Goal: Communication & Community: Answer question/provide support

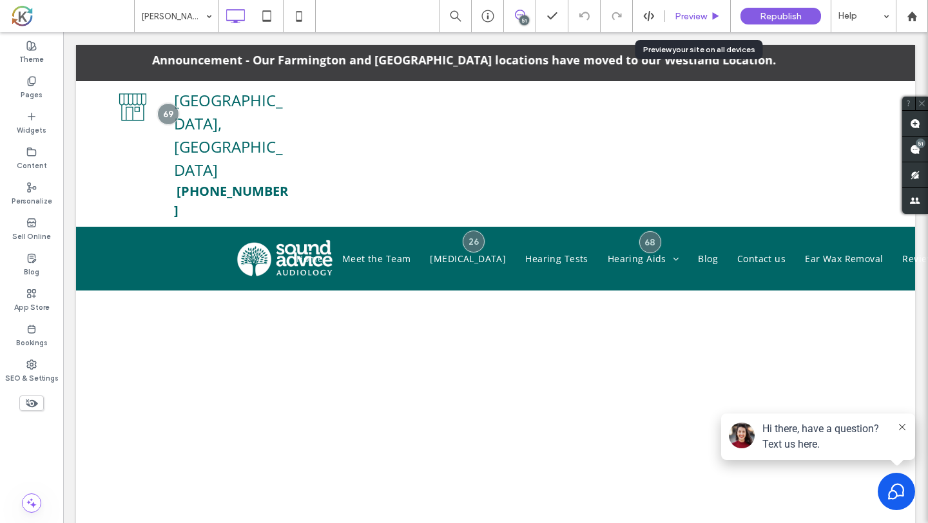
click at [683, 26] on div "Preview" at bounding box center [698, 16] width 66 height 32
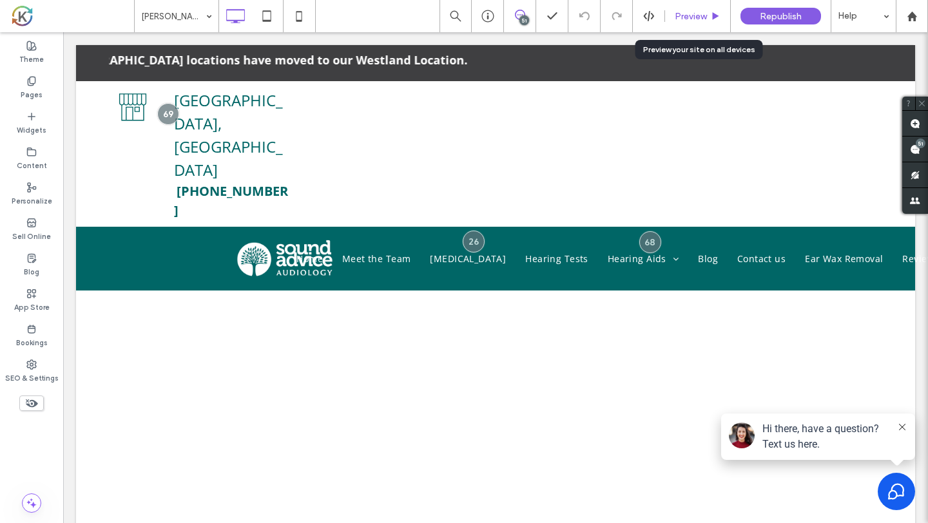
click at [683, 26] on div "Preview" at bounding box center [698, 16] width 66 height 32
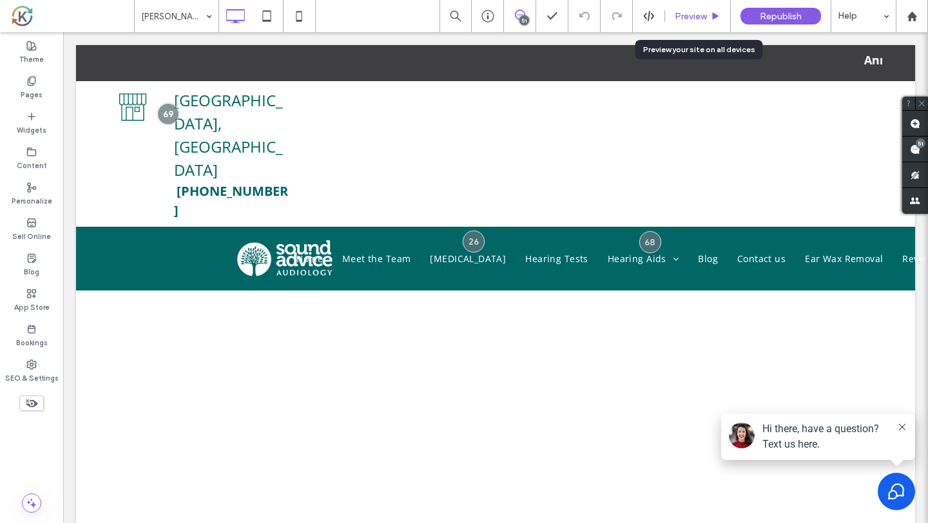
click at [702, 20] on span "Preview" at bounding box center [691, 16] width 32 height 11
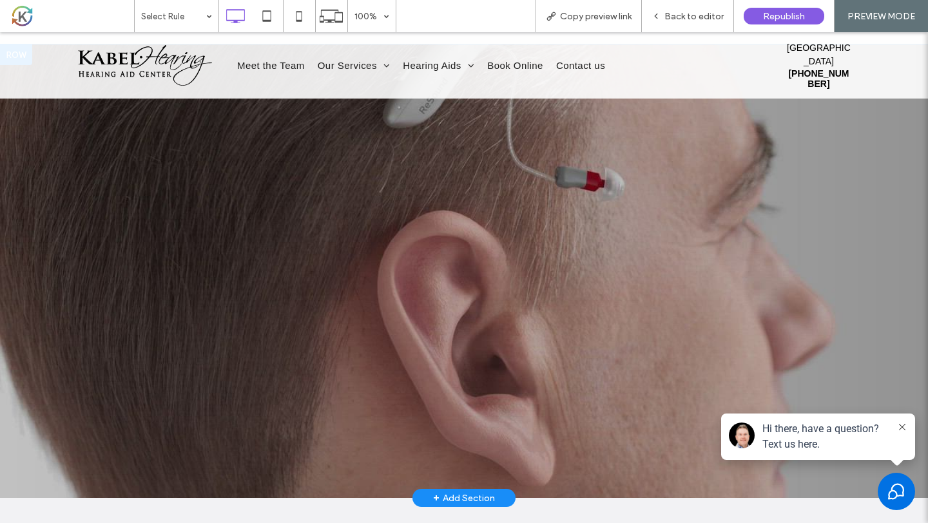
scroll to position [216, 0]
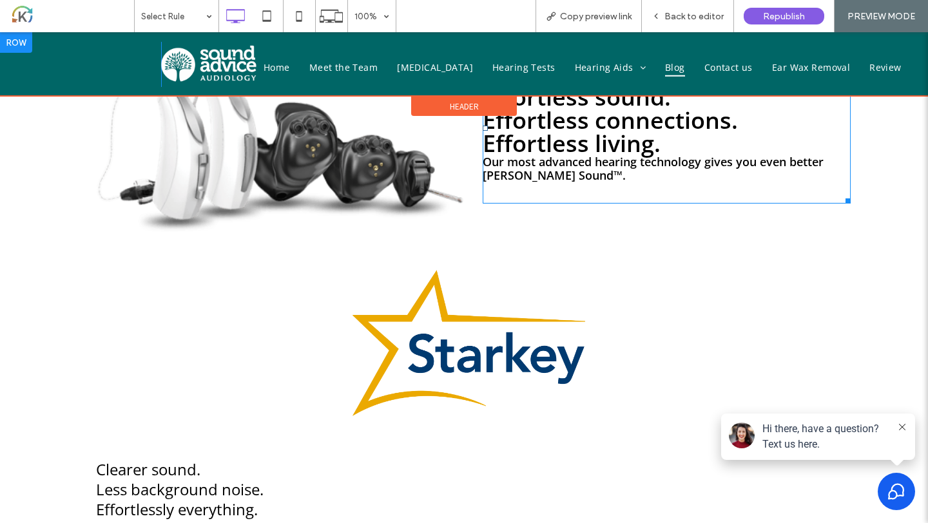
scroll to position [555, 0]
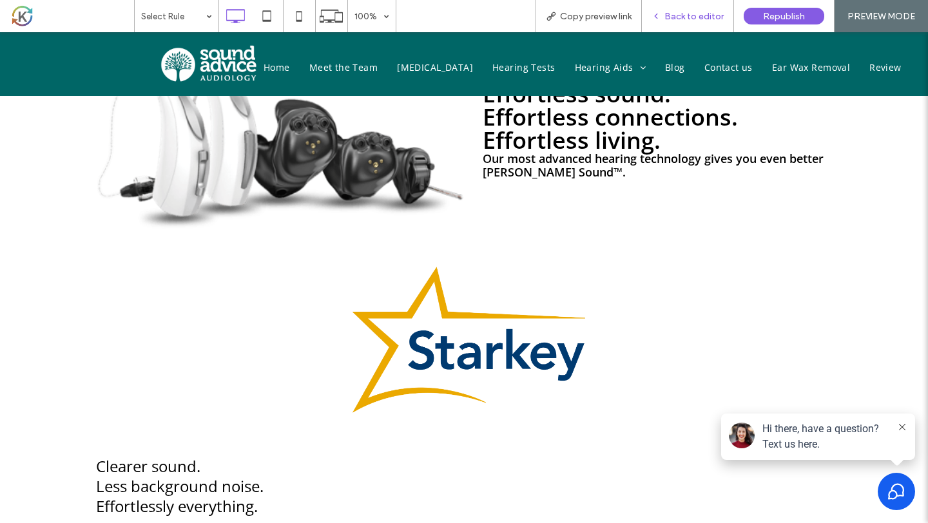
click at [700, 27] on div "Back to editor" at bounding box center [688, 16] width 92 height 32
click at [709, 22] on div "Back to editor" at bounding box center [688, 16] width 92 height 32
click at [695, 16] on span "Back to editor" at bounding box center [693, 16] width 59 height 11
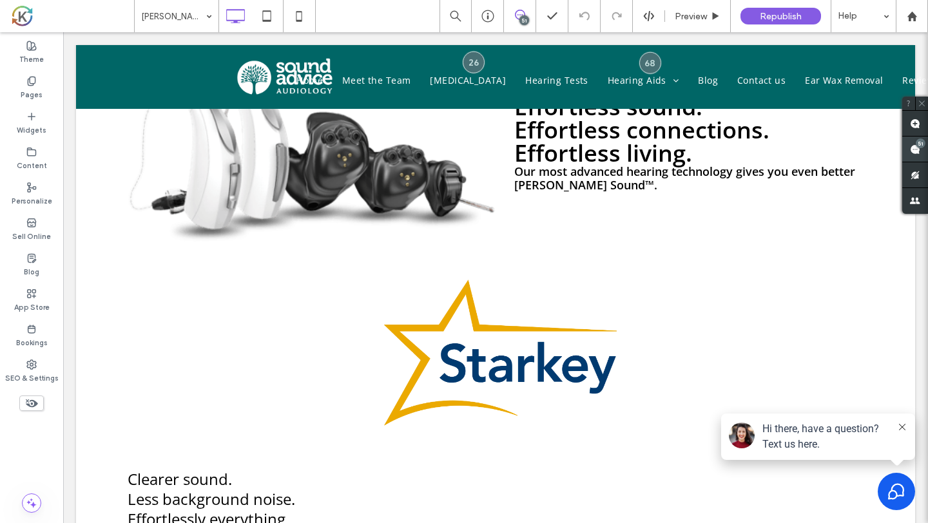
click at [917, 152] on use at bounding box center [915, 149] width 10 height 10
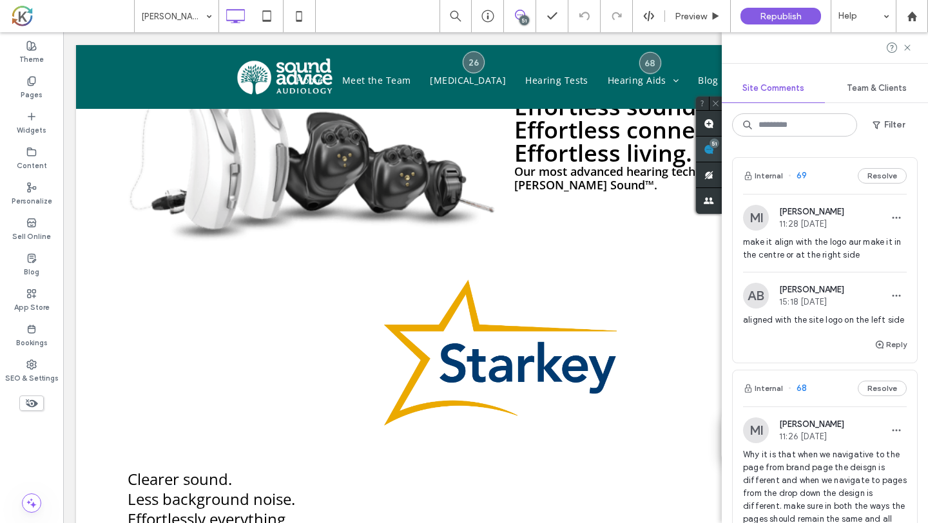
click at [714, 152] on use at bounding box center [709, 149] width 10 height 10
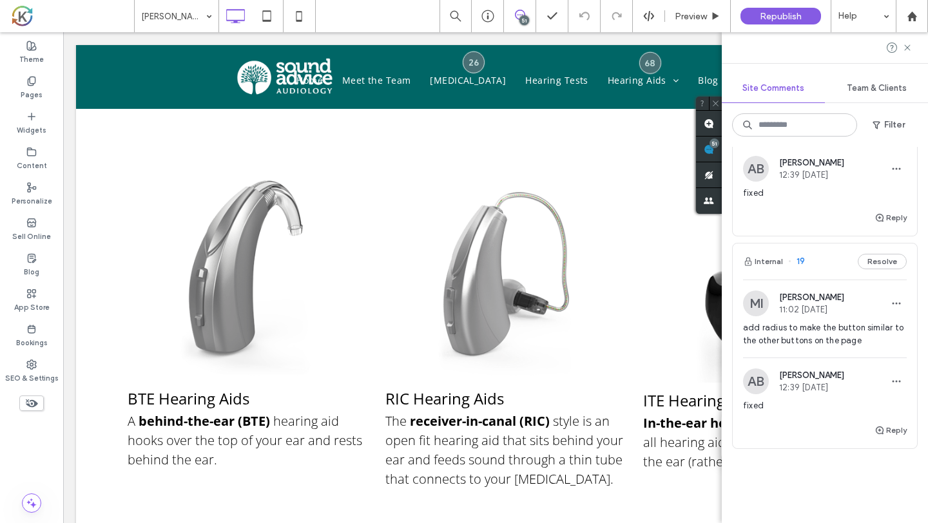
scroll to position [10632, 0]
click at [828, 322] on span "add radius to make the button similar to the other buttons on the page" at bounding box center [825, 335] width 164 height 26
click at [821, 293] on span "[PERSON_NAME]" at bounding box center [811, 298] width 65 height 10
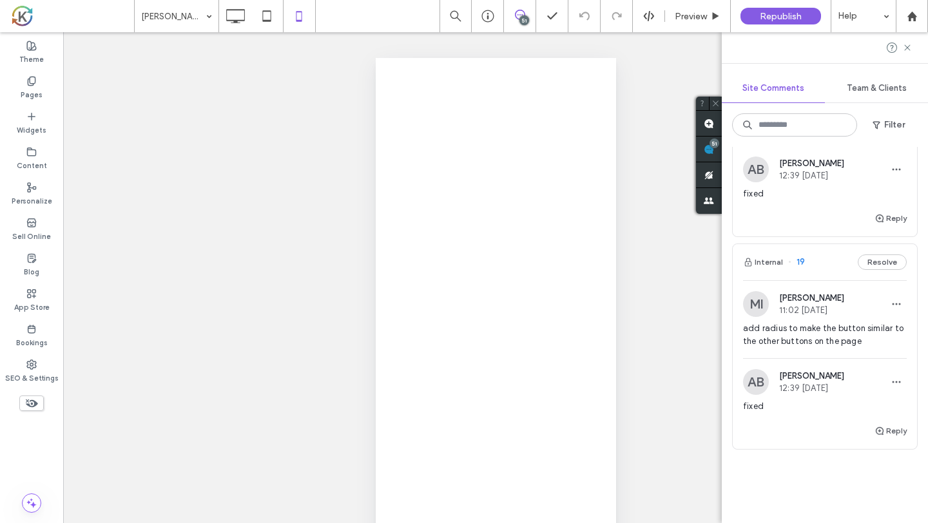
scroll to position [0, 0]
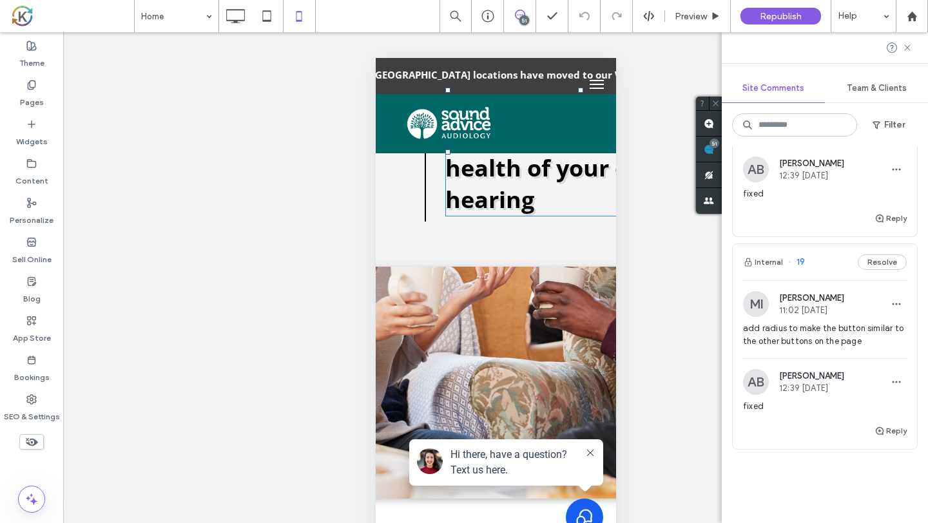
scroll to position [1551, 122]
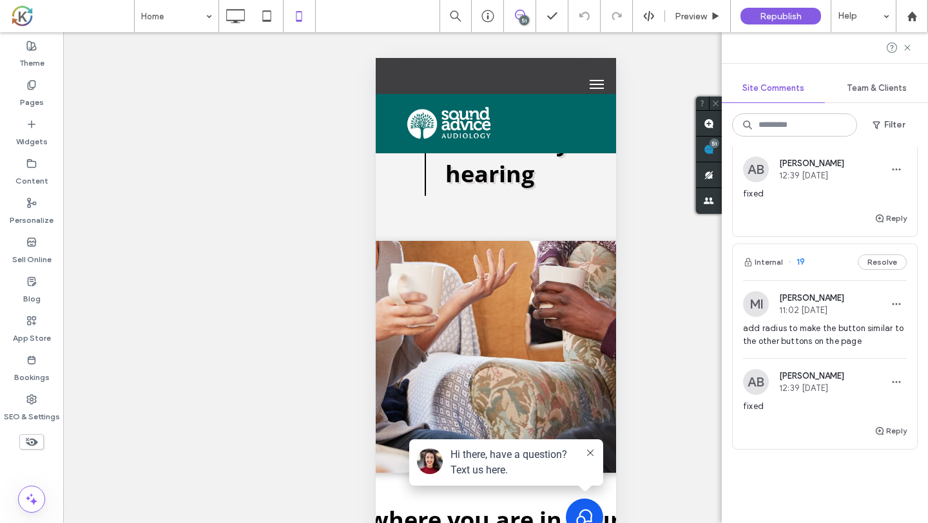
click at [769, 308] on div "MI Mohommad Imtiaz 11:02 Sep 9 2025 add radius to make the button similar to th…" at bounding box center [825, 324] width 164 height 67
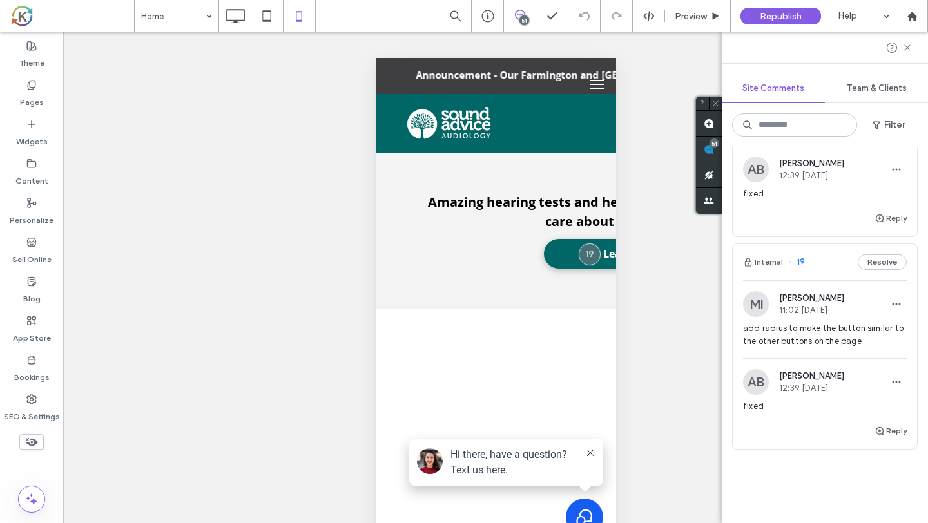
scroll to position [526, 0]
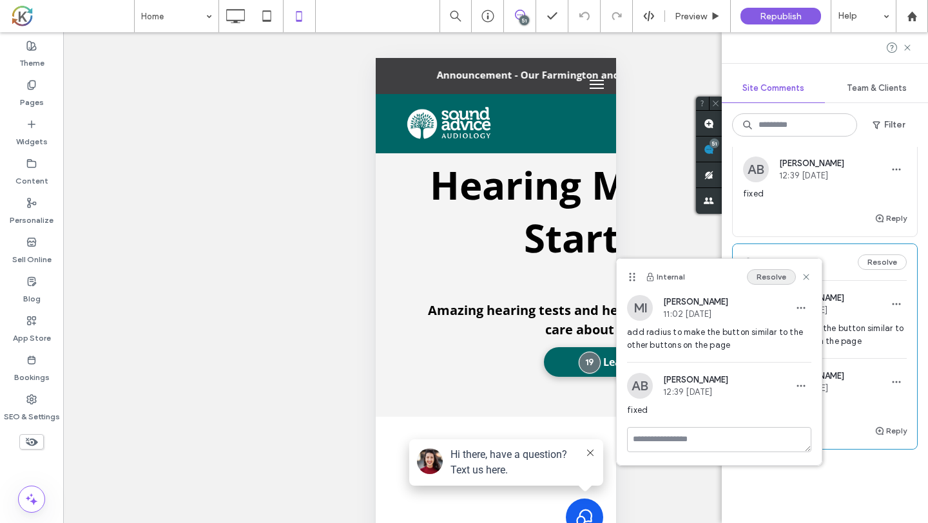
click at [775, 282] on button "Resolve" at bounding box center [771, 276] width 49 height 15
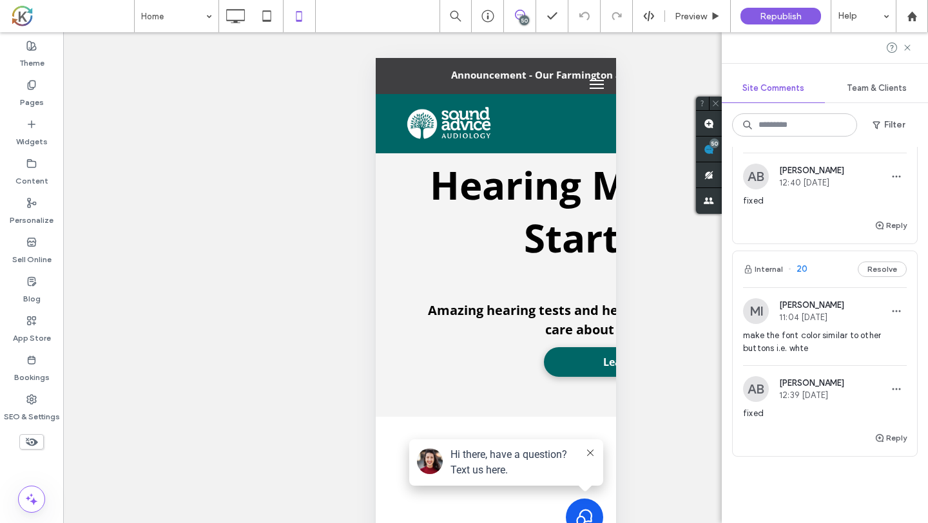
scroll to position [10407, 0]
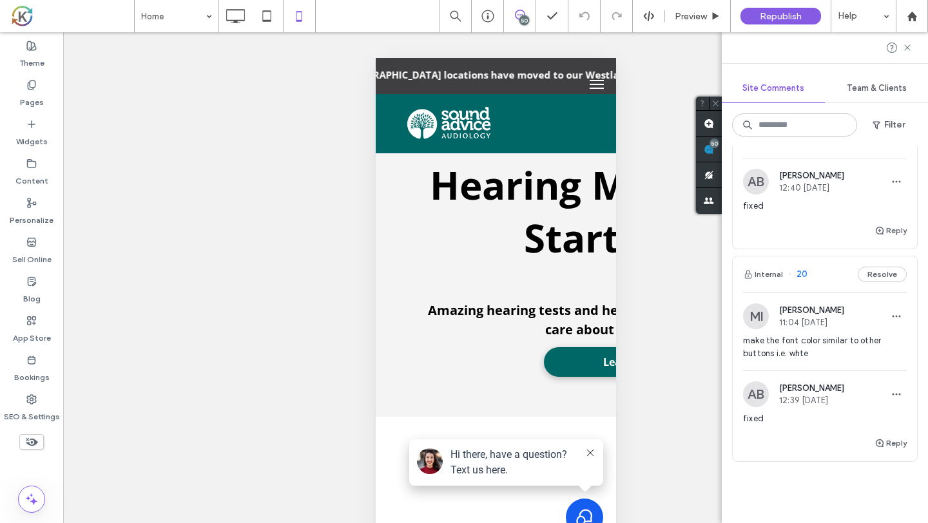
click at [850, 342] on span "make the font color similar to other buttons i.e. whte" at bounding box center [825, 347] width 164 height 26
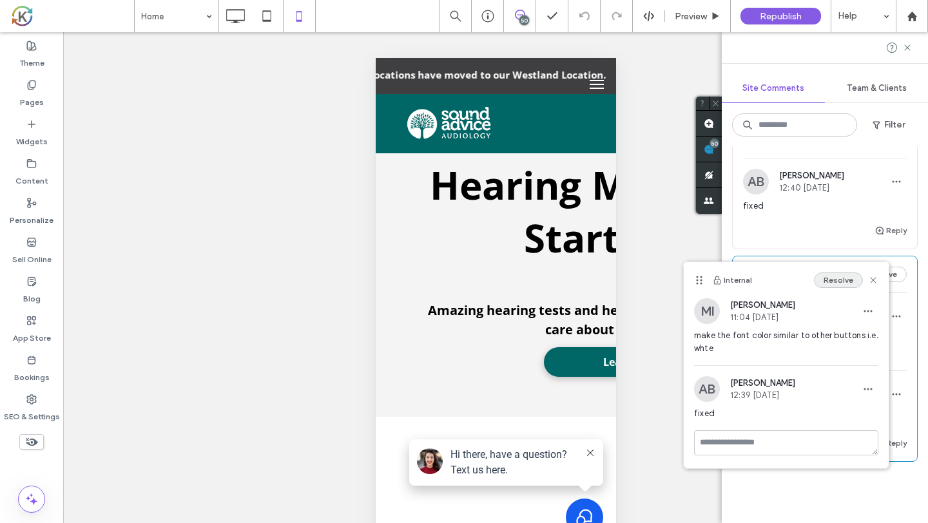
click at [827, 285] on button "Resolve" at bounding box center [838, 280] width 49 height 15
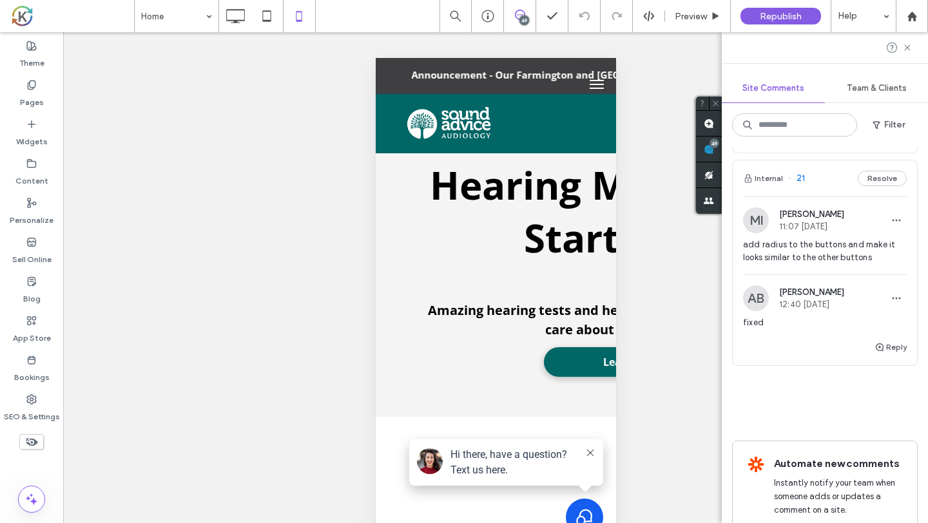
scroll to position [10270, 0]
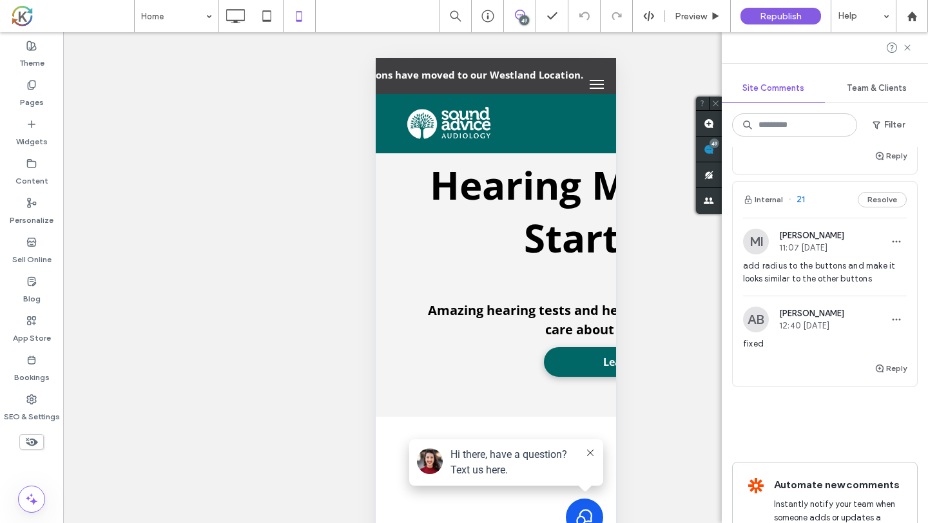
click at [851, 262] on span "add radius to the buttons and make it looks similar to the other buttons" at bounding box center [825, 273] width 164 height 26
click at [852, 235] on div "MI Mohommad Imtiaz 11:07 Sep 9 2025" at bounding box center [825, 242] width 164 height 26
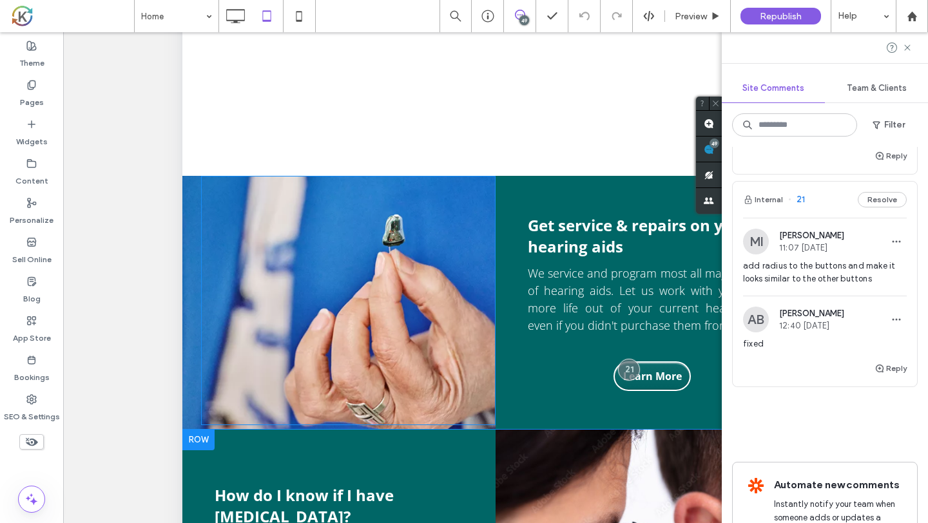
scroll to position [3240, 0]
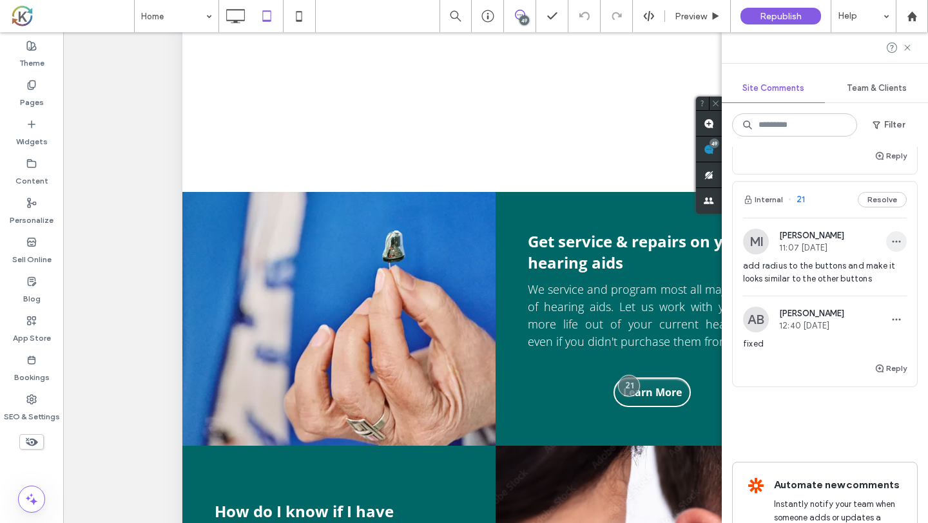
click at [894, 236] on icon "button" at bounding box center [896, 241] width 10 height 10
click at [867, 192] on button "Resolve" at bounding box center [882, 199] width 49 height 15
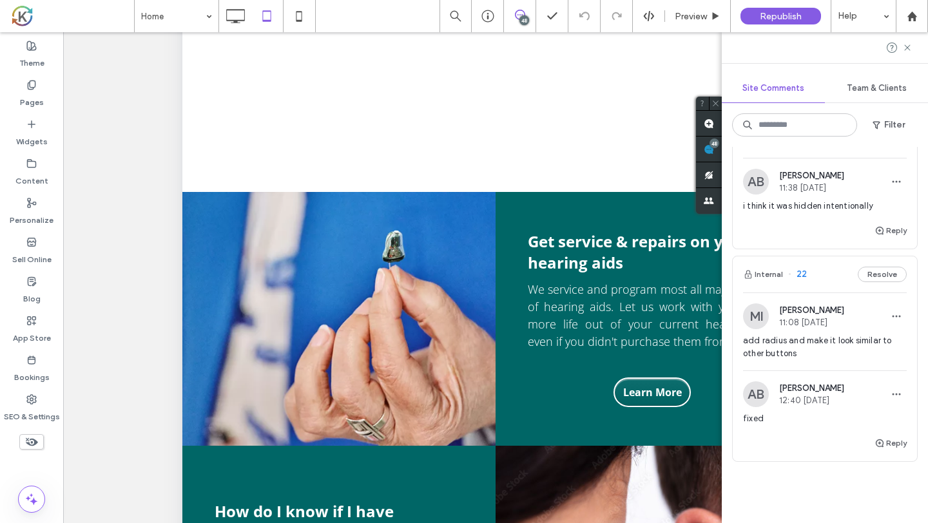
scroll to position [9993, 0]
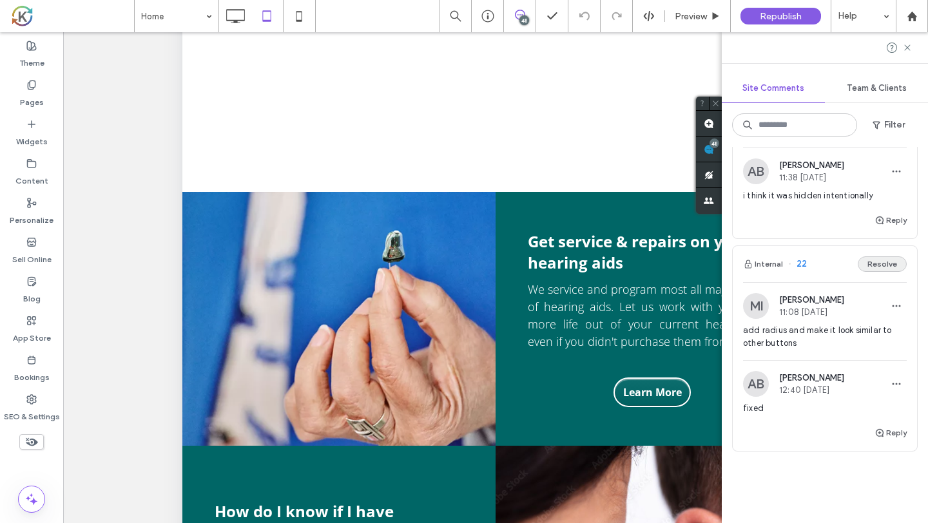
click at [887, 256] on button "Resolve" at bounding box center [882, 263] width 49 height 15
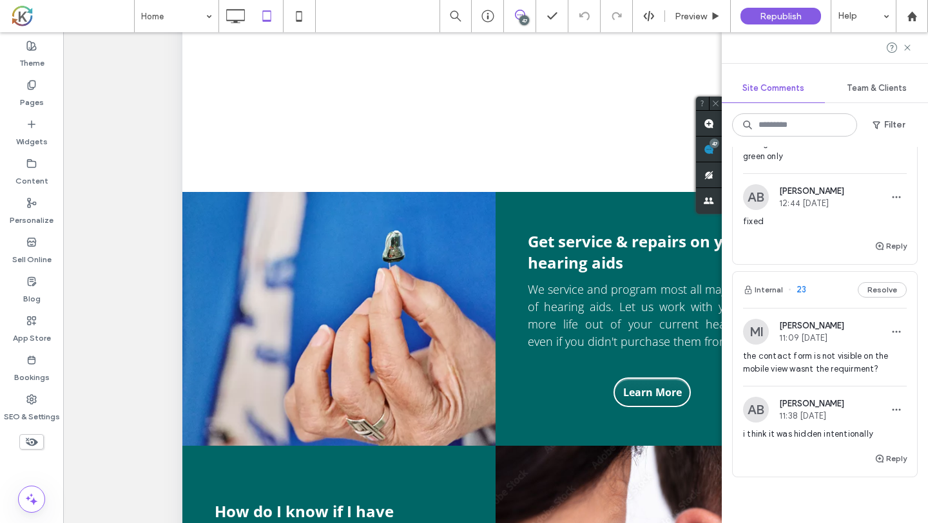
scroll to position [9754, 0]
click at [887, 452] on button "Reply" at bounding box center [890, 459] width 32 height 15
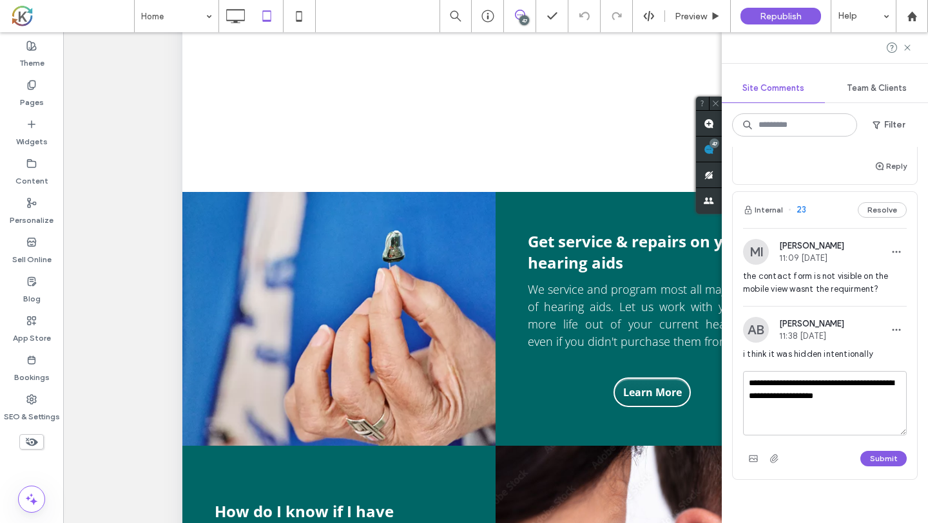
scroll to position [9853, 0]
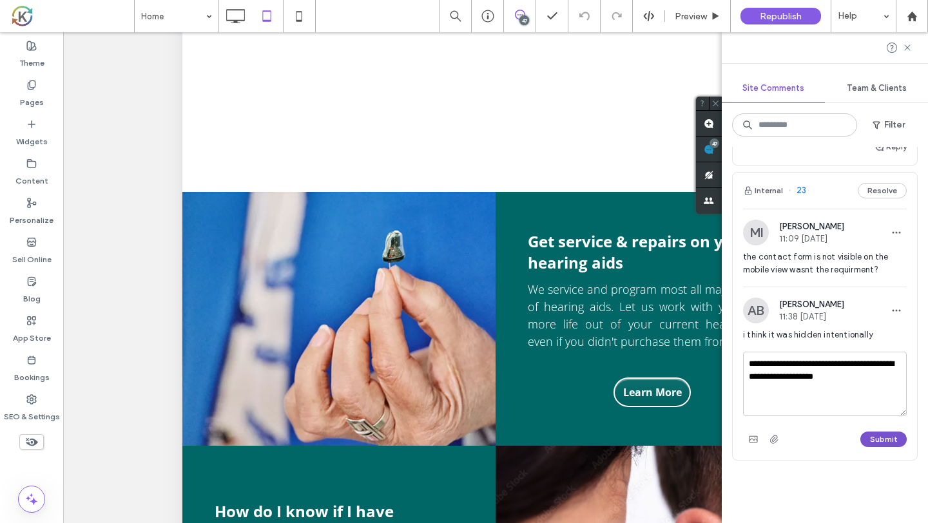
type textarea "**********"
click at [881, 432] on button "Submit" at bounding box center [883, 439] width 46 height 15
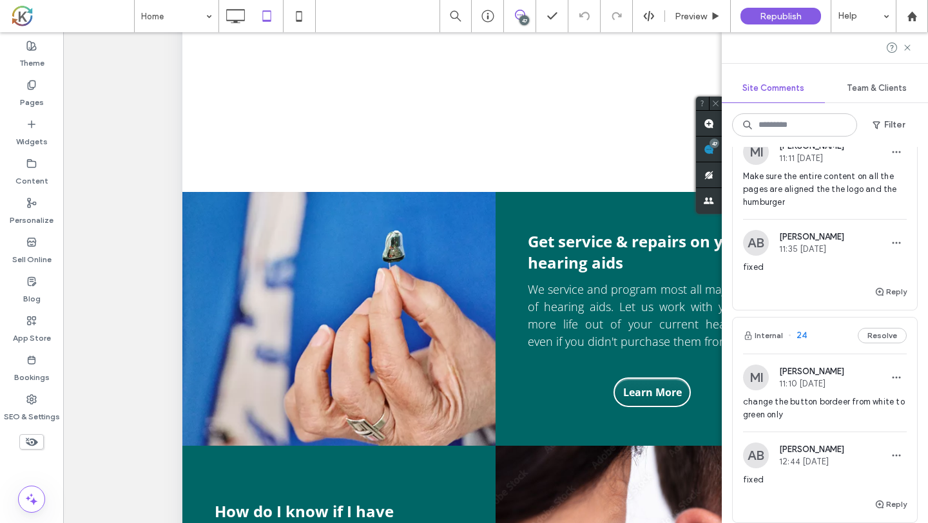
scroll to position [9469, 0]
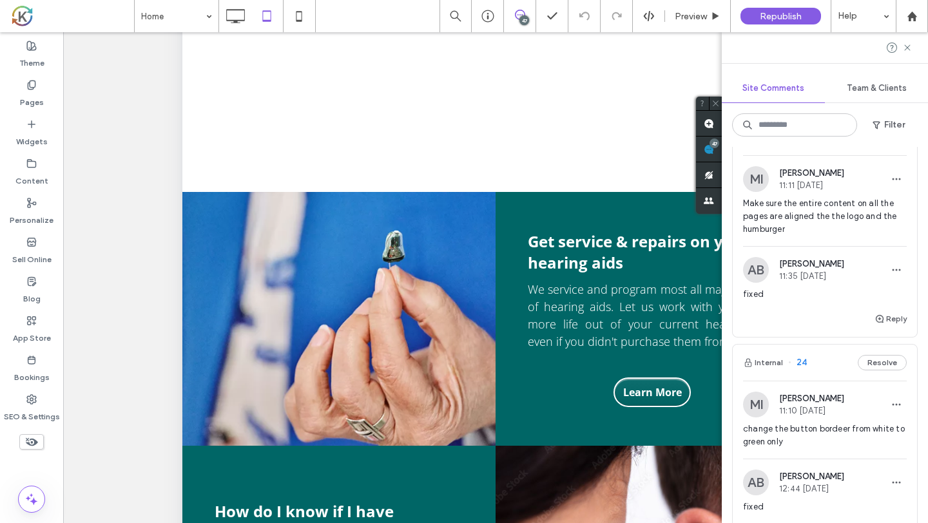
click at [832, 423] on span "change the button bordeer from white to green only" at bounding box center [825, 436] width 164 height 26
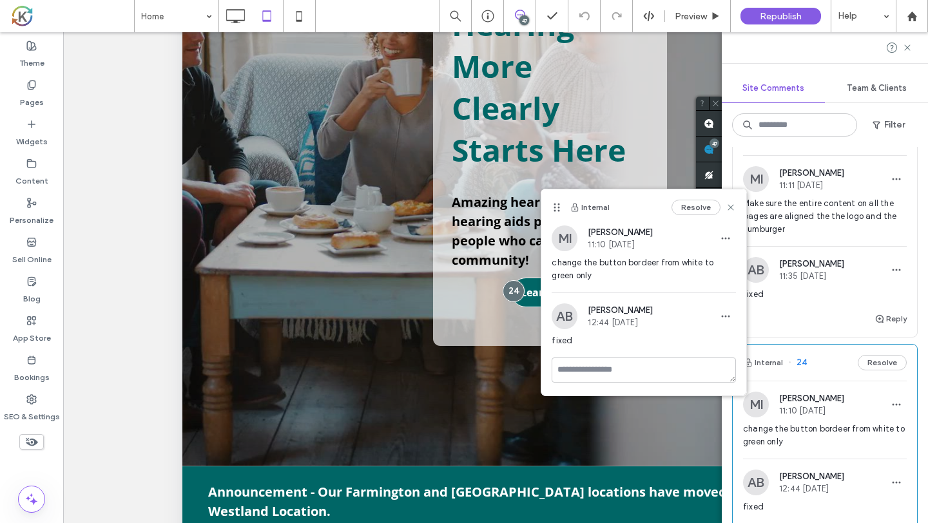
click at [858, 392] on div "MI Mohommad Imtiaz 11:10 Sep 9 2025" at bounding box center [825, 405] width 164 height 26
click at [869, 209] on span "Make sure the entire content on all the pages are aligned the the logo and the …" at bounding box center [825, 216] width 164 height 39
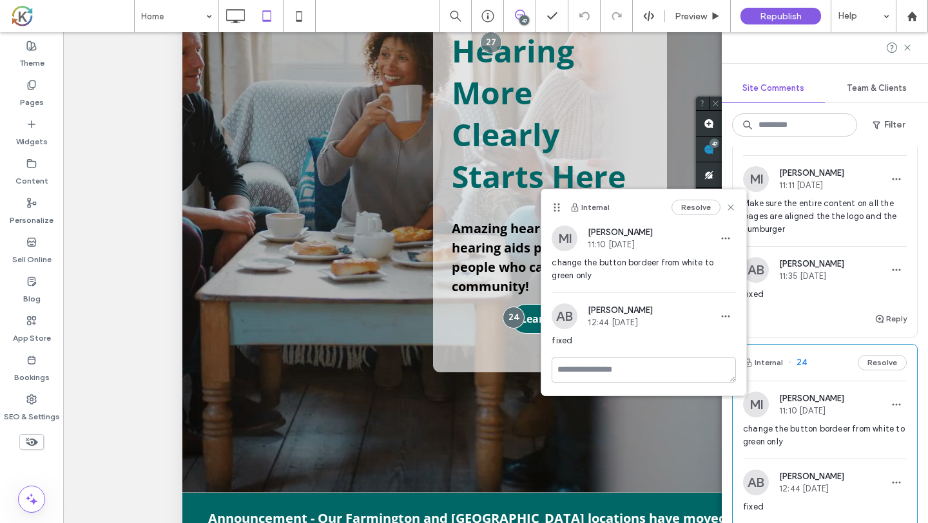
scroll to position [0, 0]
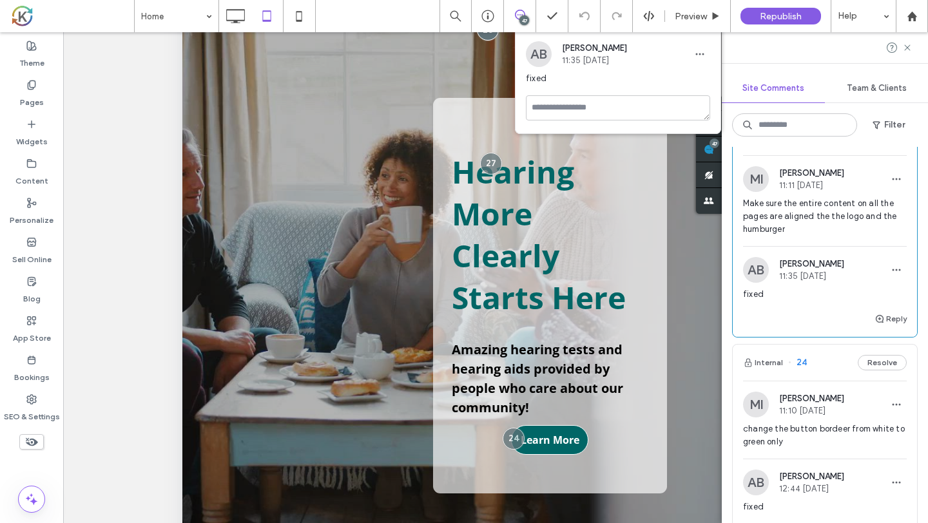
click at [869, 209] on span "Make sure the entire content on all the pages are aligned the the logo and the …" at bounding box center [825, 216] width 164 height 39
click at [830, 200] on span "Make sure the entire content on all the pages are aligned the the logo and the …" at bounding box center [825, 216] width 164 height 39
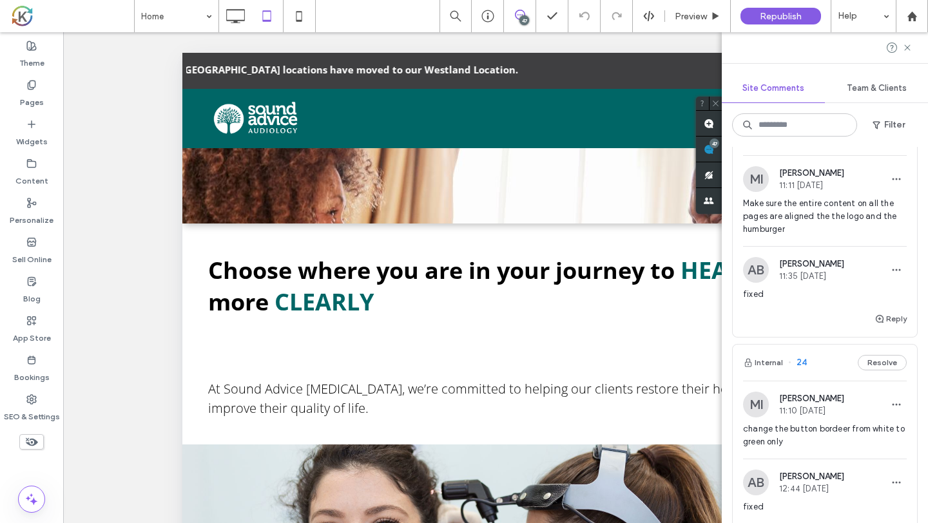
scroll to position [1932, 0]
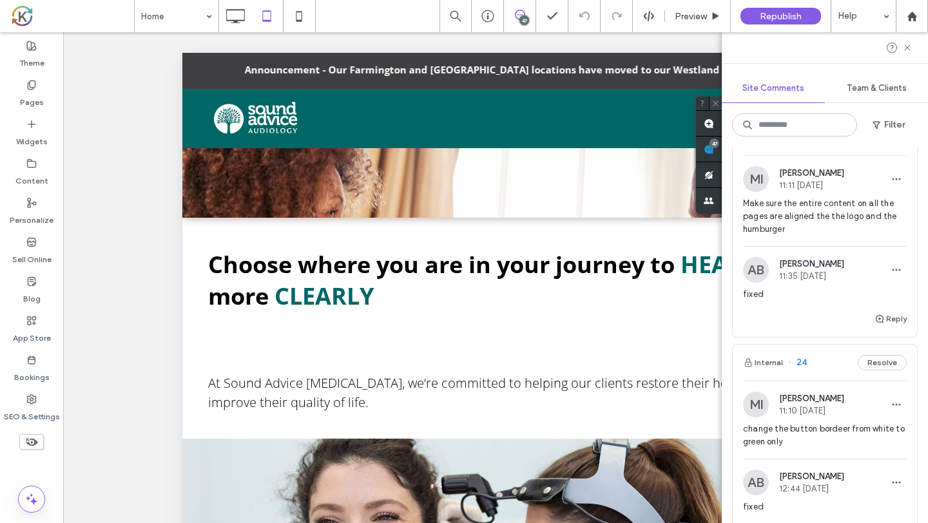
click at [718, 104] on icon at bounding box center [715, 103] width 8 height 8
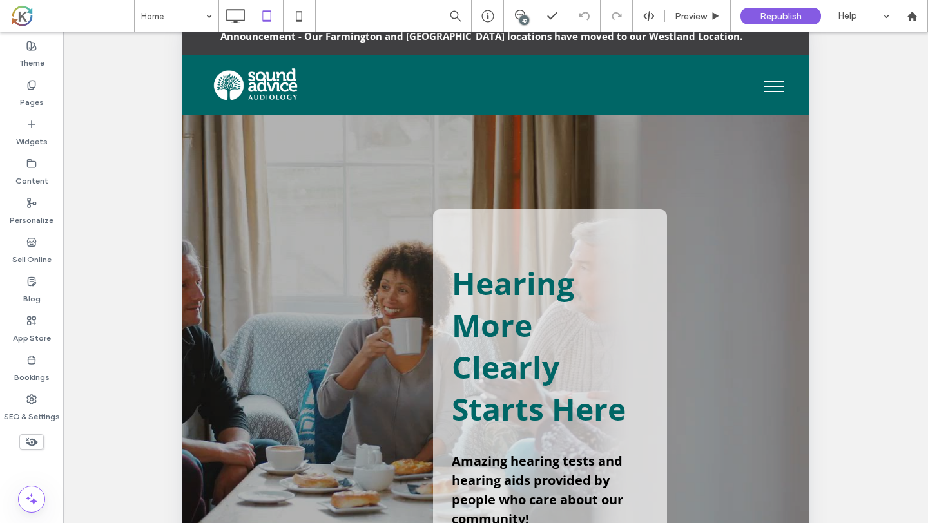
scroll to position [0, 0]
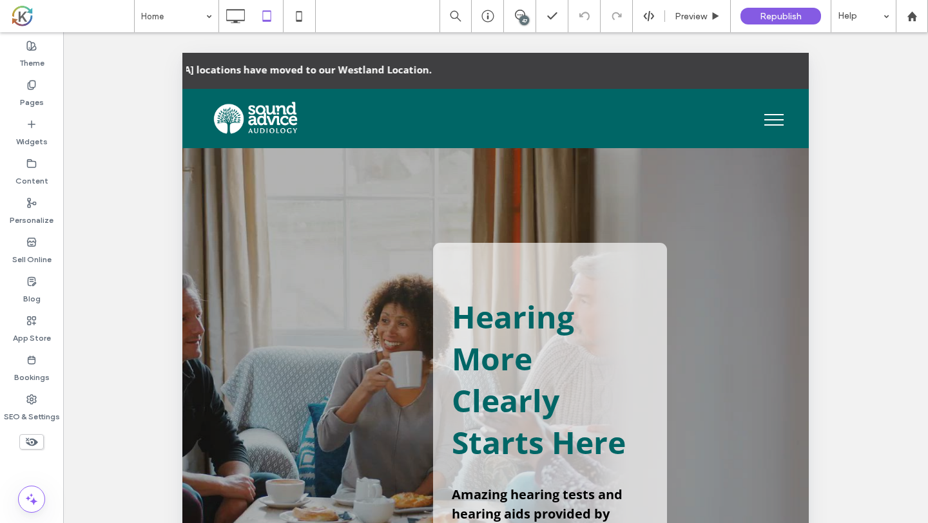
click at [521, 21] on div "47" at bounding box center [524, 20] width 10 height 10
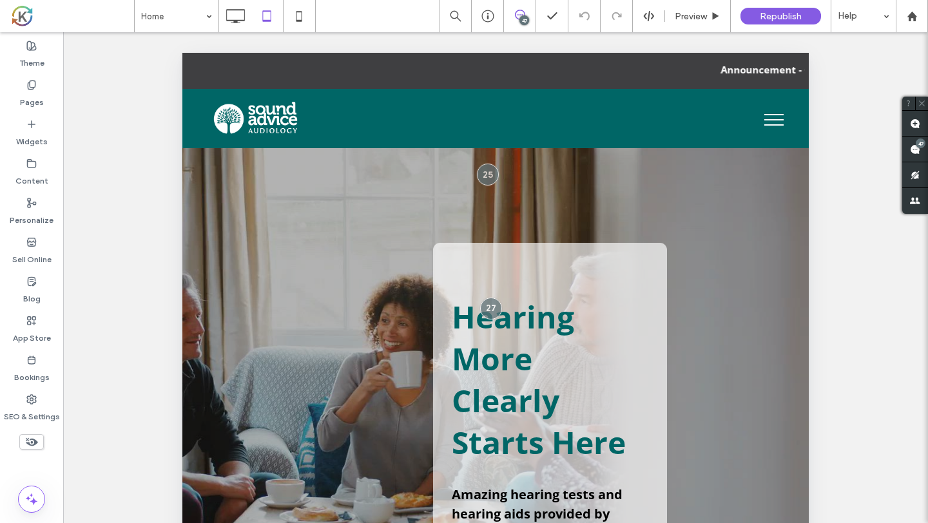
click at [914, 143] on span at bounding box center [915, 149] width 26 height 25
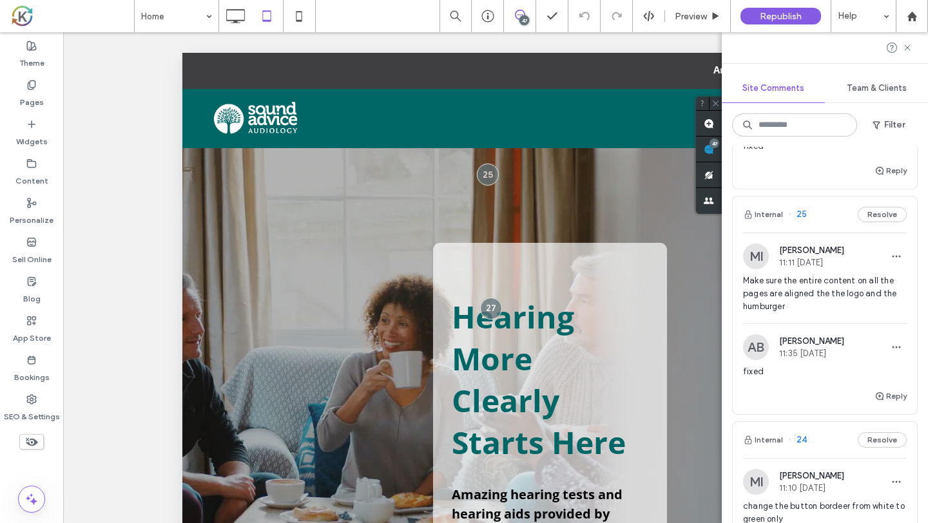
scroll to position [9373, 0]
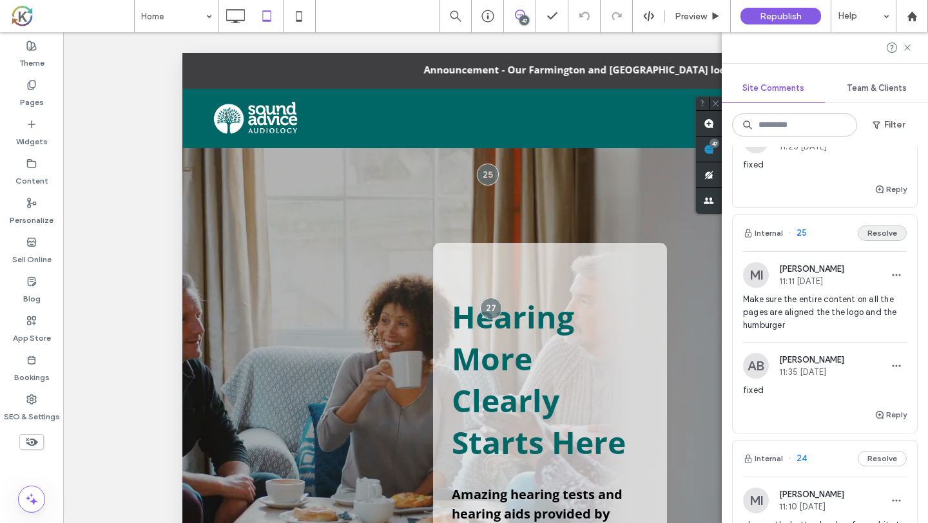
click at [886, 225] on button "Resolve" at bounding box center [882, 232] width 49 height 15
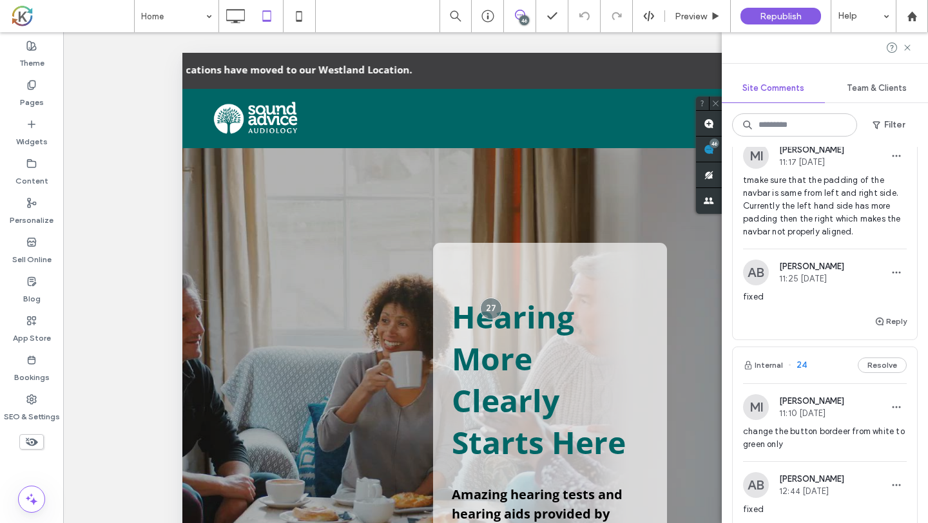
scroll to position [9226, 0]
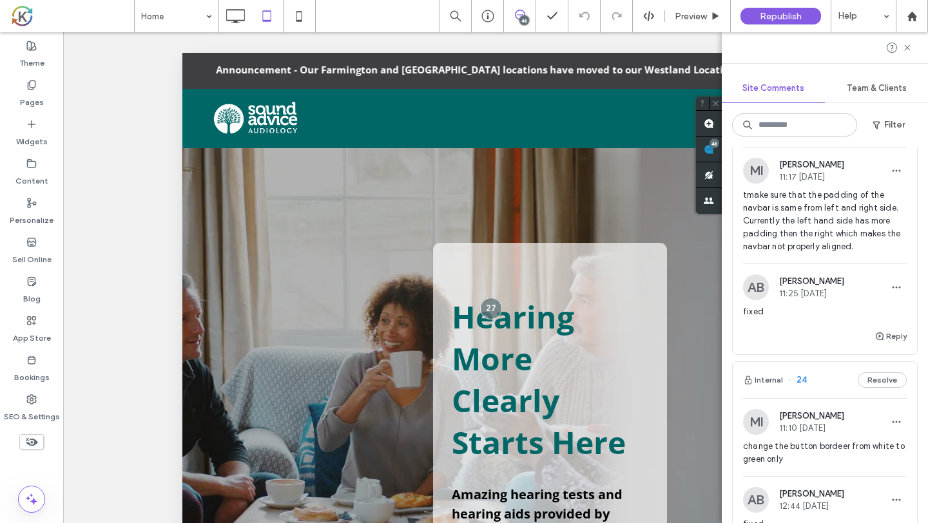
click at [855, 206] on span "tmake sure that the padding of the navbar is same from left and right side. Cur…" at bounding box center [825, 221] width 164 height 64
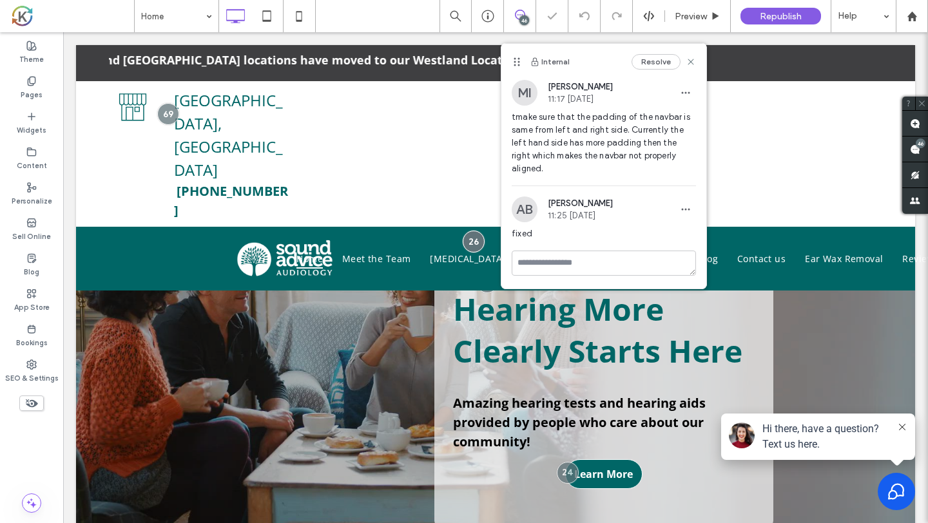
scroll to position [0, 0]
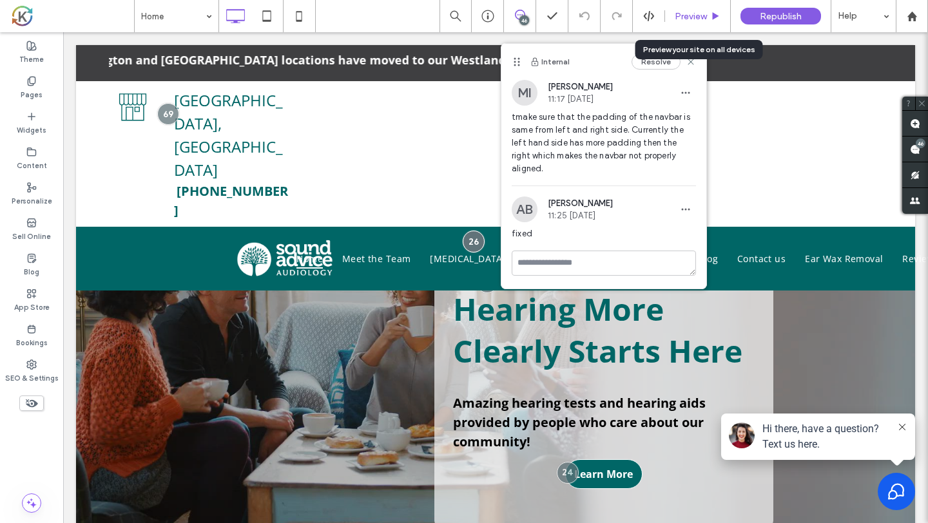
click at [692, 17] on span "Preview" at bounding box center [691, 16] width 32 height 11
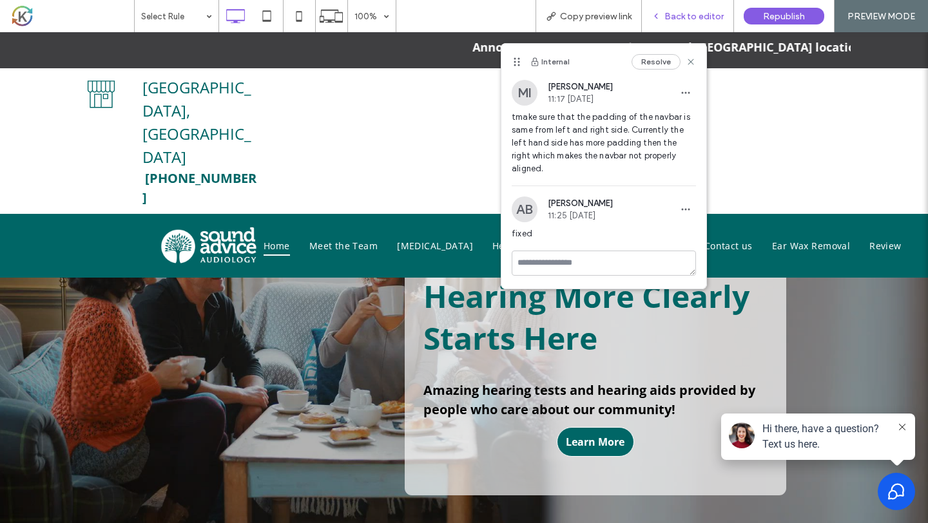
click at [686, 15] on span "Back to editor" at bounding box center [693, 16] width 59 height 11
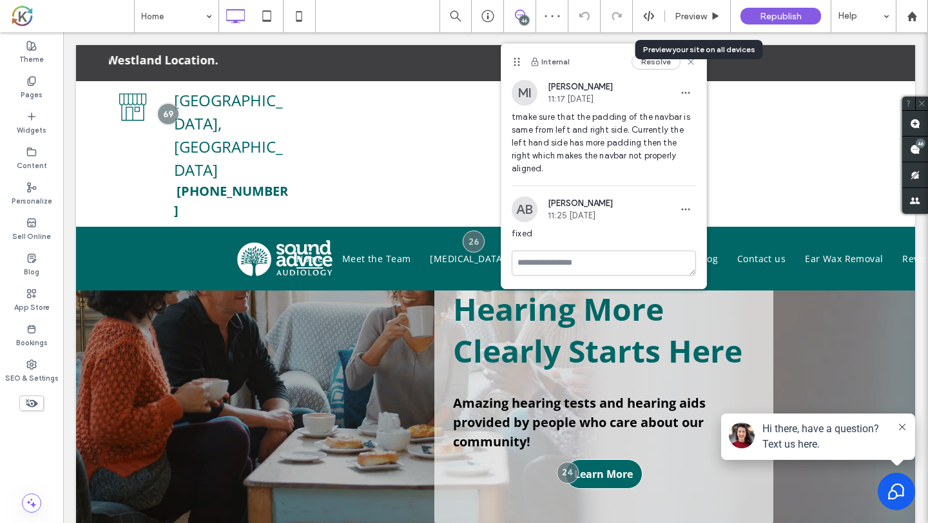
click at [629, 151] on span "tmake sure that the padding of the navbar is same from left and right side. Cur…" at bounding box center [604, 143] width 184 height 64
click at [919, 153] on use at bounding box center [915, 149] width 10 height 10
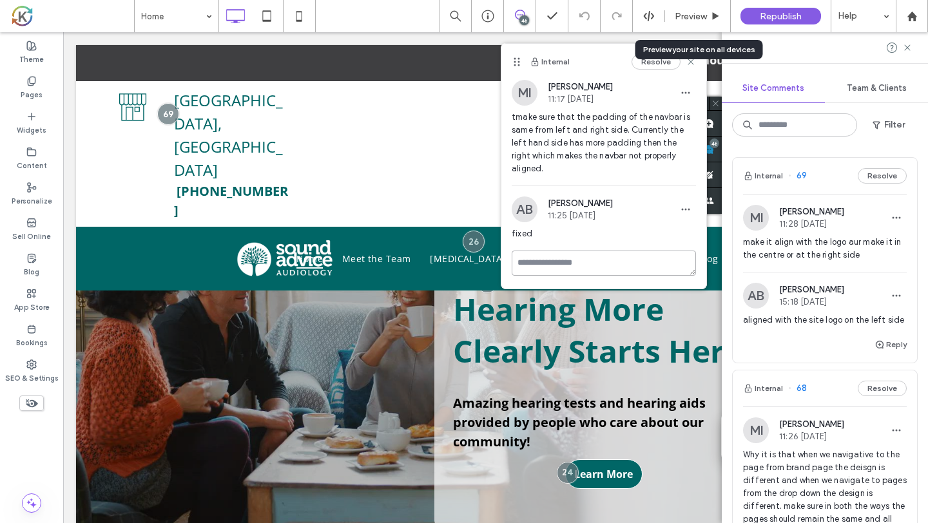
click at [611, 251] on textarea at bounding box center [604, 263] width 184 height 25
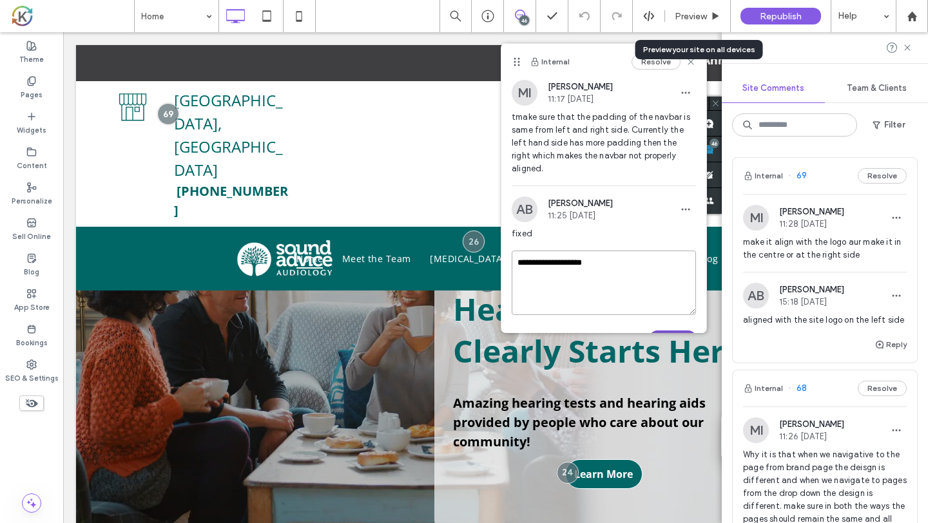
type textarea "**********"
click at [671, 331] on button "Submit" at bounding box center [672, 338] width 46 height 15
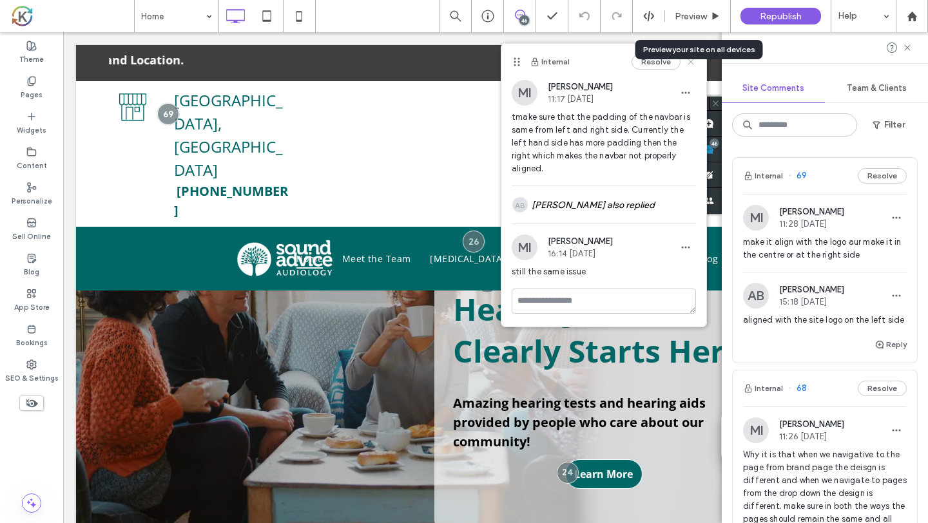
click at [693, 66] on icon at bounding box center [690, 62] width 10 height 10
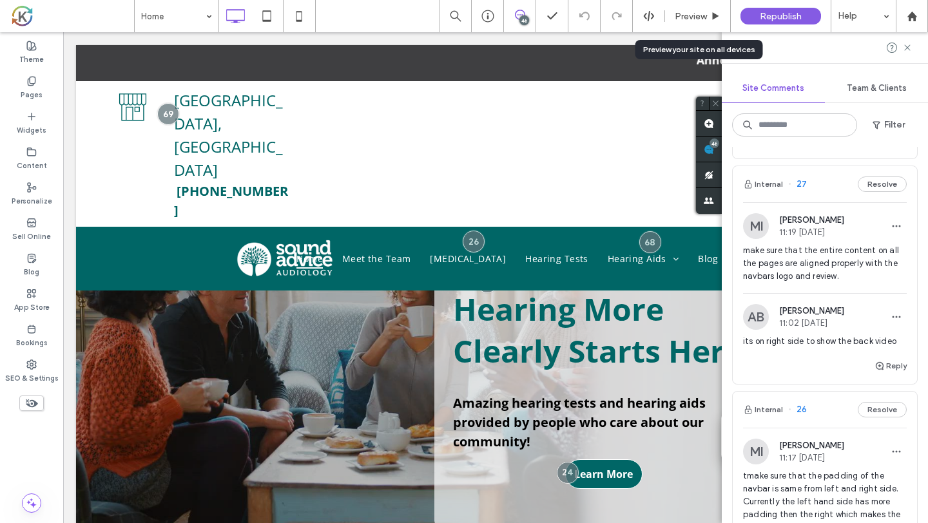
scroll to position [8944, 0]
click at [864, 254] on span "make sure that the entire content on all the pages are aligned properly with th…" at bounding box center [825, 264] width 164 height 39
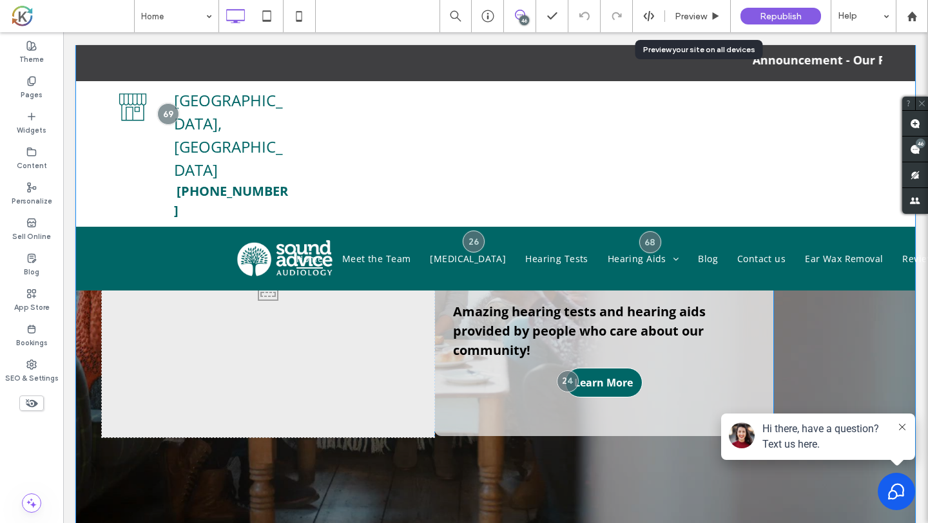
scroll to position [33, 0]
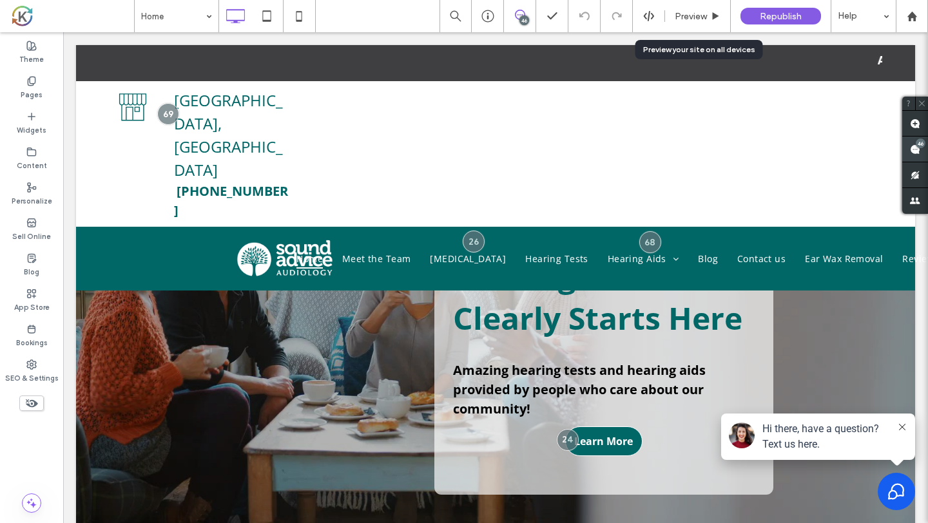
click at [919, 157] on span at bounding box center [915, 149] width 26 height 25
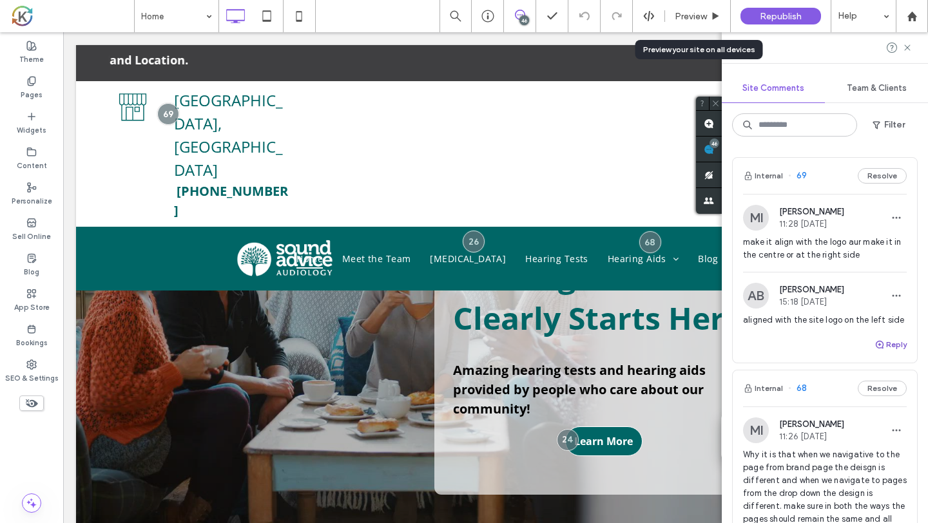
click at [881, 340] on icon "button" at bounding box center [879, 345] width 10 height 10
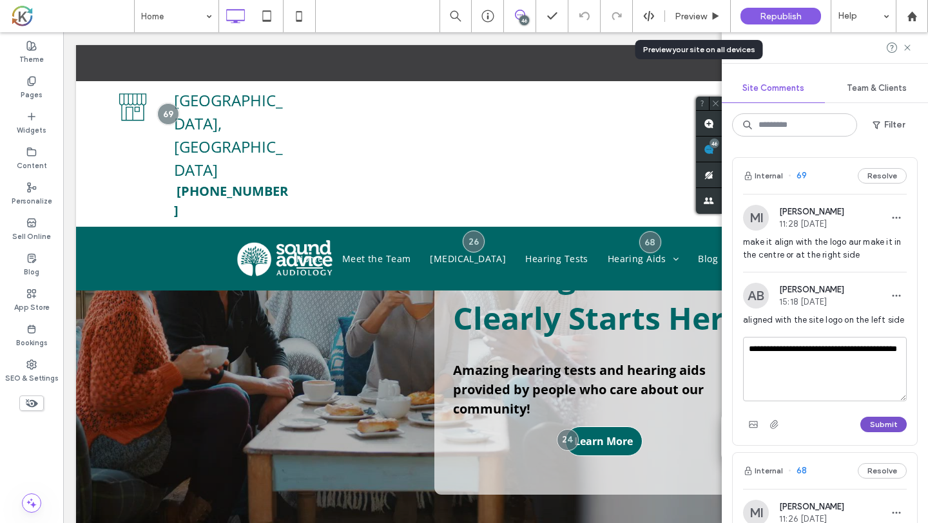
type textarea "**********"
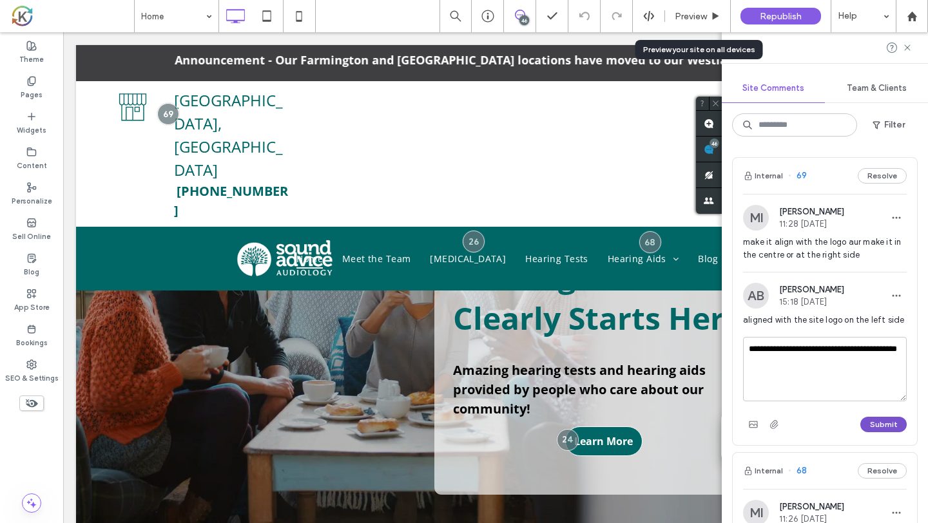
click at [887, 423] on button "Submit" at bounding box center [883, 424] width 46 height 15
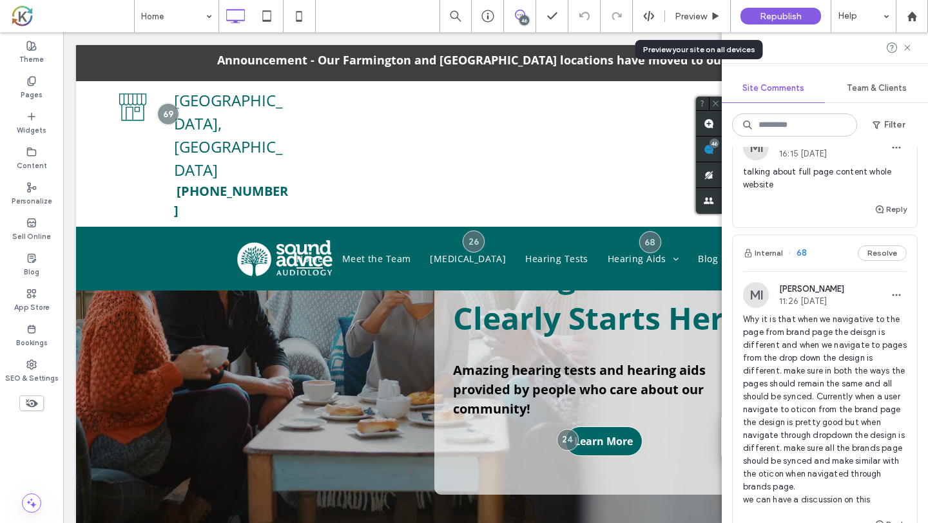
scroll to position [0, 0]
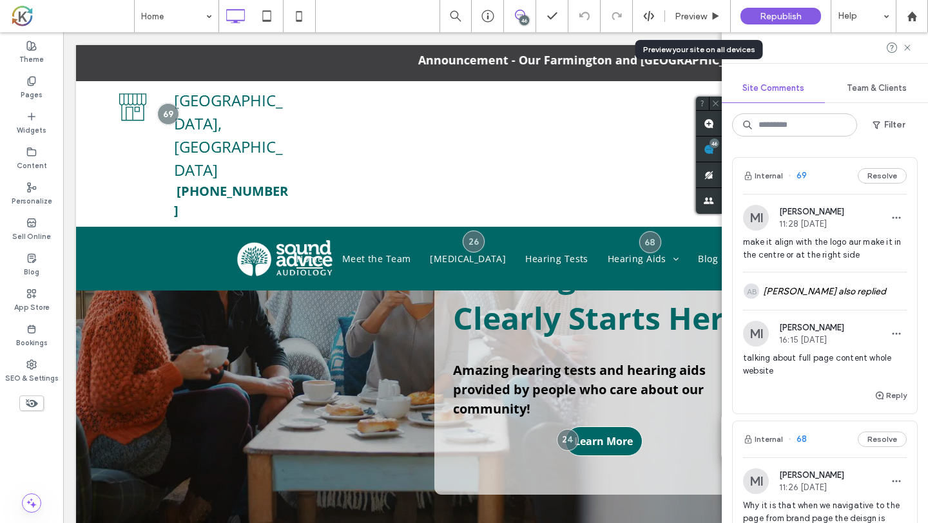
click at [821, 369] on span "talking about full page content whole website" at bounding box center [825, 365] width 164 height 26
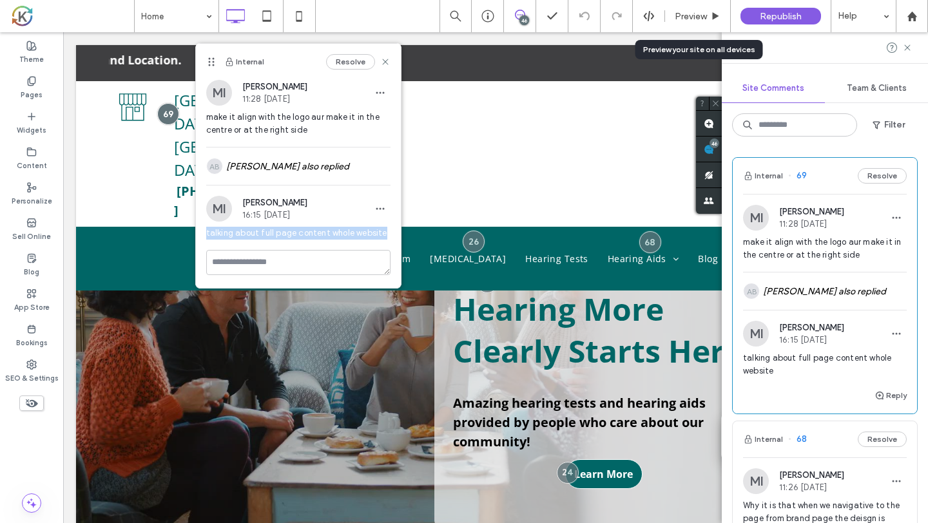
drag, startPoint x: 387, startPoint y: 236, endPoint x: 203, endPoint y: 236, distance: 184.3
click at [203, 236] on div "MI Mohommad Imtiaz 16:15 Sep 16 2025 talking about full page content whole webs…" at bounding box center [298, 223] width 205 height 54
click at [378, 210] on icon "button" at bounding box center [380, 209] width 10 height 10
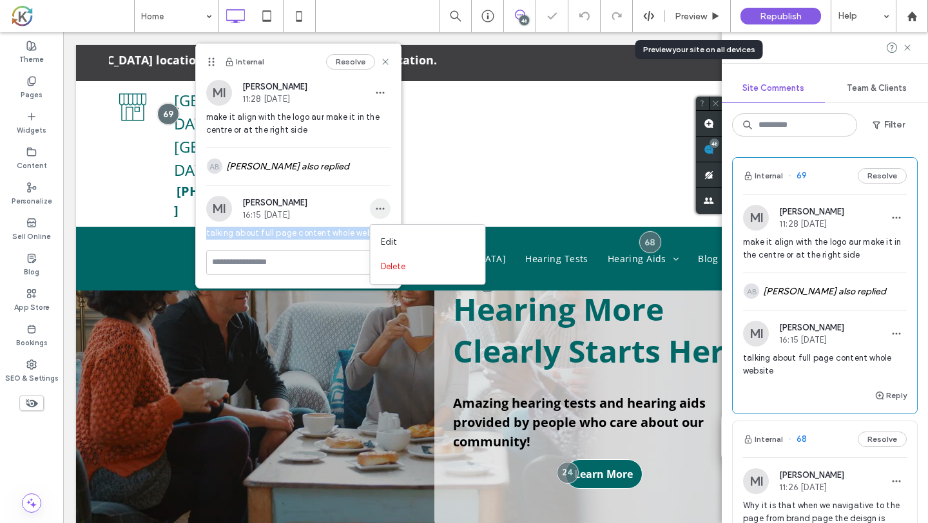
copy span "talking about full page content whole website"
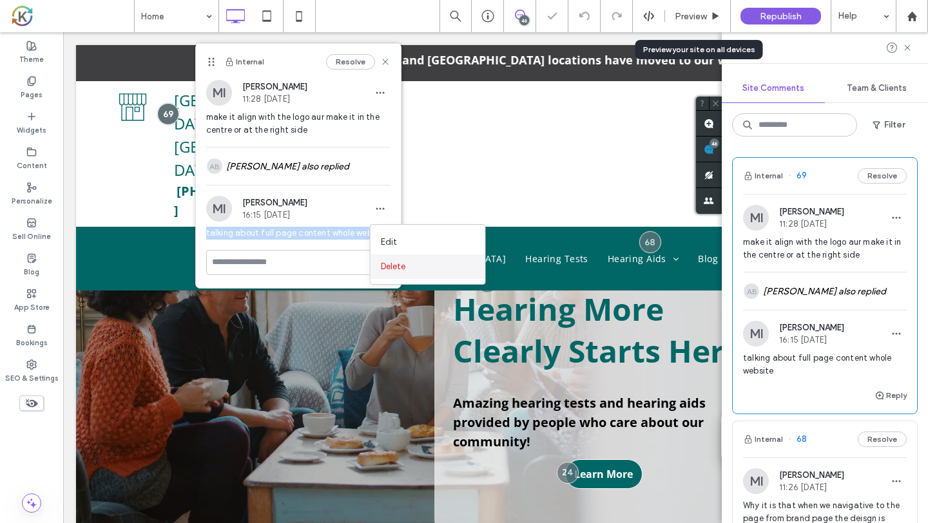
click at [385, 206] on span "button" at bounding box center [380, 208] width 21 height 21
click at [388, 267] on span "Delete" at bounding box center [393, 266] width 25 height 13
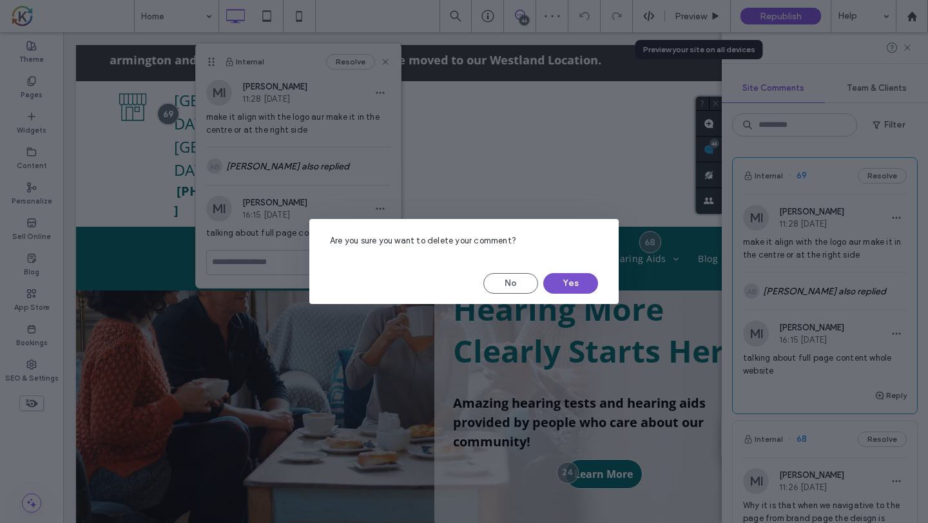
click at [553, 281] on button "Yes" at bounding box center [570, 283] width 55 height 21
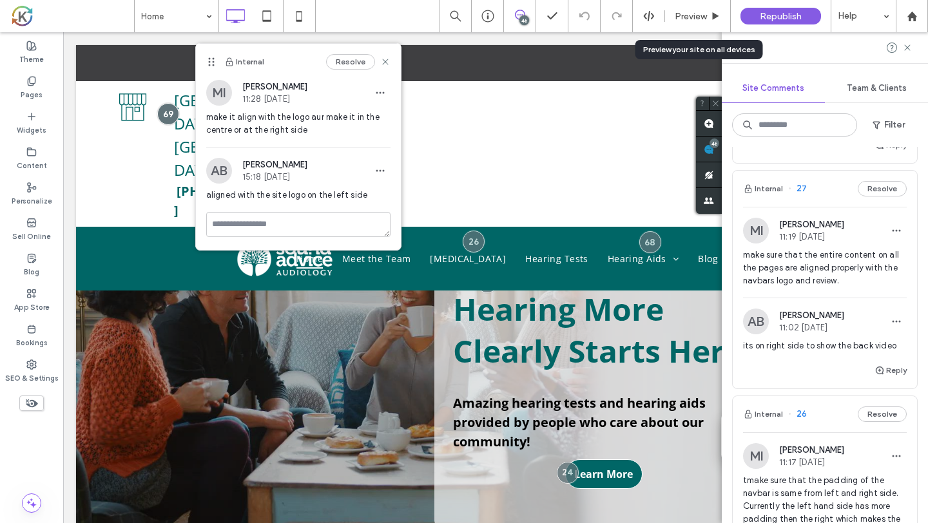
scroll to position [8938, 0]
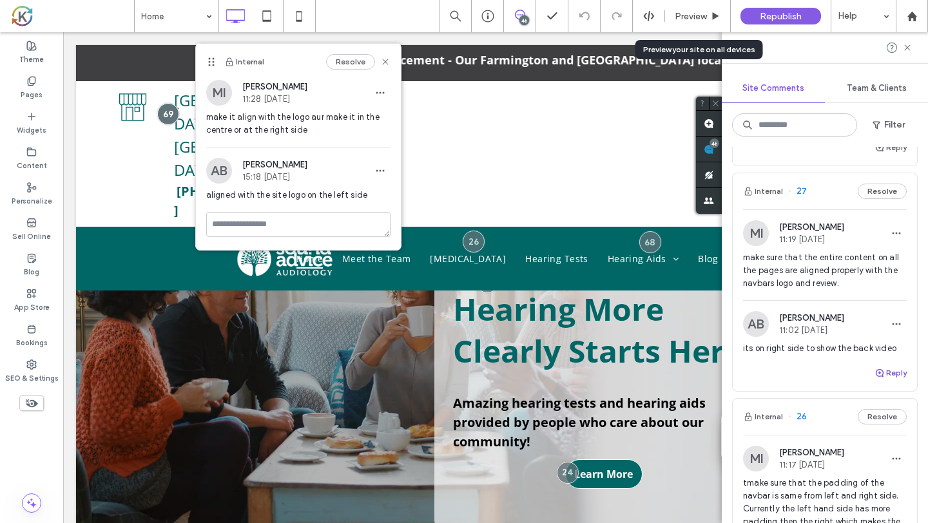
click at [894, 365] on button "Reply" at bounding box center [890, 372] width 32 height 15
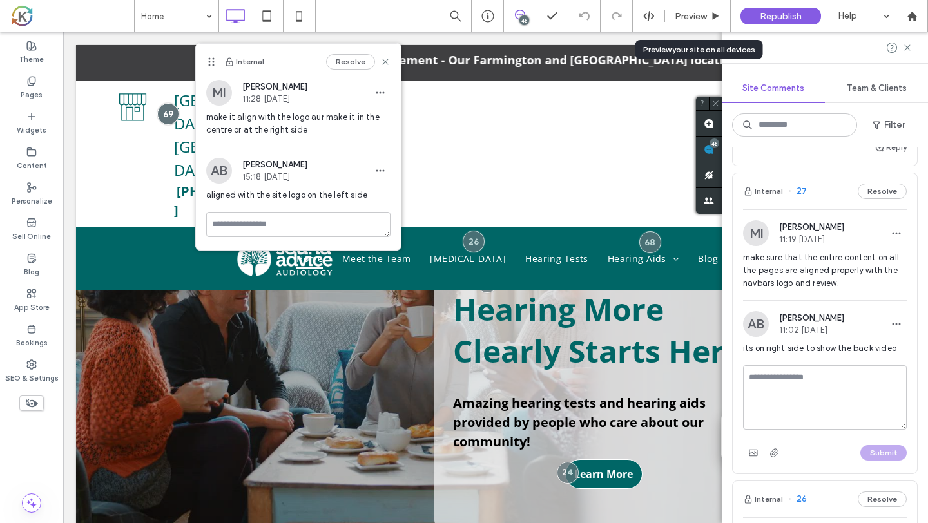
click at [847, 377] on textarea at bounding box center [825, 397] width 164 height 64
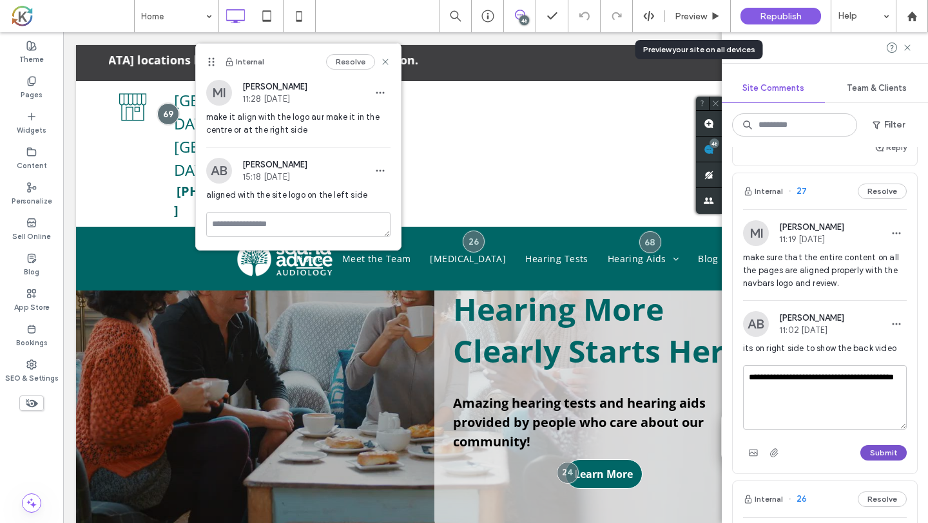
type textarea "**********"
click at [892, 445] on button "Submit" at bounding box center [883, 452] width 46 height 15
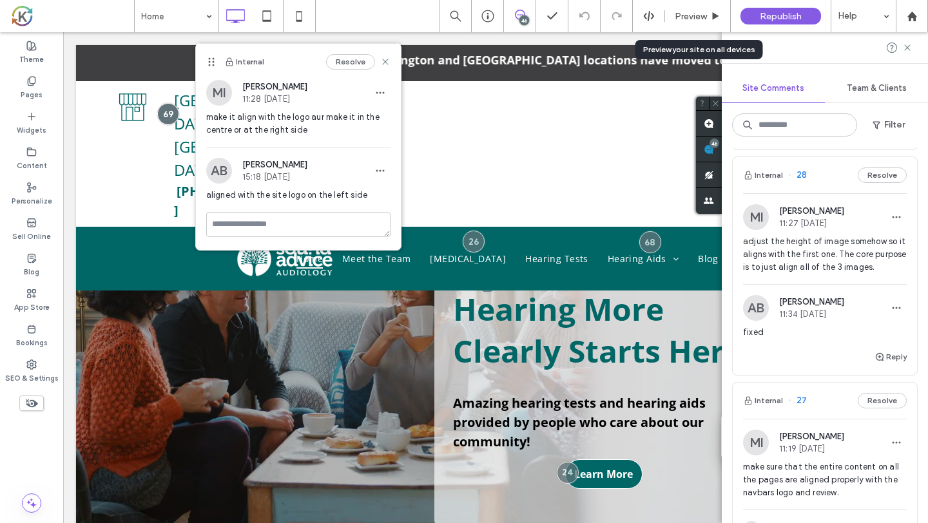
scroll to position [8727, 0]
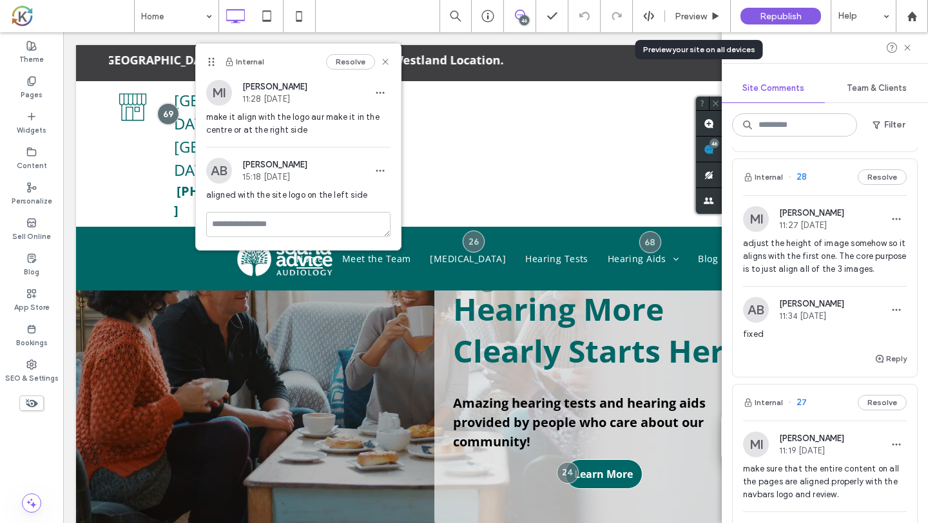
click at [844, 260] on span "adjust the height of image somehow so it aligns with the first one. The core pu…" at bounding box center [825, 256] width 164 height 39
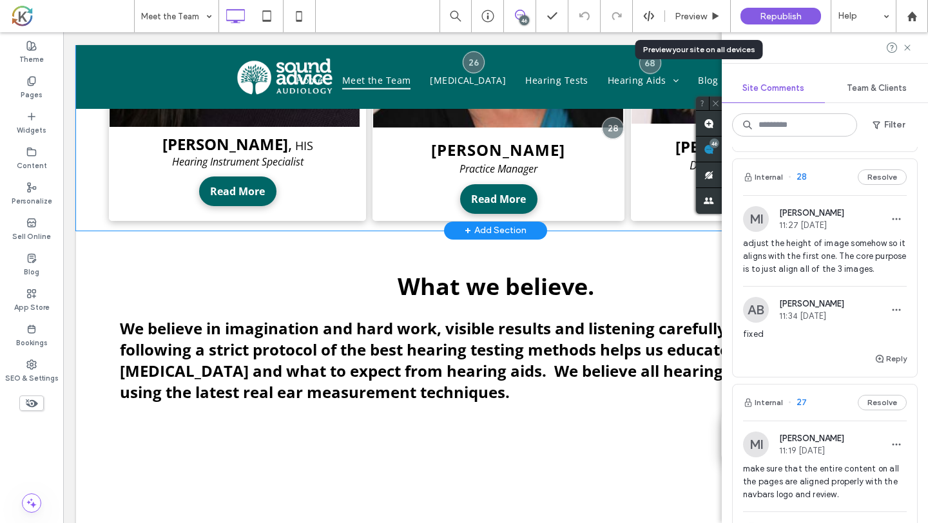
scroll to position [793, 0]
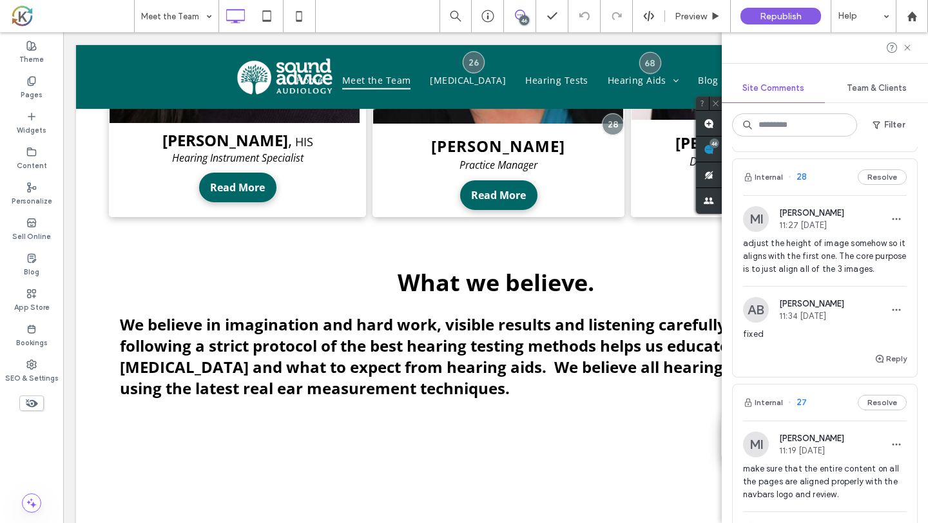
click at [808, 241] on span "adjust the height of image somehow so it aligns with the first one. The core pu…" at bounding box center [825, 256] width 164 height 39
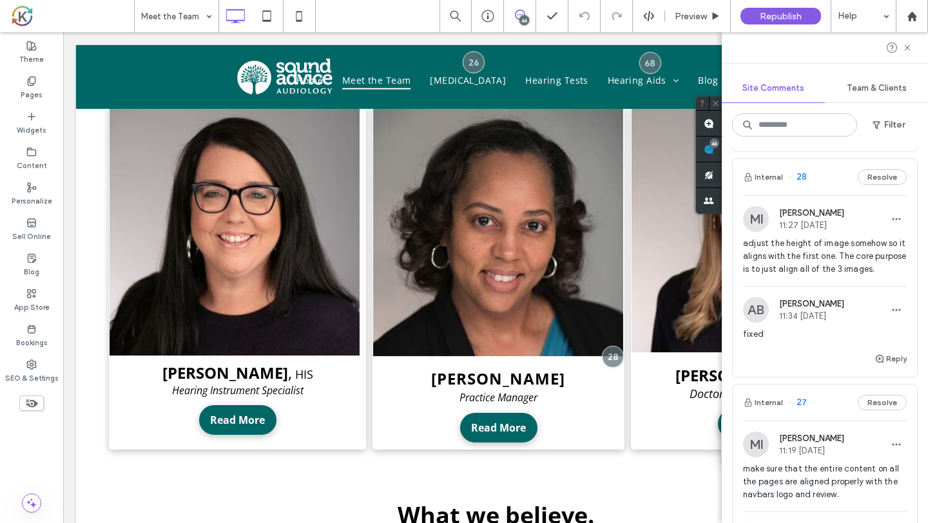
scroll to position [528, 0]
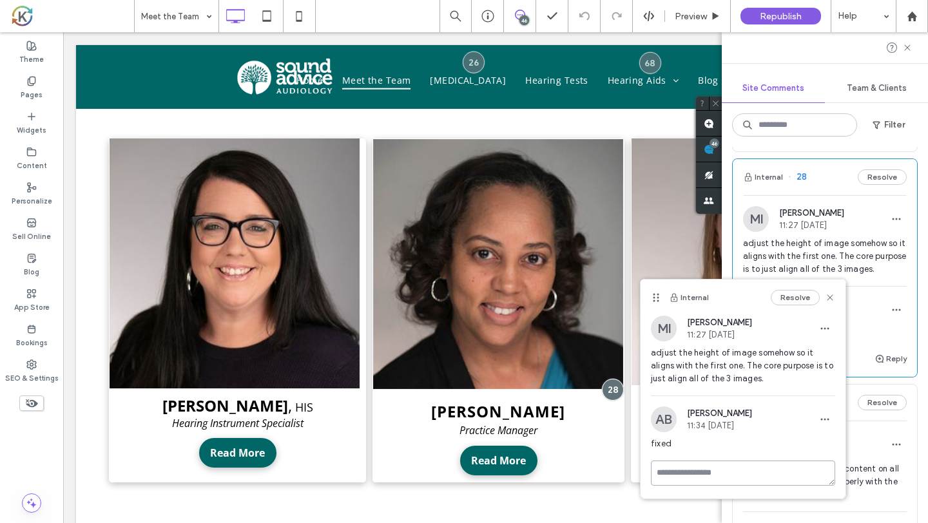
click at [727, 473] on textarea at bounding box center [743, 473] width 184 height 25
type textarea "*"
click at [781, 302] on button "Resolve" at bounding box center [795, 297] width 49 height 15
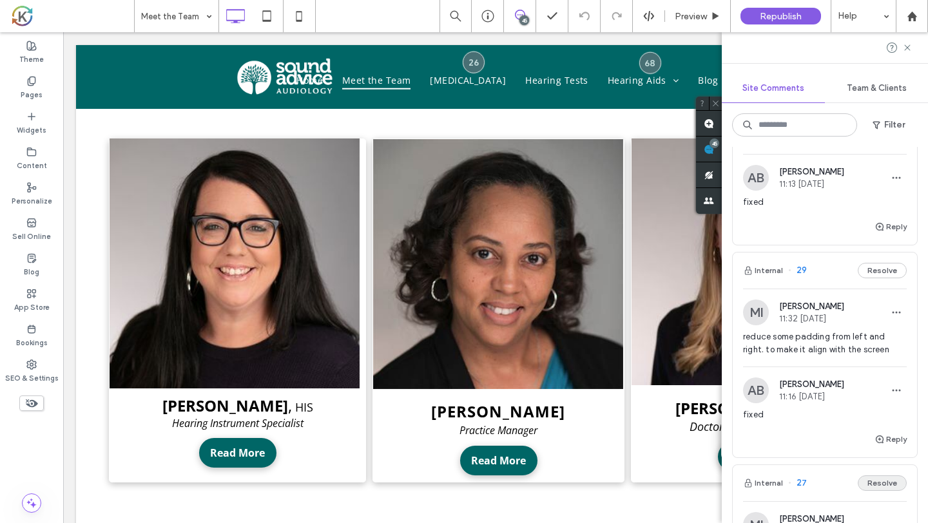
scroll to position [8415, 0]
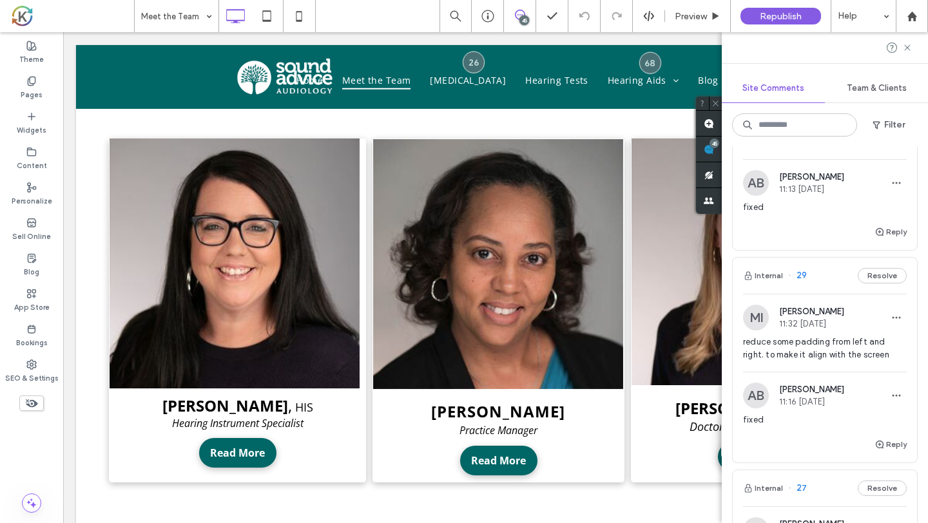
click at [870, 353] on div "reduce some padding from left and right. to make it align with the screen" at bounding box center [825, 354] width 164 height 36
click at [853, 307] on div "MI Mohommad Imtiaz 11:32 Sep 9 2025" at bounding box center [825, 318] width 164 height 26
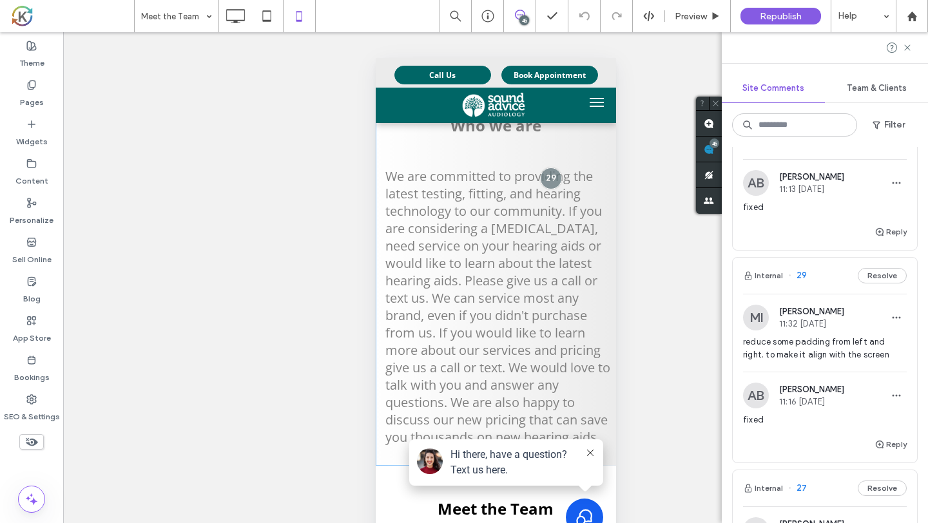
scroll to position [0, 0]
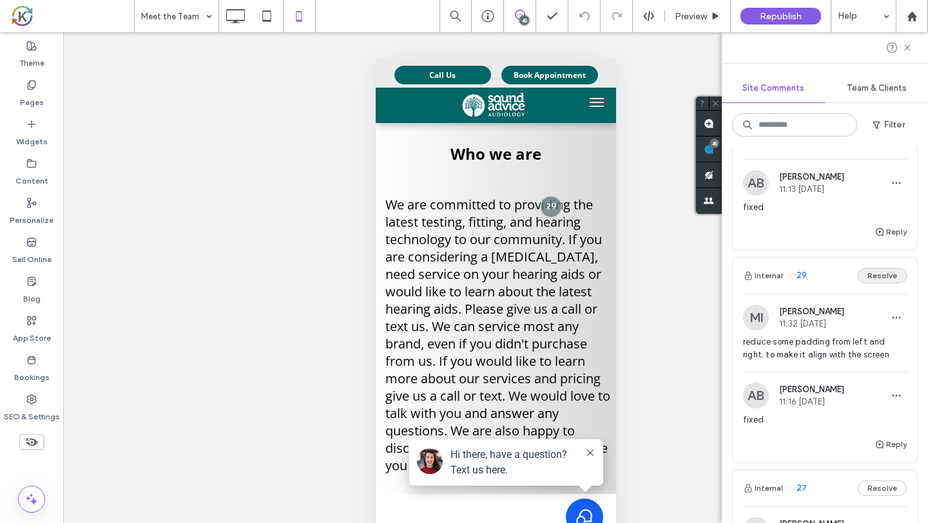
click at [891, 268] on button "Resolve" at bounding box center [882, 275] width 49 height 15
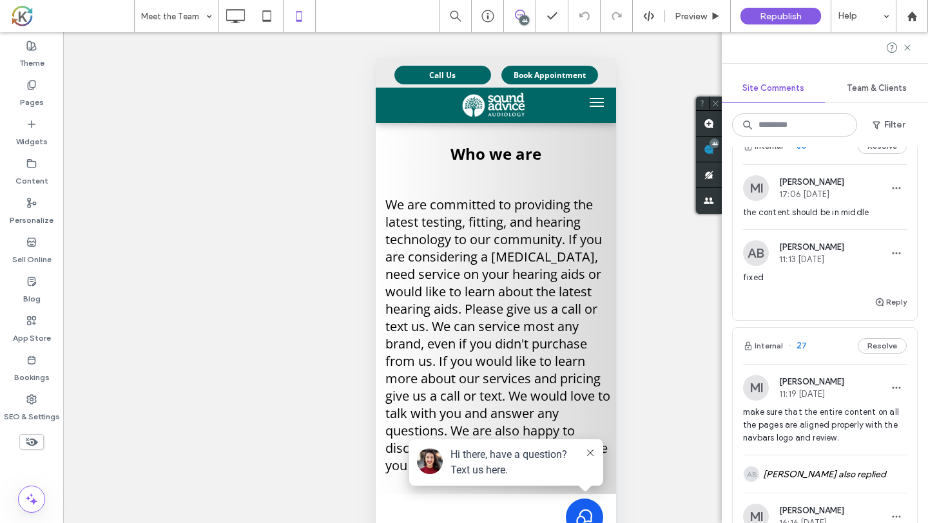
scroll to position [8249, 0]
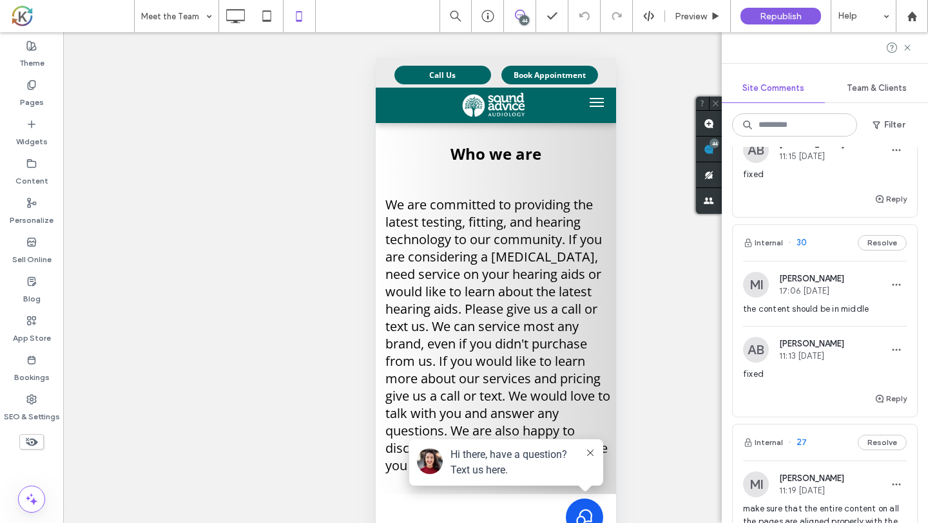
click at [855, 285] on div "MI Mohommad Imtiaz 17:06 Sep 9 2025 the content should be in middle" at bounding box center [825, 299] width 164 height 54
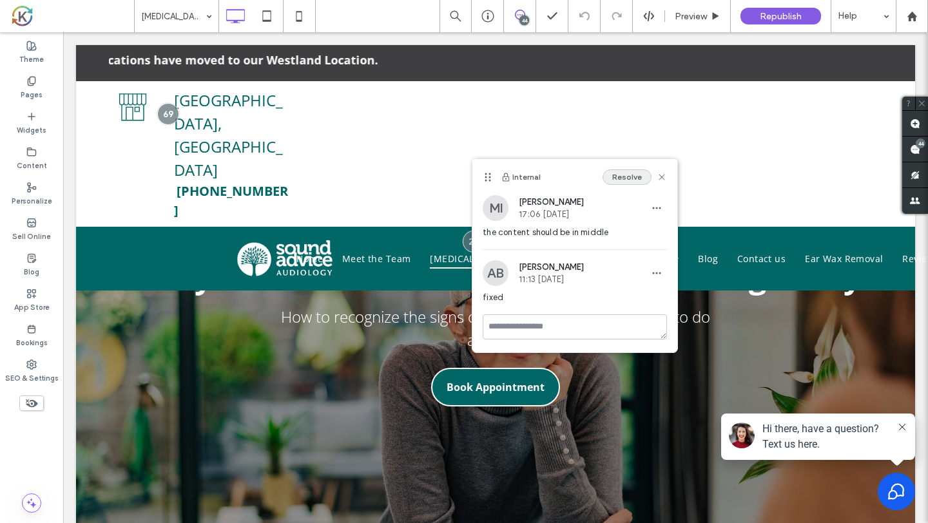
click at [646, 178] on button "Resolve" at bounding box center [626, 176] width 49 height 15
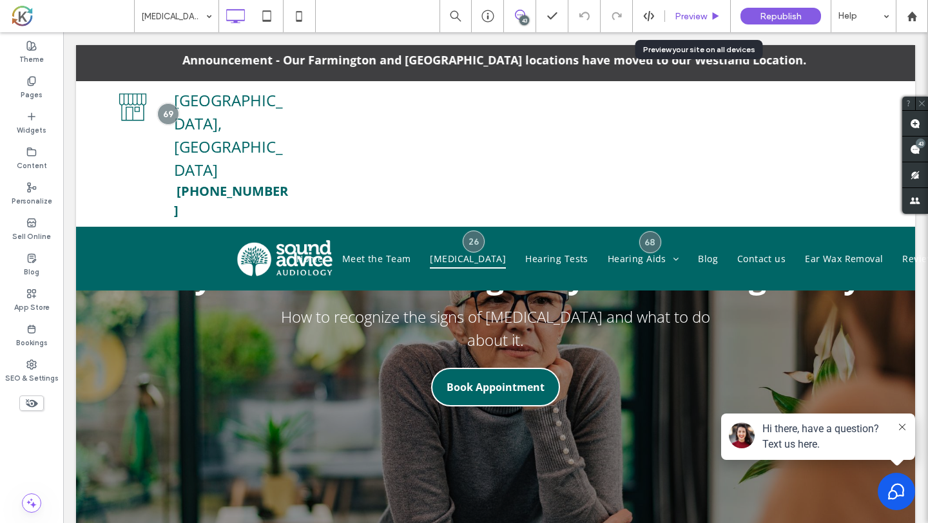
click at [702, 19] on span "Preview" at bounding box center [691, 16] width 32 height 11
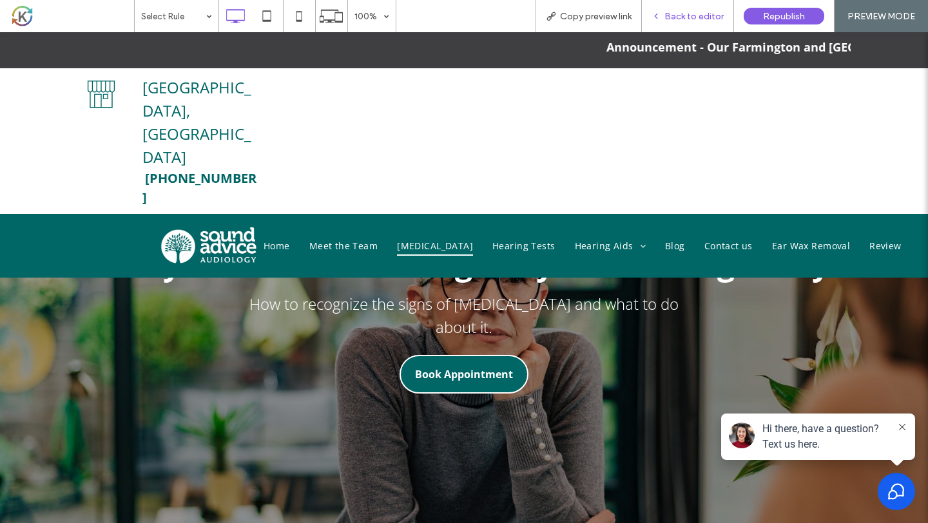
click at [695, 17] on span "Back to editor" at bounding box center [693, 16] width 59 height 11
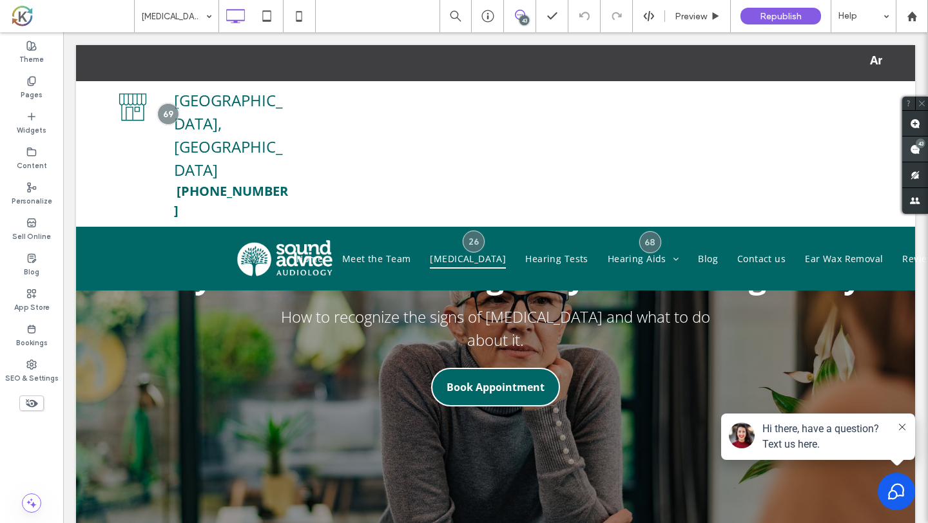
click at [908, 149] on span at bounding box center [915, 149] width 26 height 25
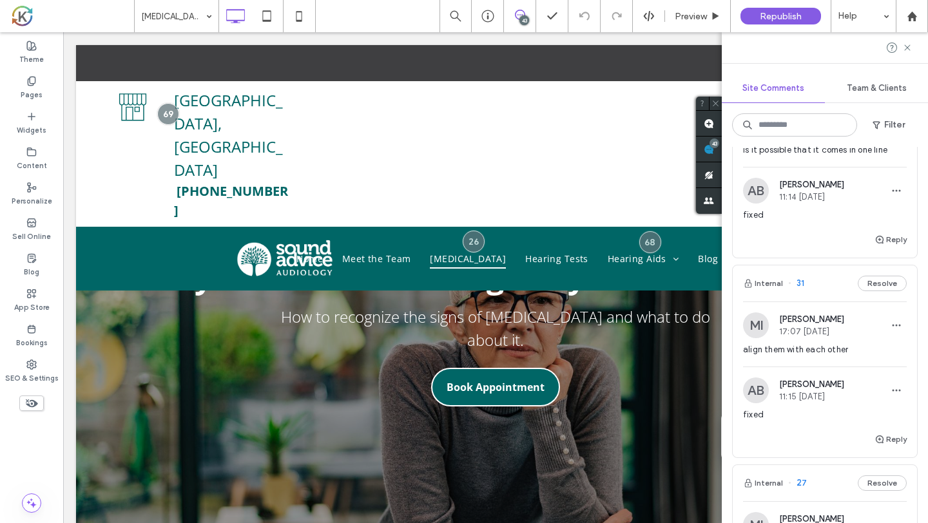
scroll to position [8006, 0]
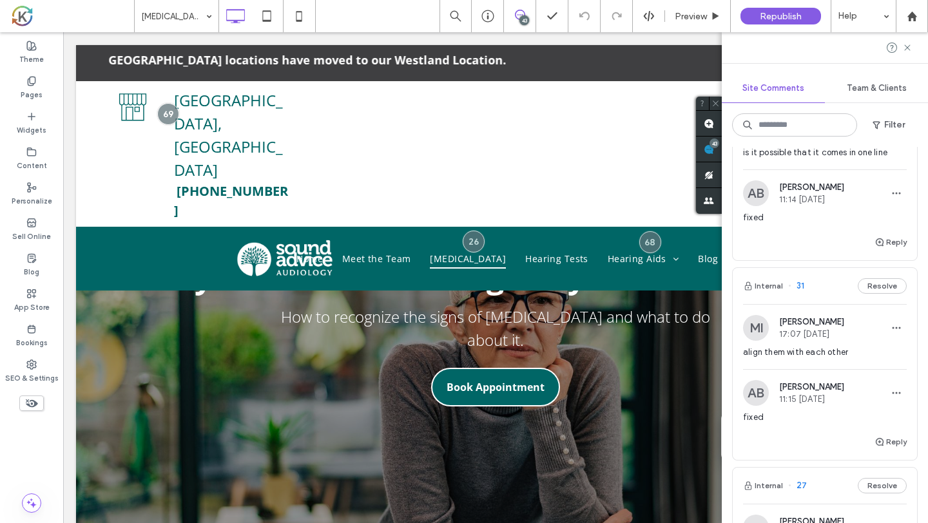
click at [847, 346] on span "align them with each other" at bounding box center [825, 352] width 164 height 13
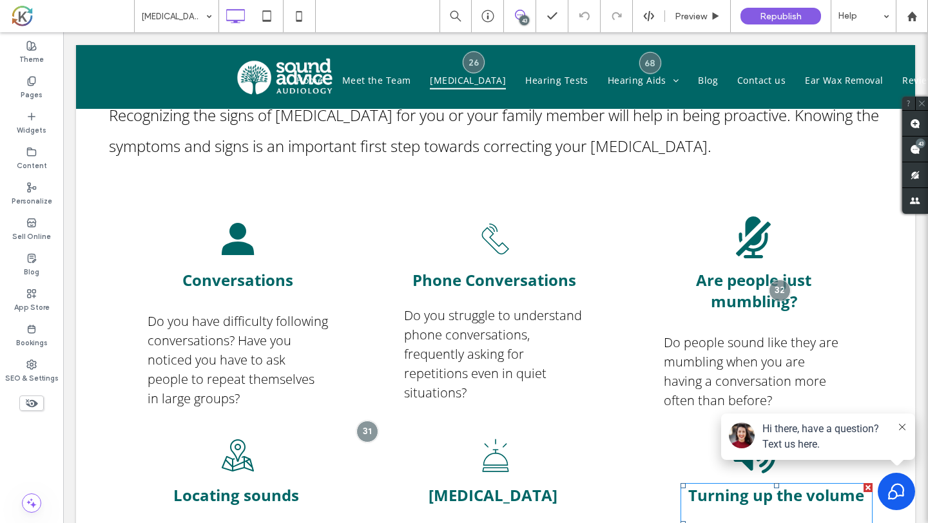
scroll to position [897, 0]
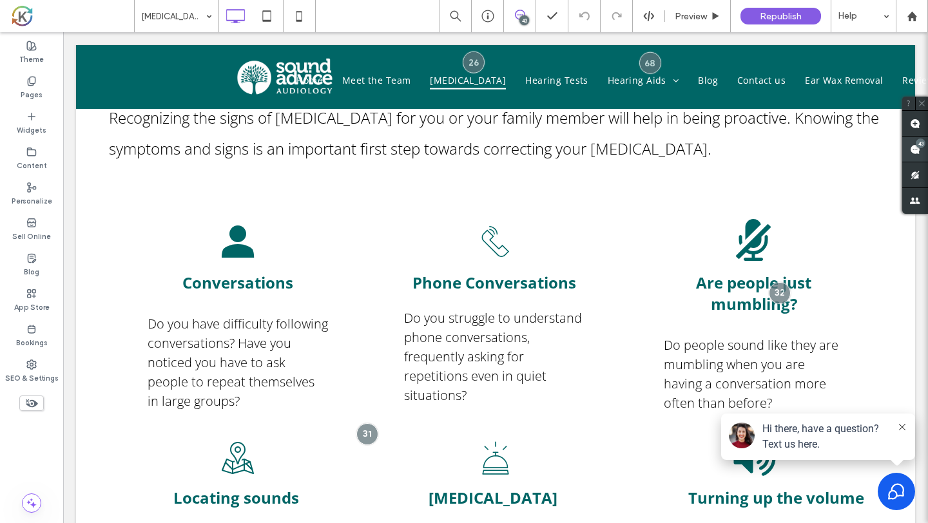
click at [922, 155] on span at bounding box center [915, 149] width 26 height 25
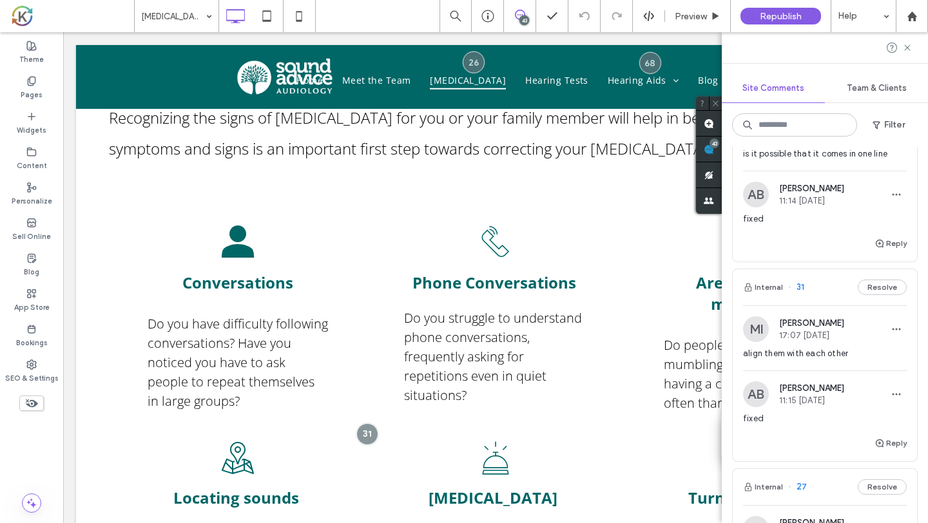
scroll to position [8001, 0]
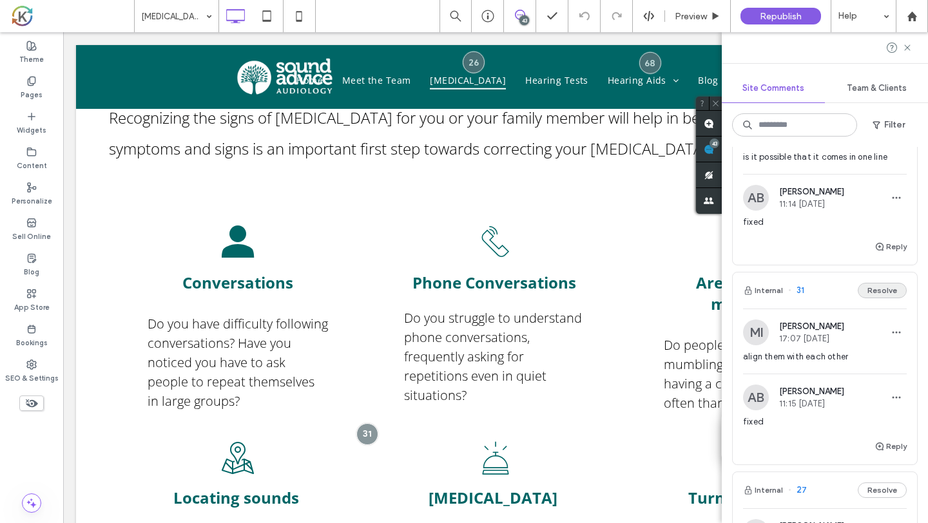
click at [868, 283] on button "Resolve" at bounding box center [882, 290] width 49 height 15
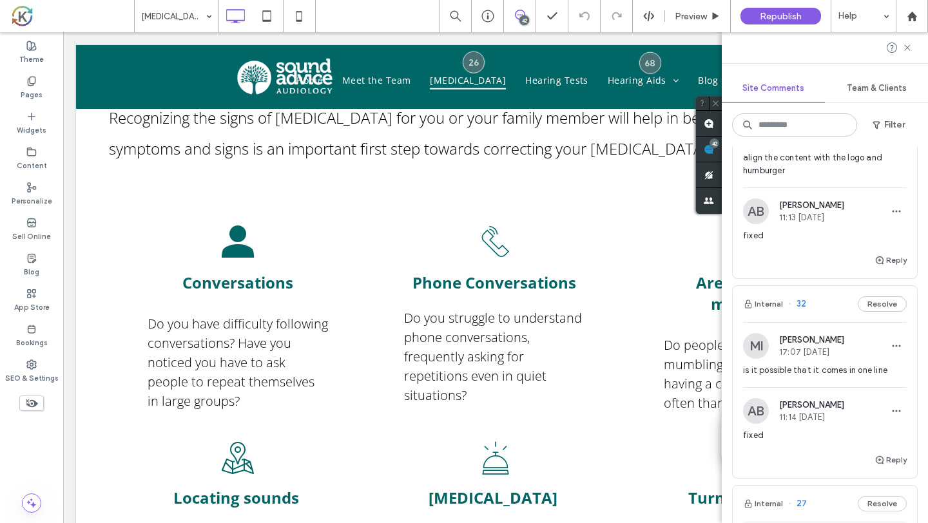
scroll to position [7785, 0]
click at [857, 367] on span "is it possible that it comes in one line" at bounding box center [825, 373] width 164 height 13
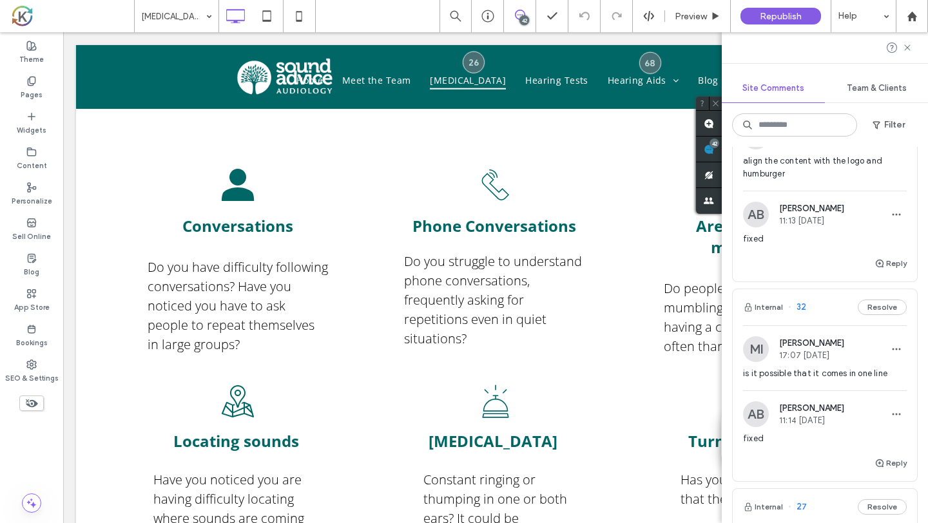
scroll to position [0, 0]
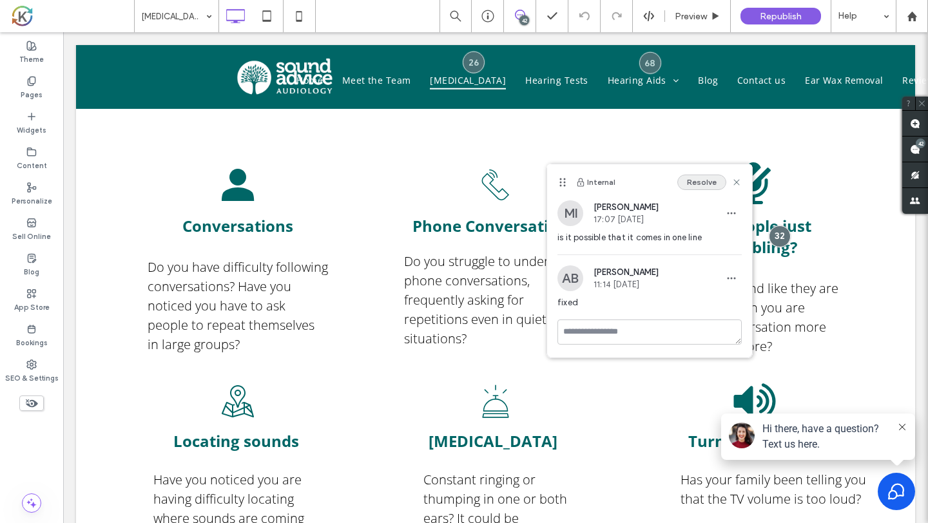
click at [707, 188] on button "Resolve" at bounding box center [701, 182] width 49 height 15
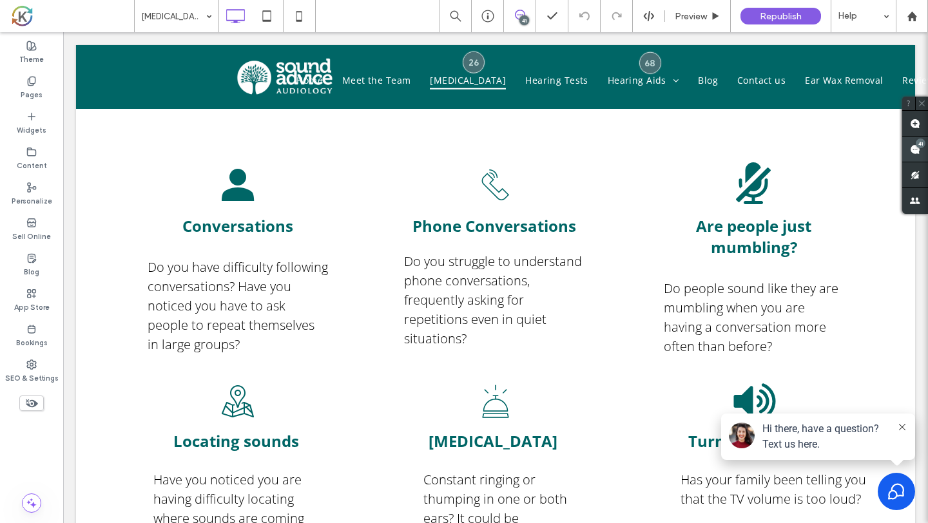
click at [923, 149] on span at bounding box center [915, 149] width 26 height 25
click at [922, 149] on span at bounding box center [915, 149] width 26 height 25
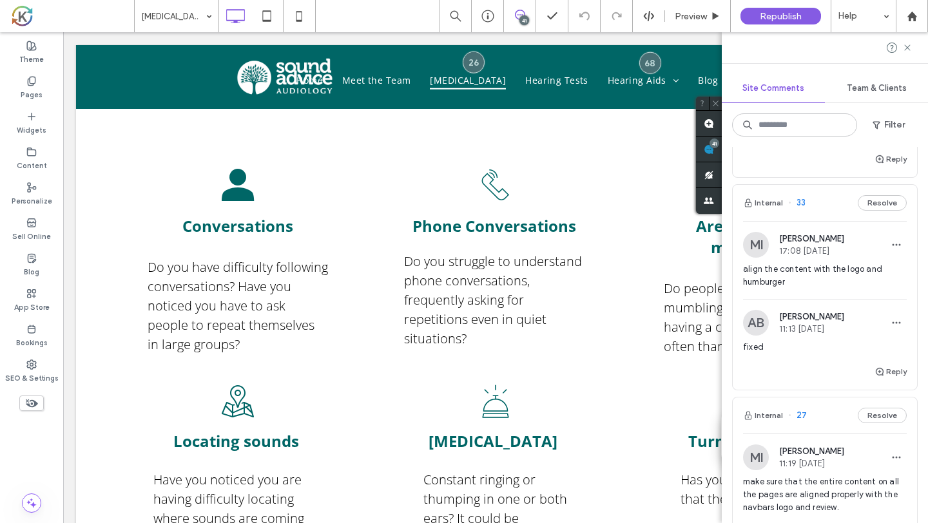
scroll to position [7673, 0]
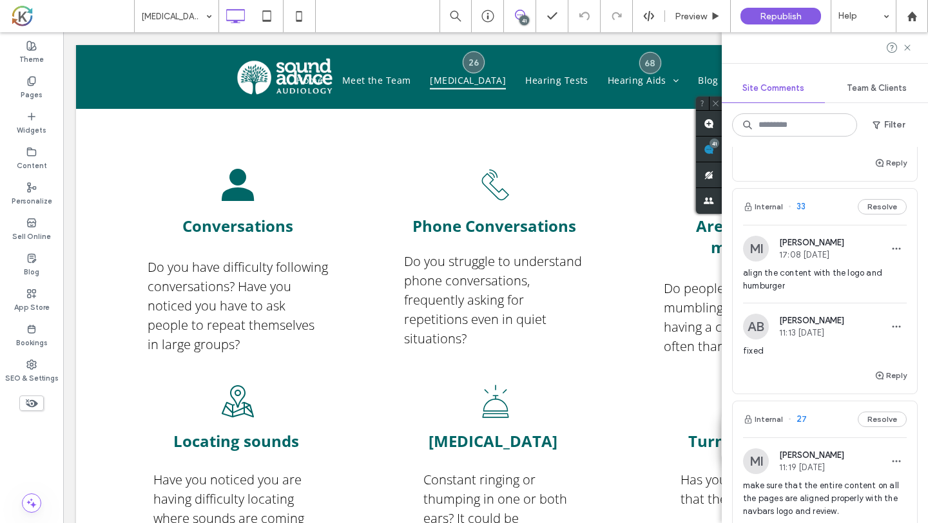
click at [833, 271] on span "align the content with the logo and humburger" at bounding box center [825, 280] width 164 height 26
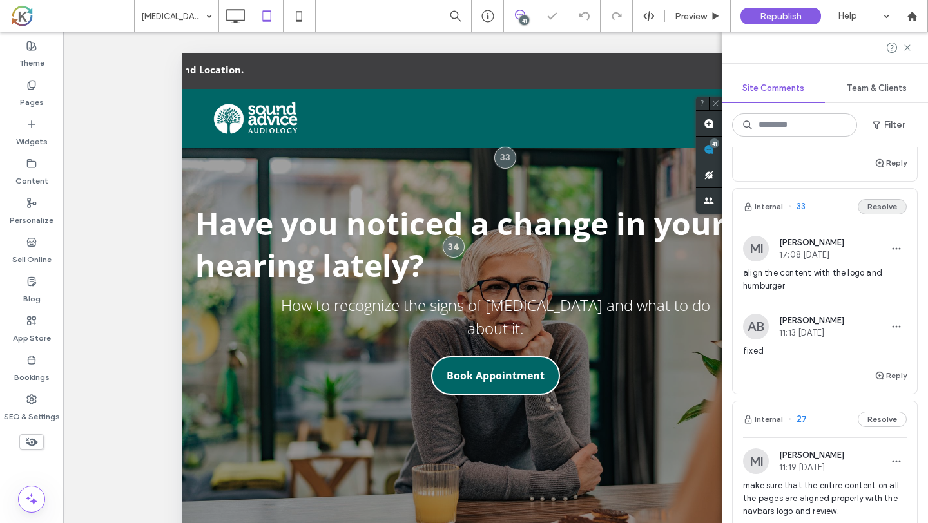
scroll to position [52, 0]
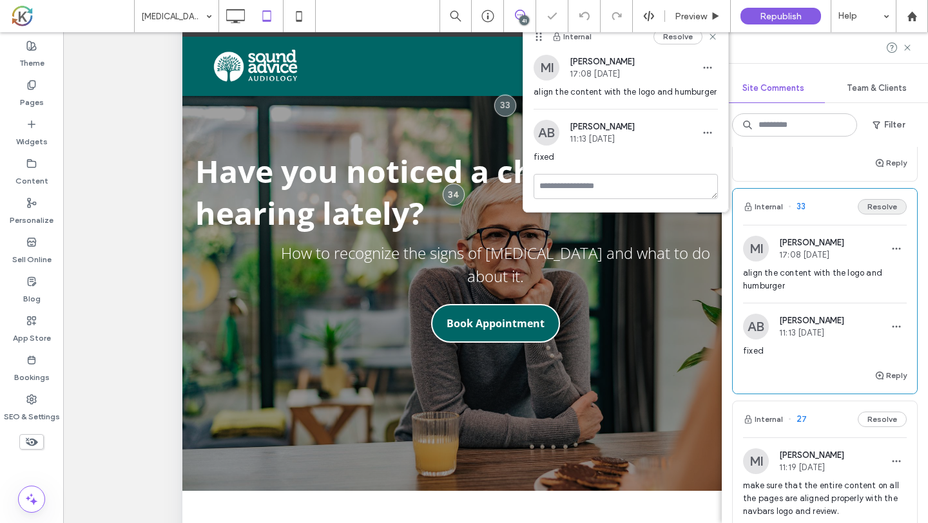
click at [884, 199] on button "Resolve" at bounding box center [882, 206] width 49 height 15
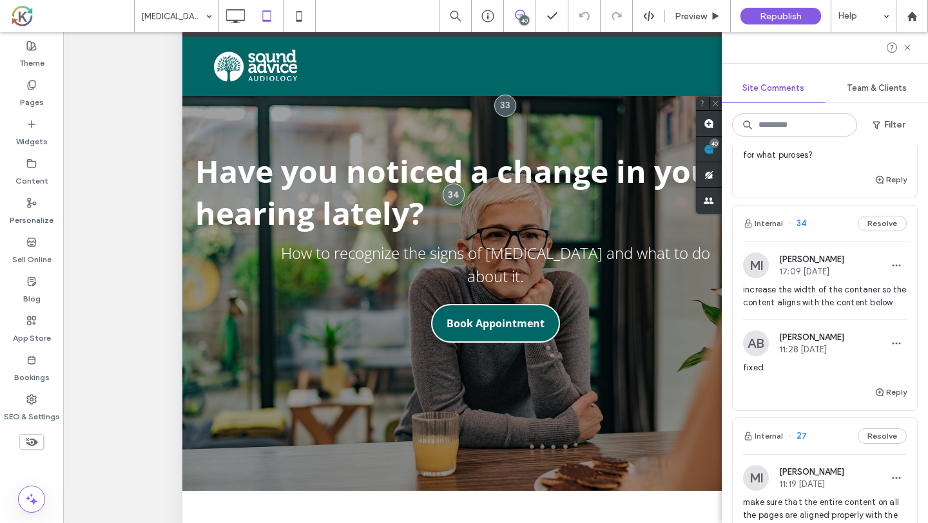
scroll to position [7415, 0]
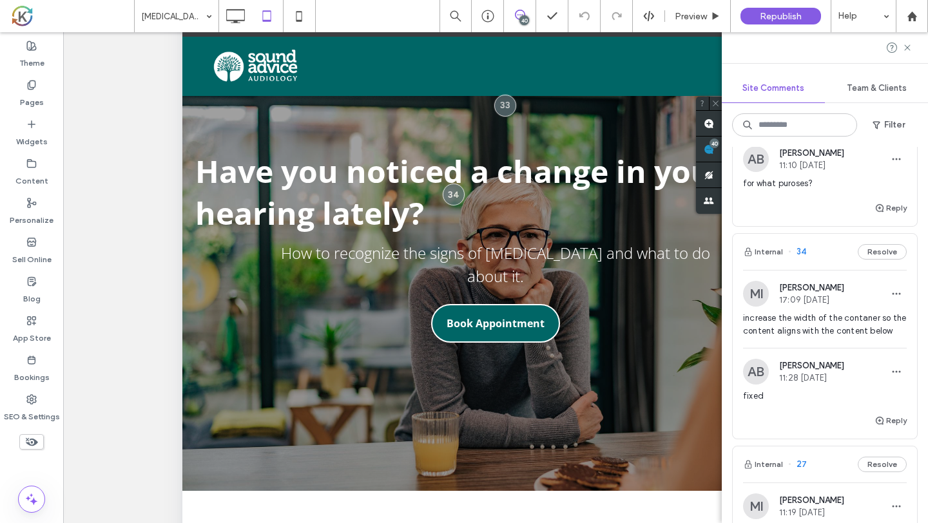
click at [841, 312] on span "increase the width of the contaner so the content aligns with the content below" at bounding box center [825, 325] width 164 height 26
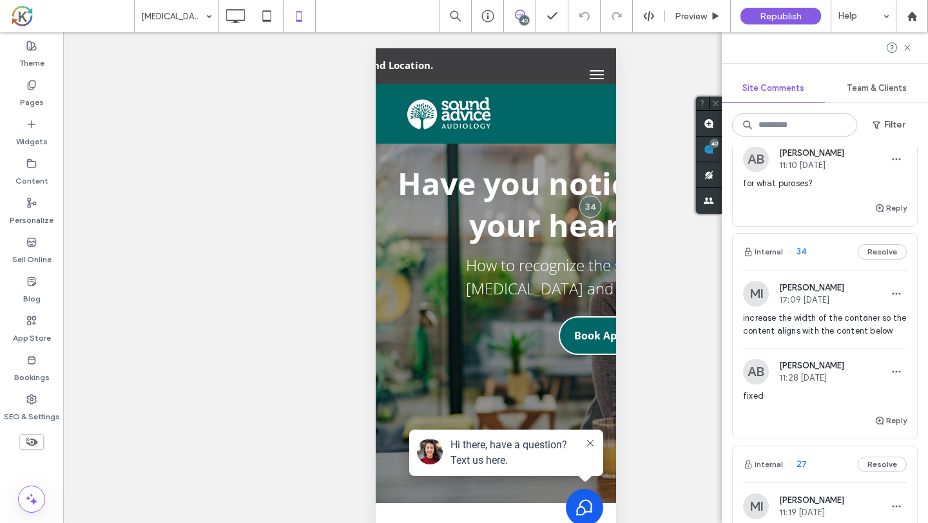
scroll to position [10, 0]
click at [881, 244] on button "Resolve" at bounding box center [882, 251] width 49 height 15
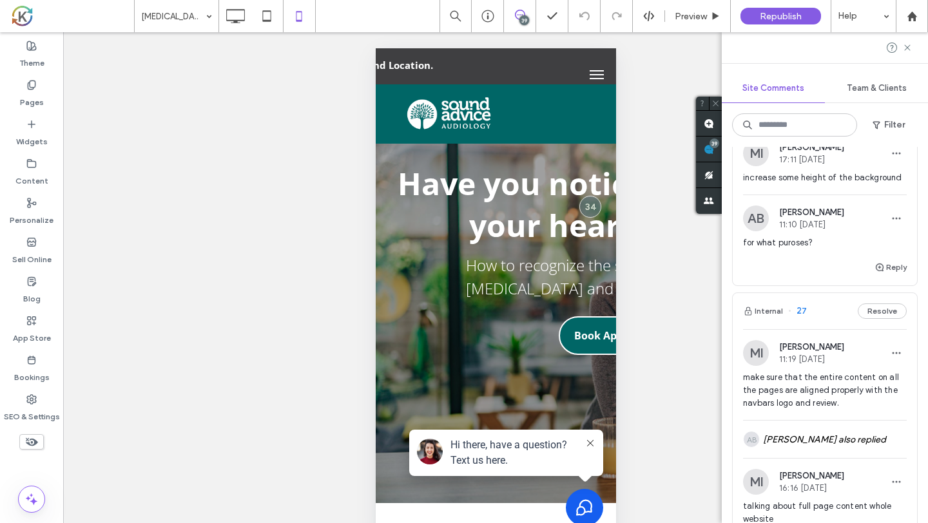
scroll to position [7300, 0]
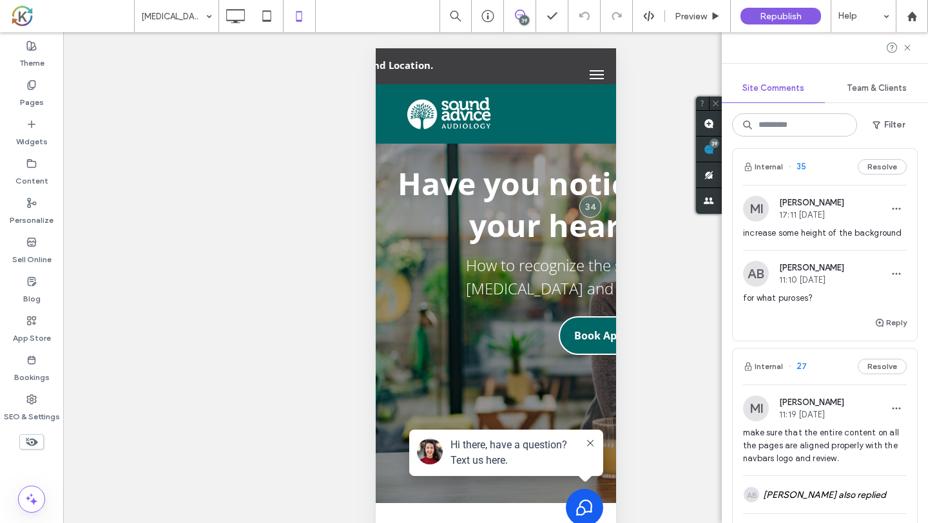
click at [845, 227] on div "increase some height of the background" at bounding box center [825, 238] width 164 height 23
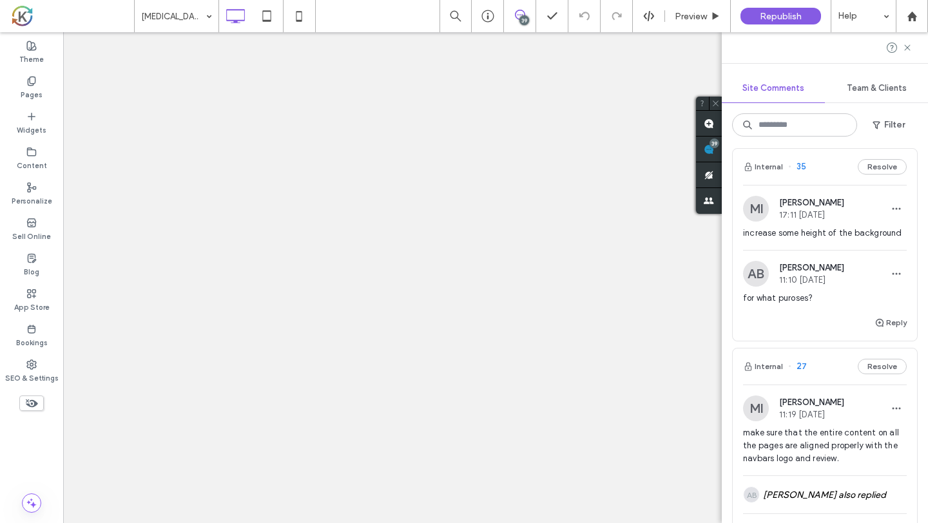
scroll to position [0, 0]
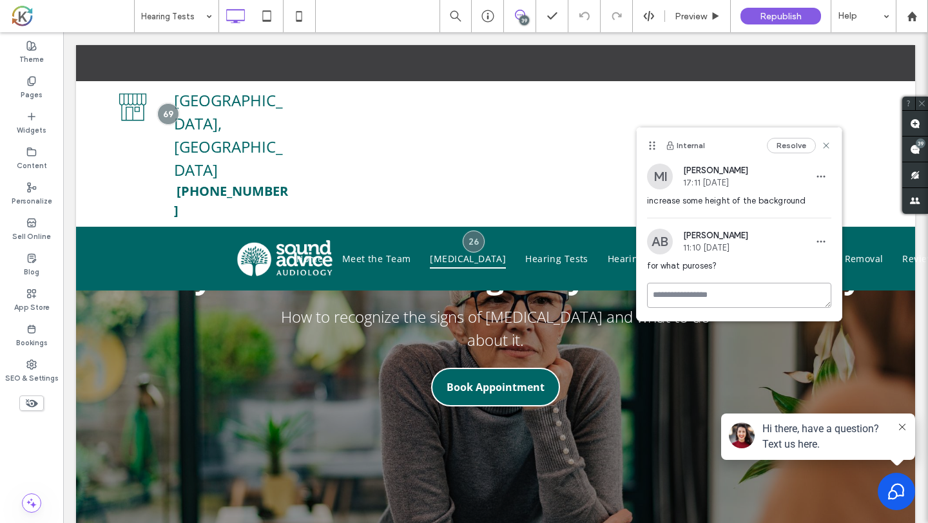
click at [784, 298] on textarea at bounding box center [739, 295] width 184 height 25
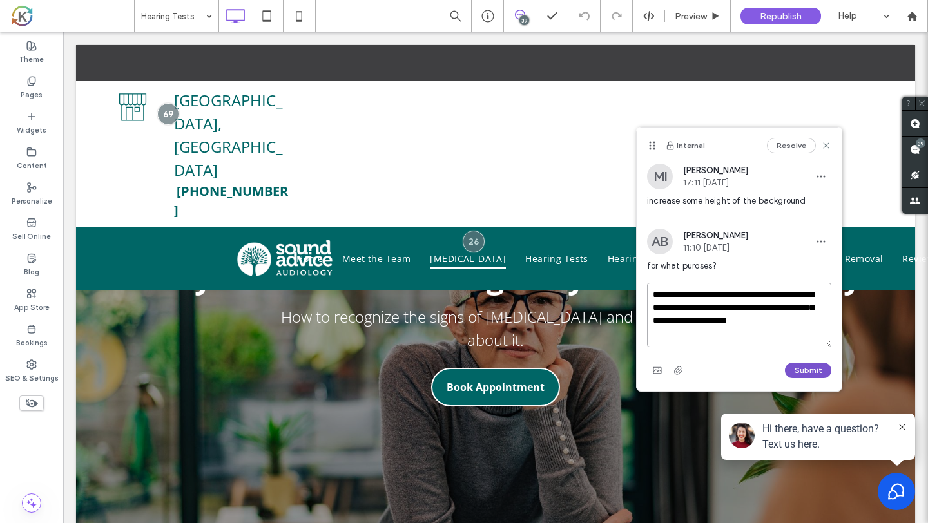
type textarea "**********"
click at [825, 367] on button "Submit" at bounding box center [808, 370] width 46 height 15
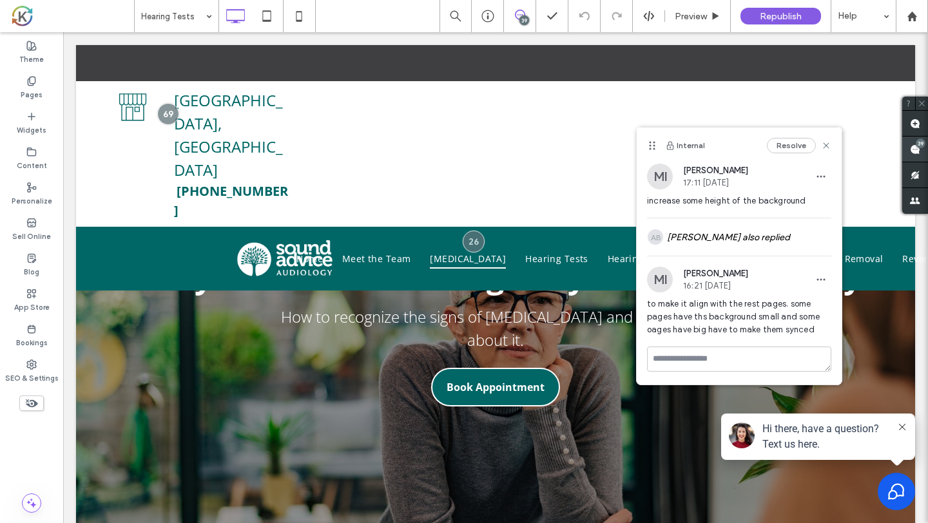
click at [919, 158] on span at bounding box center [915, 149] width 26 height 25
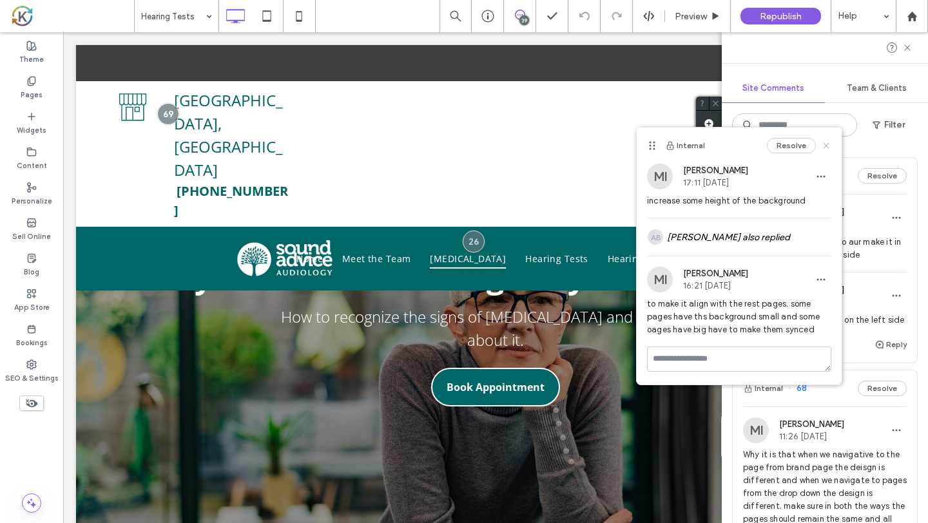
click at [826, 146] on use at bounding box center [826, 146] width 6 height 6
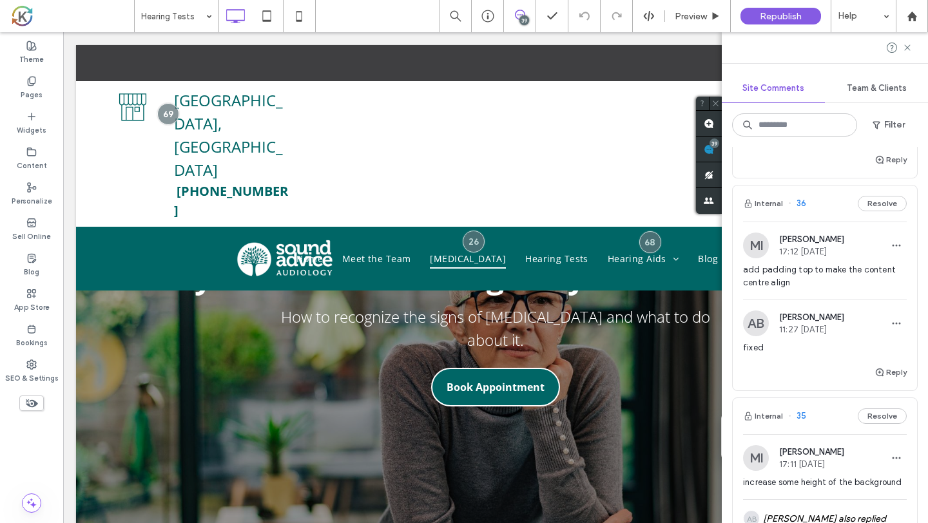
scroll to position [7038, 0]
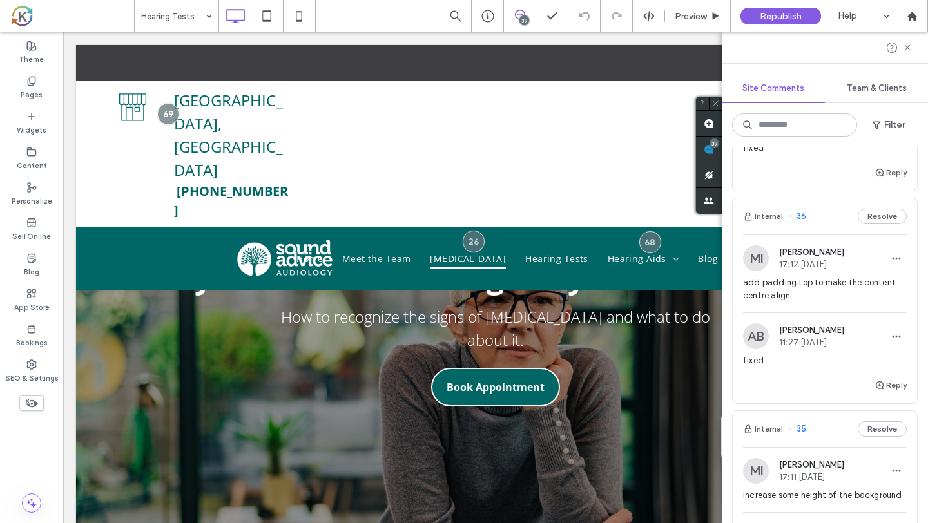
click at [848, 282] on span "add padding top to make the content centre align" at bounding box center [825, 289] width 164 height 26
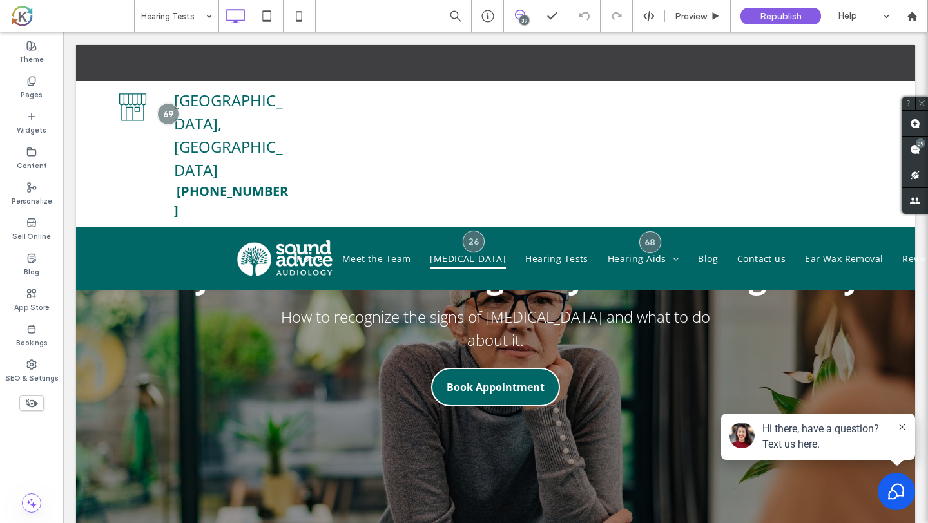
scroll to position [0, 0]
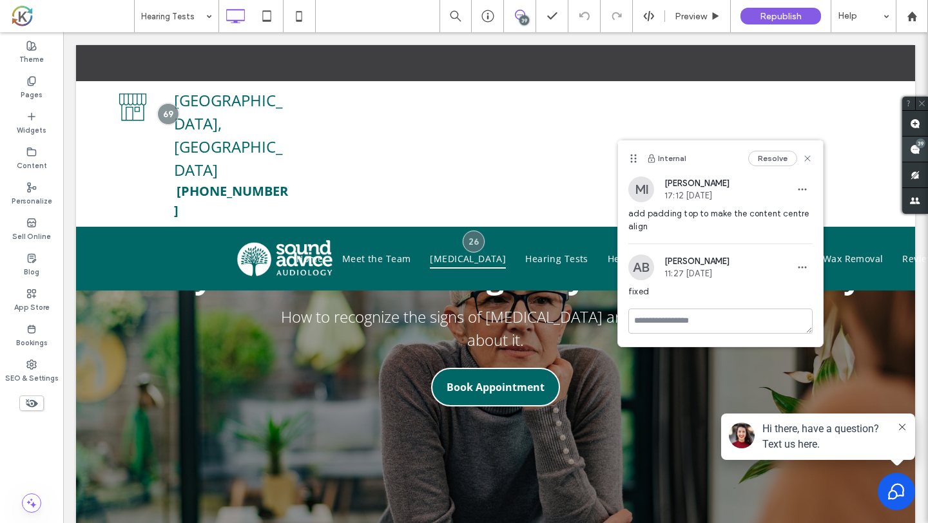
click at [910, 155] on span at bounding box center [915, 149] width 26 height 25
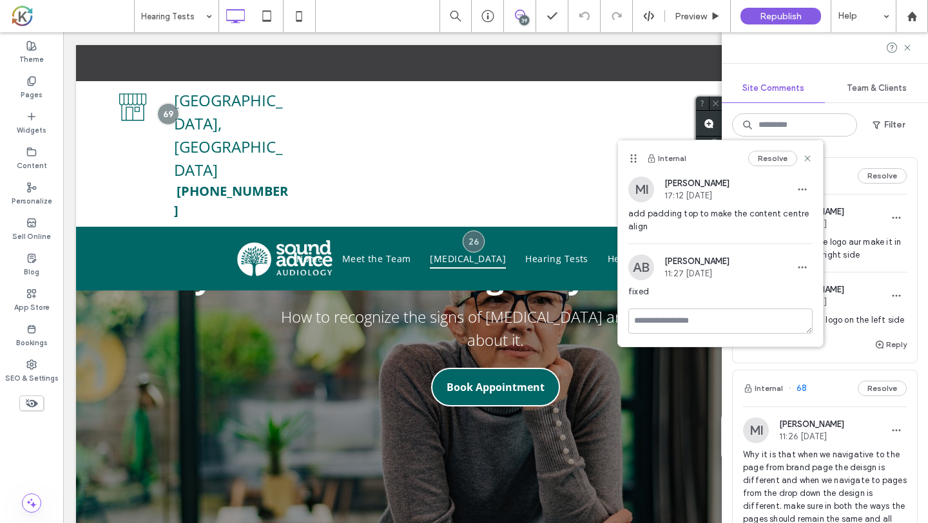
click at [729, 162] on div "Internal Resolve" at bounding box center [720, 158] width 205 height 36
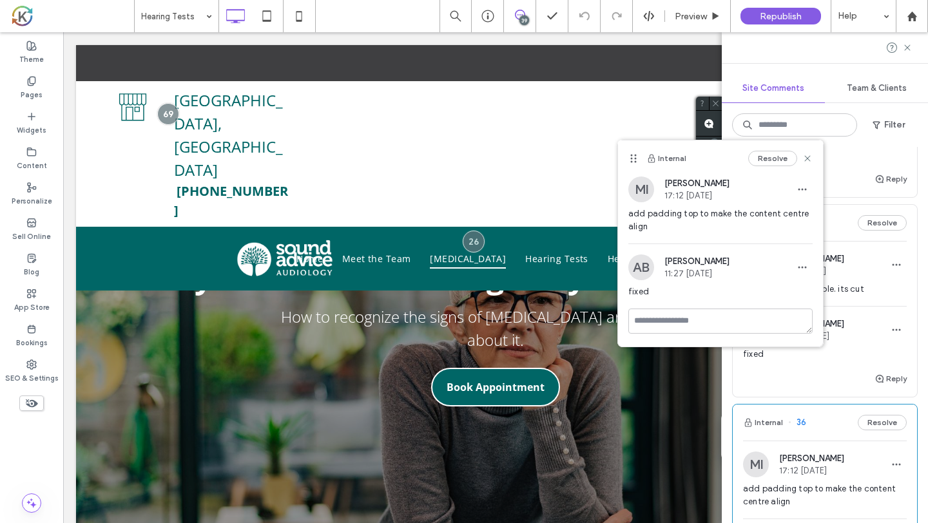
scroll to position [6820, 0]
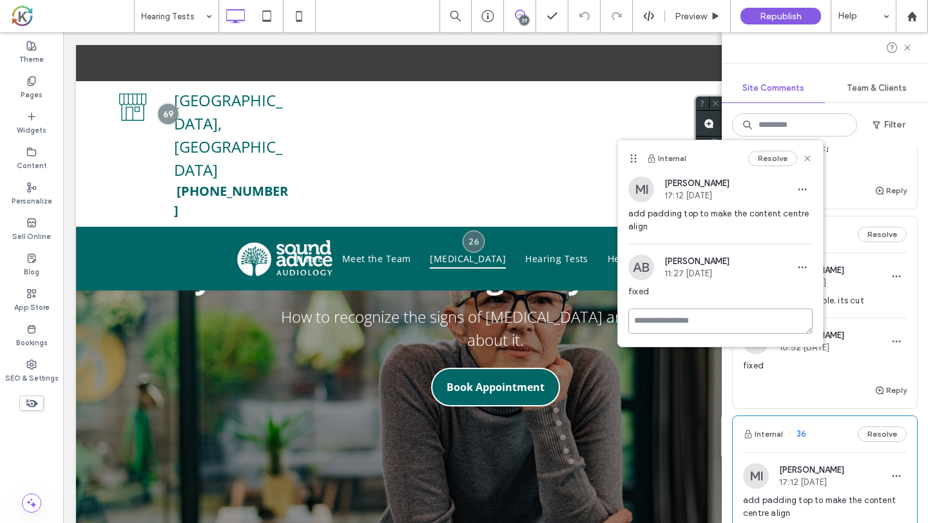
click at [778, 327] on textarea at bounding box center [720, 321] width 184 height 25
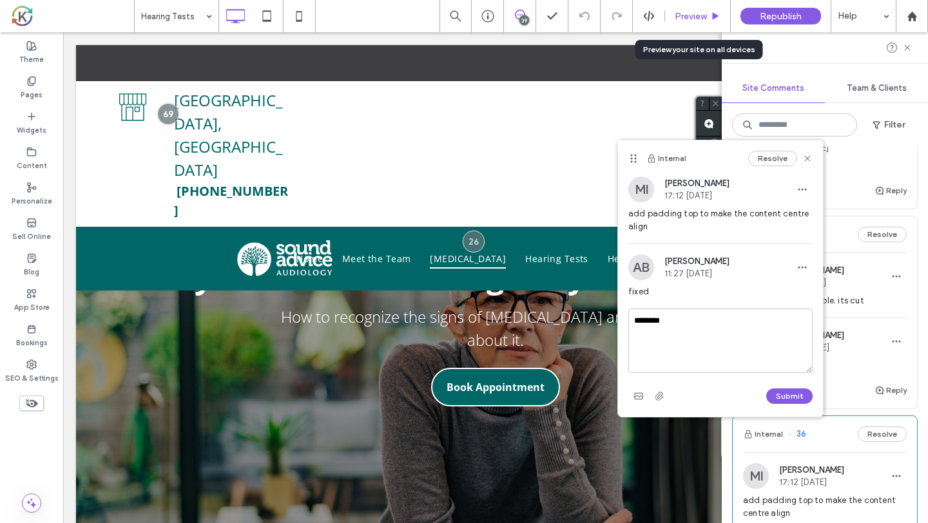
click at [681, 12] on span "Preview" at bounding box center [691, 16] width 32 height 11
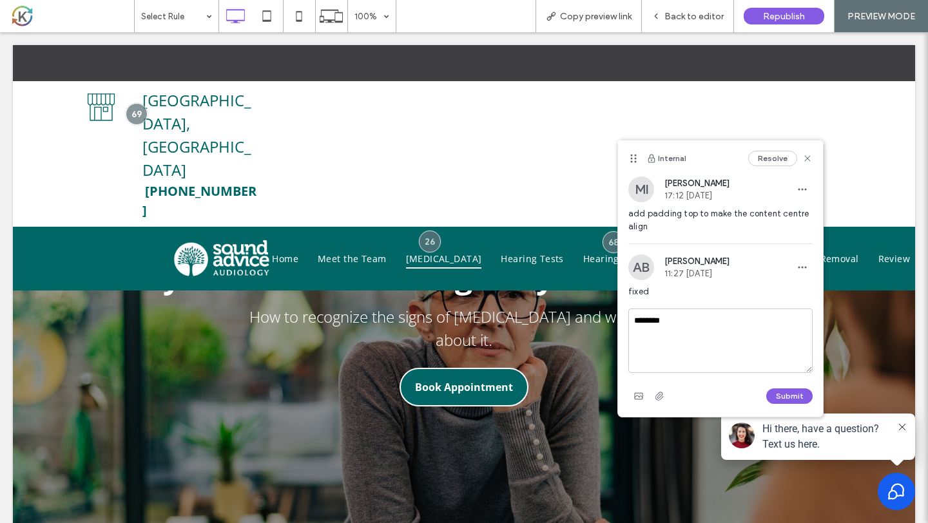
click at [681, 12] on span "Back to editor" at bounding box center [693, 16] width 59 height 11
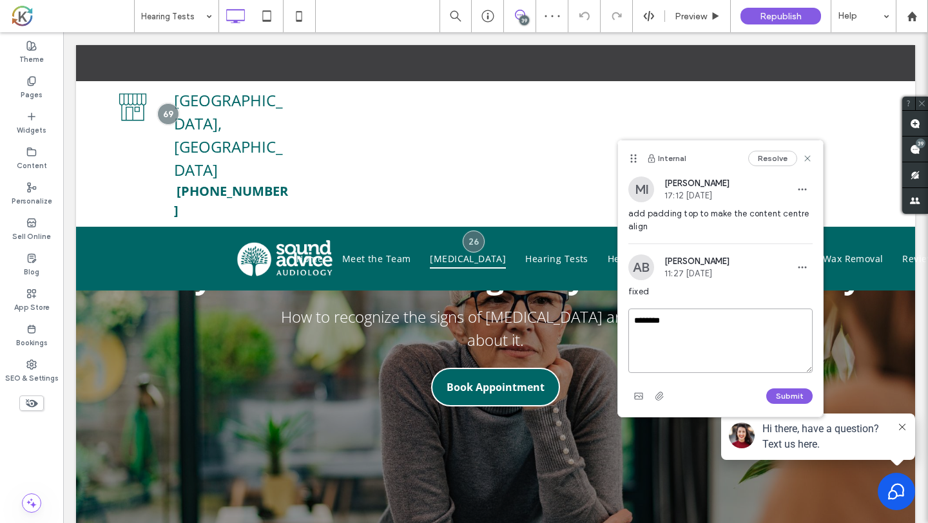
click at [692, 314] on textarea "********" at bounding box center [720, 341] width 184 height 64
type textarea "**********"
click at [783, 394] on button "Submit" at bounding box center [789, 395] width 46 height 15
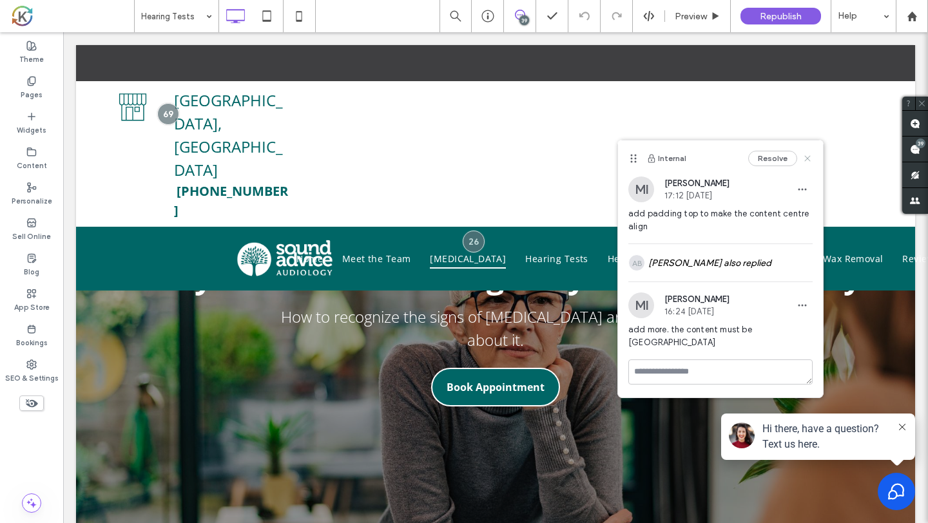
click at [806, 157] on icon at bounding box center [807, 158] width 10 height 10
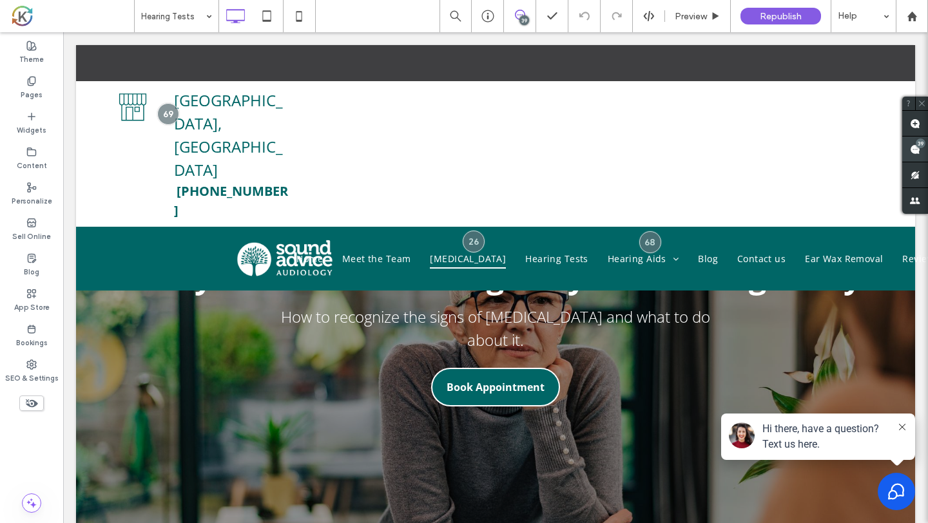
click at [916, 149] on use at bounding box center [915, 149] width 10 height 10
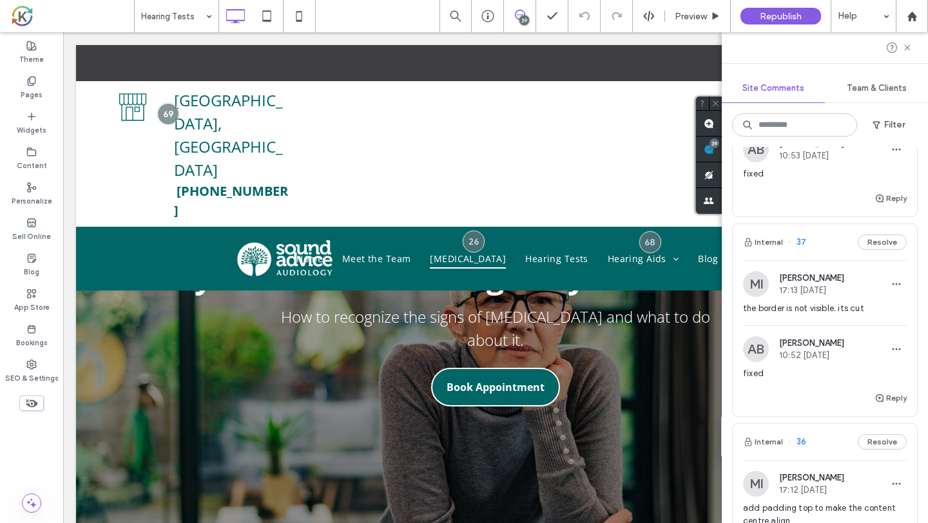
scroll to position [6811, 0]
click at [836, 304] on span "the border is not visible. its cut" at bounding box center [825, 310] width 164 height 13
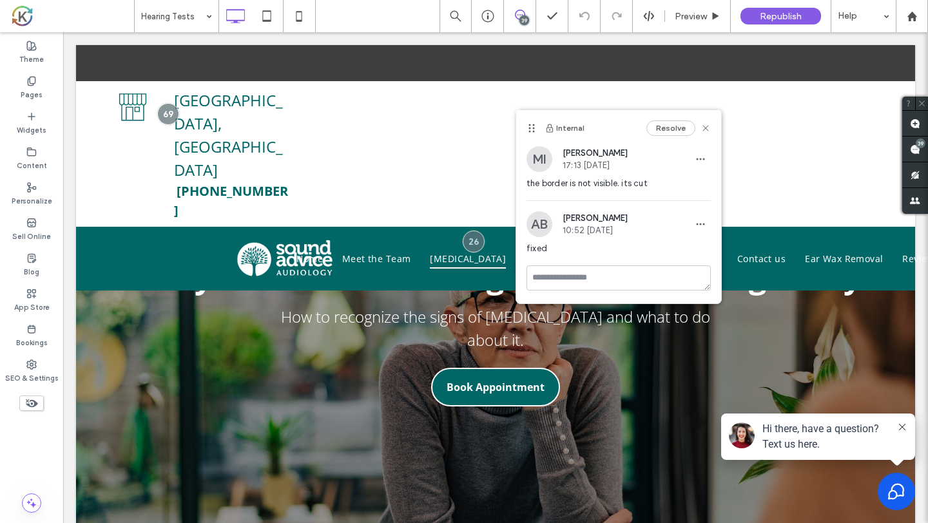
scroll to position [0, 0]
click at [914, 151] on use at bounding box center [915, 149] width 10 height 10
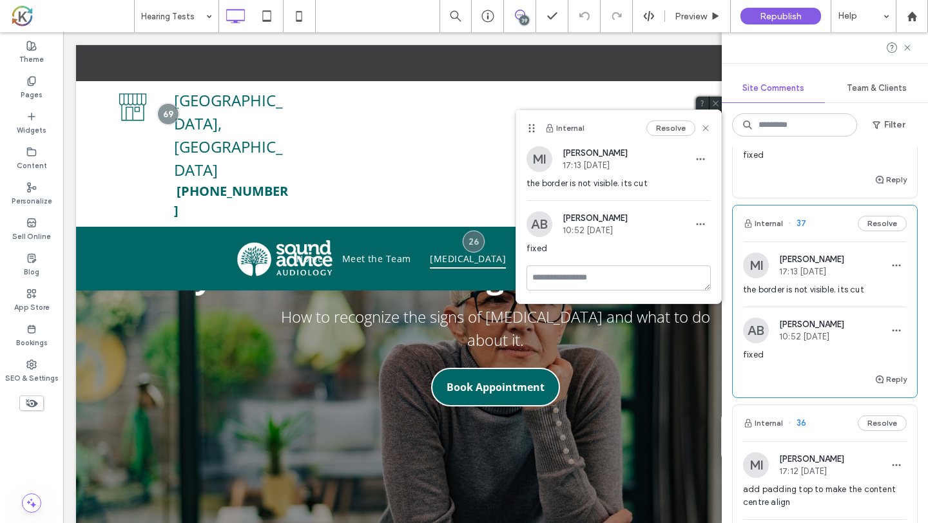
scroll to position [6827, 0]
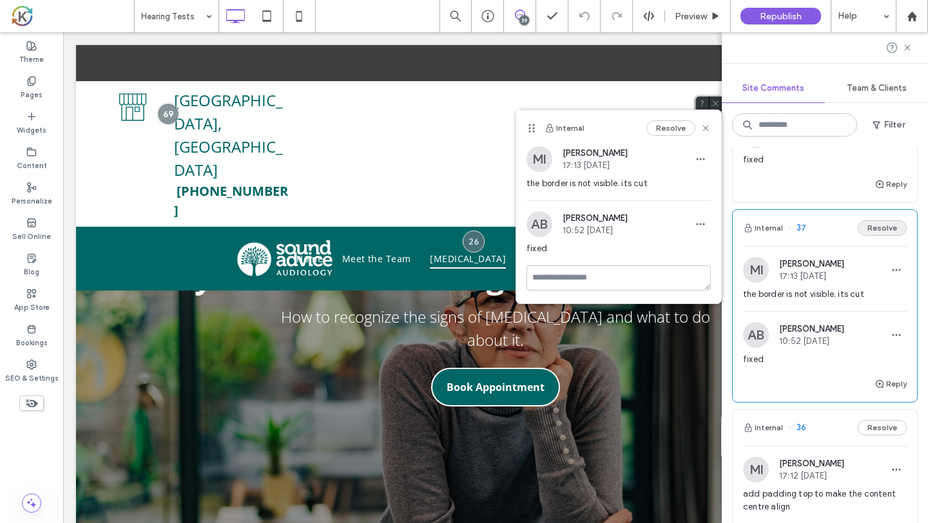
click at [876, 221] on button "Resolve" at bounding box center [882, 227] width 49 height 15
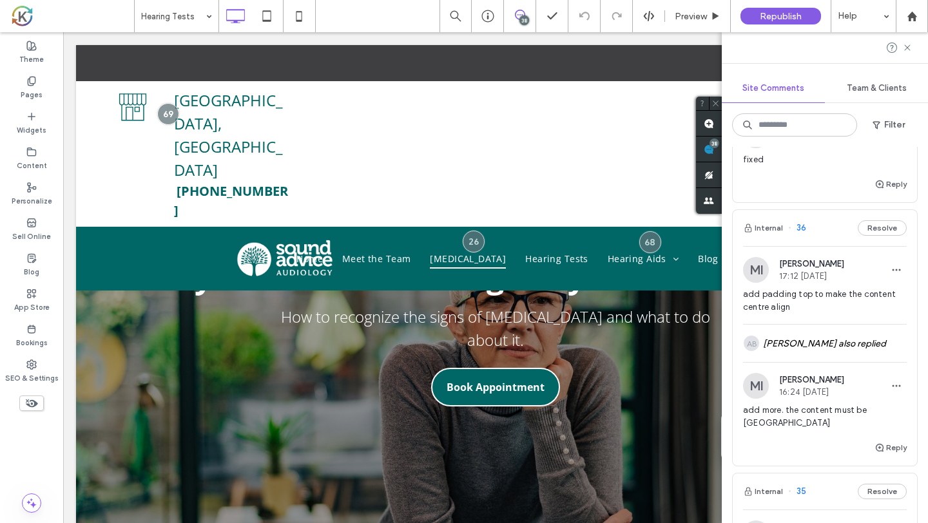
scroll to position [6707, 0]
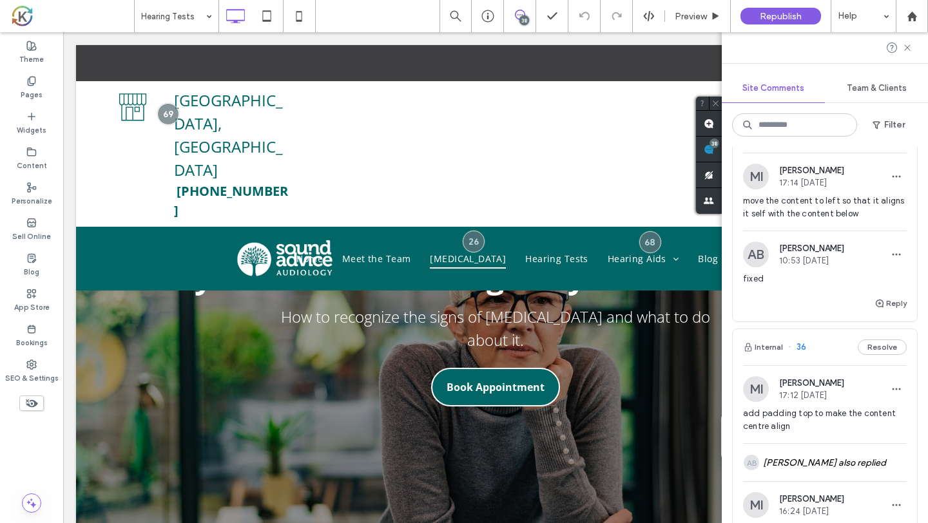
click at [847, 205] on span "move the content to left so that it aligns it self with the content below" at bounding box center [825, 208] width 164 height 26
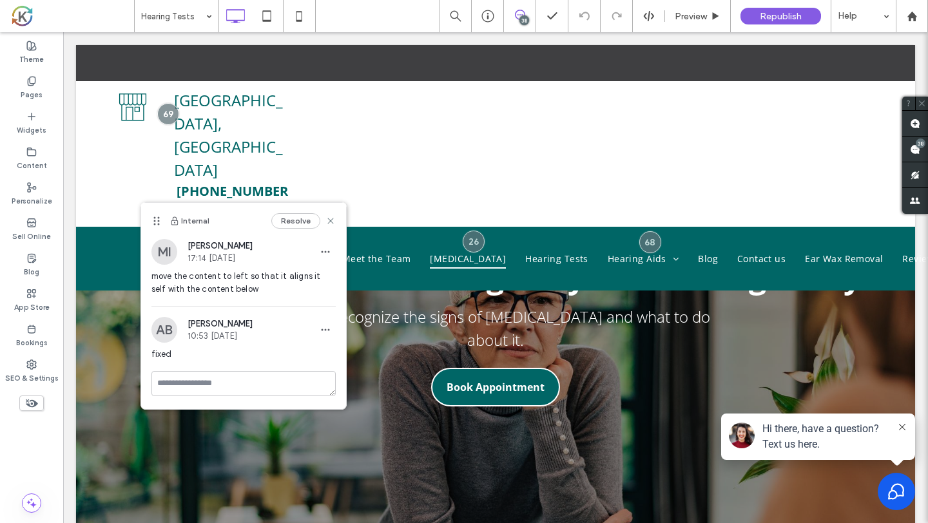
scroll to position [0, 0]
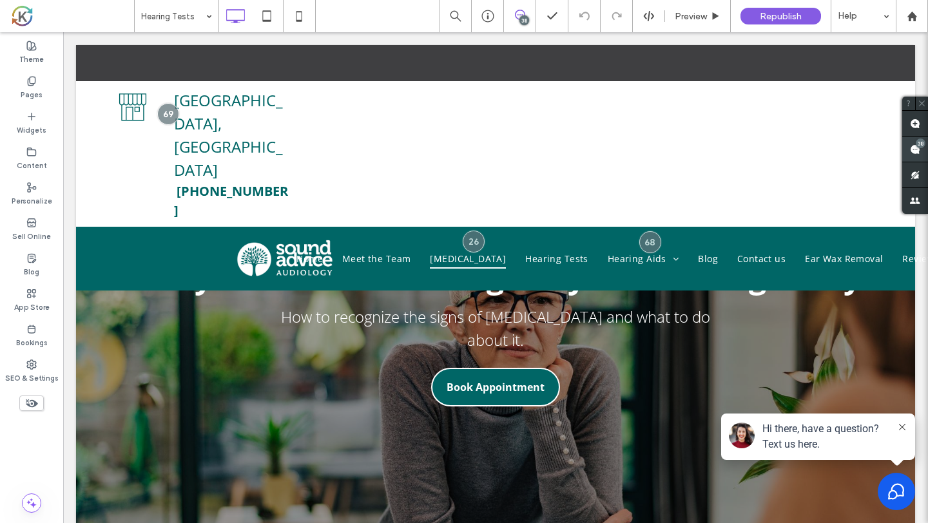
click at [913, 147] on use at bounding box center [915, 149] width 10 height 10
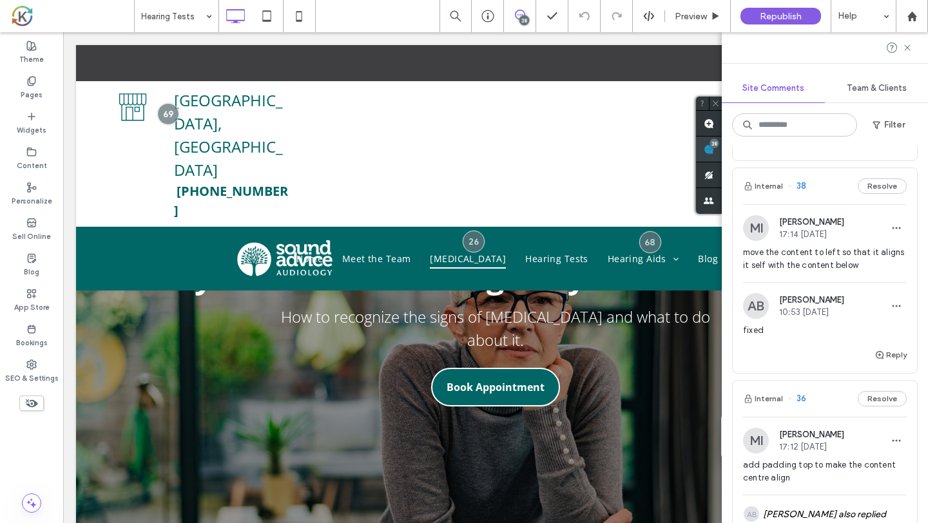
scroll to position [6647, 0]
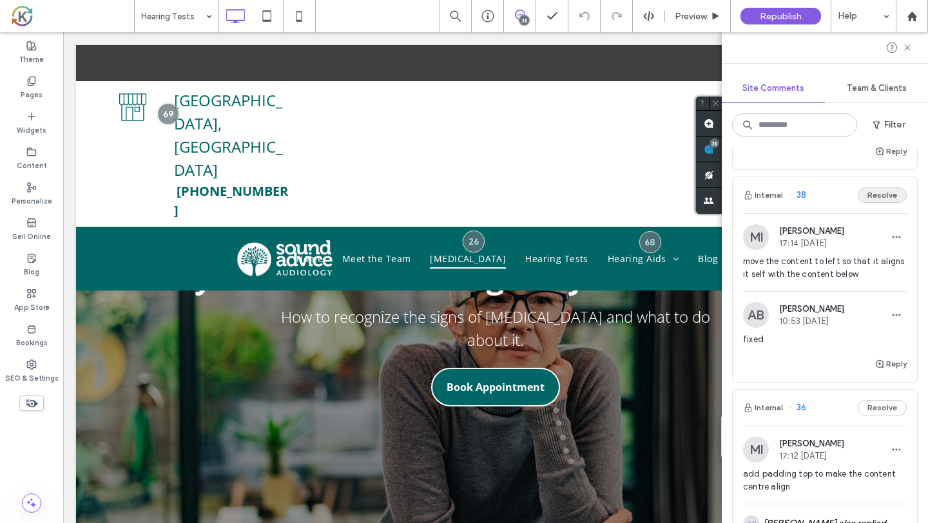
click at [877, 189] on button "Resolve" at bounding box center [882, 194] width 49 height 15
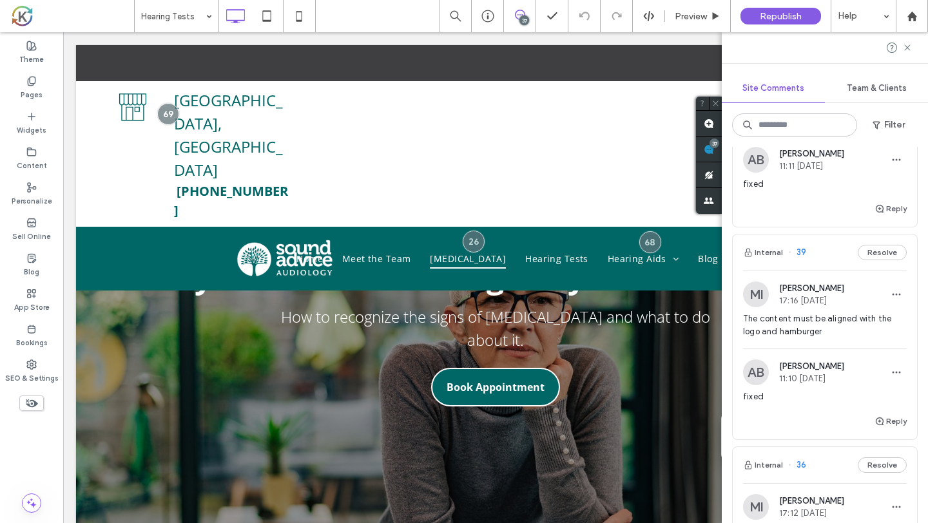
scroll to position [6376, 0]
click at [836, 294] on div "MI Mohommad Imtiaz 17:16 Sep 9 2025" at bounding box center [793, 295] width 101 height 26
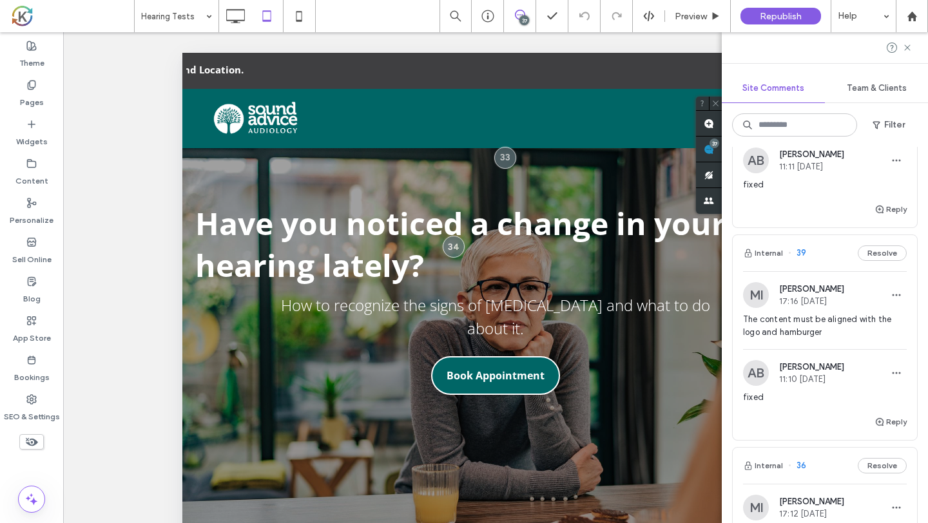
click at [847, 249] on div "Internal 39 Resolve" at bounding box center [825, 253] width 184 height 36
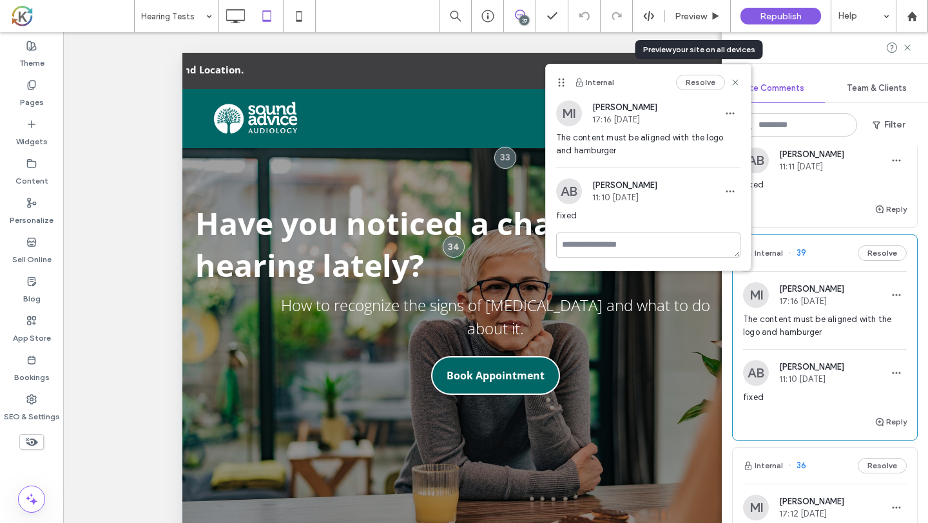
click at [702, 15] on span "Preview" at bounding box center [691, 16] width 32 height 11
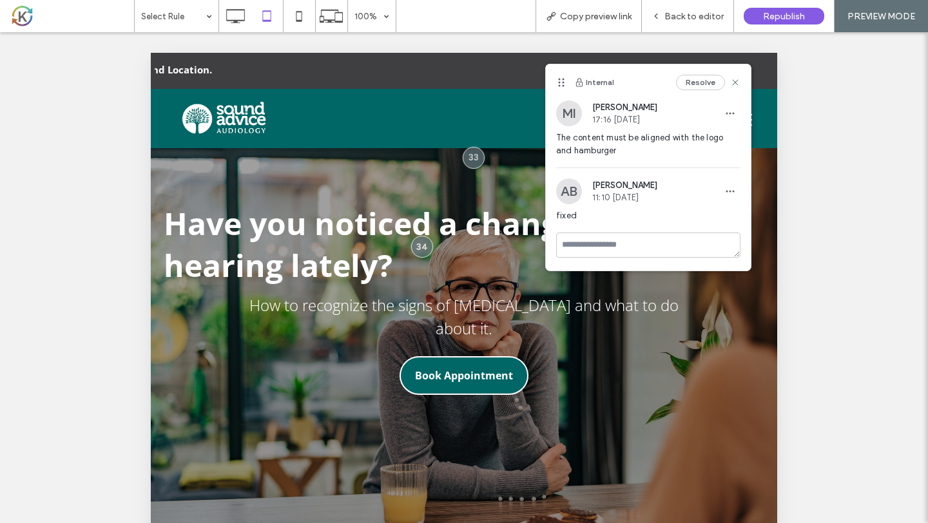
drag, startPoint x: 665, startPoint y: 74, endPoint x: 744, endPoint y: 71, distance: 79.3
click at [746, 70] on div "Internal Resolve" at bounding box center [648, 82] width 205 height 36
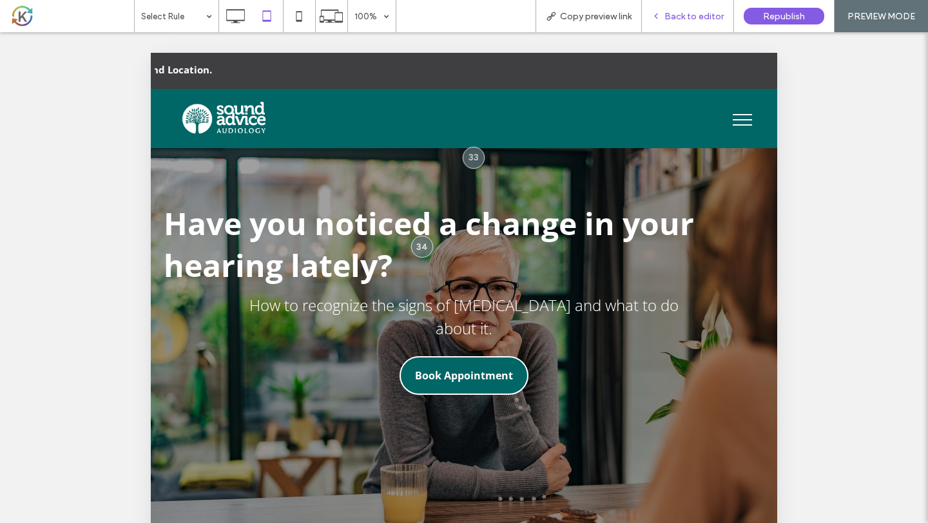
click at [673, 20] on span "Back to editor" at bounding box center [693, 16] width 59 height 11
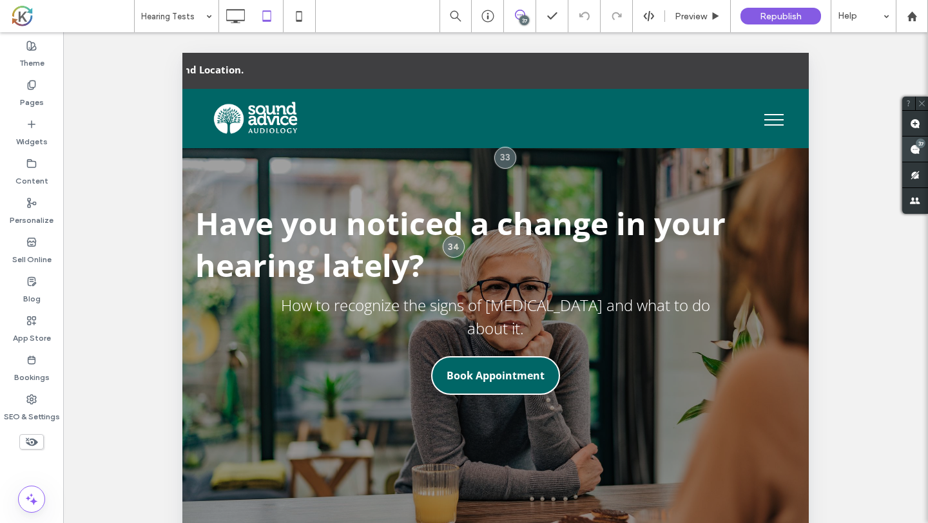
click at [917, 143] on div "37" at bounding box center [921, 144] width 10 height 10
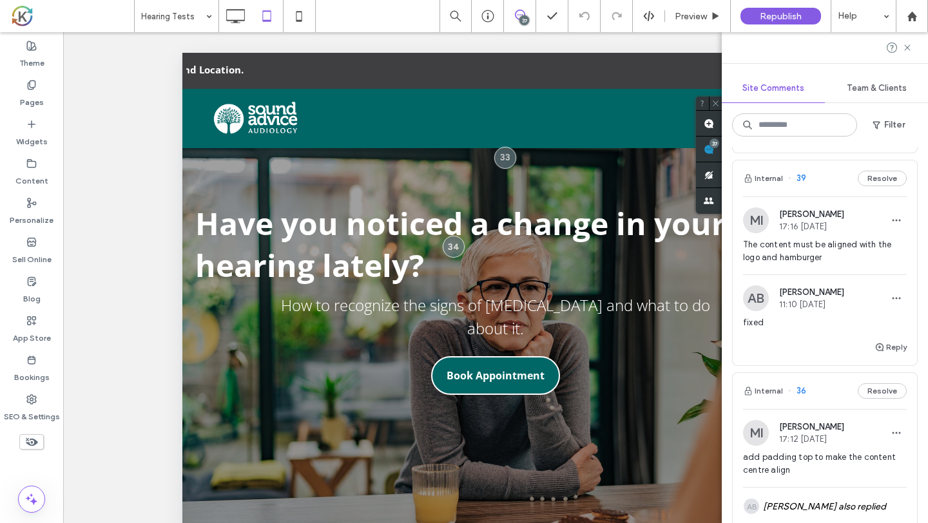
scroll to position [6423, 0]
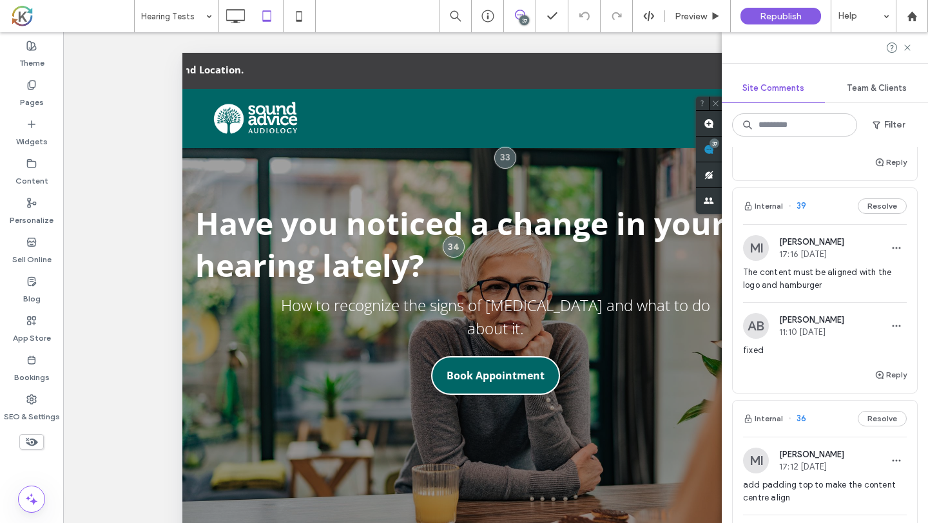
click at [850, 269] on span "The content must be aligned with the logo and hamburger" at bounding box center [825, 279] width 164 height 26
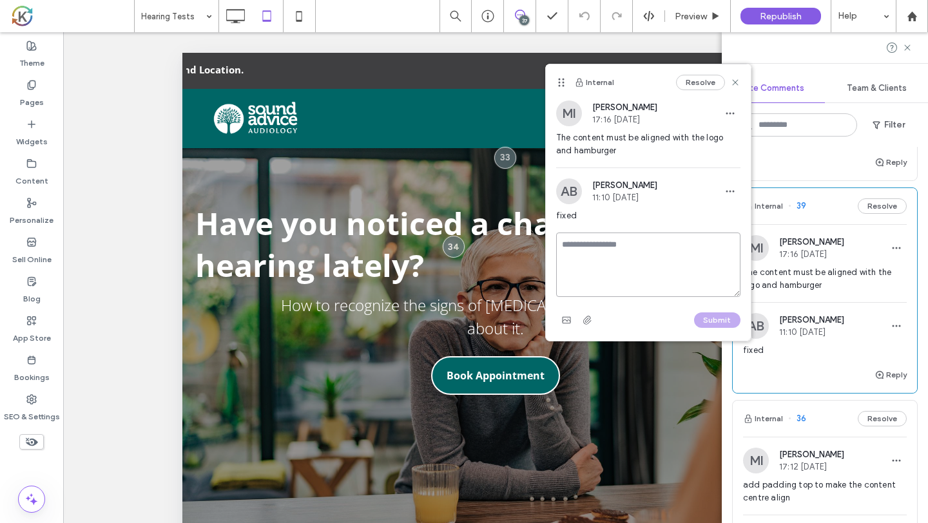
click at [707, 253] on textarea at bounding box center [648, 265] width 184 height 64
type textarea "**********"
click at [725, 320] on button "Submit" at bounding box center [717, 319] width 46 height 15
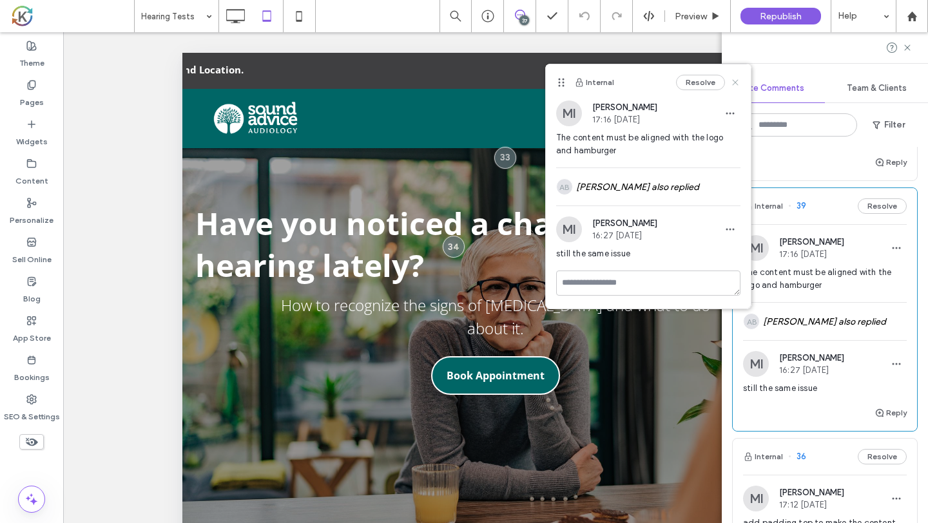
click at [740, 86] on icon at bounding box center [735, 82] width 10 height 10
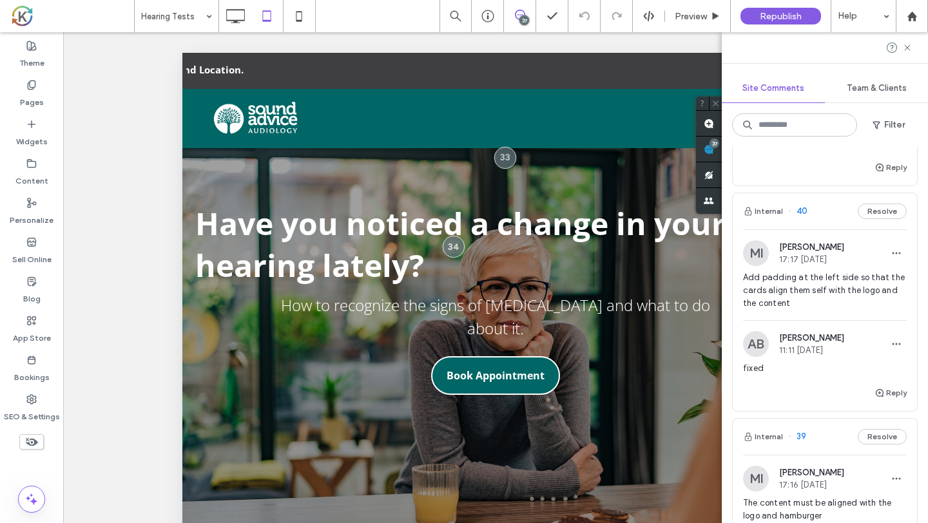
scroll to position [6190, 0]
click at [841, 280] on span "Add padding at the left side so that the cards align them self with the logo an…" at bounding box center [825, 293] width 164 height 39
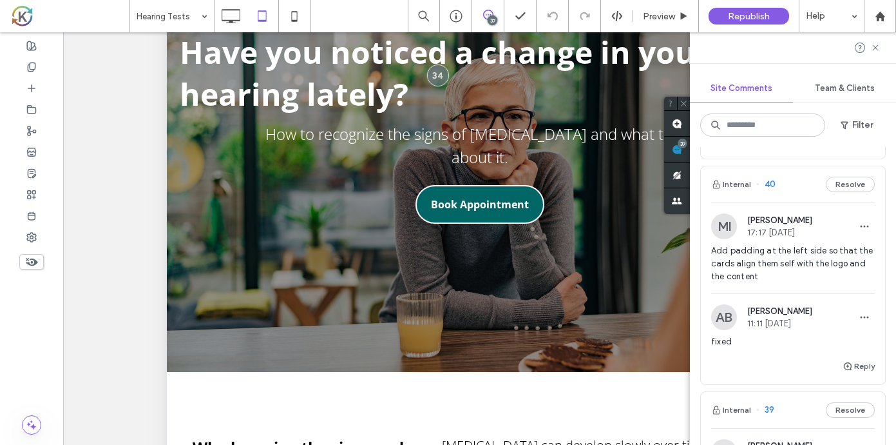
scroll to position [0, 0]
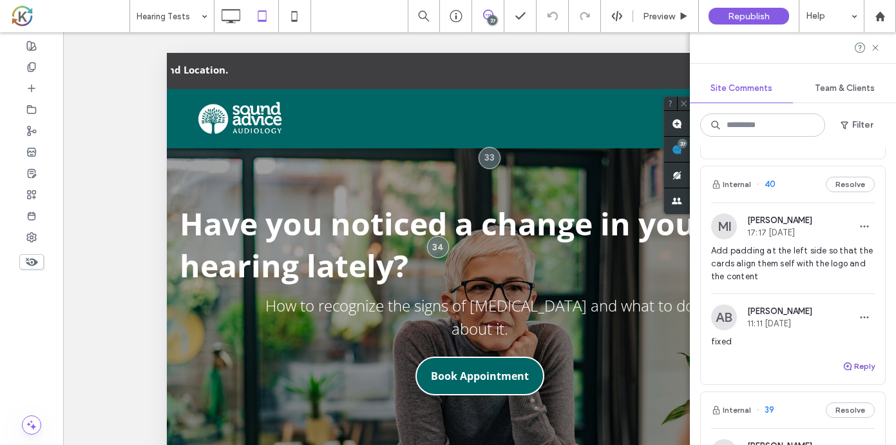
click at [858, 358] on button "Reply" at bounding box center [859, 365] width 32 height 15
type textarea "**********"
click at [847, 438] on button "Submit" at bounding box center [852, 445] width 46 height 15
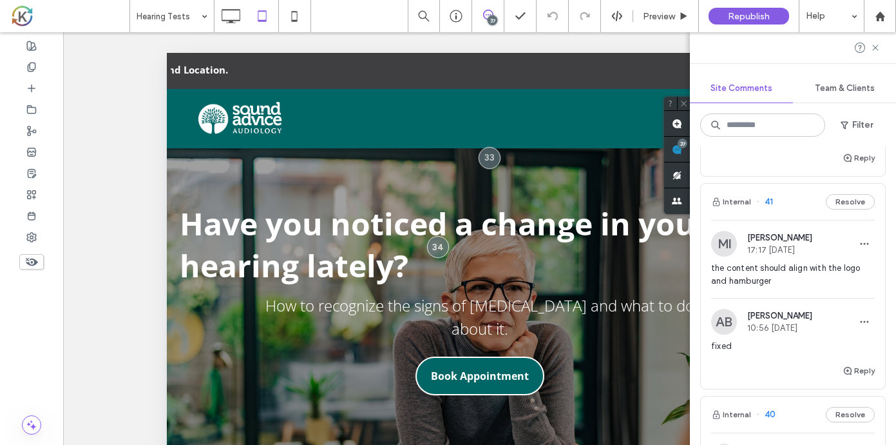
scroll to position [5983, 0]
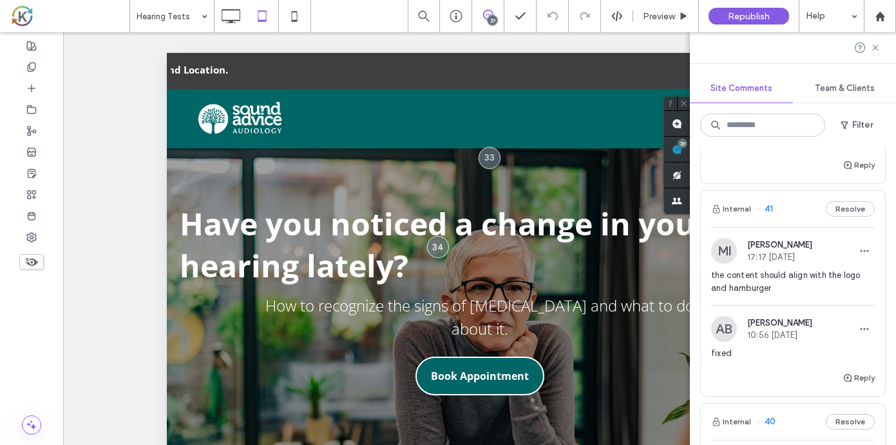
click at [796, 271] on span "the content should align with the logo and hamburger" at bounding box center [793, 282] width 164 height 26
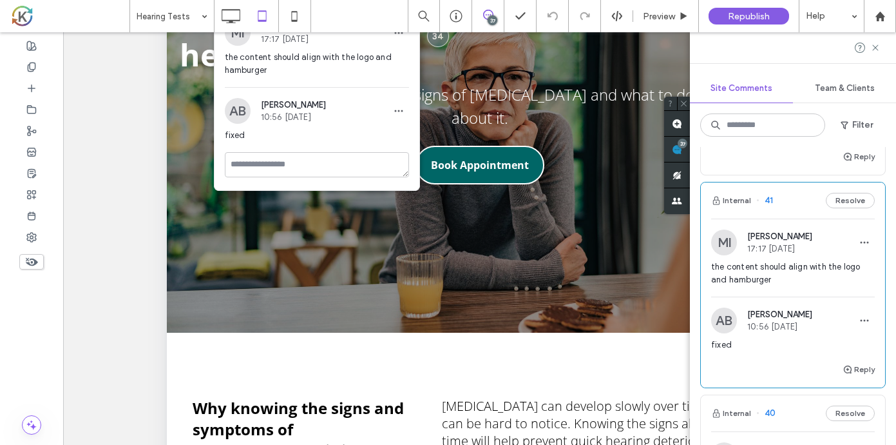
scroll to position [5988, 0]
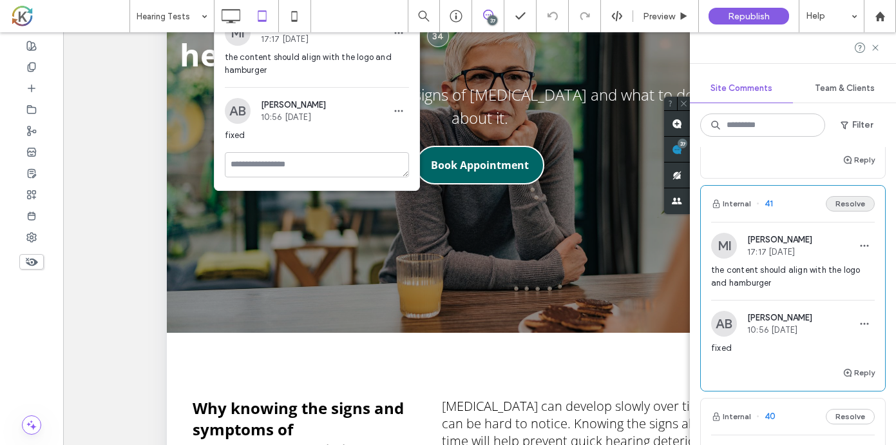
click at [859, 196] on button "Resolve" at bounding box center [850, 203] width 49 height 15
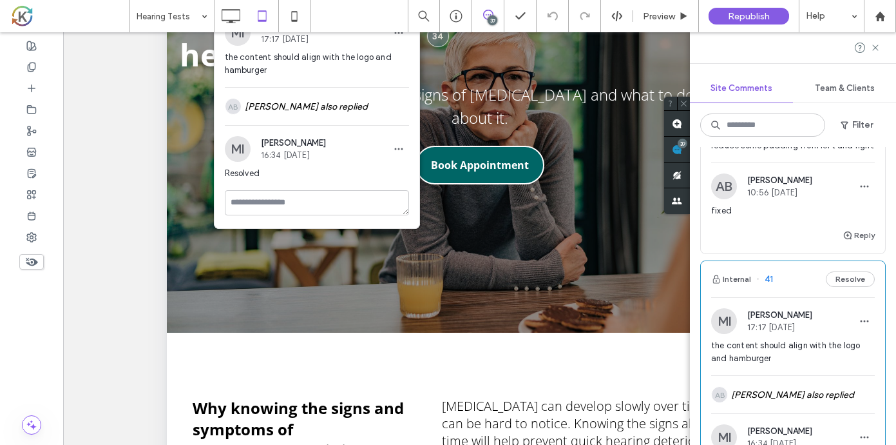
scroll to position [5885, 0]
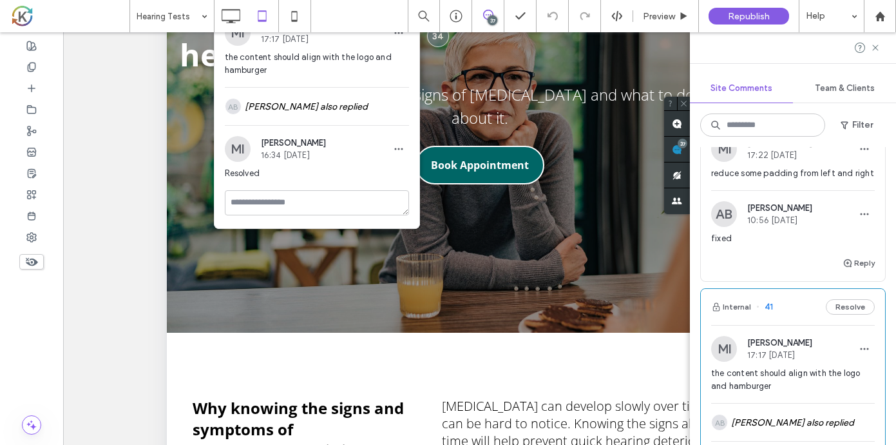
click at [820, 186] on div "MI Mohommad Imtiaz 17:22 Sep 9 2025 reduce some padding from left and right AB …" at bounding box center [793, 190] width 184 height 130
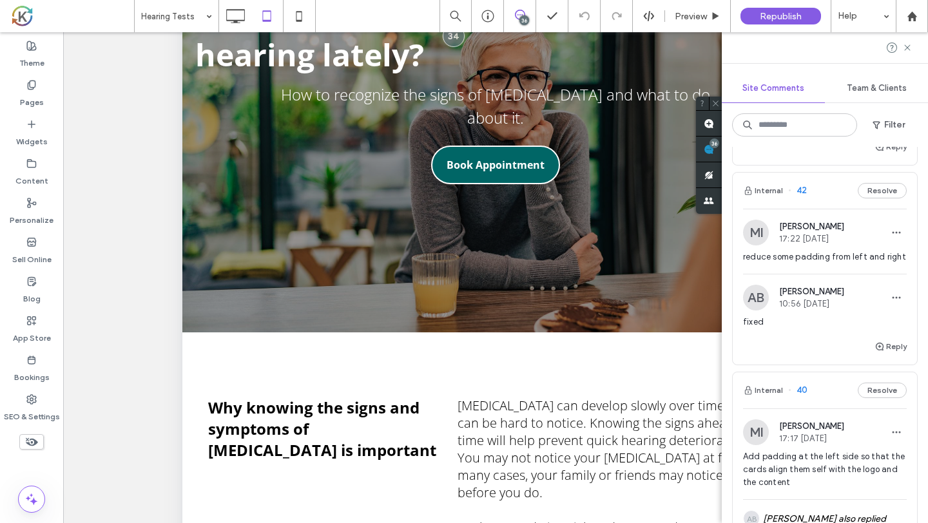
scroll to position [5761, 0]
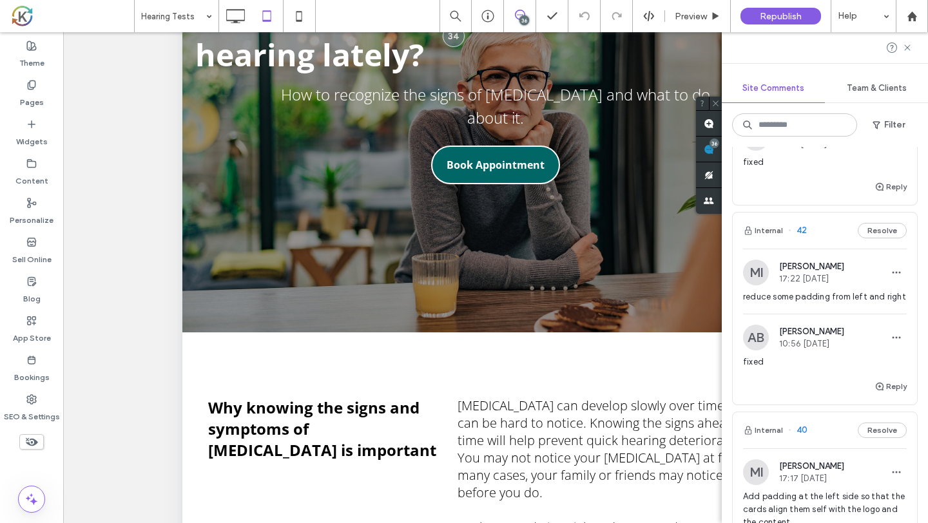
click at [865, 260] on div "MI Mohommad Imtiaz 17:22 Sep 9 2025" at bounding box center [825, 273] width 164 height 26
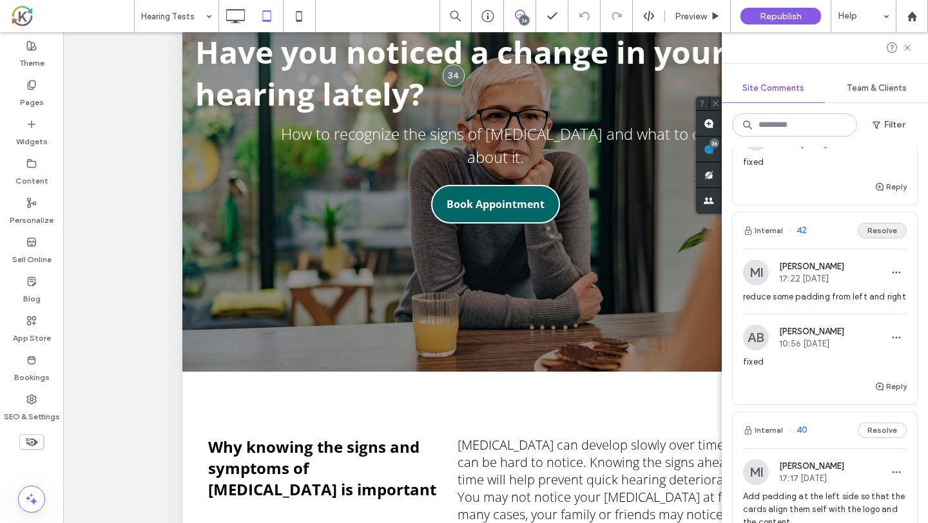
click at [869, 223] on button "Resolve" at bounding box center [882, 230] width 49 height 15
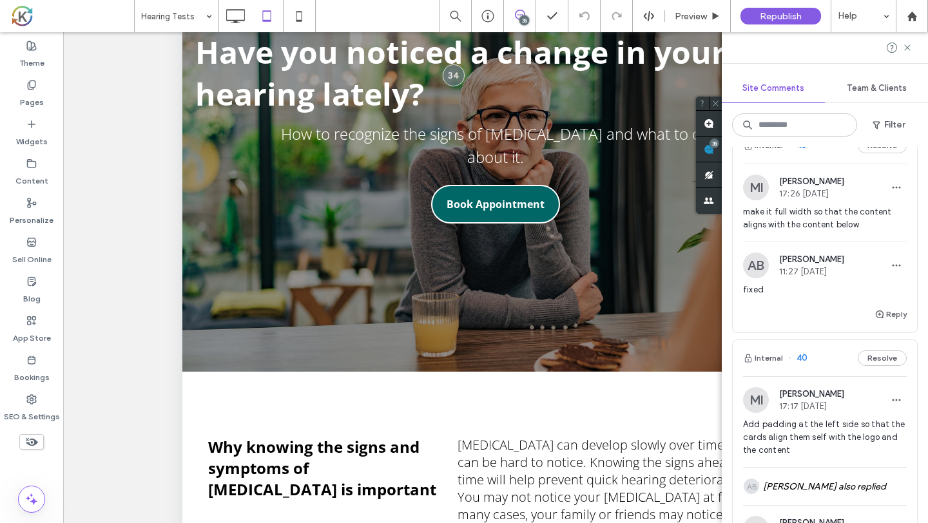
scroll to position [5644, 0]
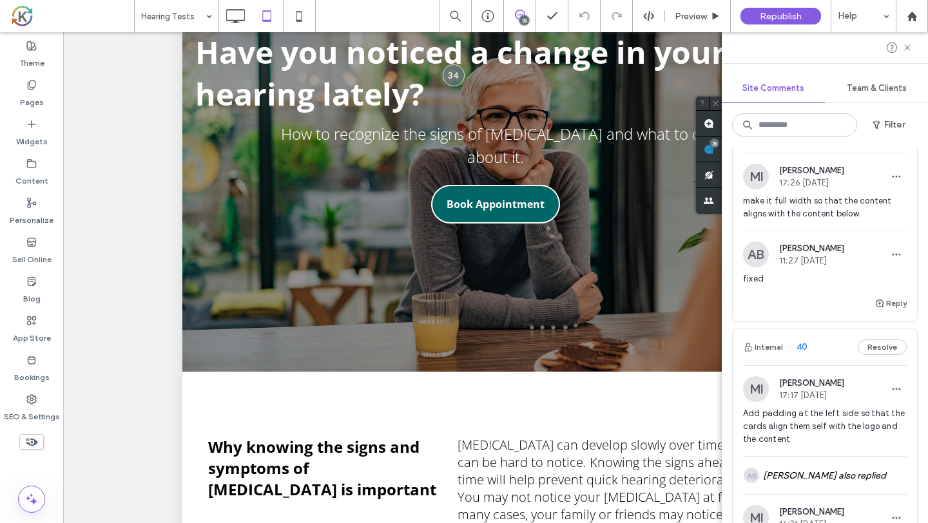
click at [858, 195] on span "make it full width so that the content aligns with the content below" at bounding box center [825, 208] width 164 height 26
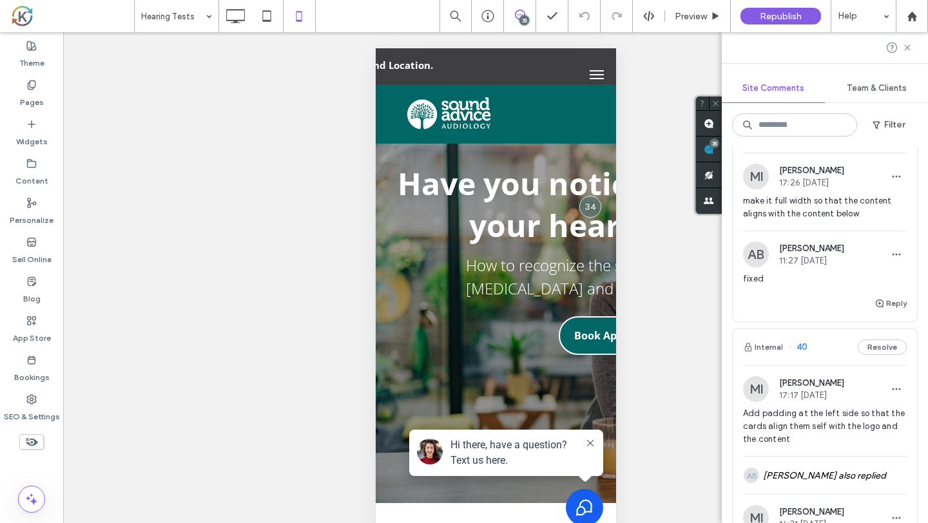
scroll to position [10, 0]
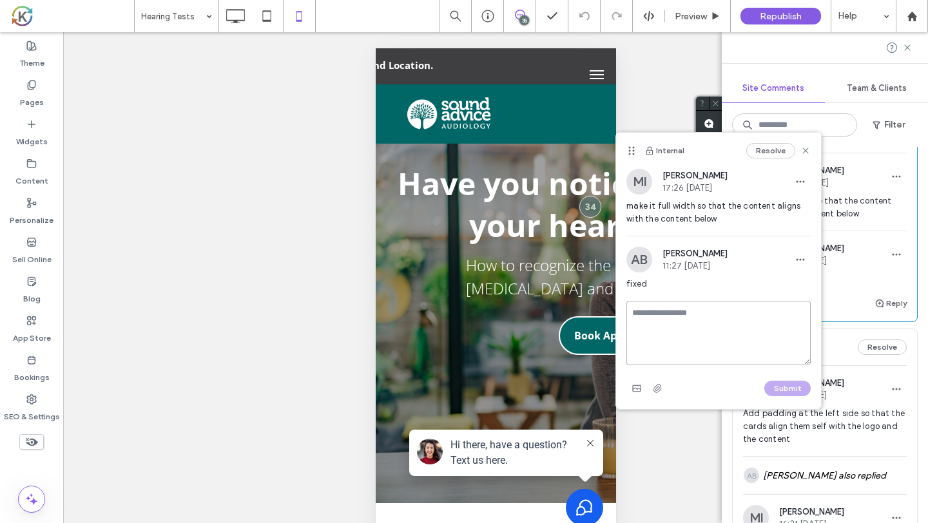
click at [662, 306] on textarea at bounding box center [718, 333] width 184 height 64
type textarea "**********"
click at [790, 387] on button "Submit" at bounding box center [787, 388] width 46 height 15
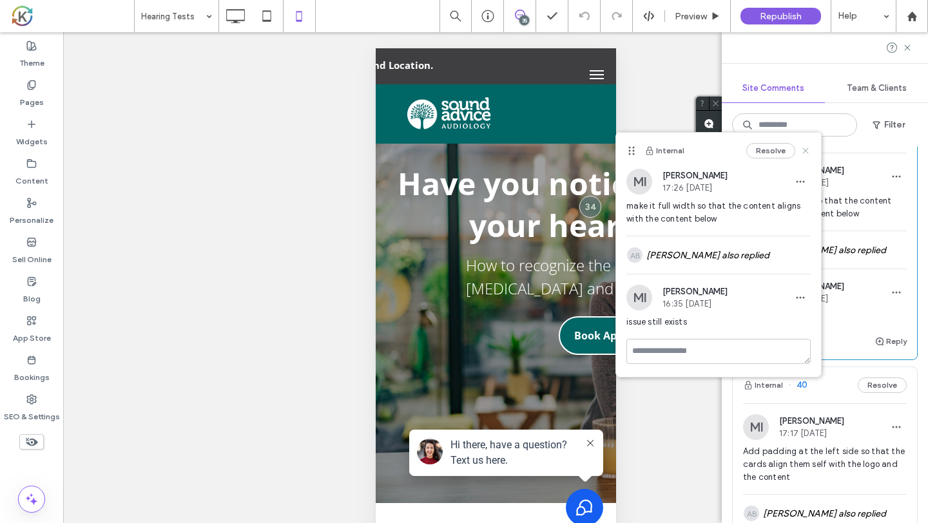
click at [807, 149] on icon at bounding box center [805, 151] width 10 height 10
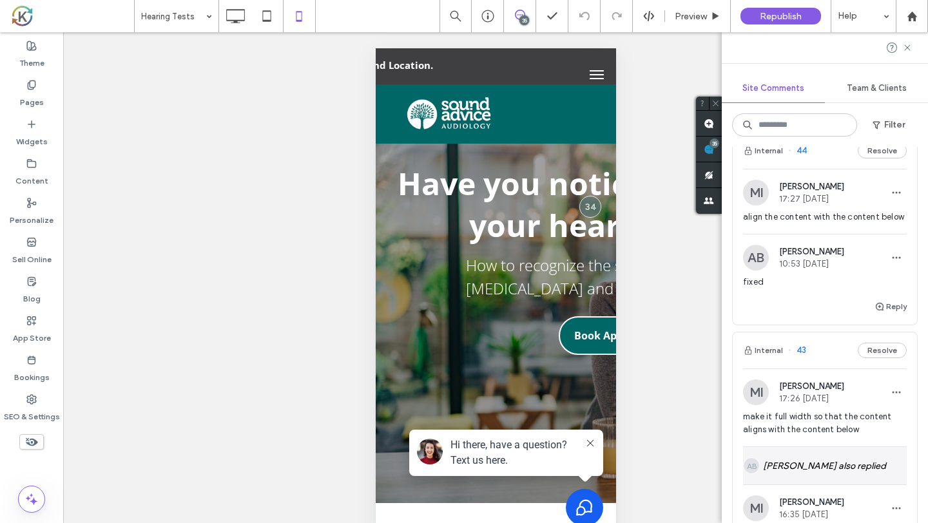
scroll to position [5427, 0]
click at [851, 213] on span "align the content with the content below" at bounding box center [825, 219] width 164 height 13
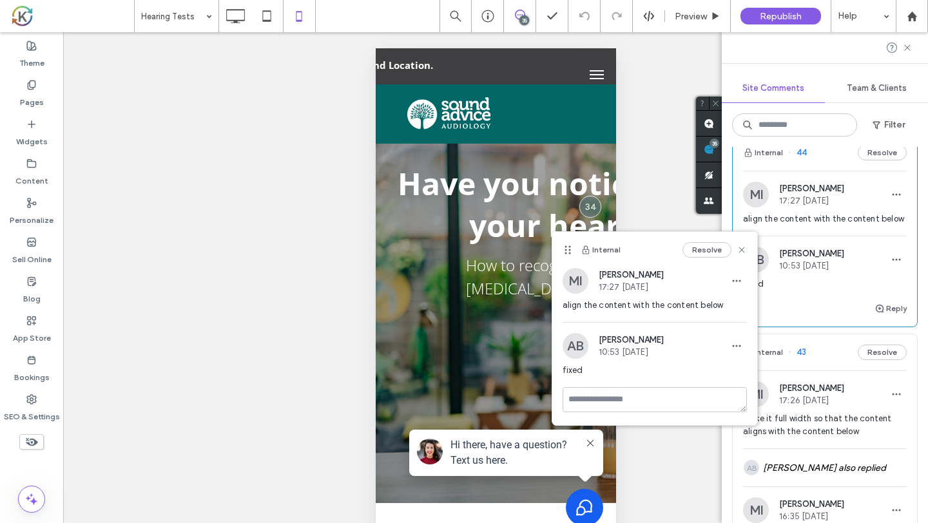
click at [876, 182] on div "MI Mohommad Imtiaz 17:27 Sep 9 2025" at bounding box center [825, 195] width 164 height 26
click at [714, 247] on button "Resolve" at bounding box center [706, 249] width 49 height 15
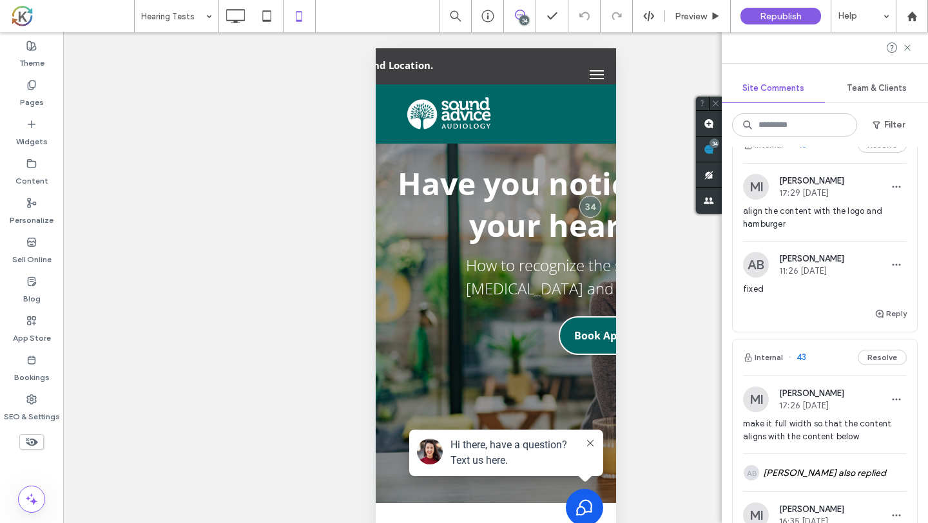
scroll to position [5212, 0]
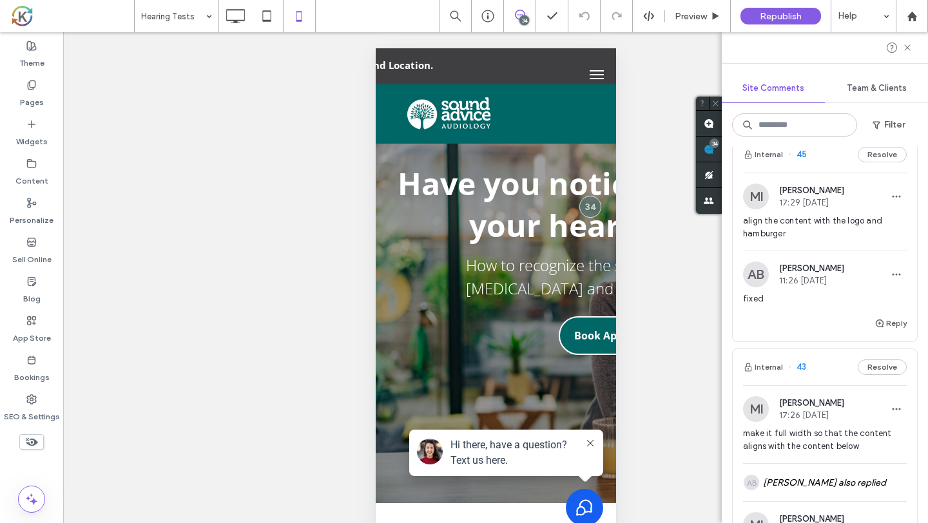
click at [860, 189] on div "MI [PERSON_NAME] 17:29 [DATE]" at bounding box center [825, 197] width 164 height 26
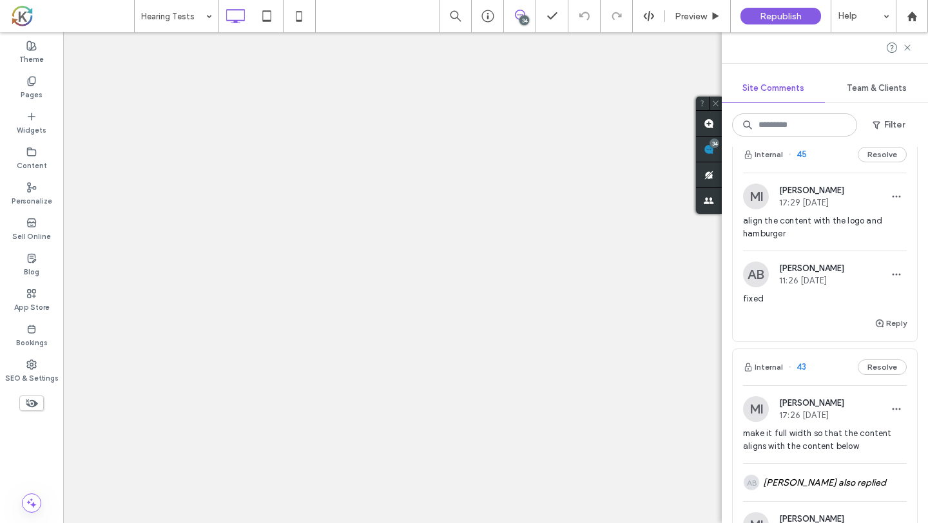
scroll to position [0, 0]
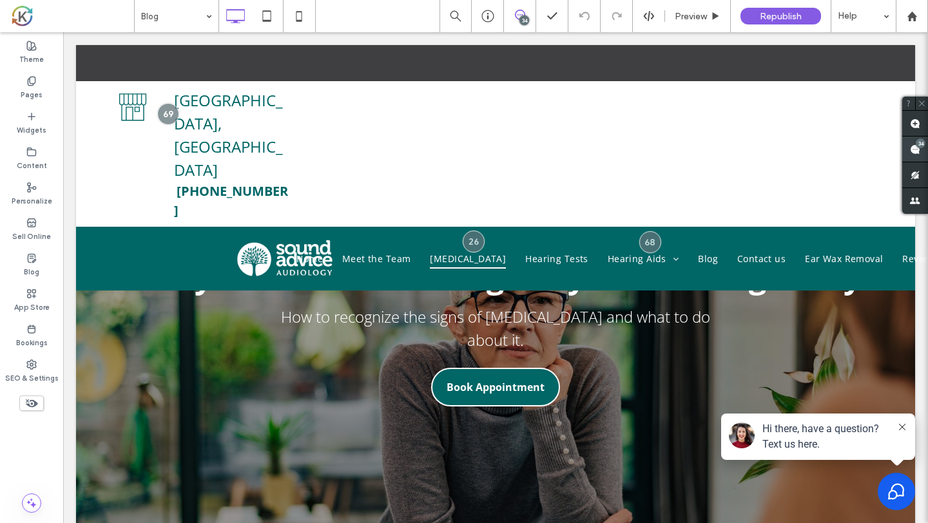
click at [924, 149] on span at bounding box center [915, 149] width 26 height 25
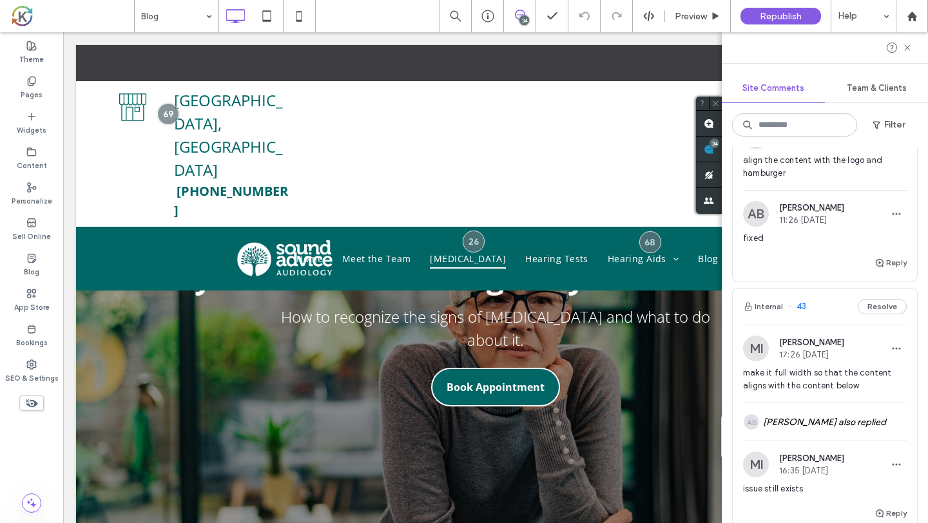
scroll to position [5231, 0]
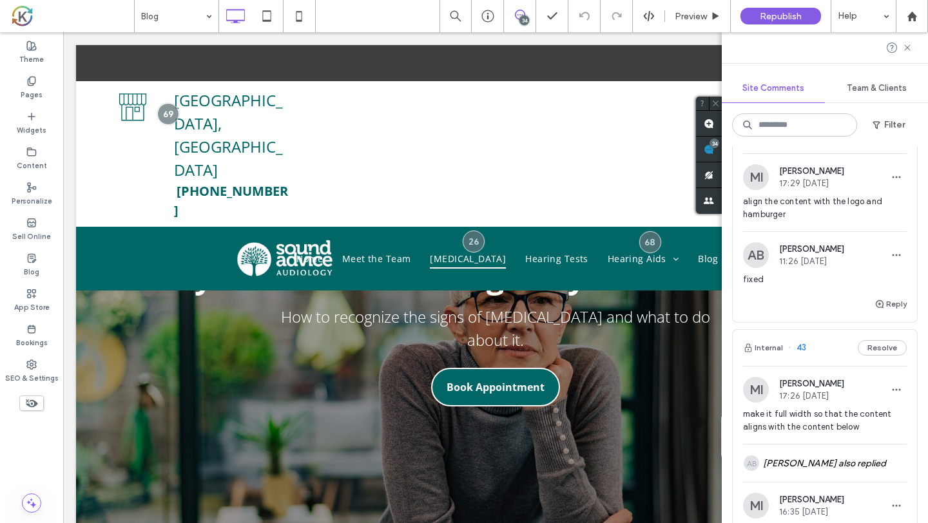
click at [829, 201] on span "align the content with the logo and hamburger" at bounding box center [825, 208] width 164 height 26
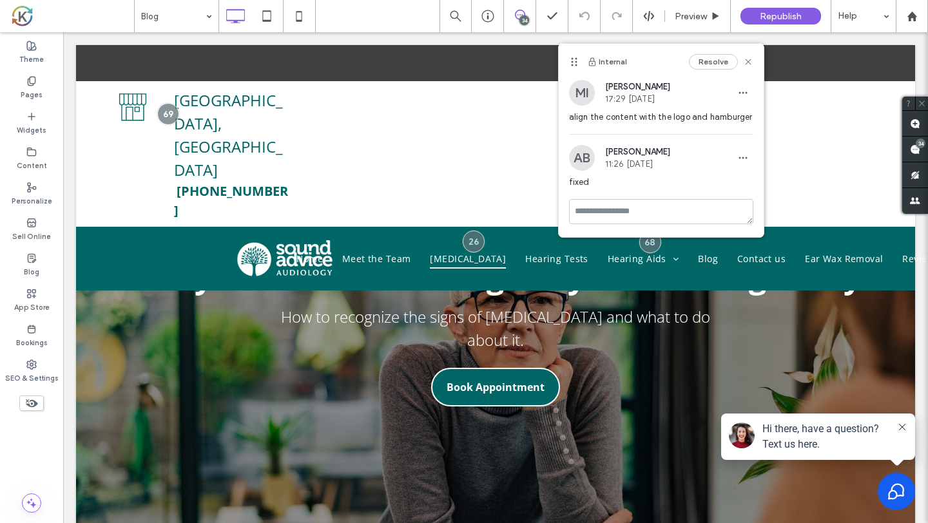
scroll to position [0, 0]
click at [677, 65] on div "Internal Resolve" at bounding box center [661, 62] width 205 height 36
click at [923, 149] on span at bounding box center [915, 149] width 26 height 25
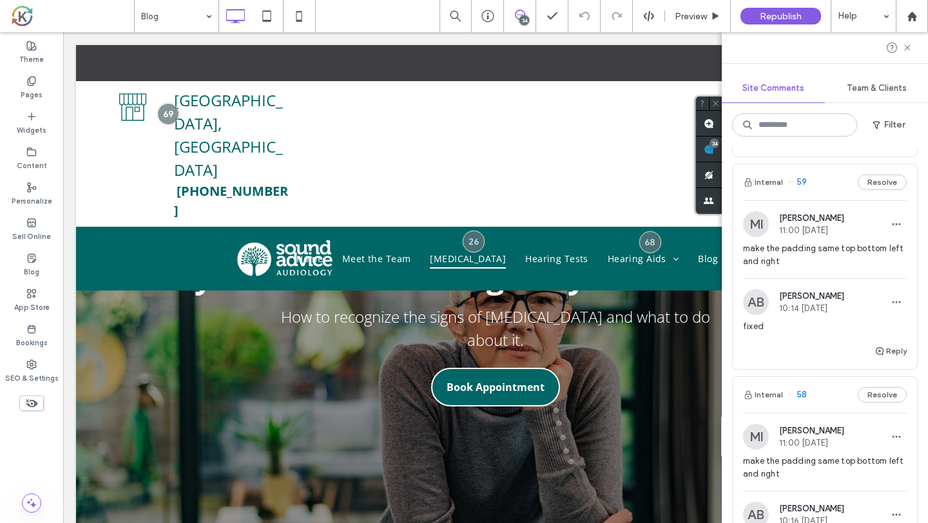
scroll to position [2115, 0]
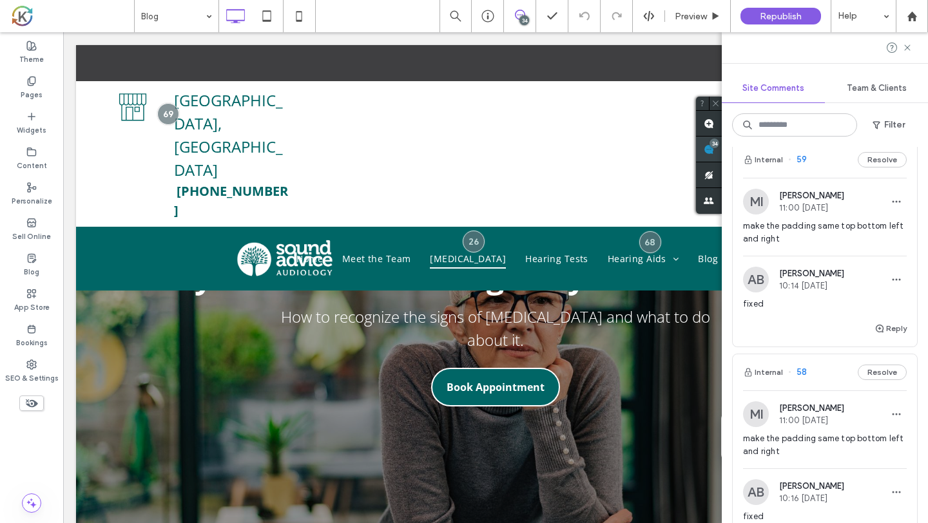
click at [717, 151] on span at bounding box center [709, 149] width 26 height 25
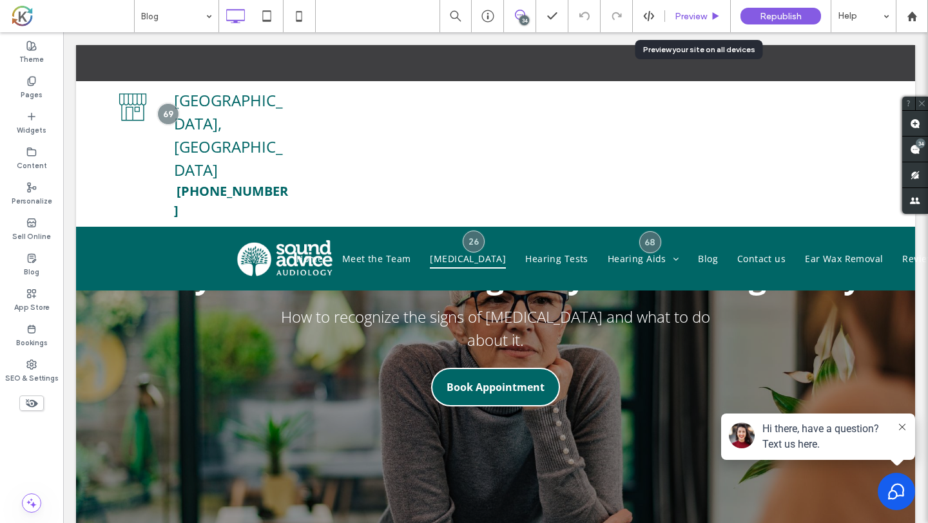
click at [680, 17] on span "Preview" at bounding box center [691, 16] width 32 height 11
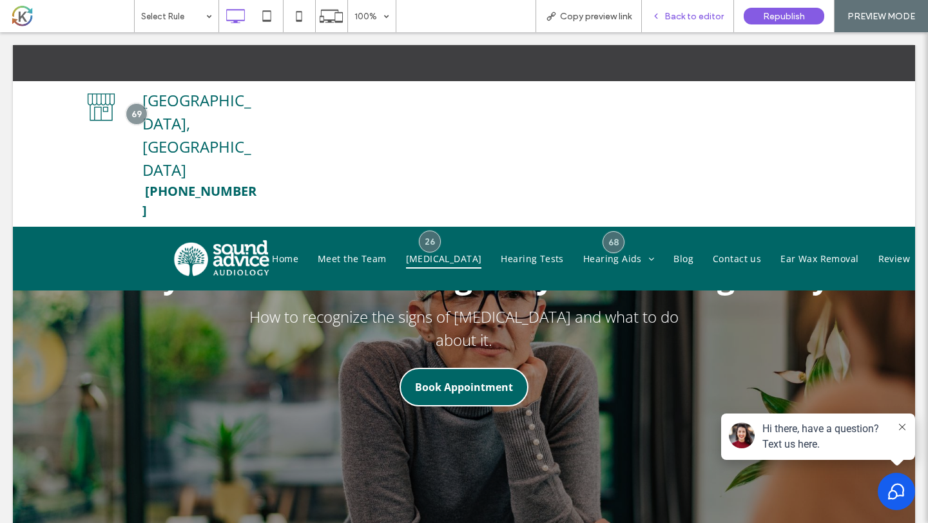
click at [705, 23] on div "Back to editor" at bounding box center [688, 16] width 92 height 32
click at [707, 19] on span "Back to editor" at bounding box center [693, 16] width 59 height 11
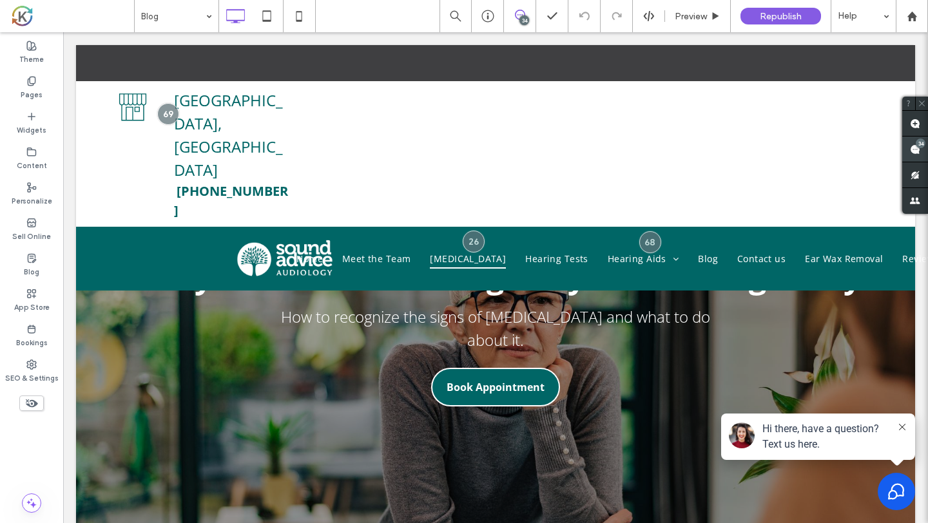
click at [916, 145] on div "34" at bounding box center [921, 144] width 10 height 10
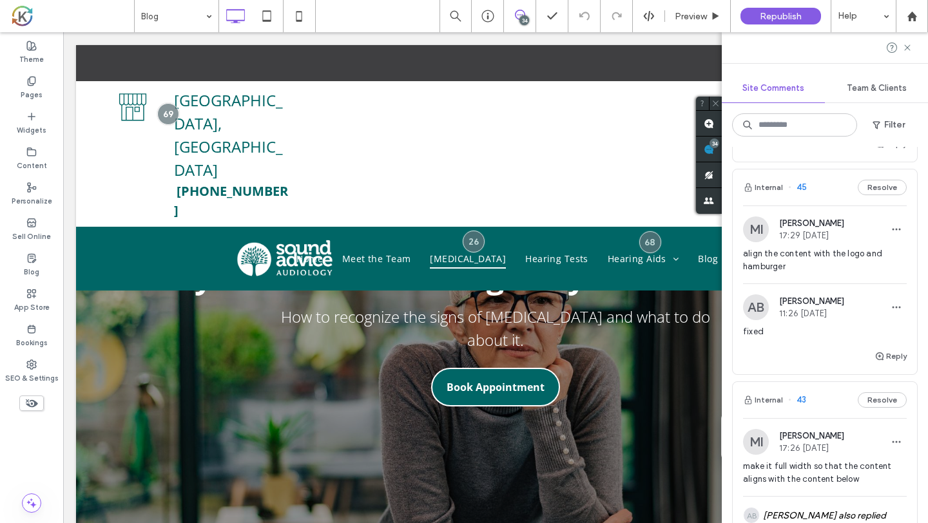
scroll to position [5178, 0]
click at [865, 218] on div "MI [PERSON_NAME] 17:29 [DATE]" at bounding box center [825, 231] width 164 height 26
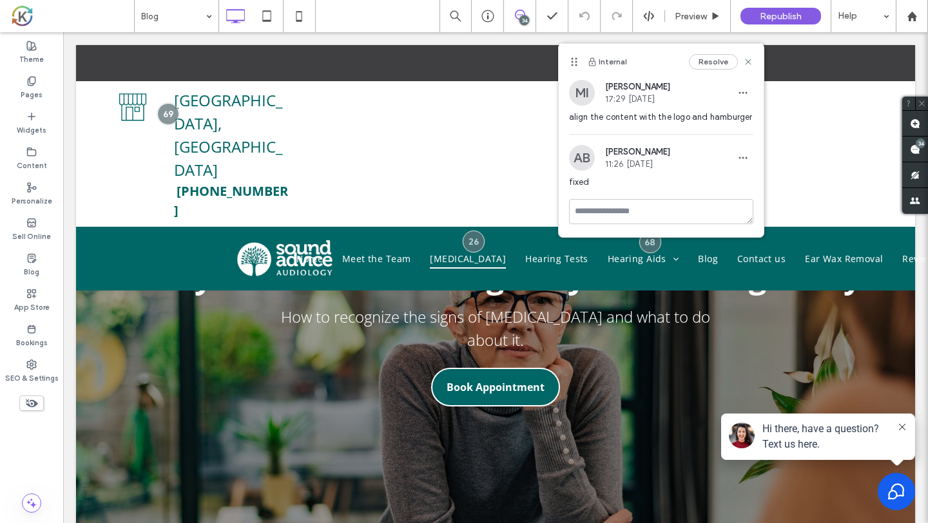
scroll to position [0, 0]
click at [719, 212] on textarea at bounding box center [661, 211] width 184 height 25
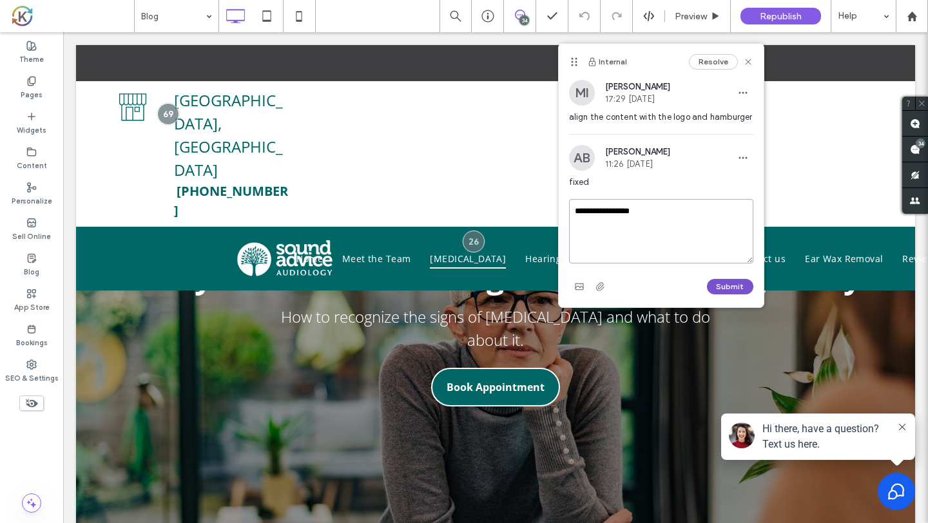
type textarea "**********"
click at [730, 287] on button "Submit" at bounding box center [730, 286] width 46 height 15
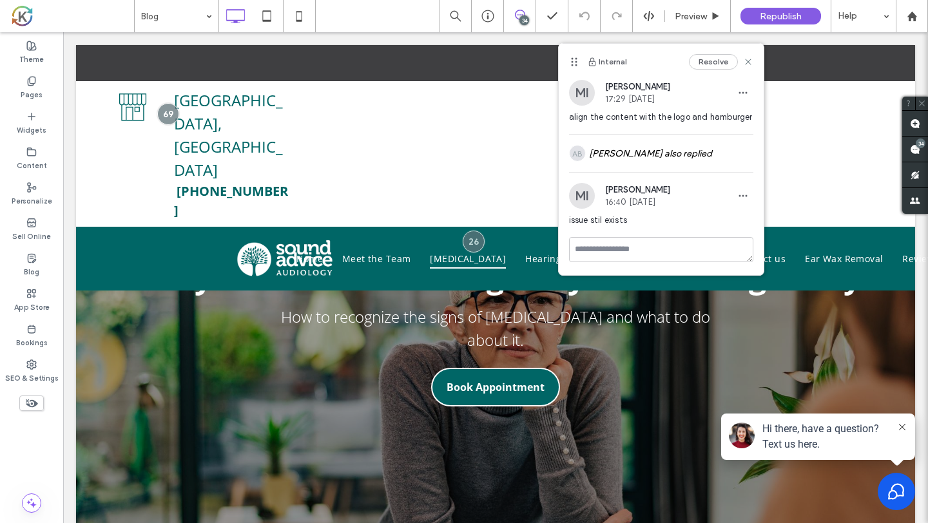
click at [675, 70] on div "Internal Resolve" at bounding box center [661, 62] width 205 height 36
click at [923, 145] on div "34" at bounding box center [921, 144] width 10 height 10
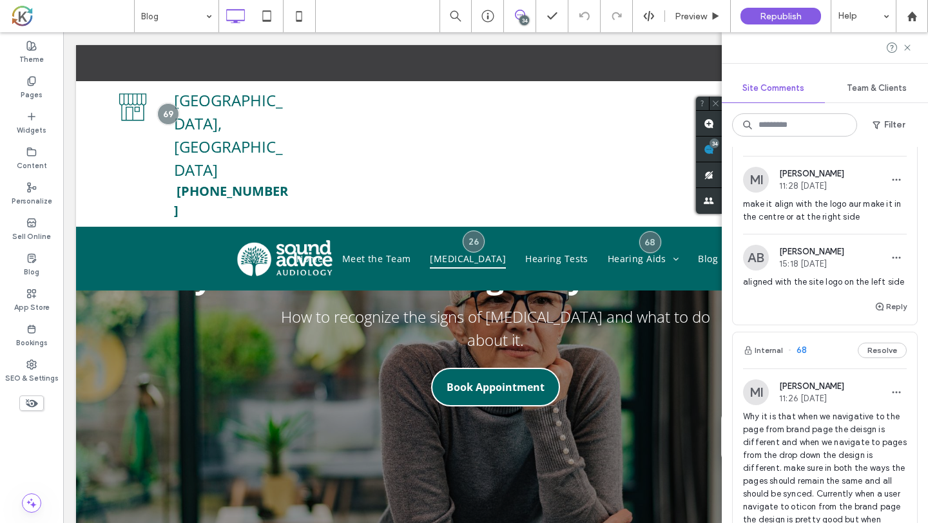
scroll to position [24, 0]
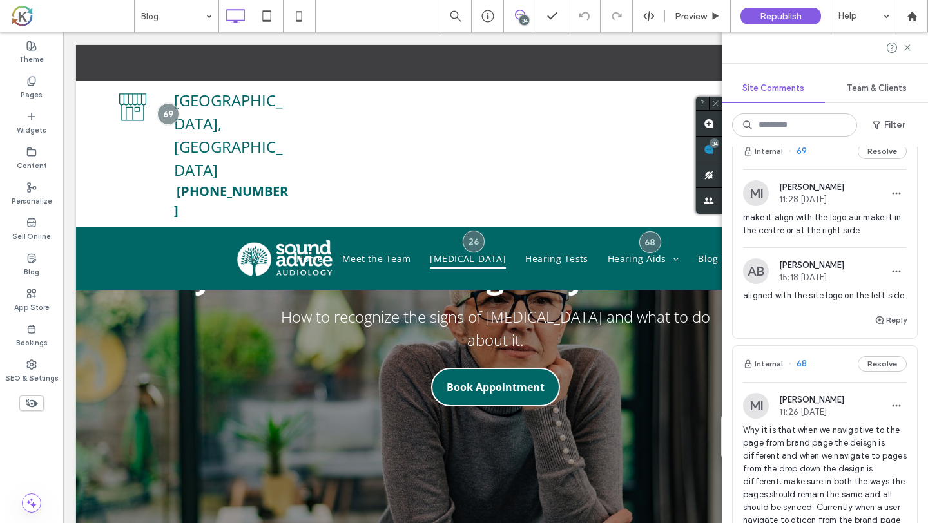
click at [851, 214] on span "make it align with the logo aur make it in the centre or at the right side" at bounding box center [825, 224] width 164 height 26
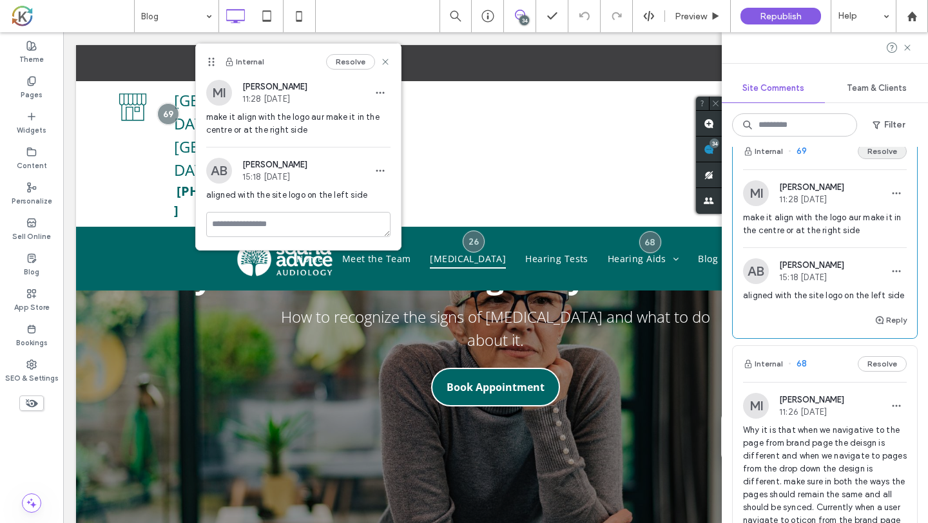
click at [882, 157] on button "Resolve" at bounding box center [882, 151] width 49 height 15
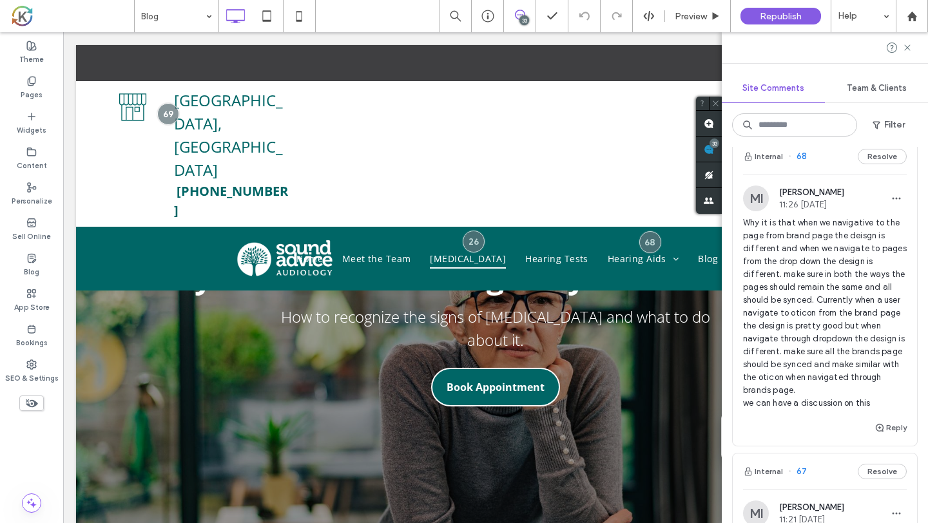
scroll to position [0, 0]
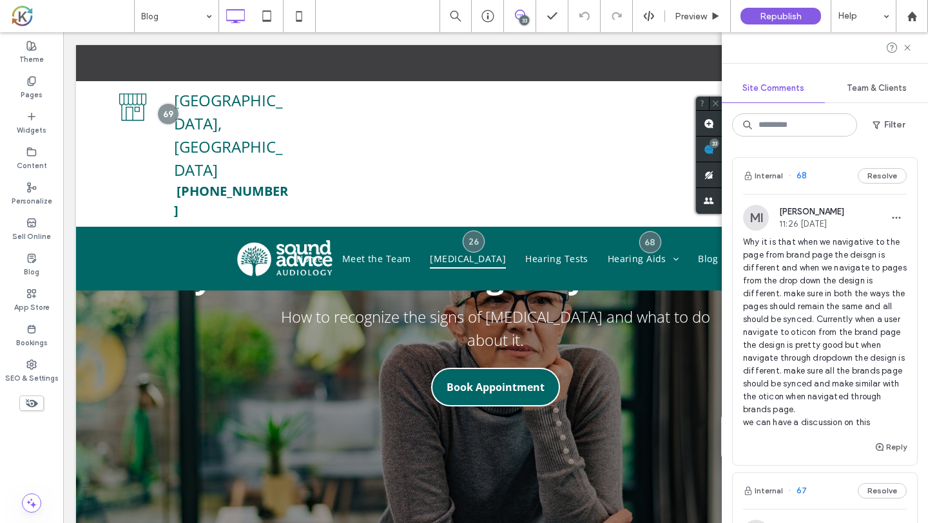
click at [862, 224] on div "MI Mohommad Imtiaz 11:26 Sep 11 2025" at bounding box center [825, 218] width 164 height 26
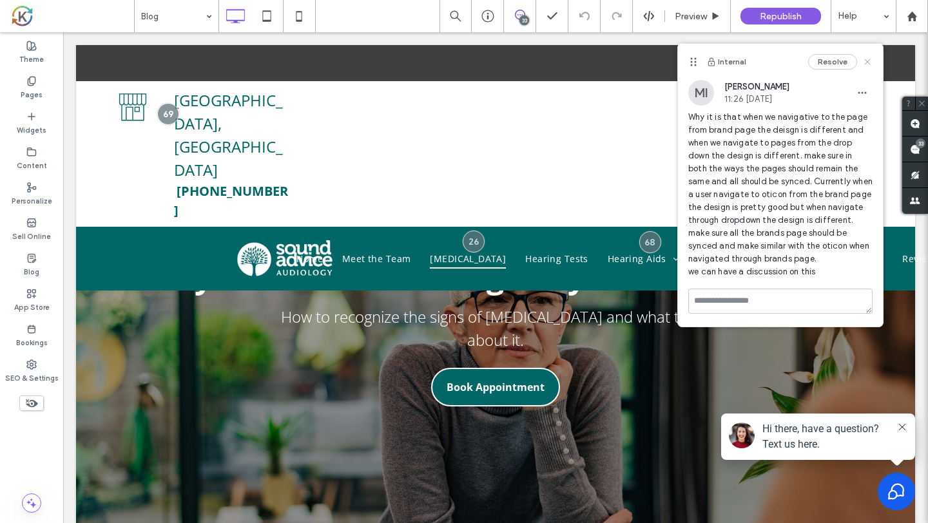
click at [868, 57] on icon at bounding box center [867, 62] width 10 height 10
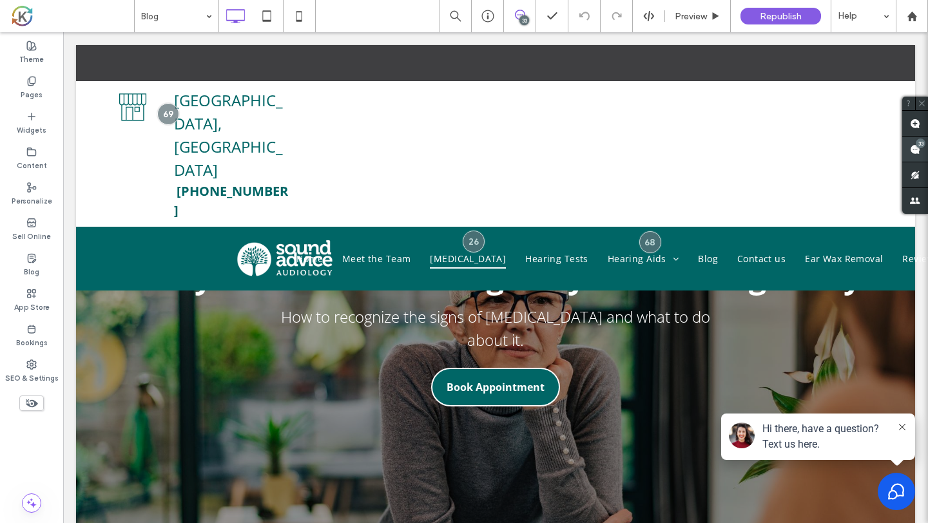
click at [924, 151] on span at bounding box center [915, 149] width 26 height 25
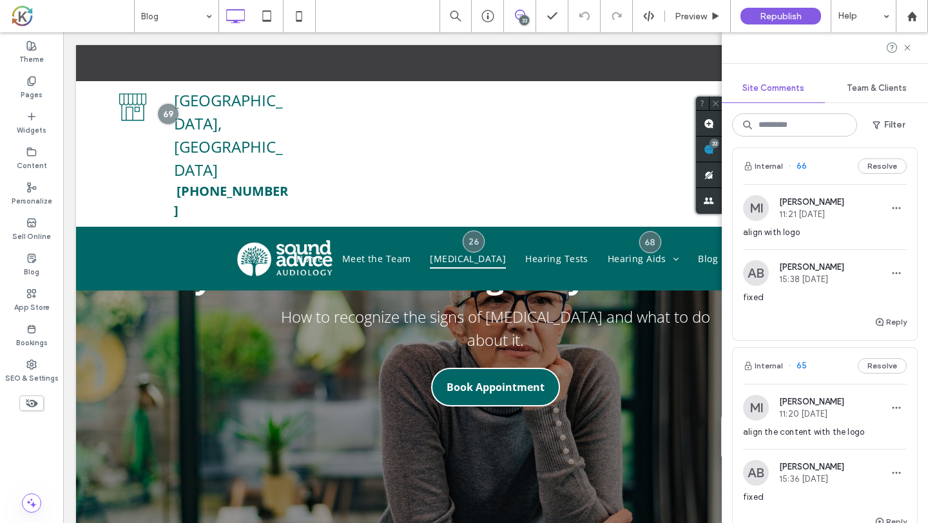
scroll to position [469, 0]
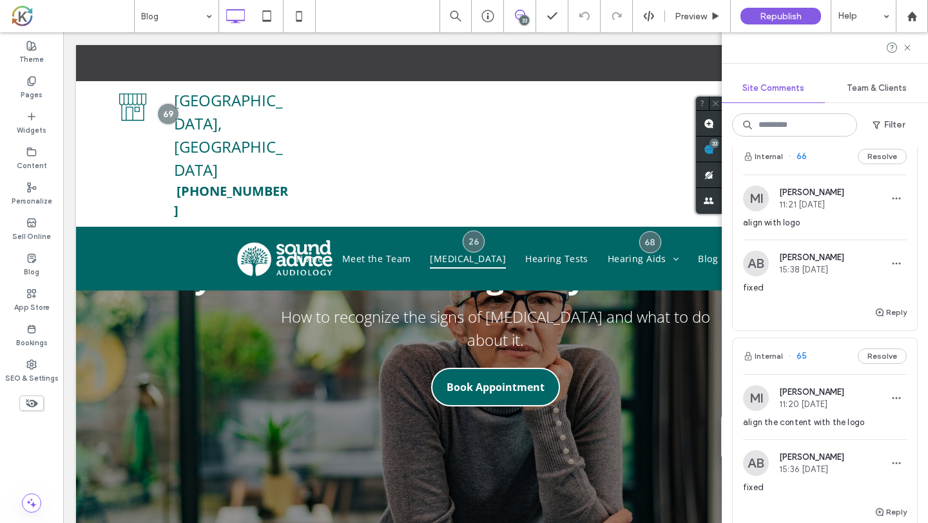
click at [843, 171] on div "Internal 66 Resolve" at bounding box center [825, 157] width 184 height 36
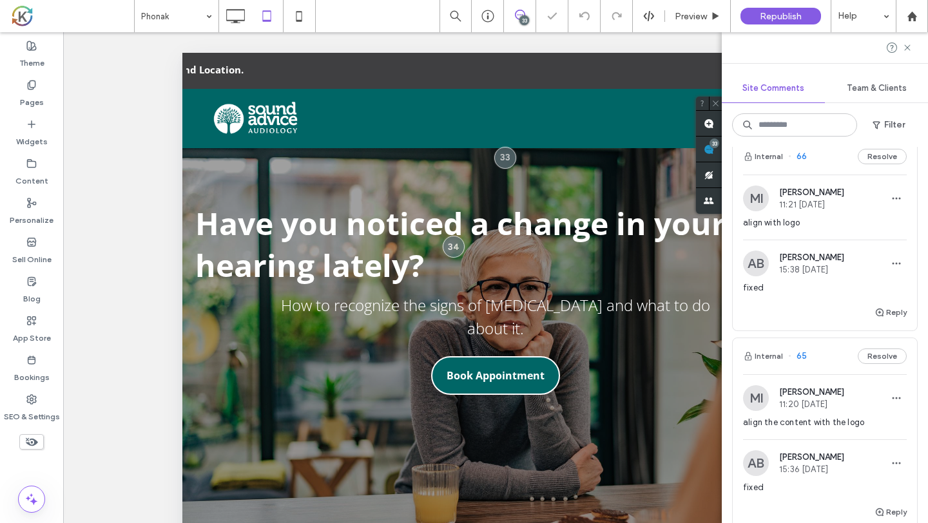
scroll to position [171, 0]
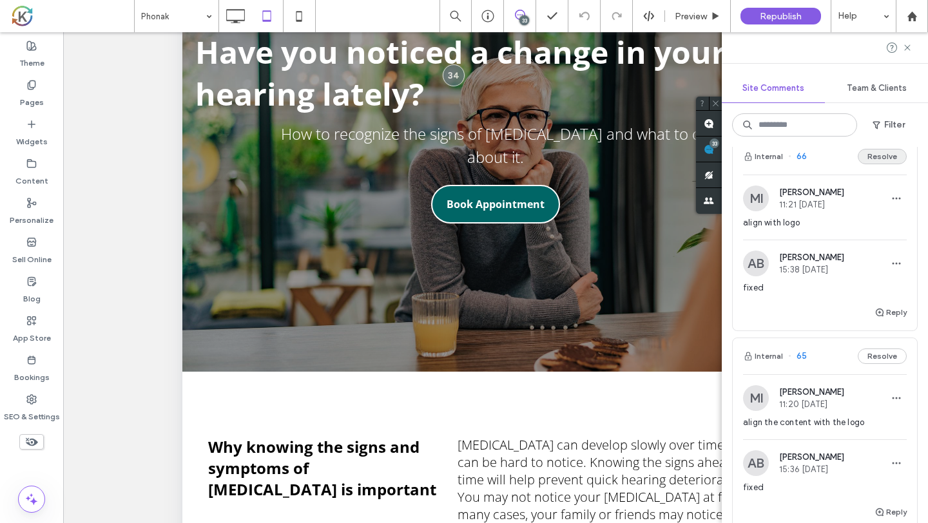
click at [877, 162] on button "Resolve" at bounding box center [882, 156] width 49 height 15
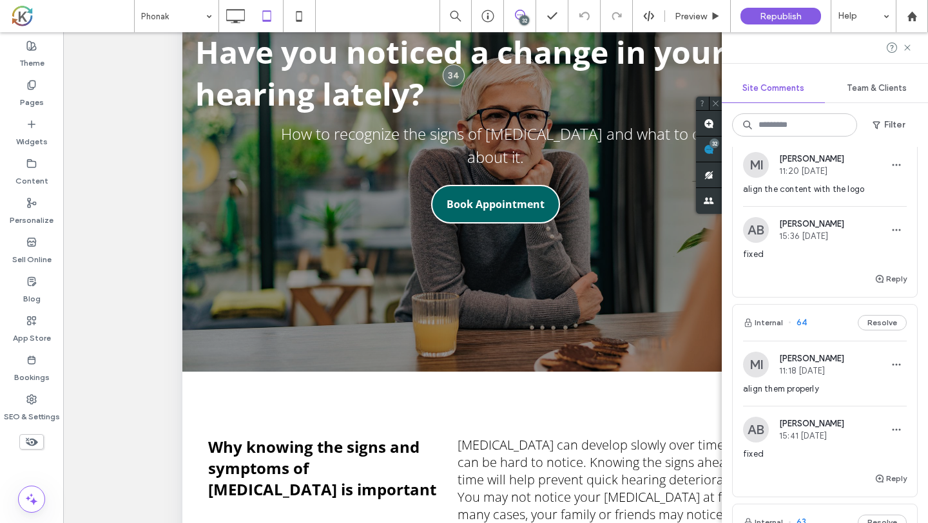
scroll to position [507, 0]
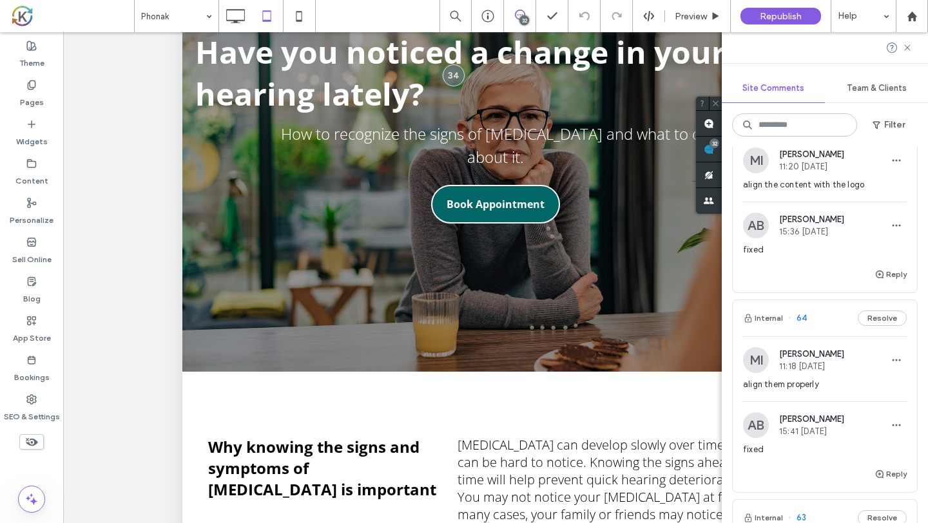
click at [841, 191] on div "align the content with the logo" at bounding box center [825, 189] width 164 height 23
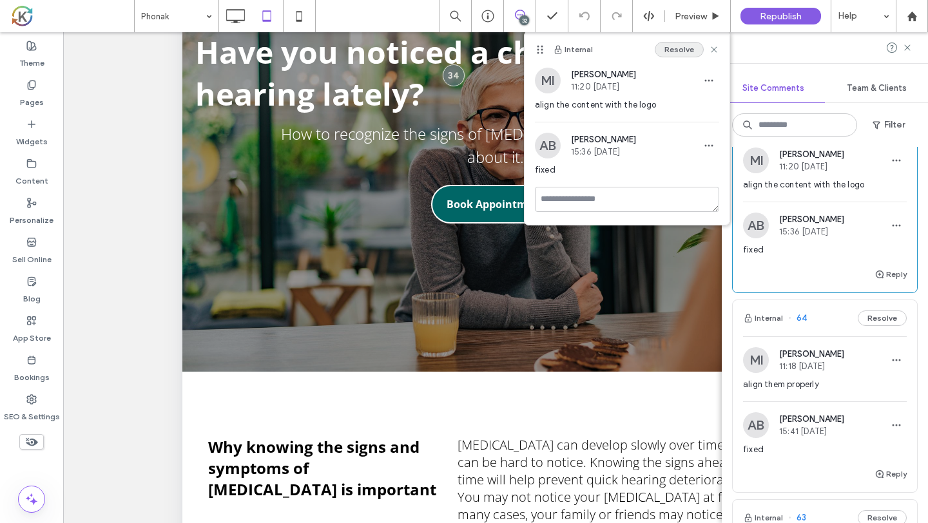
click at [689, 44] on button "Resolve" at bounding box center [679, 49] width 49 height 15
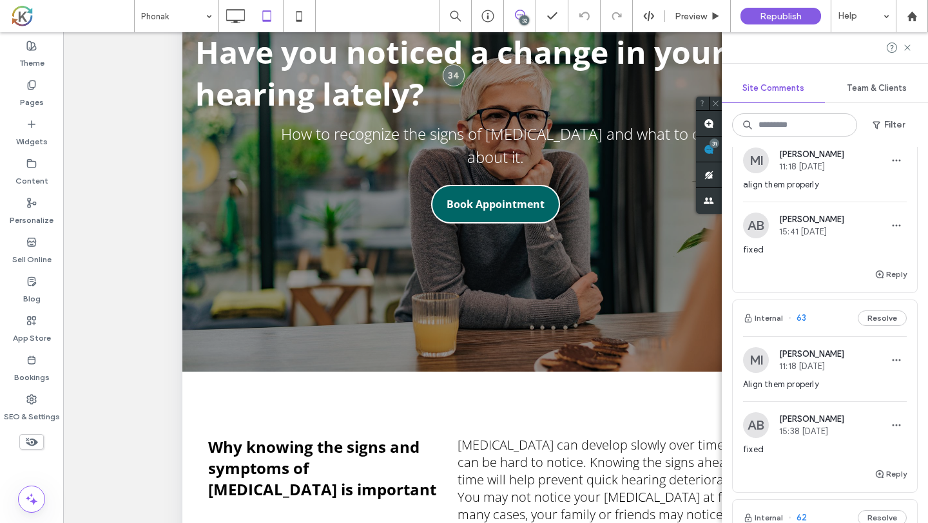
scroll to position [439, 0]
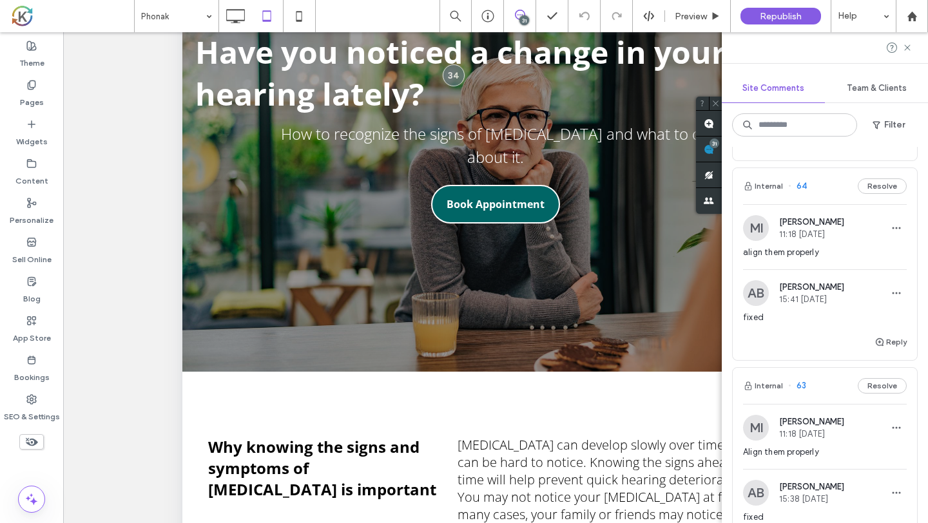
click at [870, 236] on div "MI Mohommad Imtiaz 11:18 Sep 11 2025" at bounding box center [825, 228] width 164 height 26
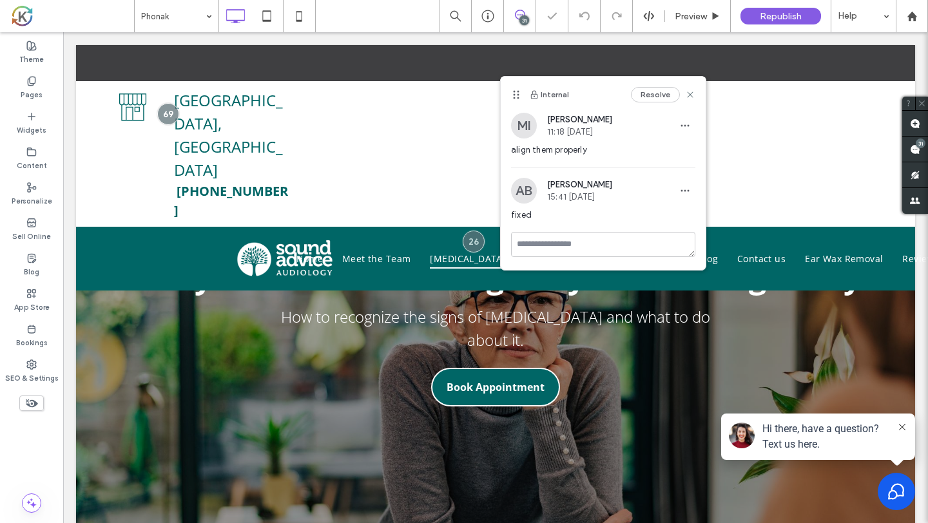
scroll to position [0, 0]
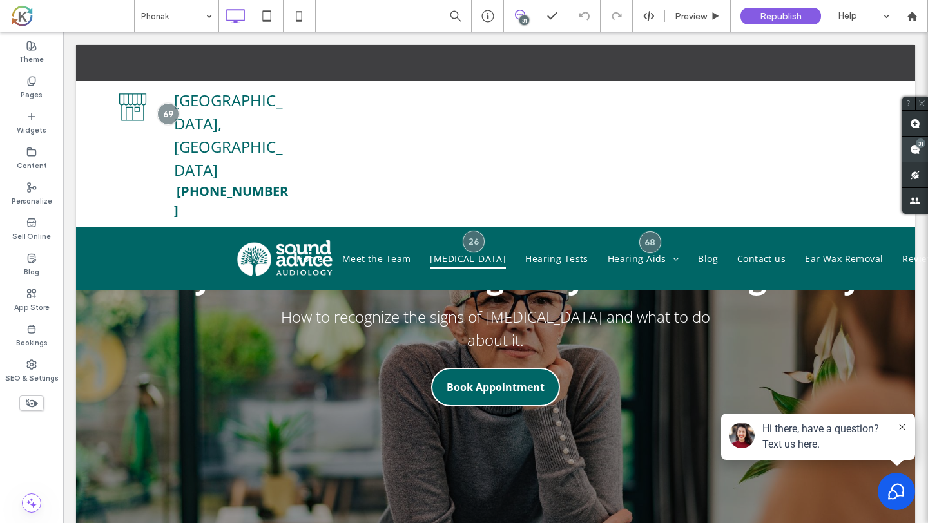
click at [916, 153] on use at bounding box center [915, 149] width 10 height 10
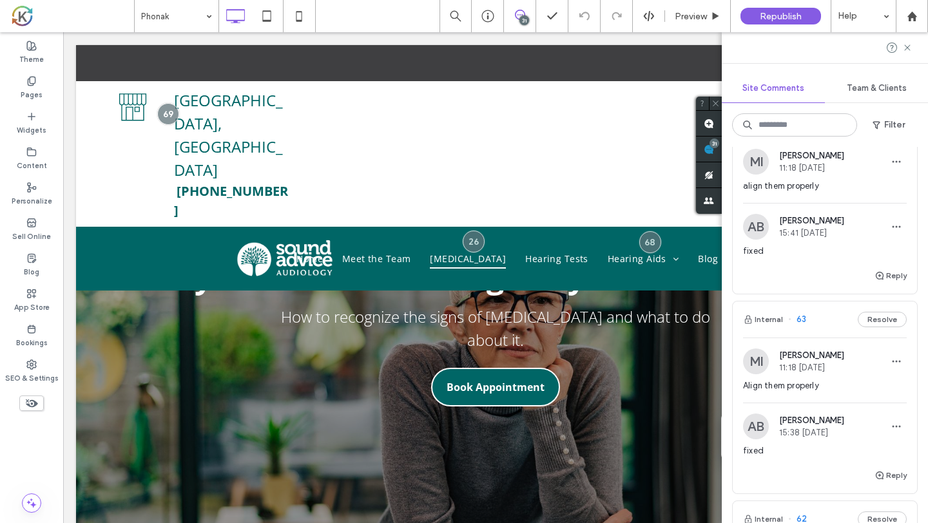
scroll to position [515, 0]
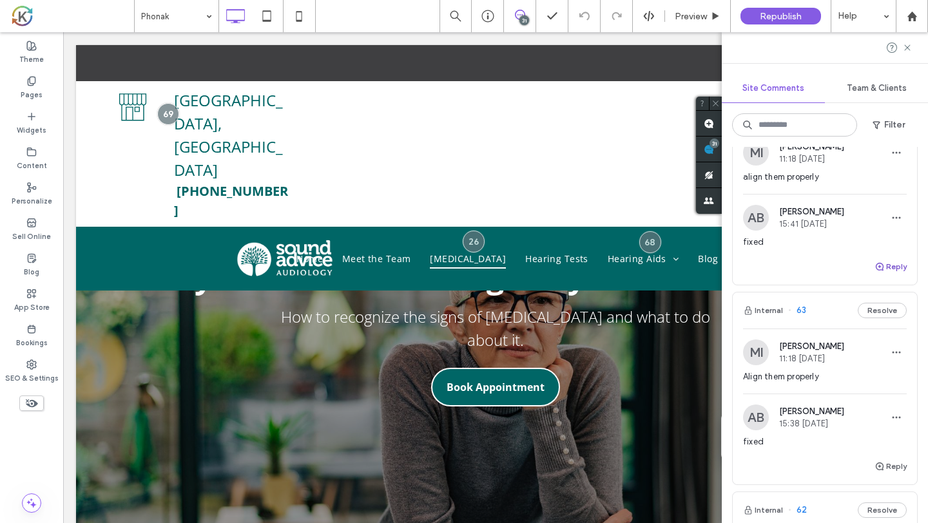
click at [884, 260] on span "button" at bounding box center [880, 267] width 12 height 14
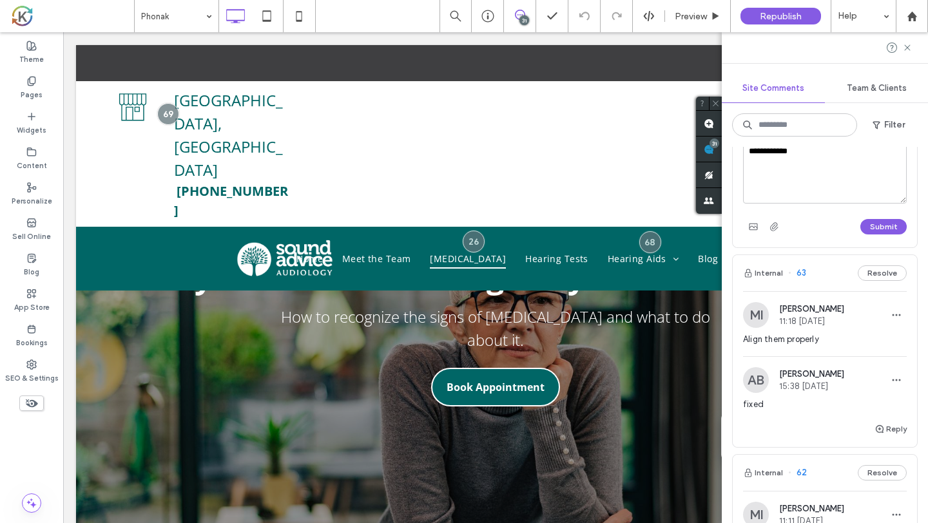
scroll to position [637, 0]
type textarea "**********"
click at [887, 222] on button "Submit" at bounding box center [883, 223] width 46 height 15
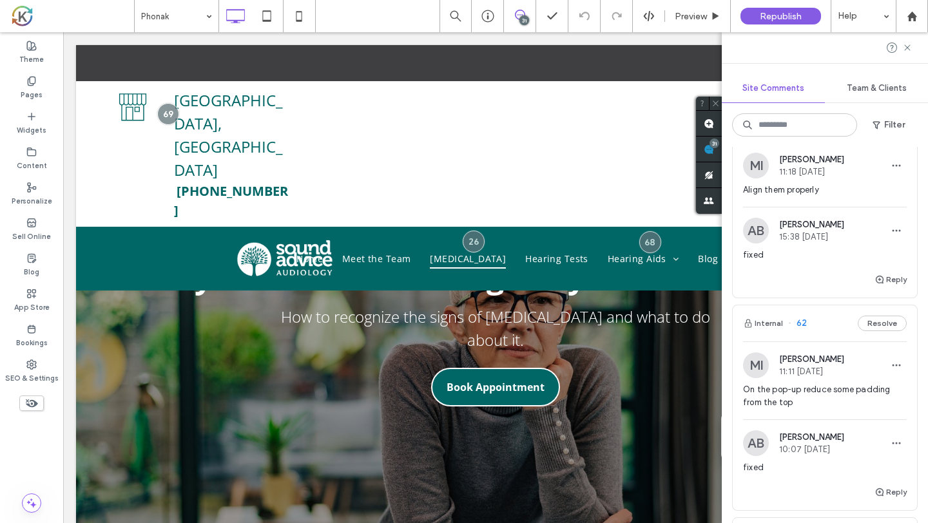
scroll to position [729, 0]
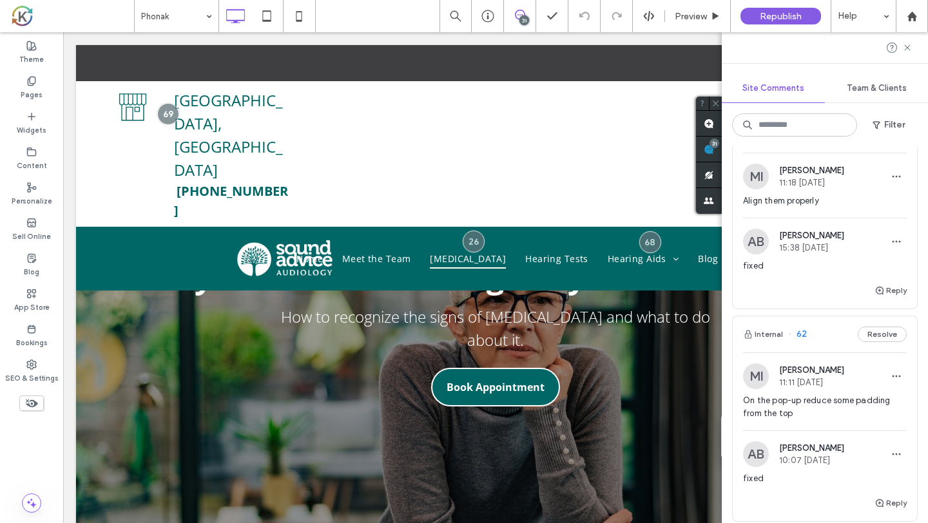
click at [846, 195] on span "Align them properly" at bounding box center [825, 201] width 164 height 13
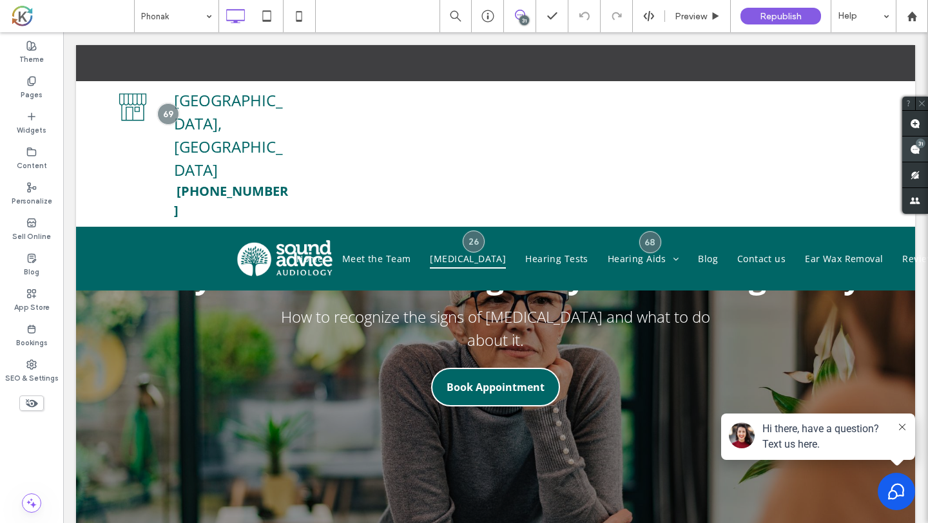
click at [913, 153] on use at bounding box center [915, 149] width 10 height 10
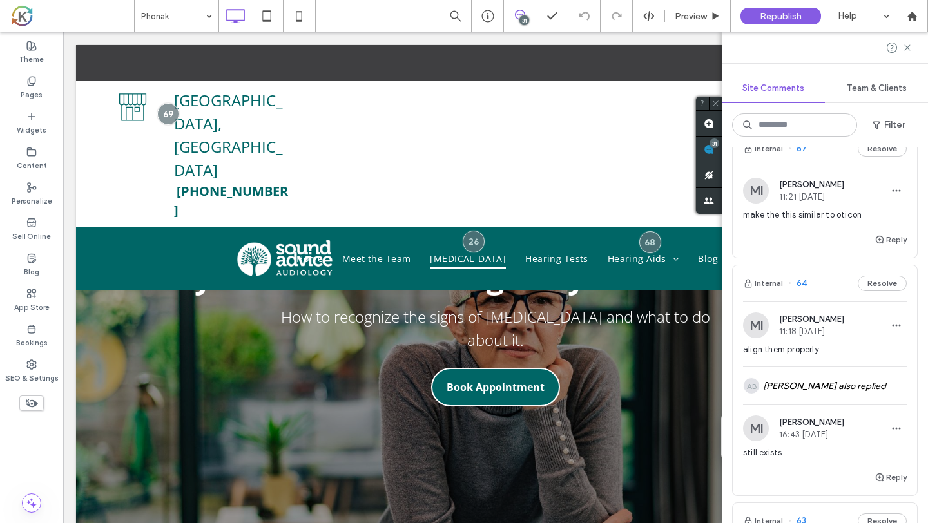
scroll to position [336, 0]
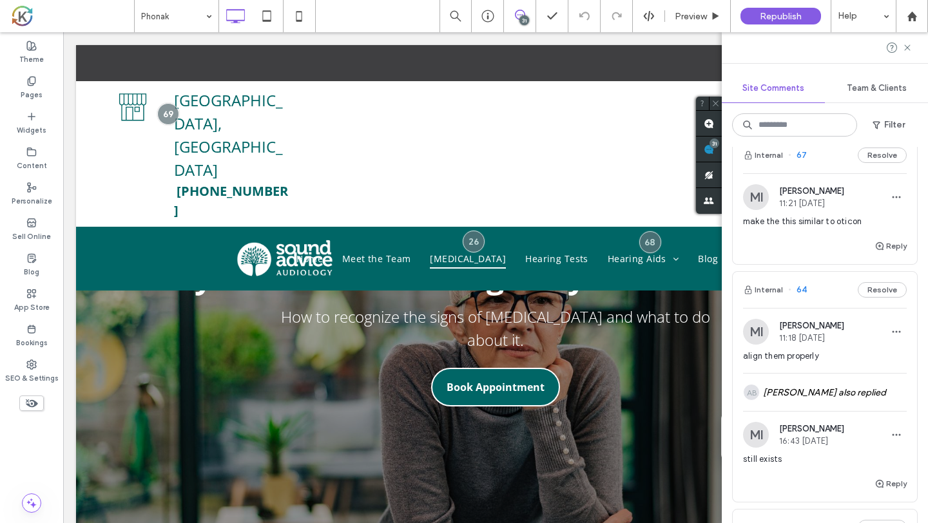
click at [838, 230] on div "make the this similar to oticon" at bounding box center [825, 226] width 164 height 23
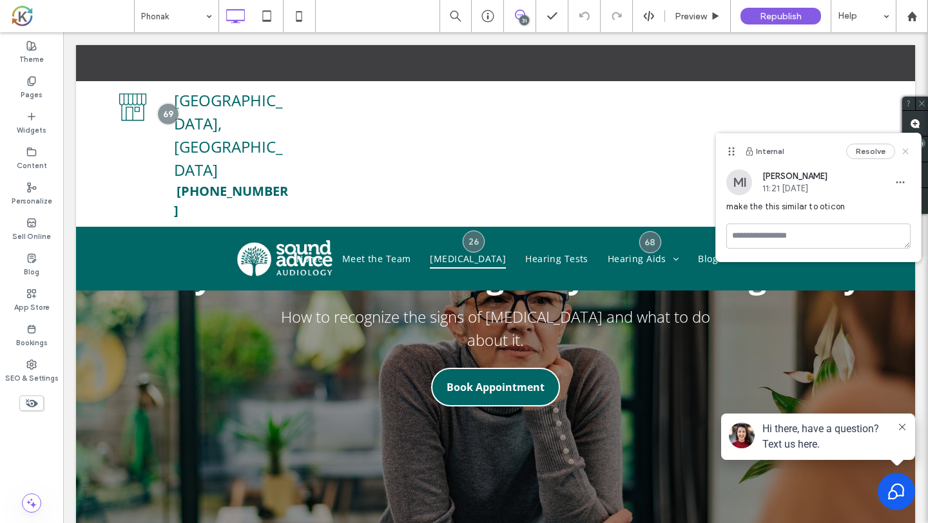
click at [906, 148] on icon at bounding box center [905, 151] width 10 height 10
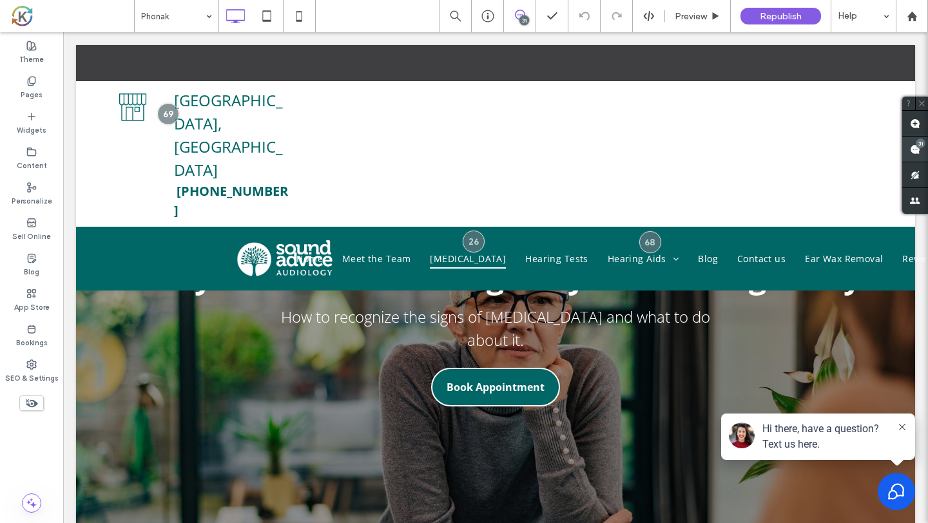
click at [920, 151] on span at bounding box center [915, 149] width 26 height 25
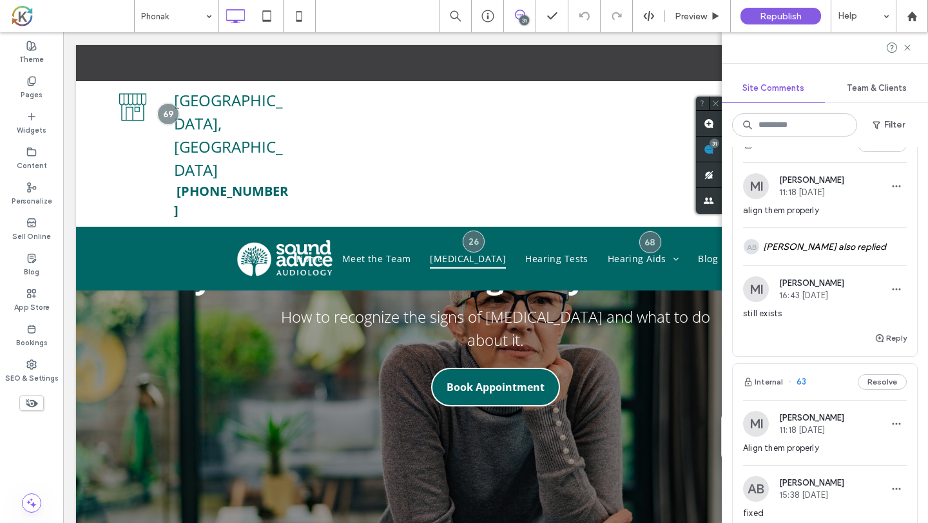
scroll to position [477, 0]
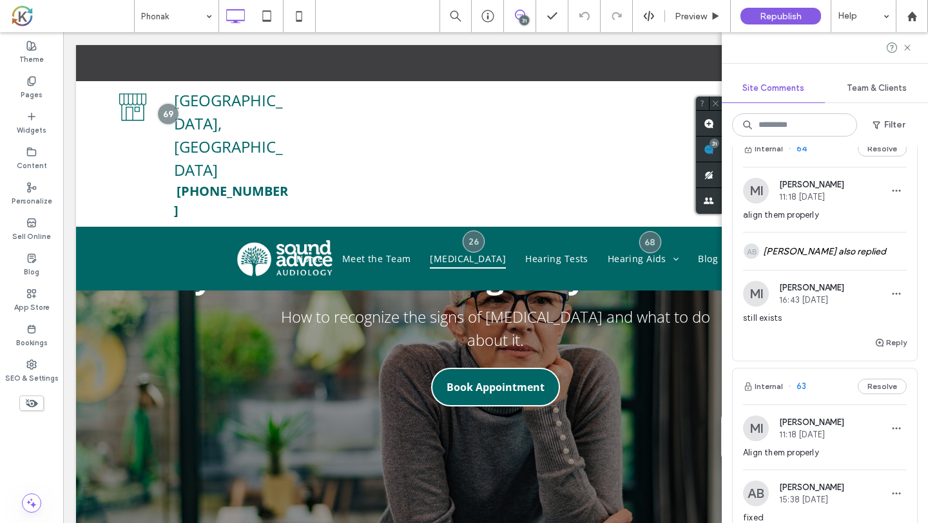
click at [839, 202] on span "11:18 [DATE]" at bounding box center [811, 197] width 65 height 10
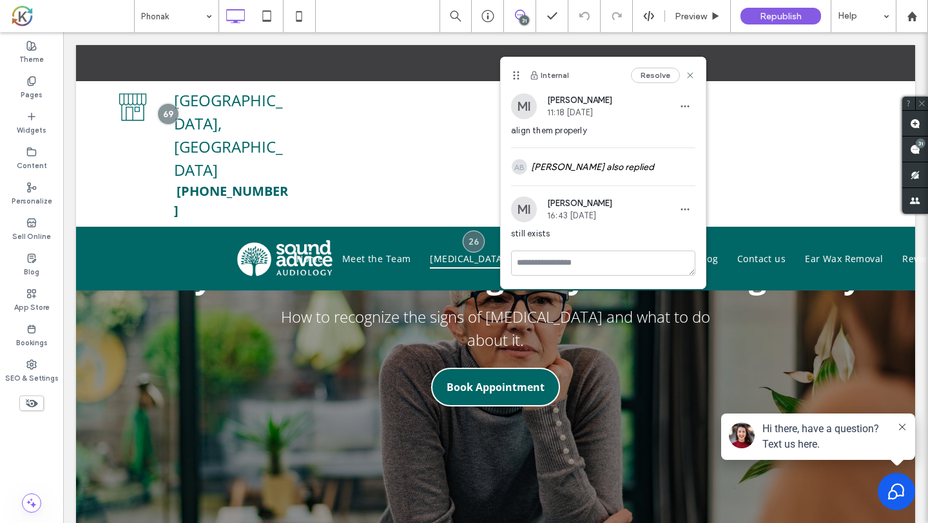
scroll to position [0, 0]
click at [923, 152] on span at bounding box center [915, 149] width 26 height 25
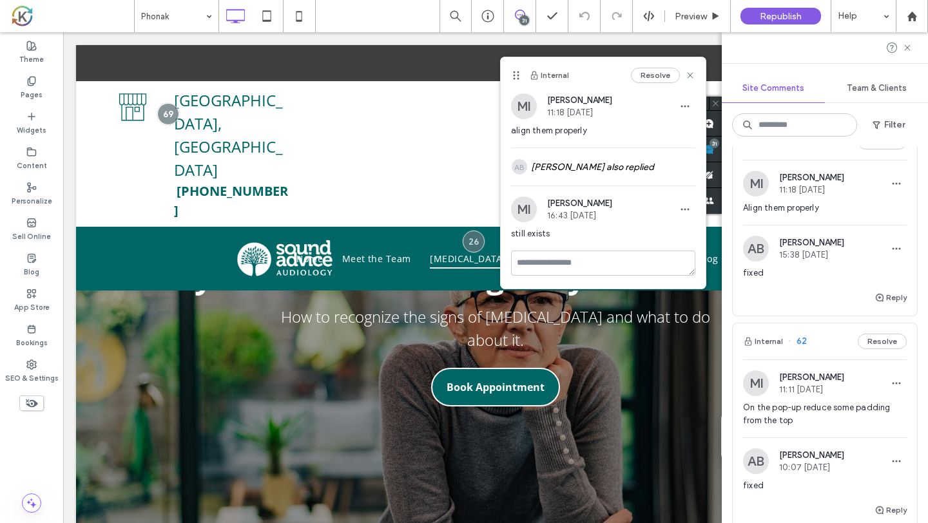
scroll to position [728, 0]
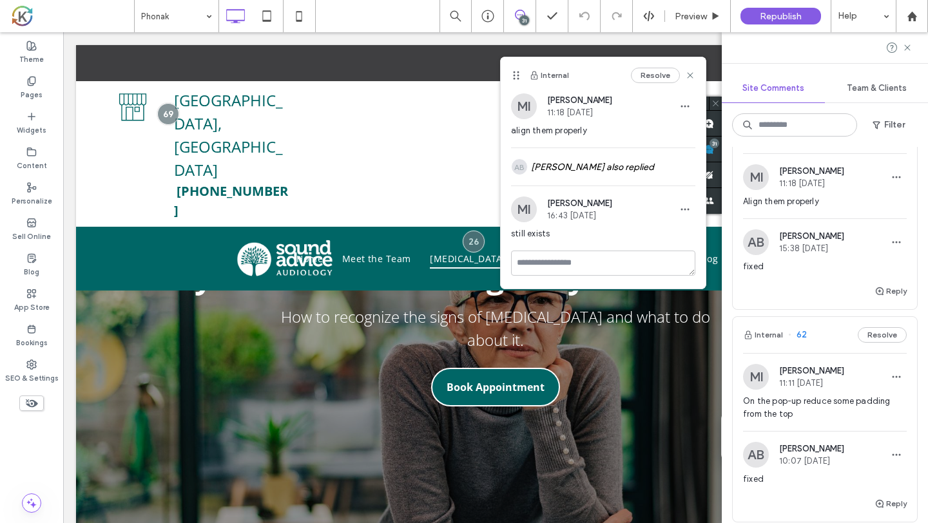
click at [858, 193] on div "MI Mohommad Imtiaz 11:18 Sep 11 2025 Align them properly" at bounding box center [825, 191] width 164 height 54
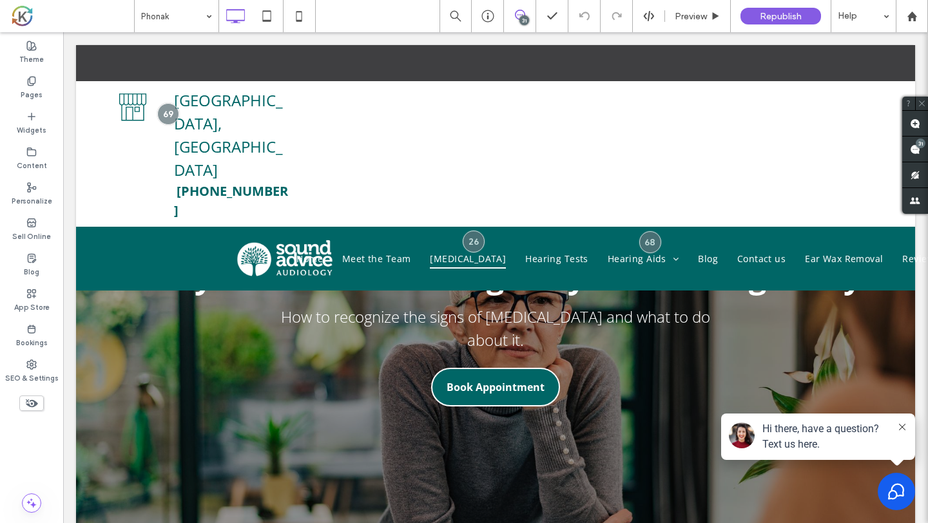
scroll to position [0, 0]
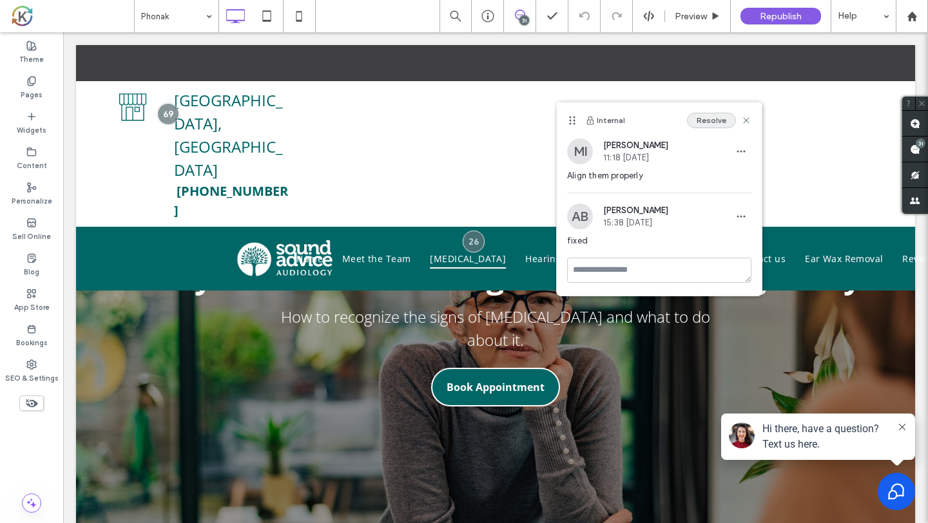
click at [718, 122] on button "Resolve" at bounding box center [711, 120] width 49 height 15
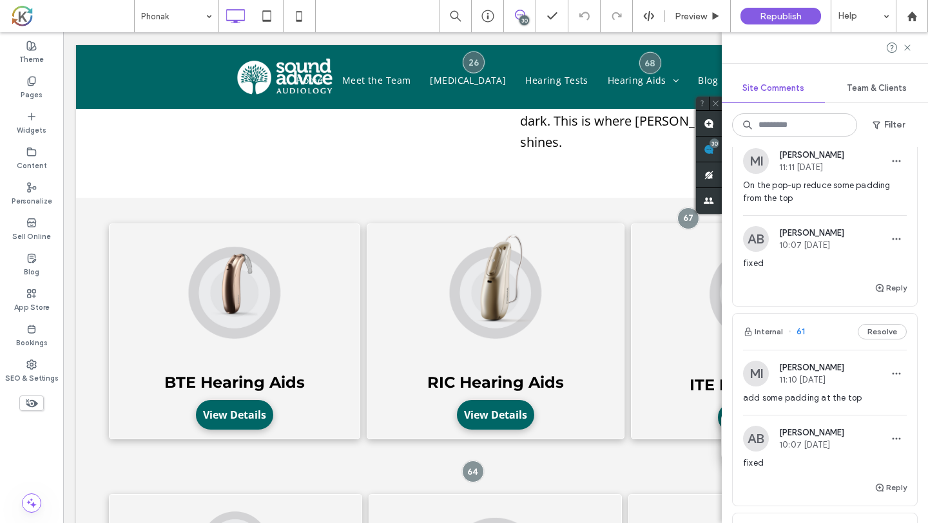
scroll to position [745, 0]
click at [850, 195] on span "On the pop-up reduce some padding from the top" at bounding box center [825, 191] width 164 height 26
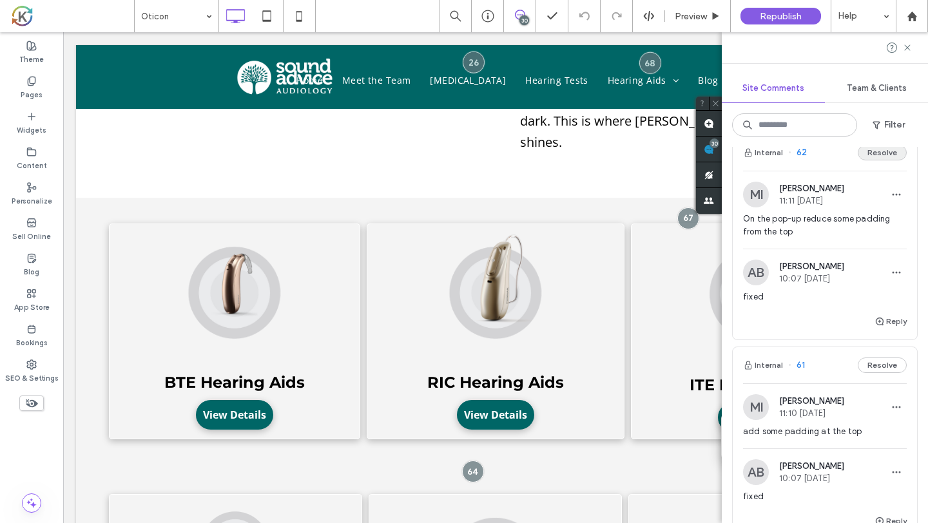
click at [886, 157] on button "Resolve" at bounding box center [882, 152] width 49 height 15
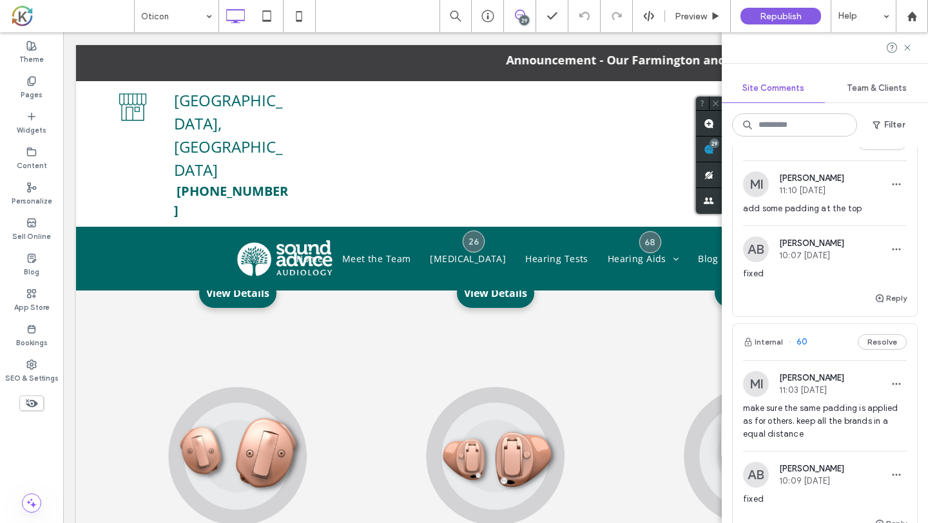
scroll to position [725, 0]
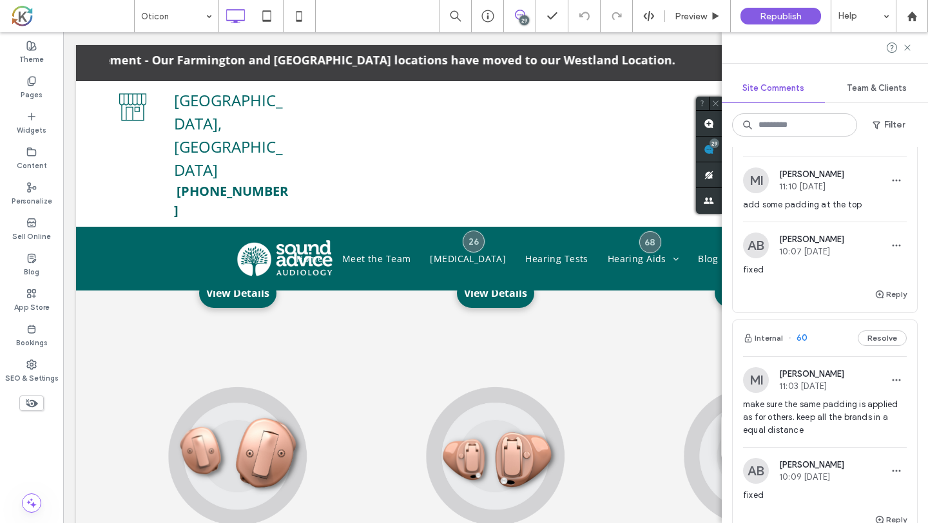
click at [845, 213] on div "add some padding at the top" at bounding box center [825, 209] width 164 height 23
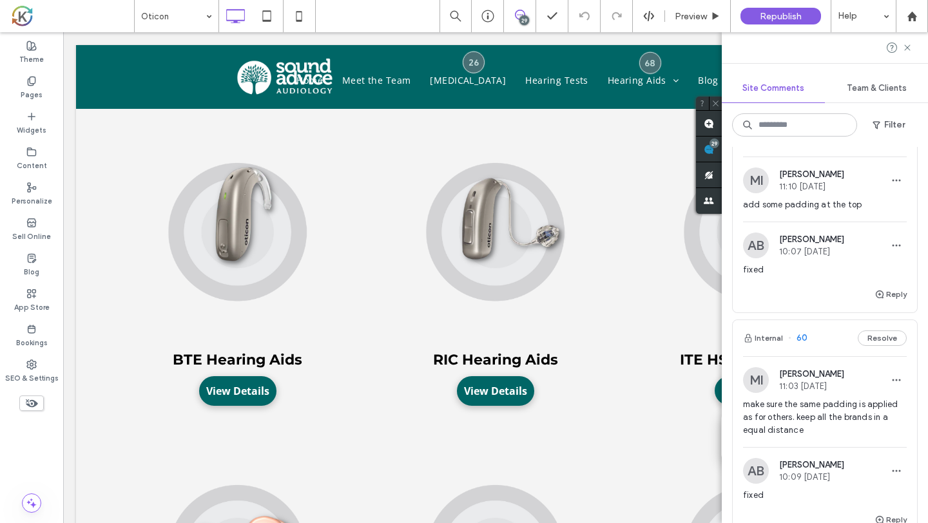
scroll to position [734, 0]
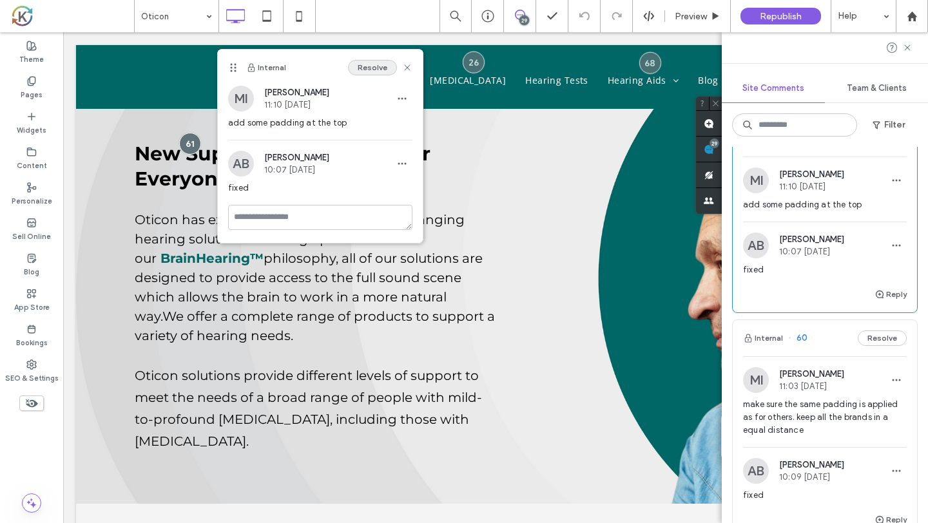
click at [378, 72] on button "Resolve" at bounding box center [372, 67] width 49 height 15
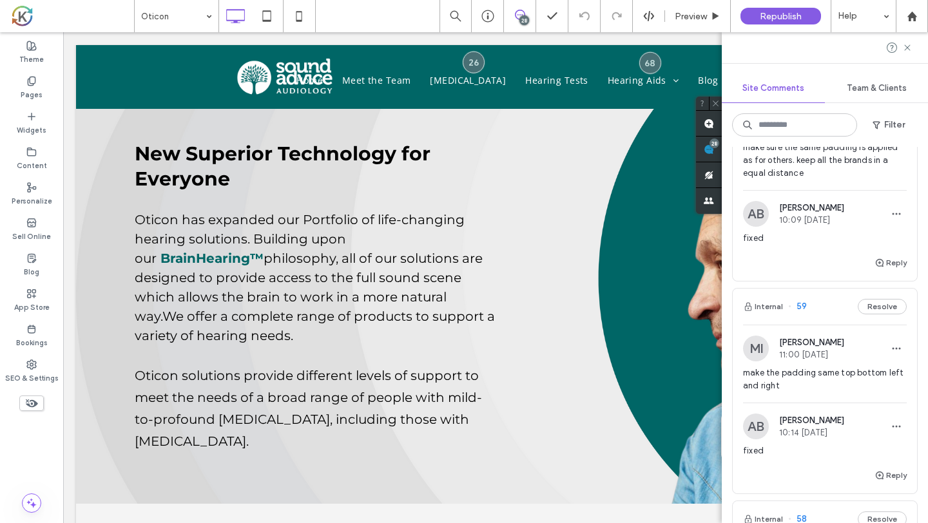
scroll to position [747, 0]
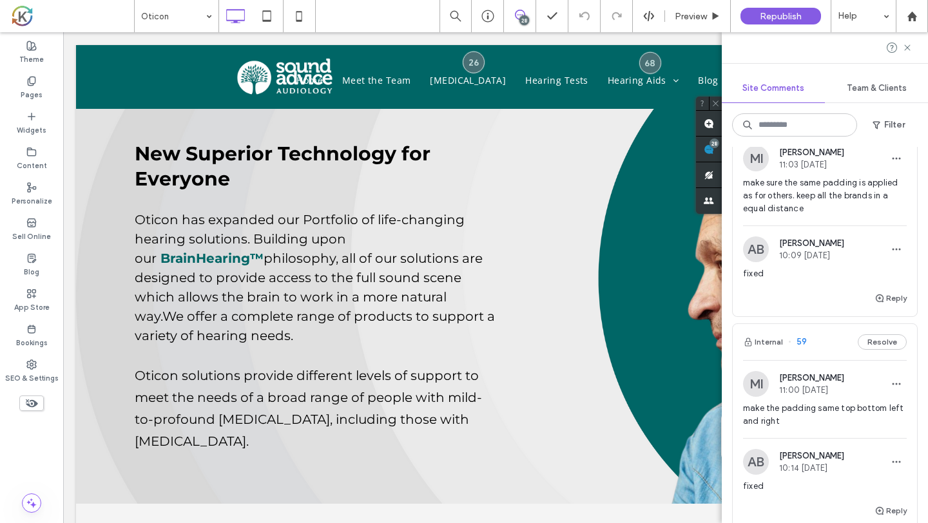
click at [843, 195] on span "make sure the same padding is applied as for others. keep all the brands in a e…" at bounding box center [825, 196] width 164 height 39
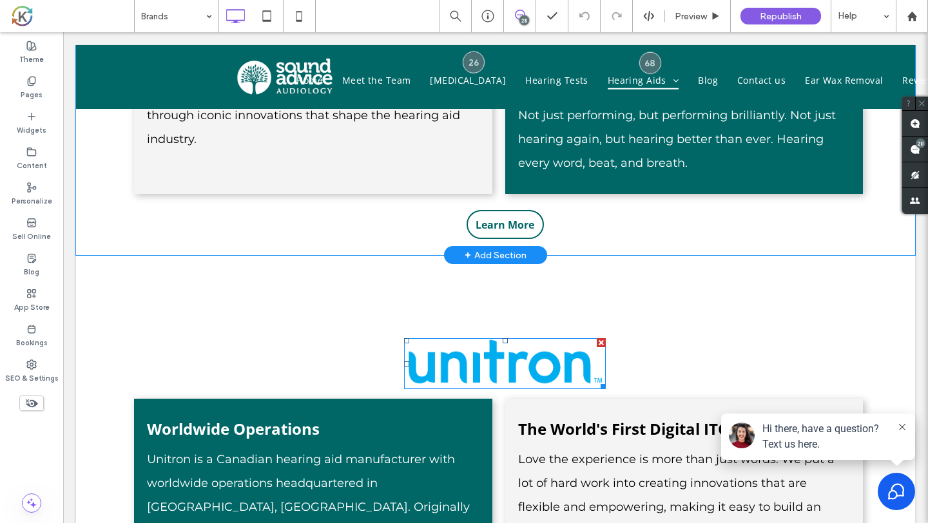
scroll to position [1788, 0]
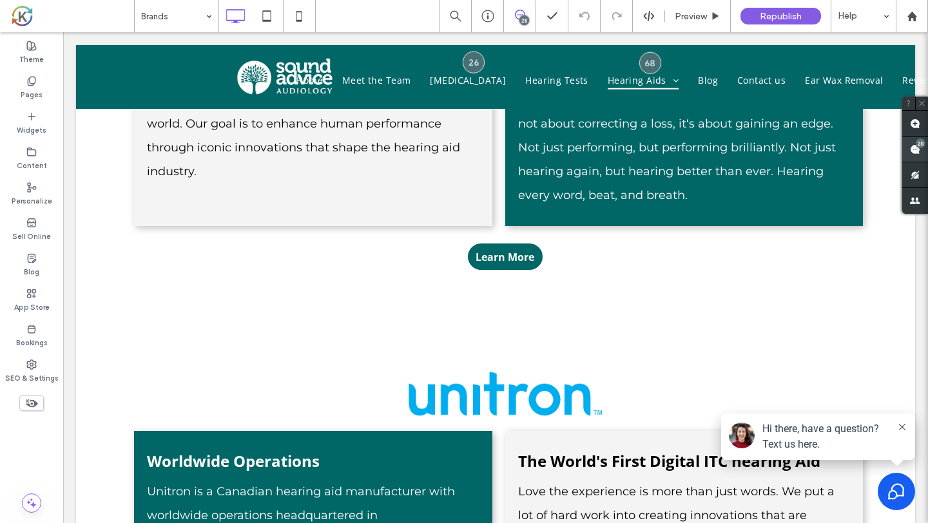
click at [919, 155] on span at bounding box center [915, 149] width 26 height 25
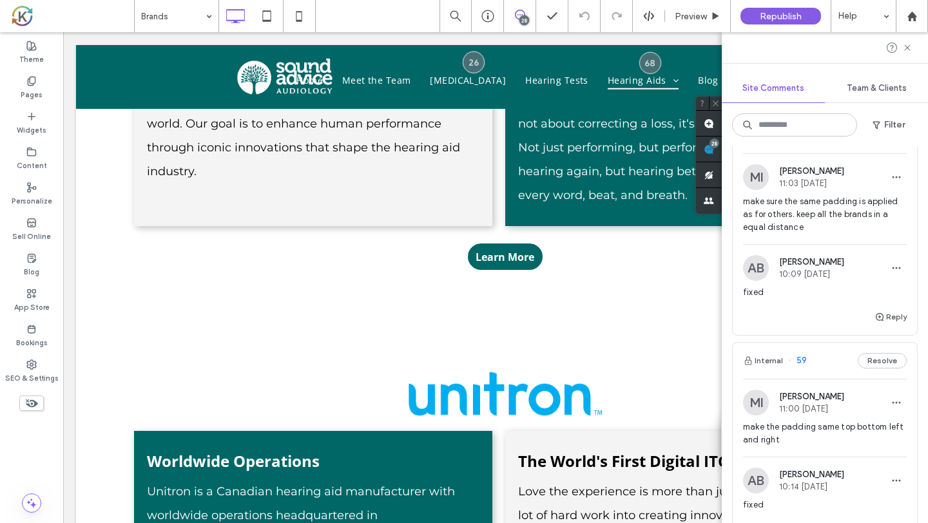
scroll to position [731, 0]
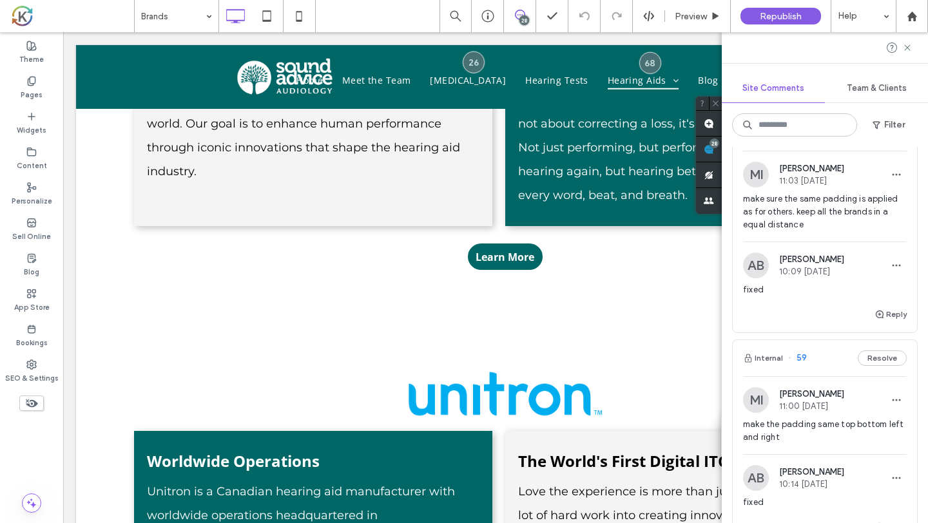
click at [868, 211] on span "make sure the same padding is applied as for others. keep all the brands in a e…" at bounding box center [825, 212] width 164 height 39
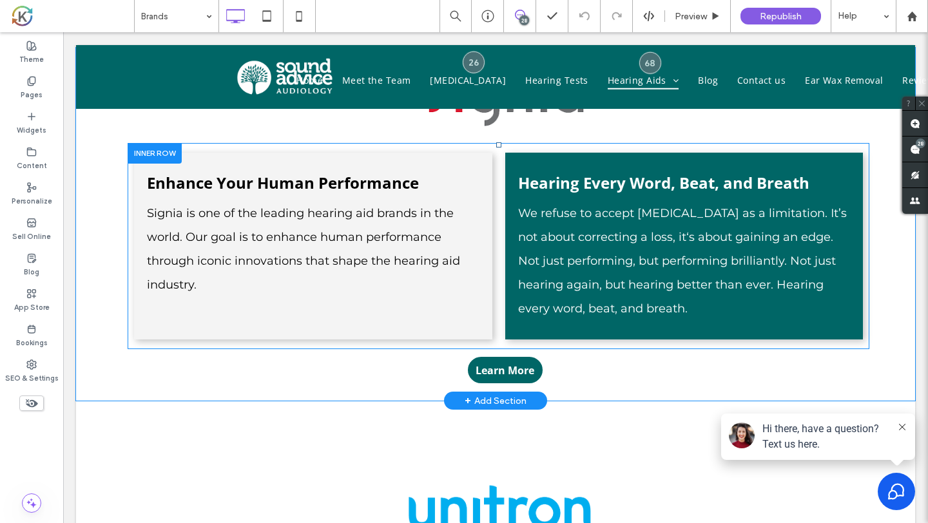
scroll to position [1639, 0]
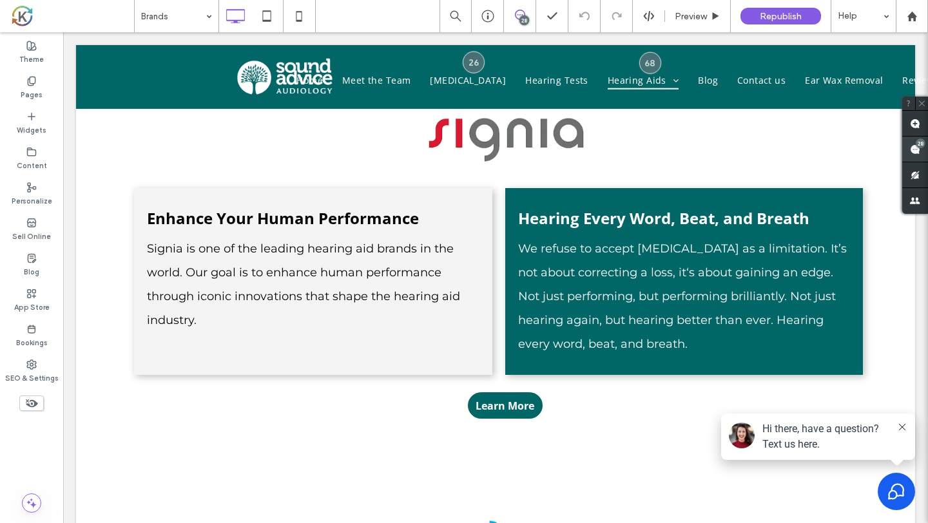
click at [914, 158] on span at bounding box center [915, 149] width 26 height 25
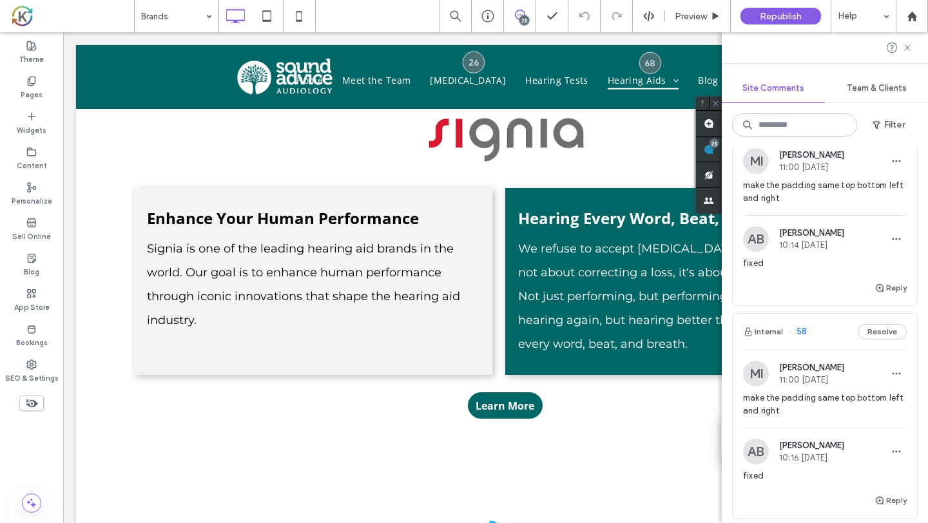
scroll to position [979, 0]
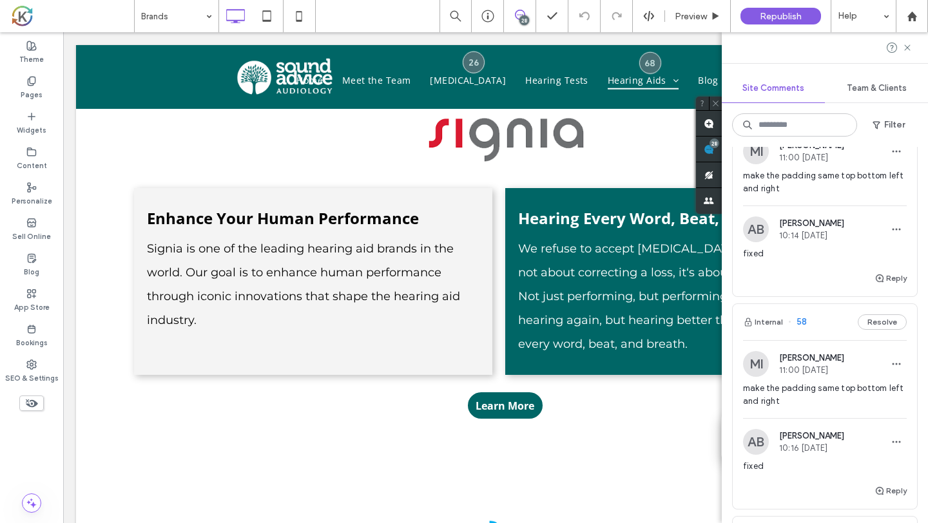
click at [859, 186] on span "make the padding same top bottom left and right" at bounding box center [825, 182] width 164 height 26
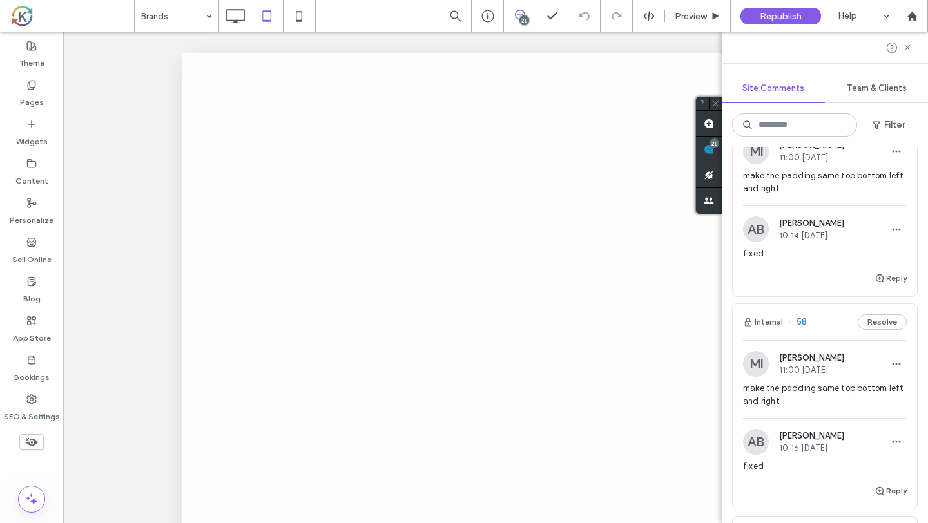
scroll to position [0, 0]
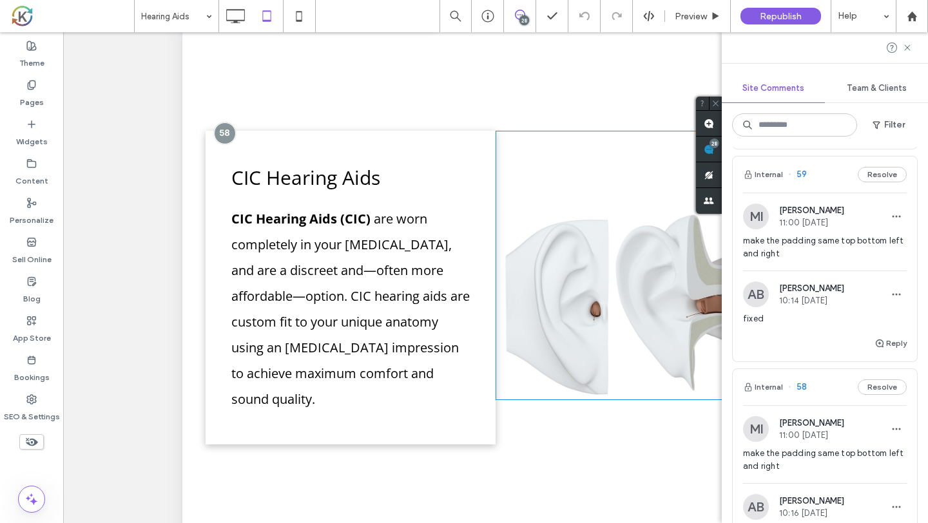
scroll to position [3214, 0]
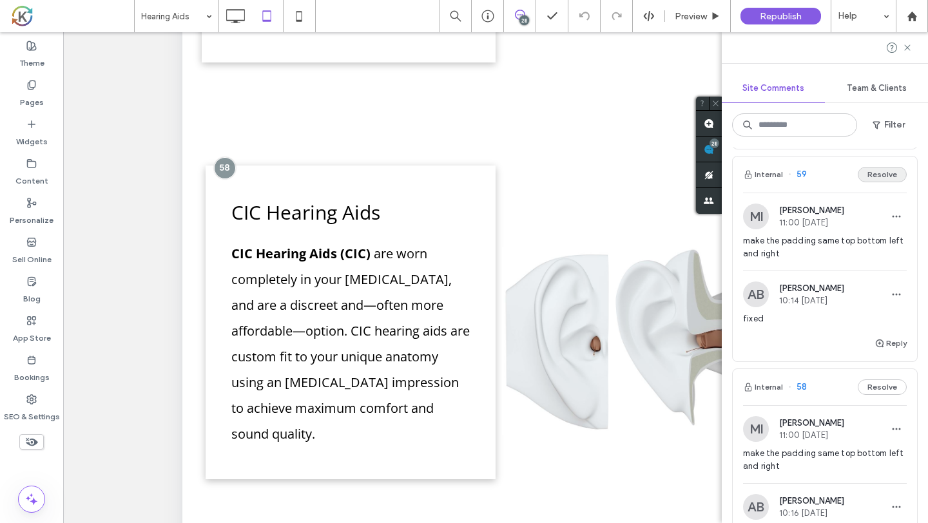
click at [868, 175] on button "Resolve" at bounding box center [882, 174] width 49 height 15
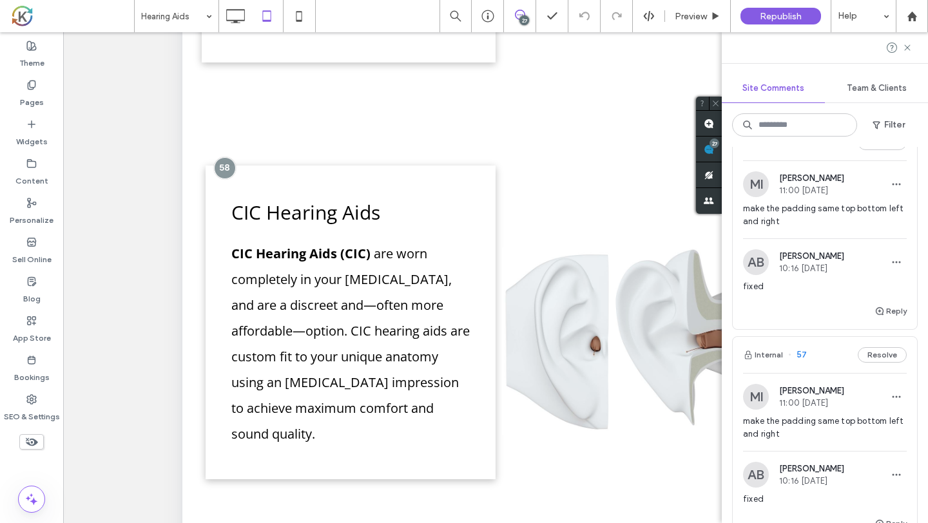
scroll to position [950, 0]
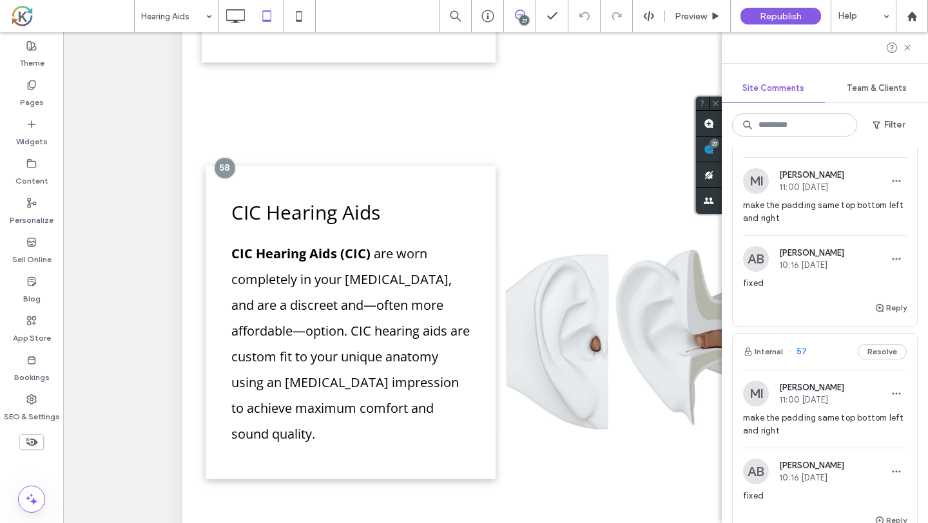
click at [863, 197] on div "MI Mohommad Imtiaz 11:00 Sep 11 2025 make the padding same top bottom left and …" at bounding box center [825, 201] width 164 height 67
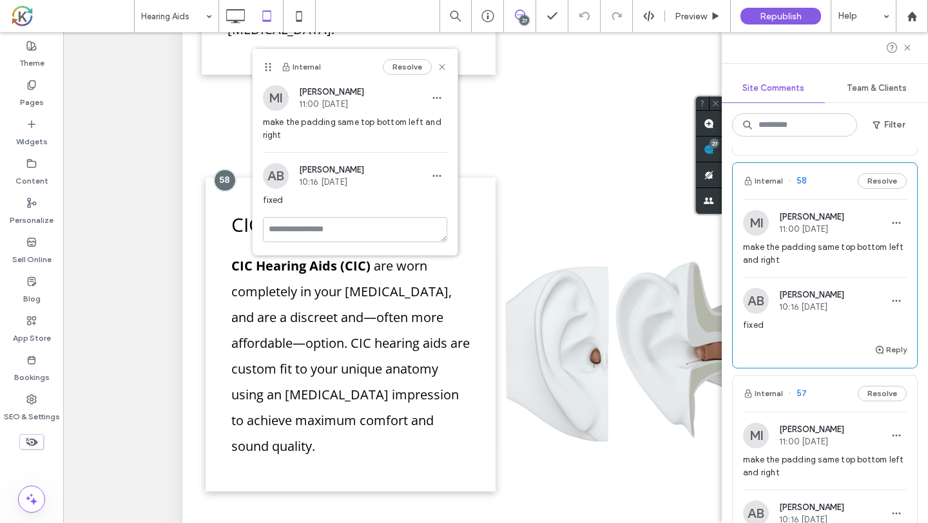
scroll to position [905, 0]
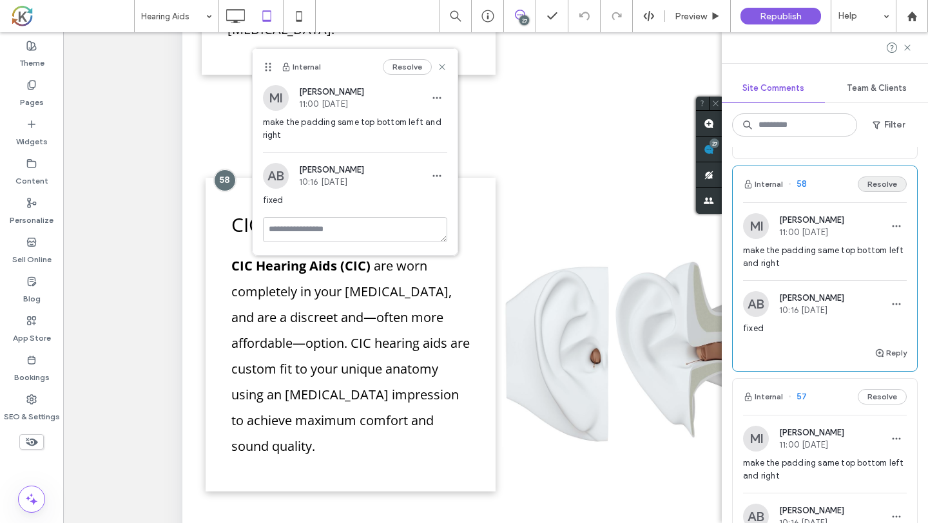
click at [886, 187] on button "Resolve" at bounding box center [882, 184] width 49 height 15
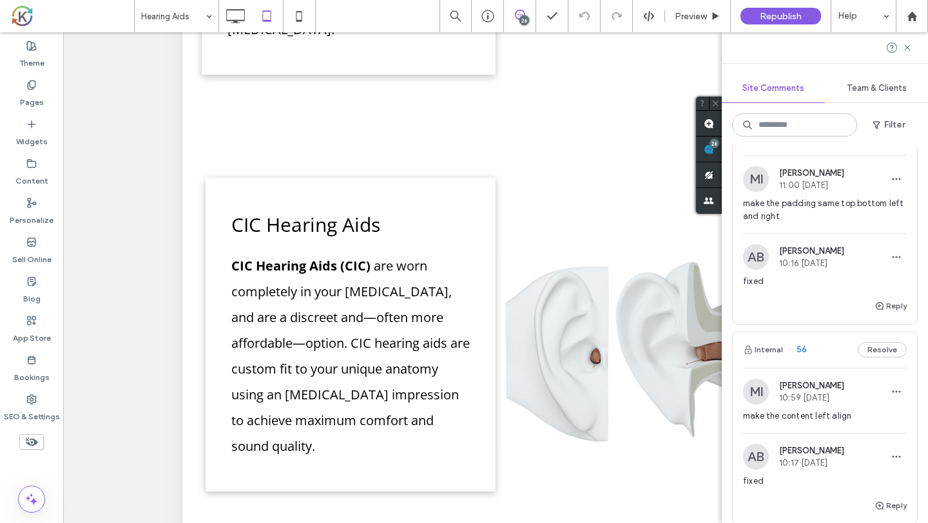
scroll to position [939, 0]
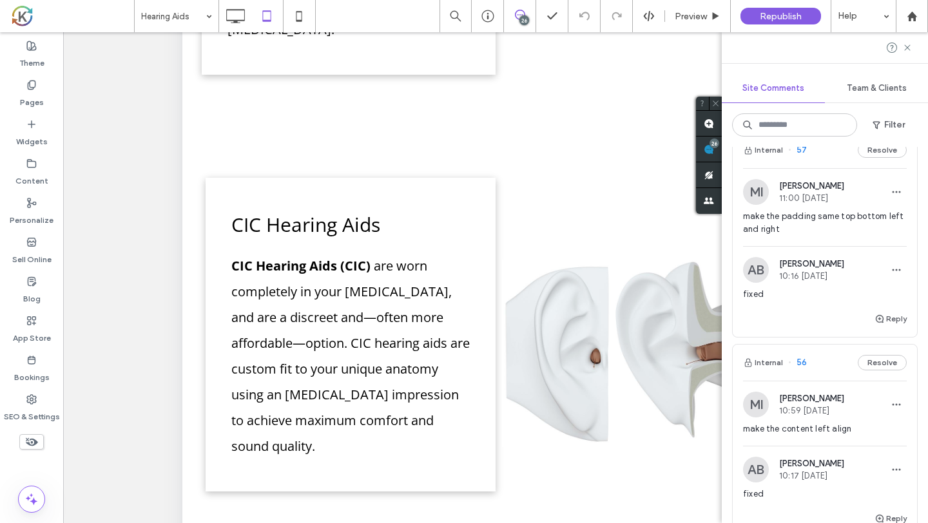
click at [849, 229] on span "make the padding same top bottom left and right" at bounding box center [825, 223] width 164 height 26
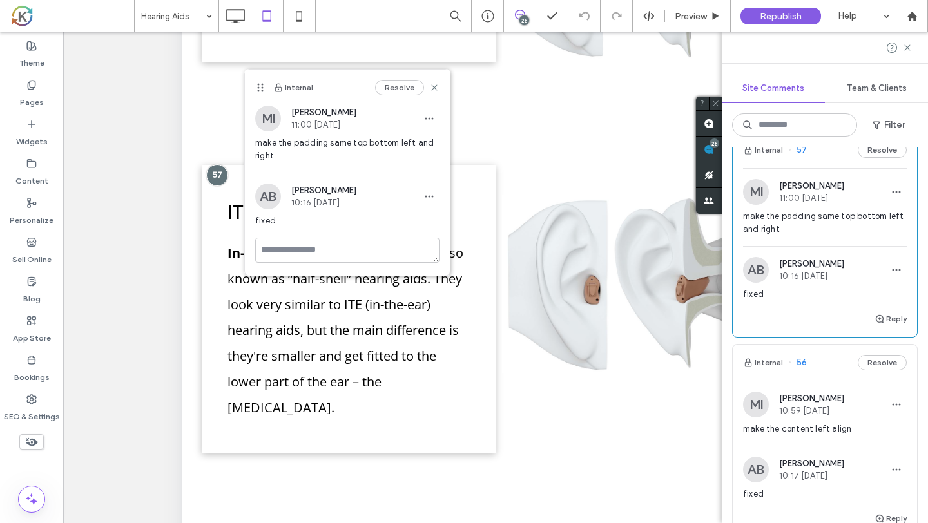
scroll to position [906, 0]
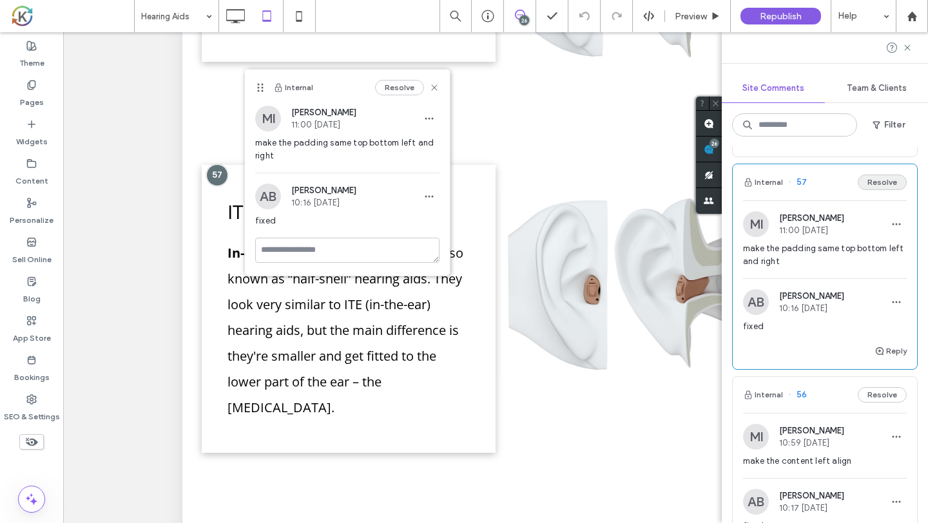
click at [890, 182] on button "Resolve" at bounding box center [882, 182] width 49 height 15
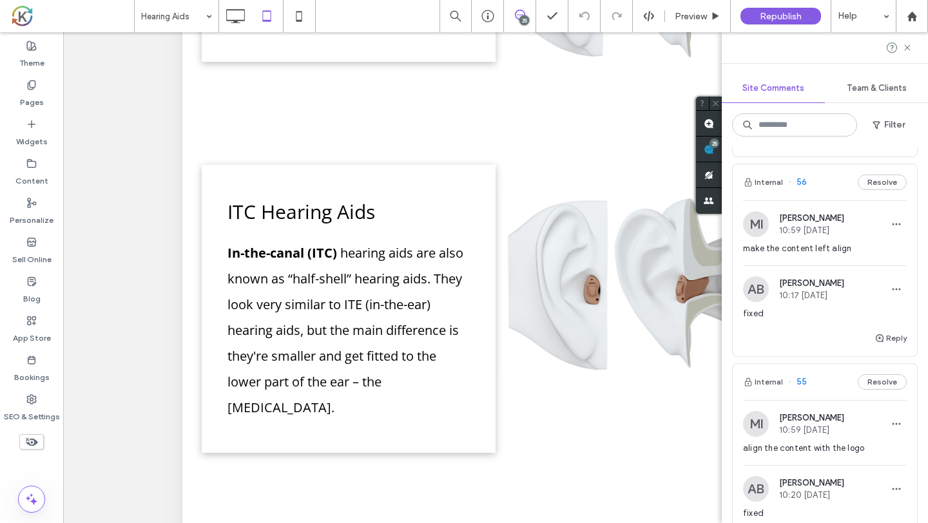
scroll to position [950, 0]
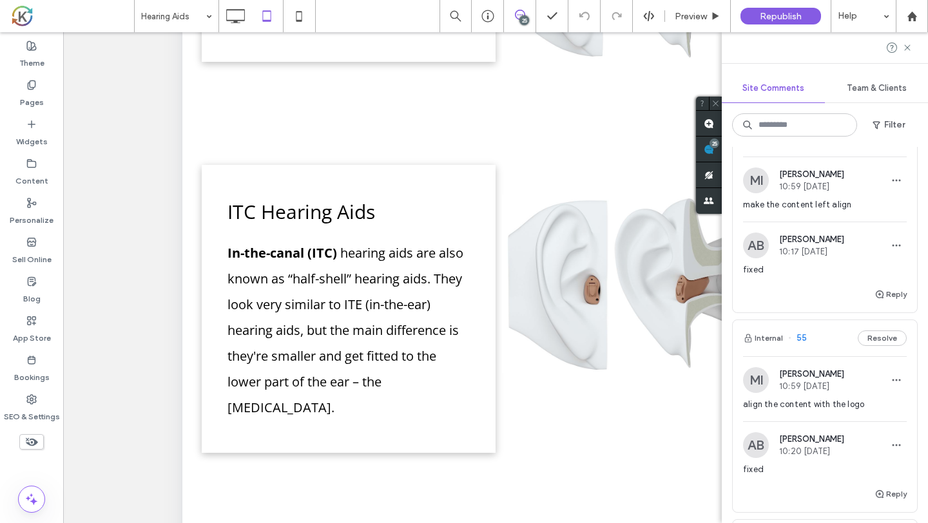
click at [874, 202] on span "make the content left align" at bounding box center [825, 204] width 164 height 13
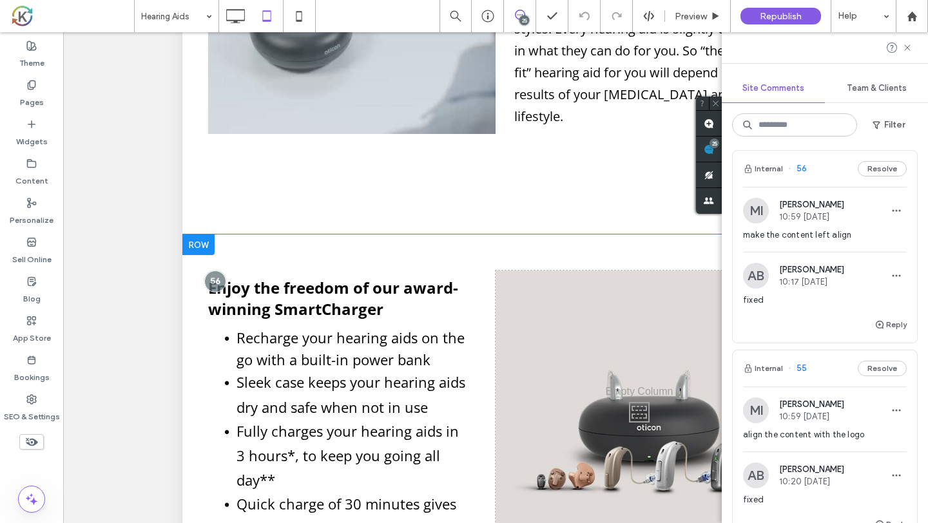
scroll to position [1081, 0]
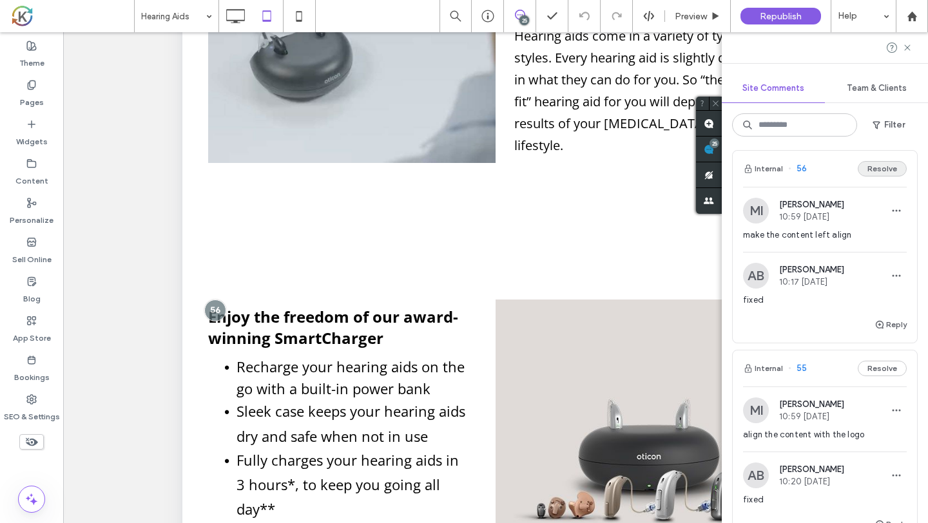
click at [875, 174] on button "Resolve" at bounding box center [882, 168] width 49 height 15
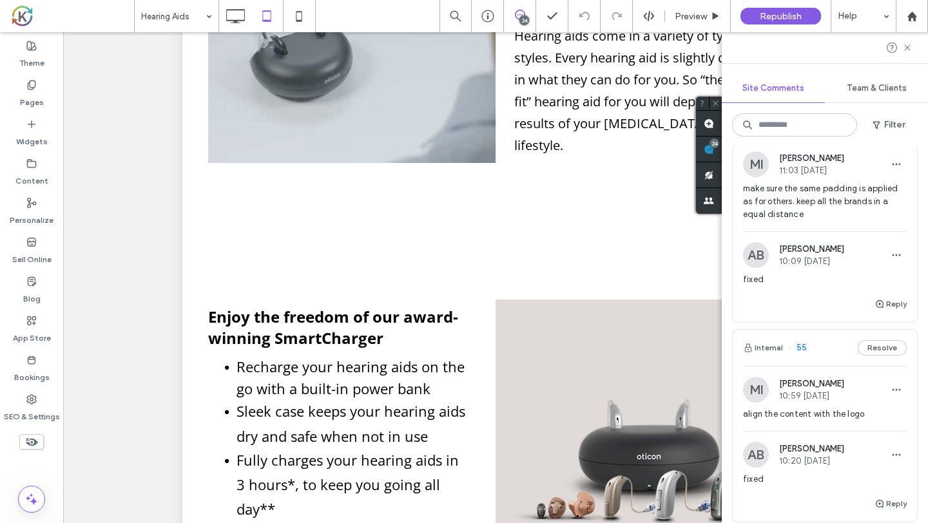
scroll to position [740, 0]
click at [868, 206] on span "make sure the same padding is applied as for others. keep all the brands in a e…" at bounding box center [825, 202] width 164 height 39
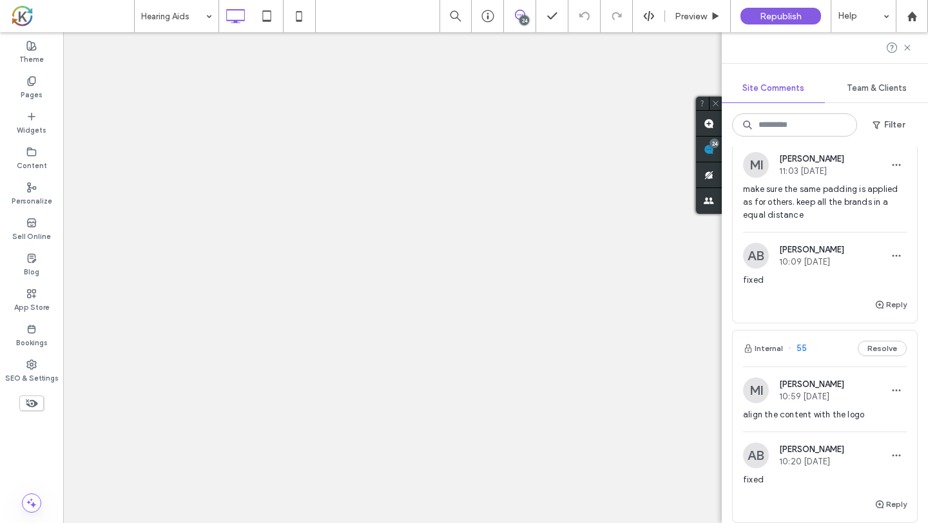
scroll to position [0, 0]
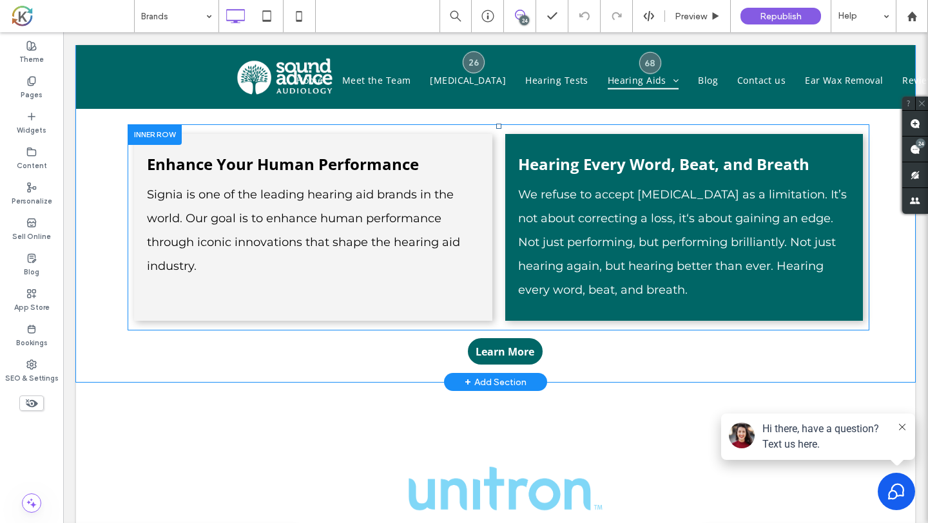
scroll to position [1729, 0]
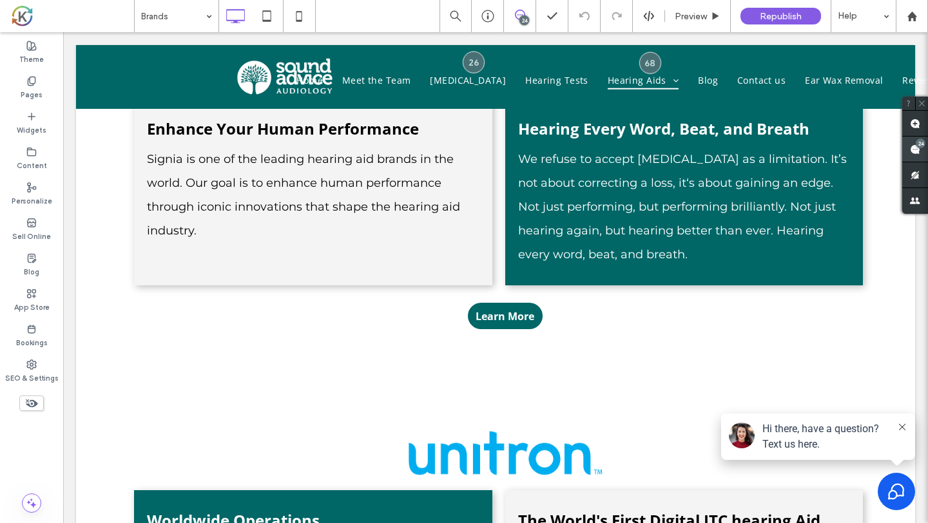
click at [923, 150] on span at bounding box center [915, 149] width 26 height 25
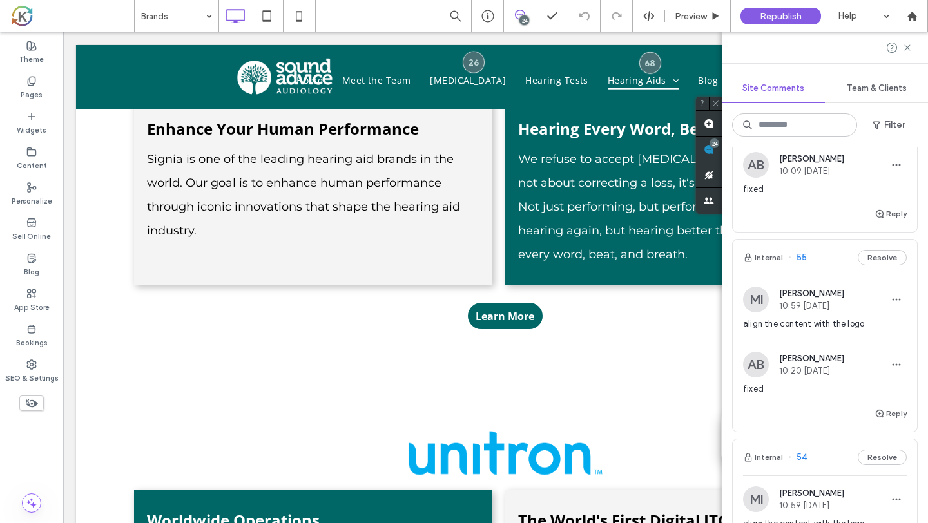
scroll to position [834, 0]
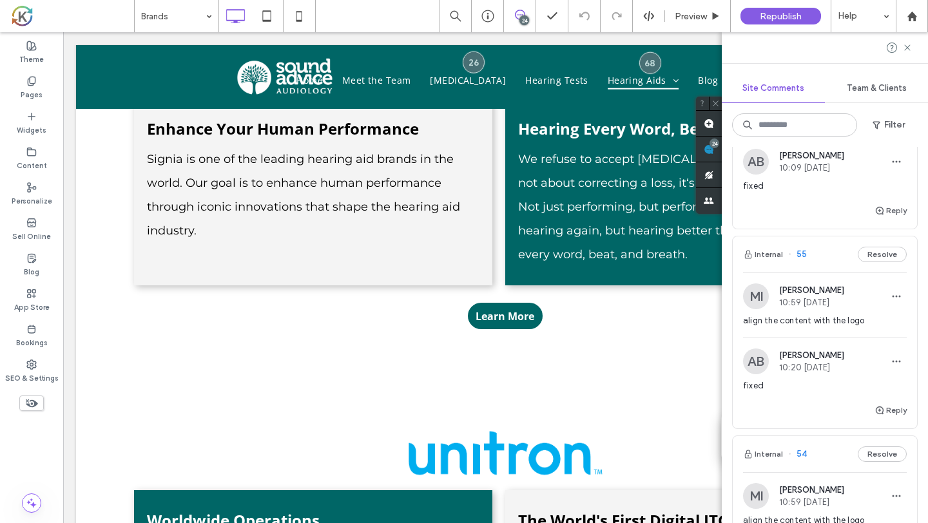
click at [867, 325] on span "align the content with the logo" at bounding box center [825, 320] width 164 height 13
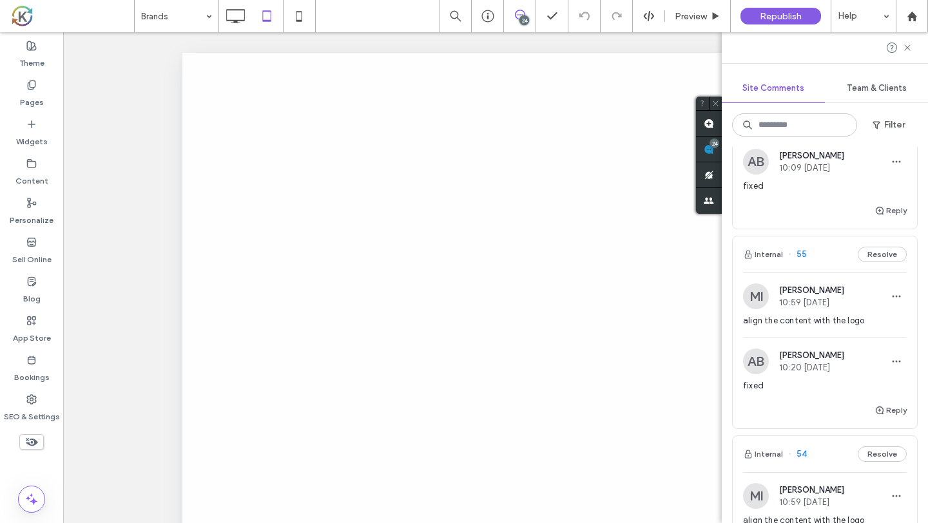
scroll to position [0, 0]
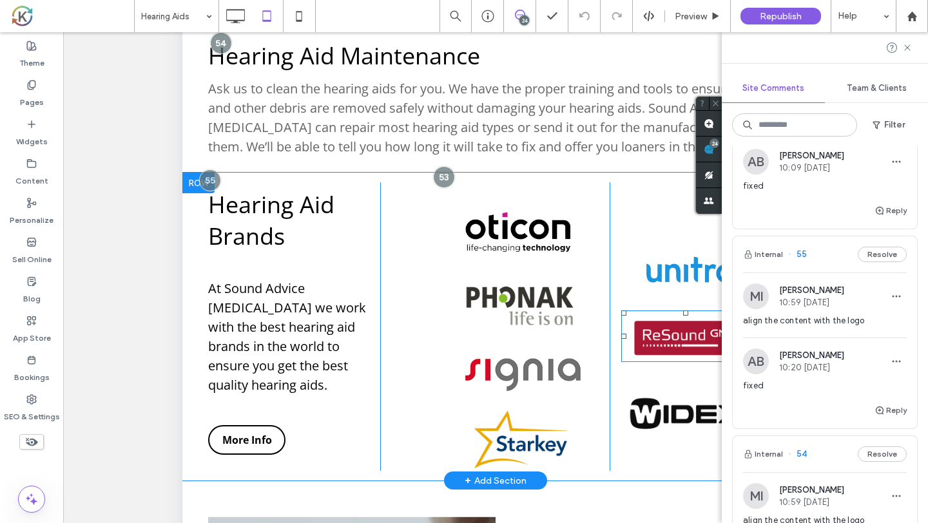
scroll to position [535, 0]
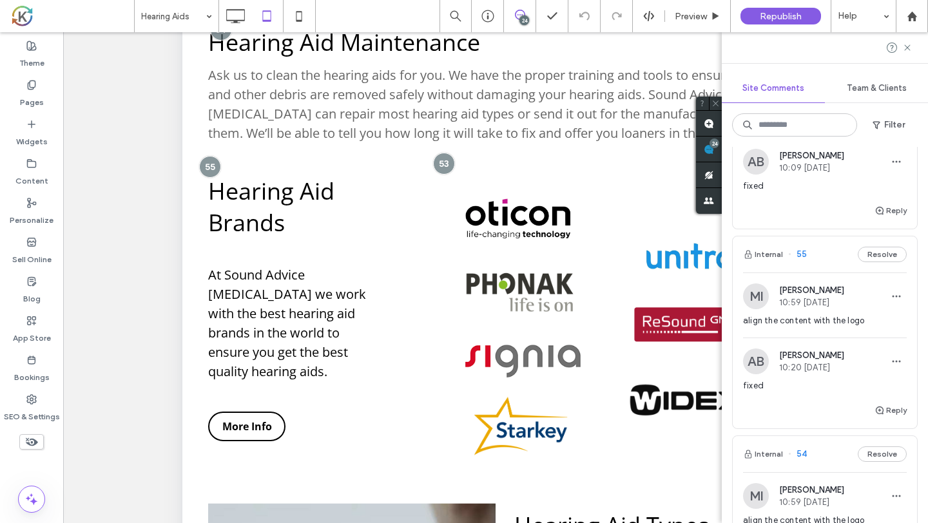
click at [788, 325] on span "align the content with the logo" at bounding box center [825, 320] width 164 height 13
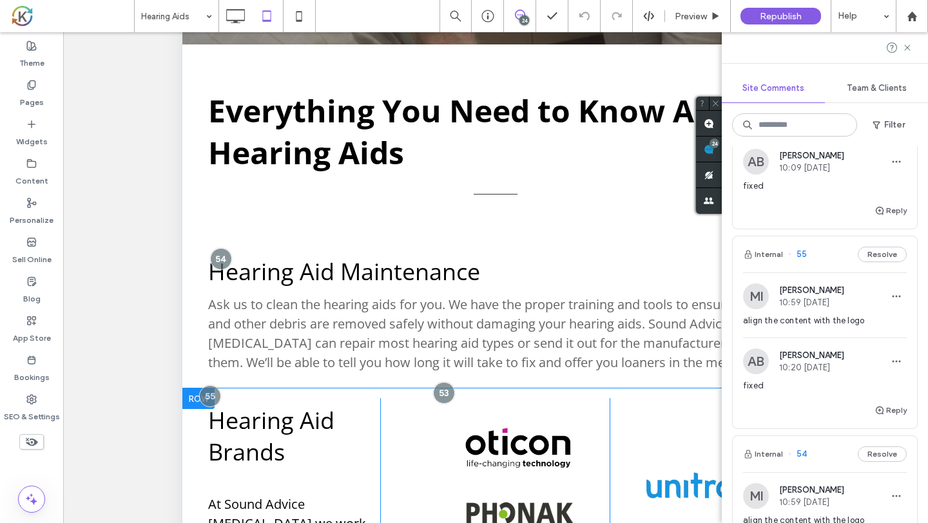
scroll to position [304, 0]
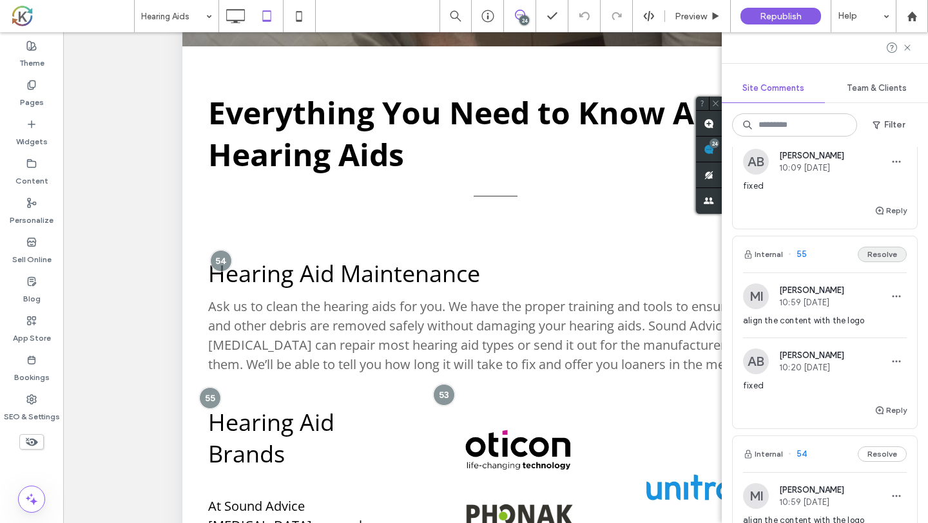
click at [877, 259] on button "Resolve" at bounding box center [882, 254] width 49 height 15
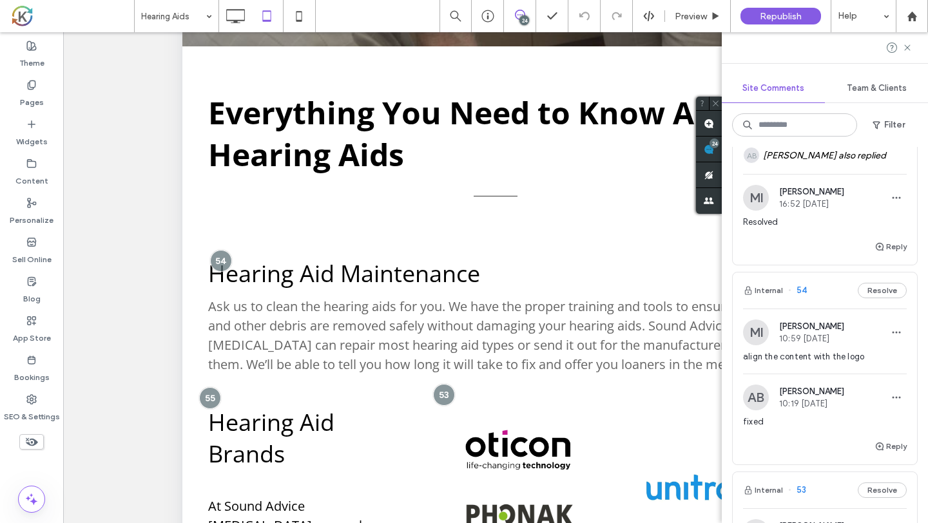
scroll to position [1041, 0]
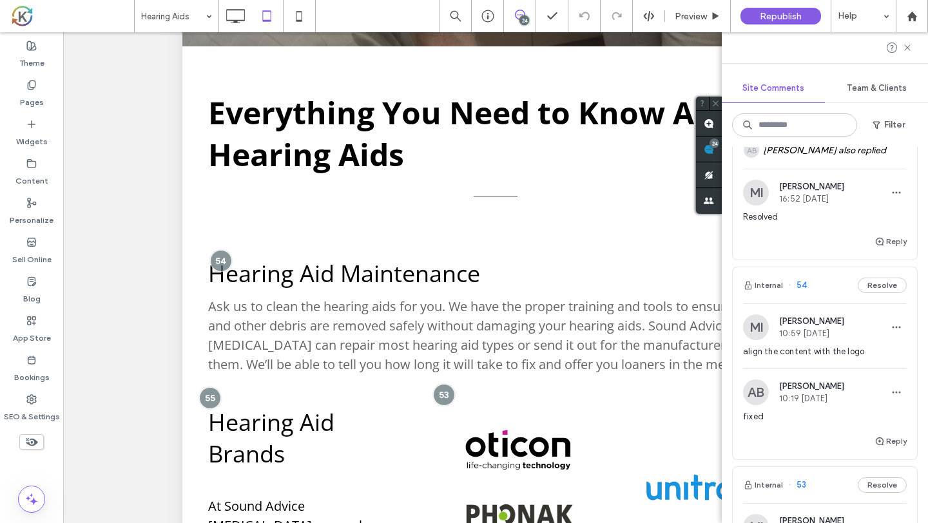
click at [865, 335] on div "MI Mohommad Imtiaz 10:59 Sep 11 2025" at bounding box center [825, 327] width 164 height 26
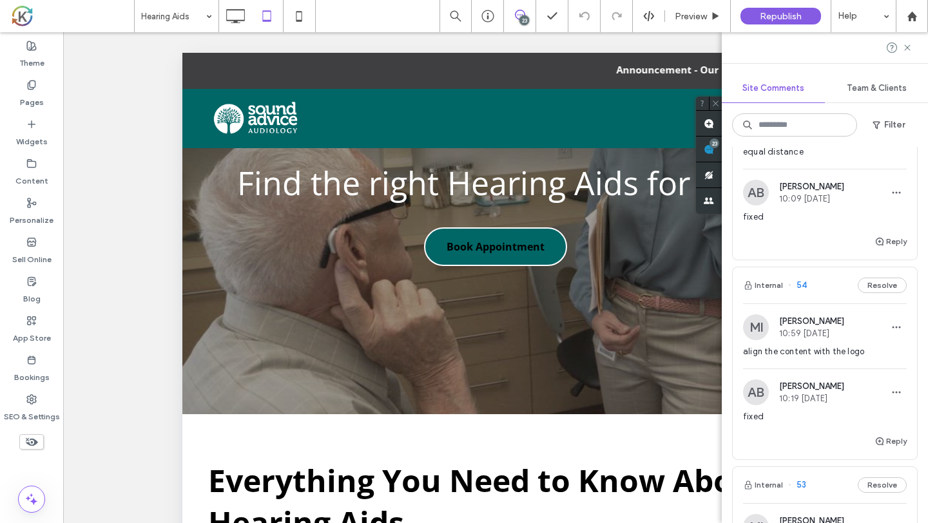
scroll to position [144, 0]
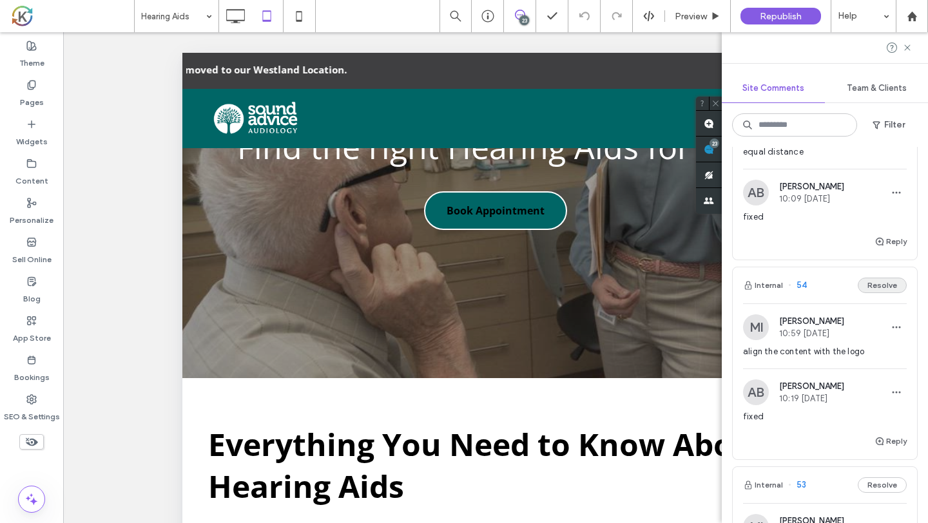
click at [892, 289] on button "Resolve" at bounding box center [882, 285] width 49 height 15
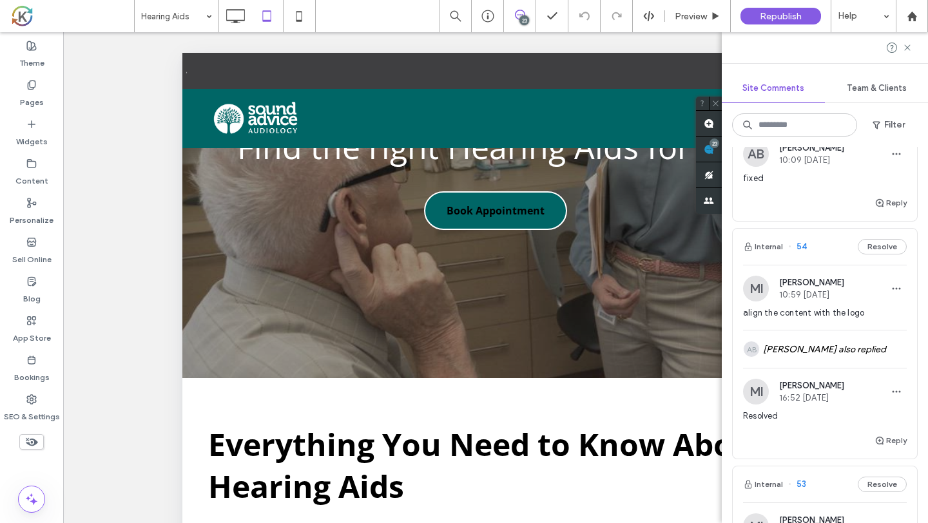
scroll to position [843, 0]
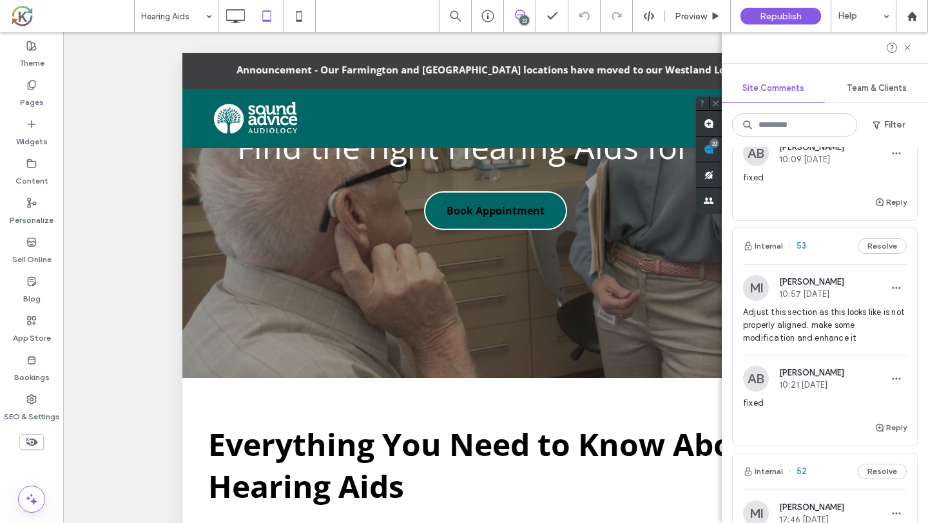
click at [839, 260] on div "Internal 53 Resolve" at bounding box center [825, 246] width 184 height 36
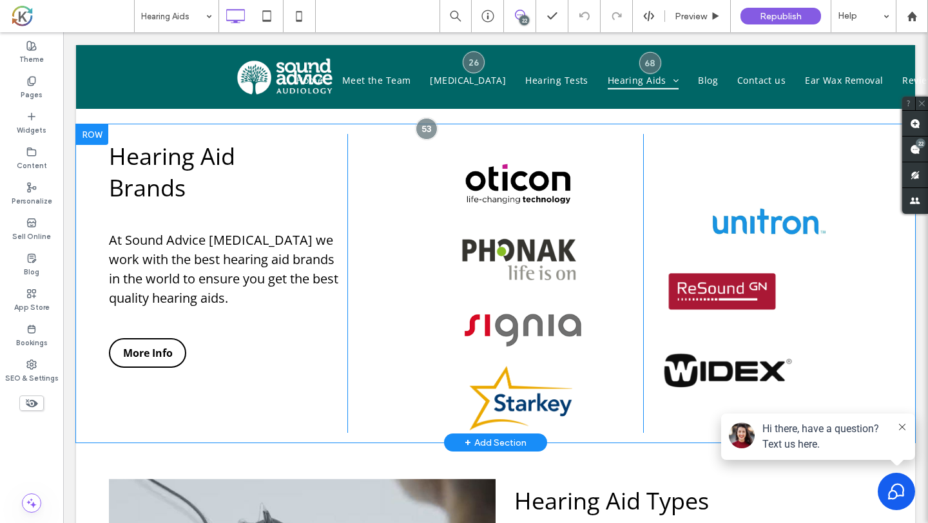
scroll to position [706, 0]
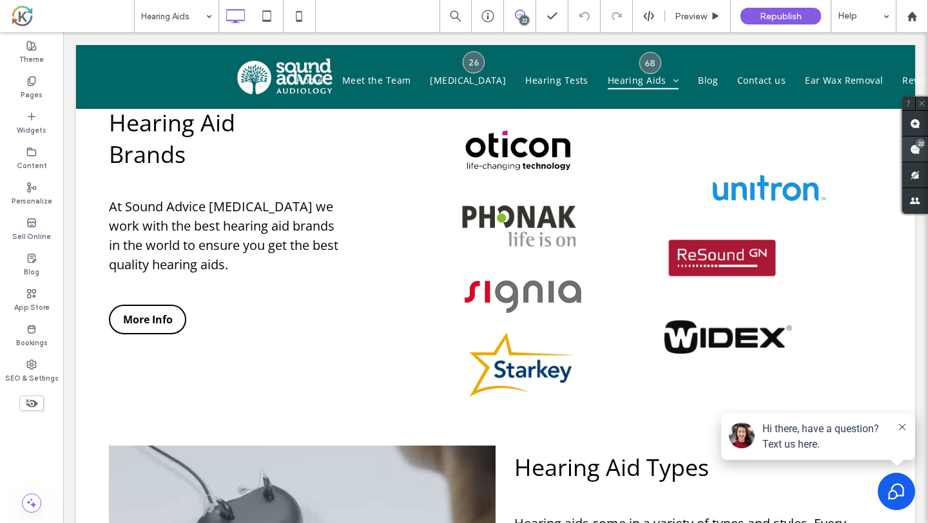
click at [915, 148] on use at bounding box center [915, 149] width 10 height 10
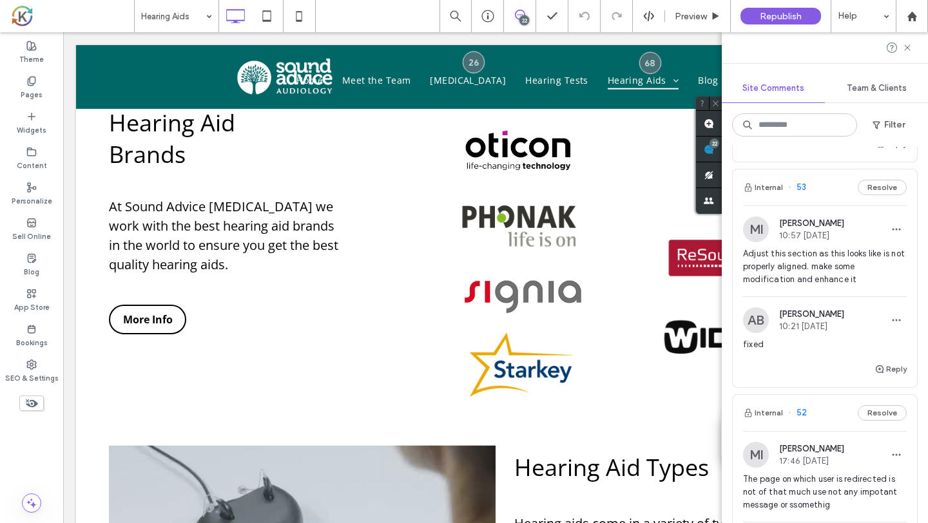
scroll to position [904, 0]
click at [888, 368] on button "Reply" at bounding box center [890, 366] width 32 height 15
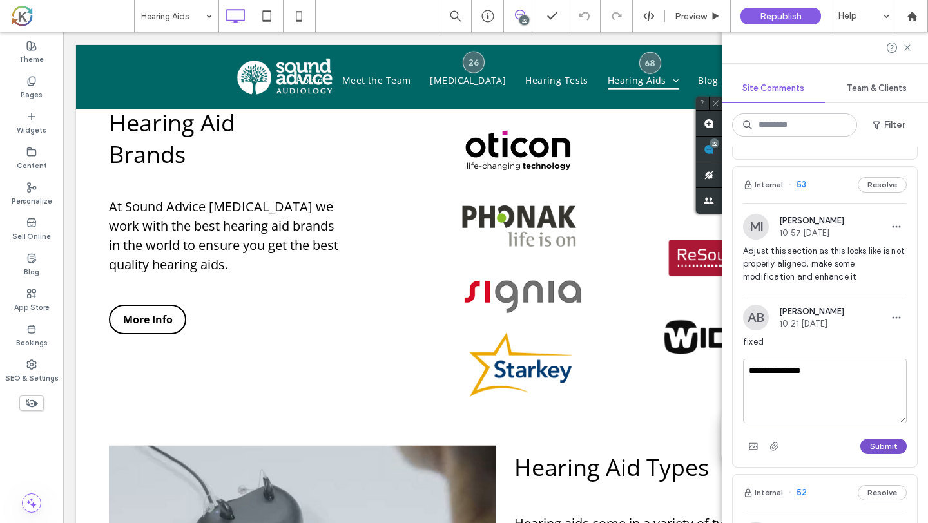
type textarea "**********"
click at [881, 445] on button "Submit" at bounding box center [883, 446] width 46 height 15
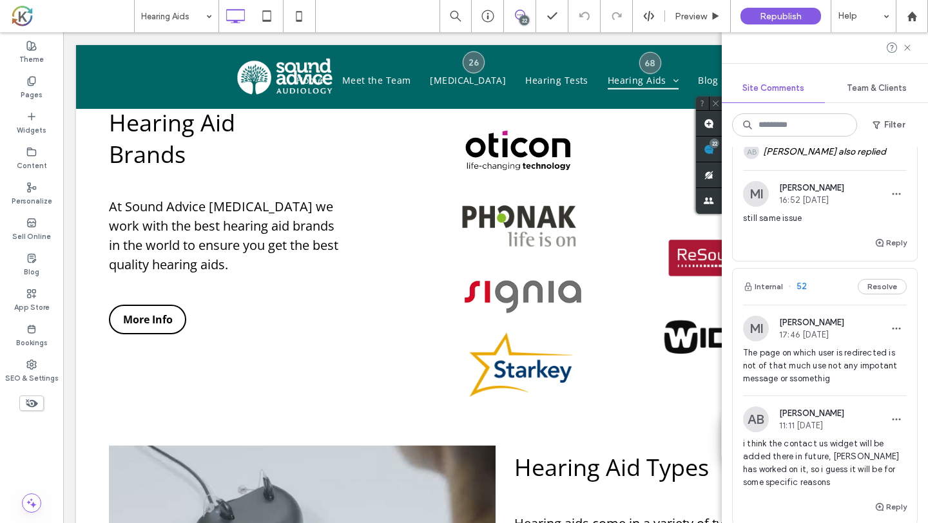
scroll to position [1071, 0]
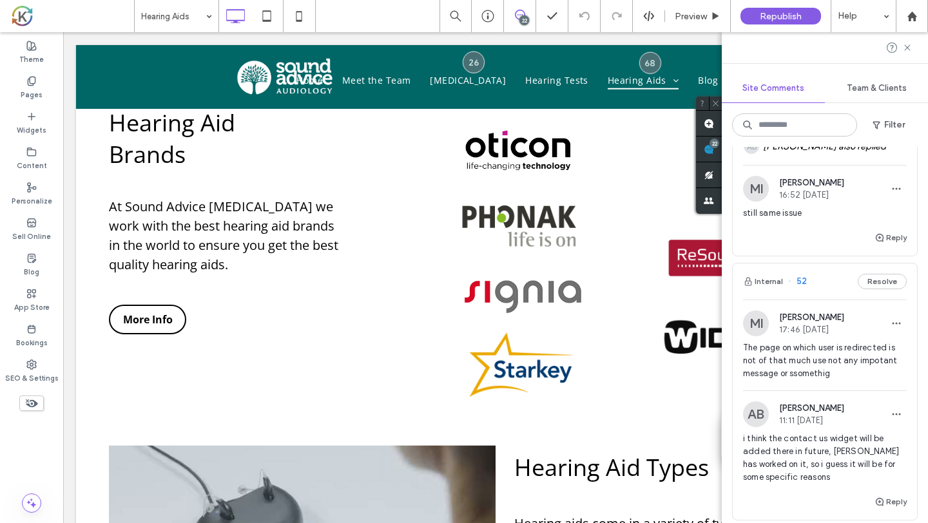
click at [854, 364] on span "The page on which user is redirected is not of that much use not any impotant m…" at bounding box center [825, 360] width 164 height 39
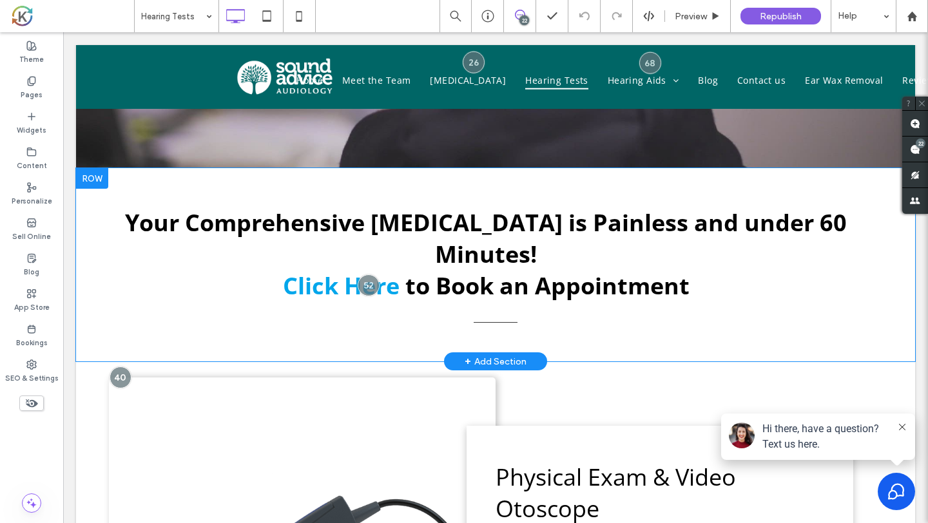
scroll to position [311, 0]
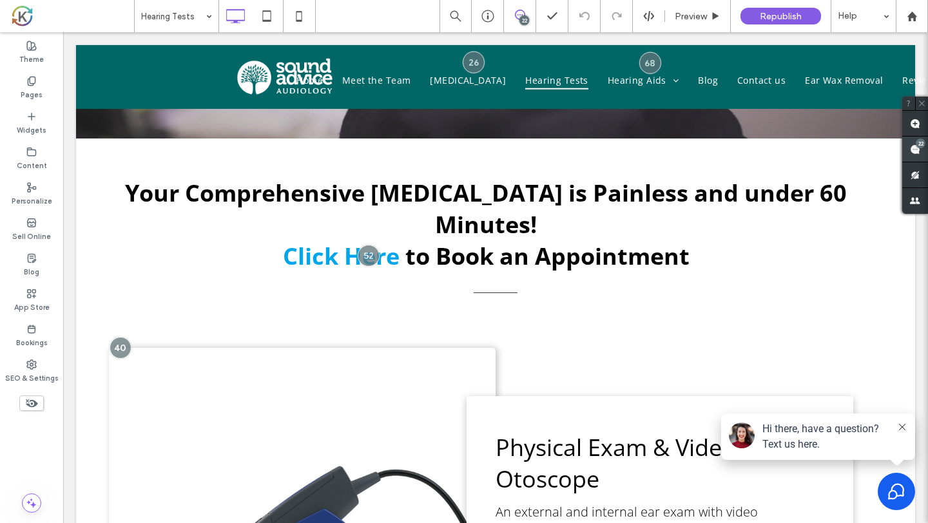
click at [905, 153] on span at bounding box center [915, 149] width 26 height 25
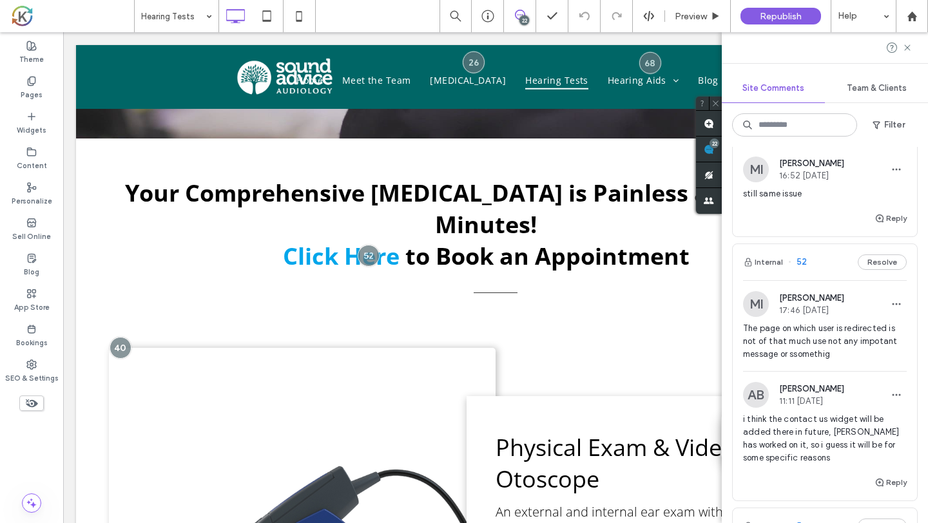
scroll to position [1116, 0]
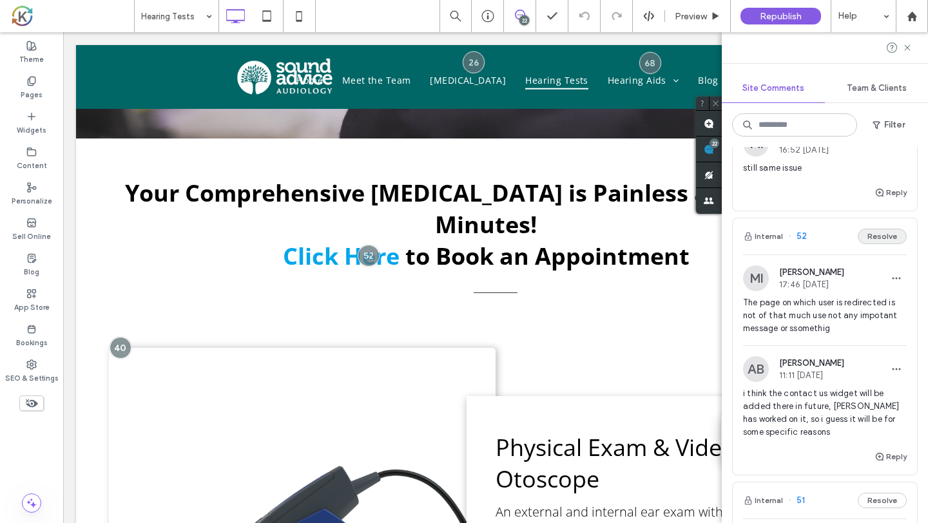
click at [883, 235] on button "Resolve" at bounding box center [882, 236] width 49 height 15
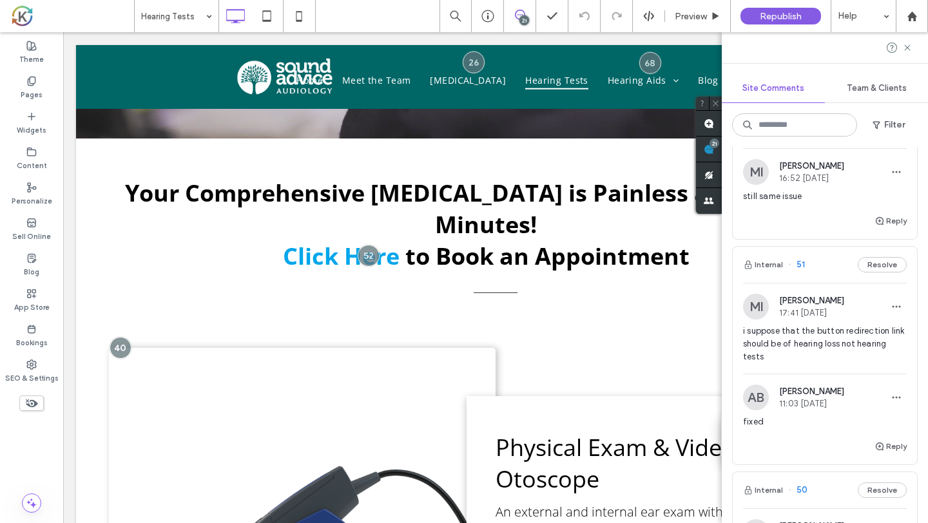
scroll to position [1076, 0]
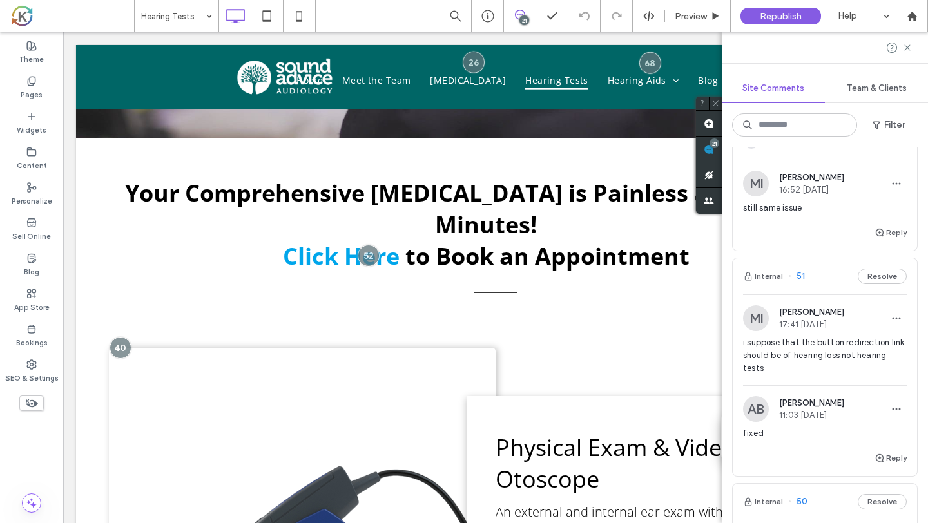
click at [866, 328] on div "MI Mohommad Imtiaz 17:41 Sep 9 2025" at bounding box center [825, 318] width 164 height 26
click at [861, 311] on div at bounding box center [464, 261] width 928 height 523
click at [840, 283] on div at bounding box center [464, 261] width 928 height 523
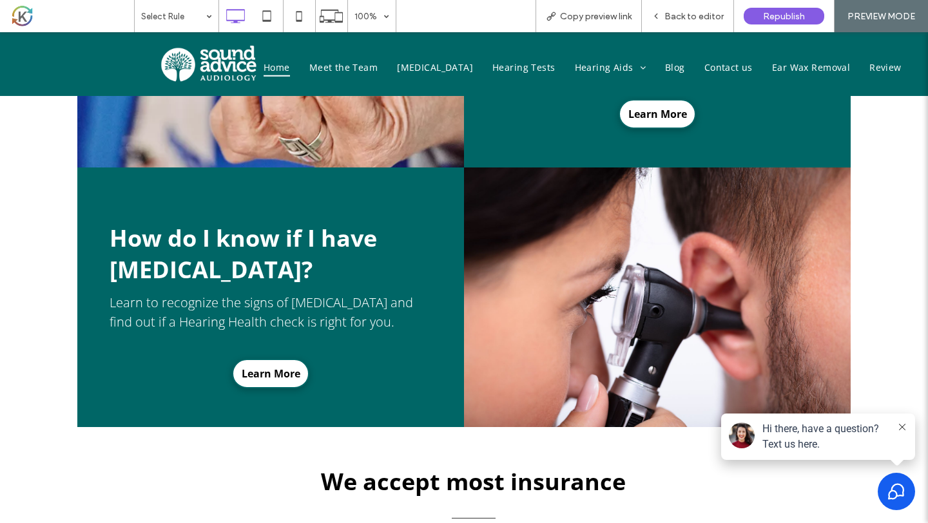
scroll to position [3451, 0]
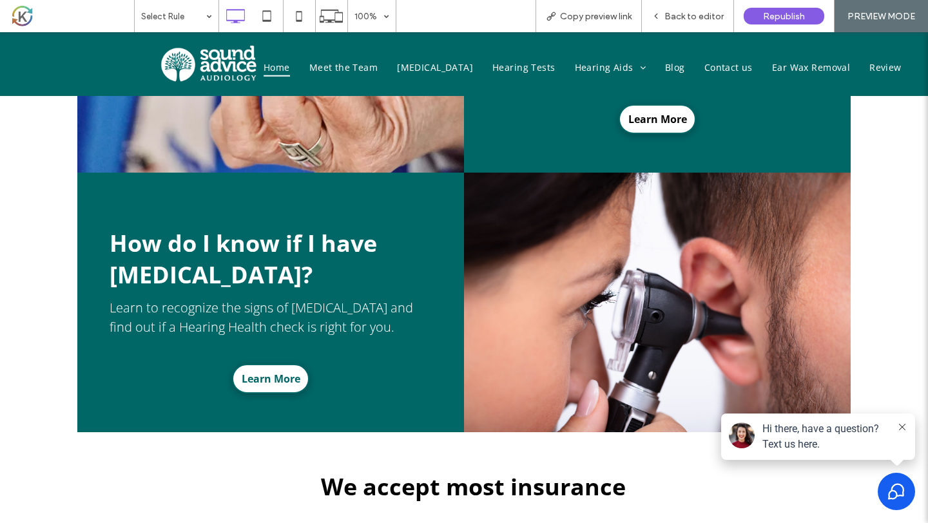
click at [283, 365] on span "Learn More" at bounding box center [271, 378] width 68 height 27
click at [700, 15] on span "Back to editor" at bounding box center [693, 16] width 59 height 11
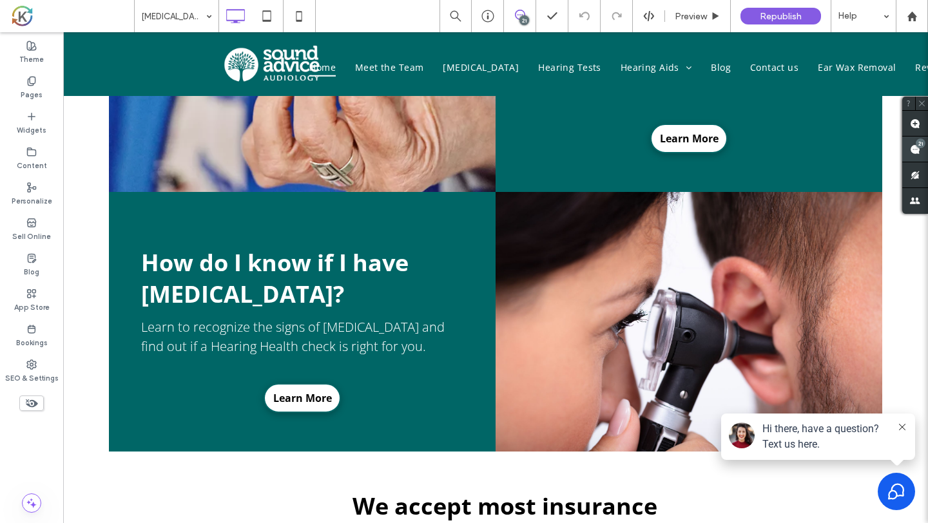
click at [917, 155] on span at bounding box center [915, 149] width 26 height 25
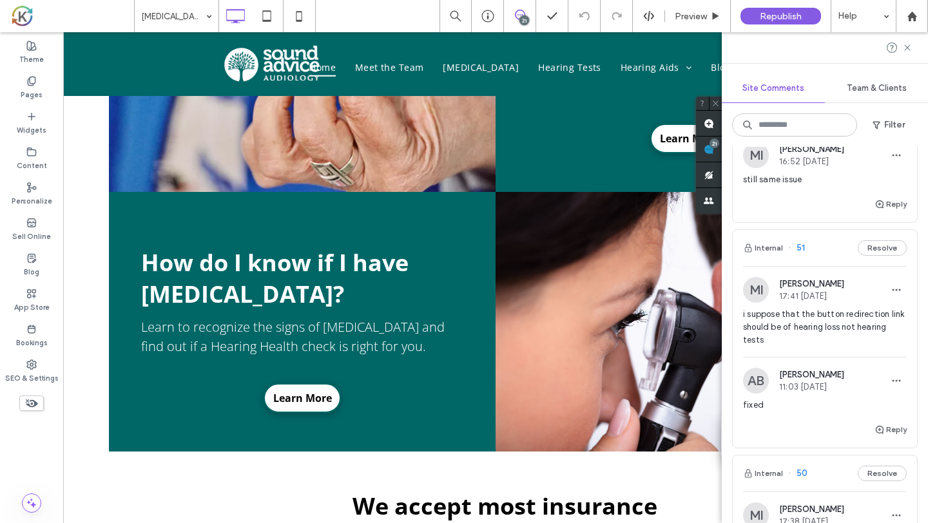
scroll to position [1140, 0]
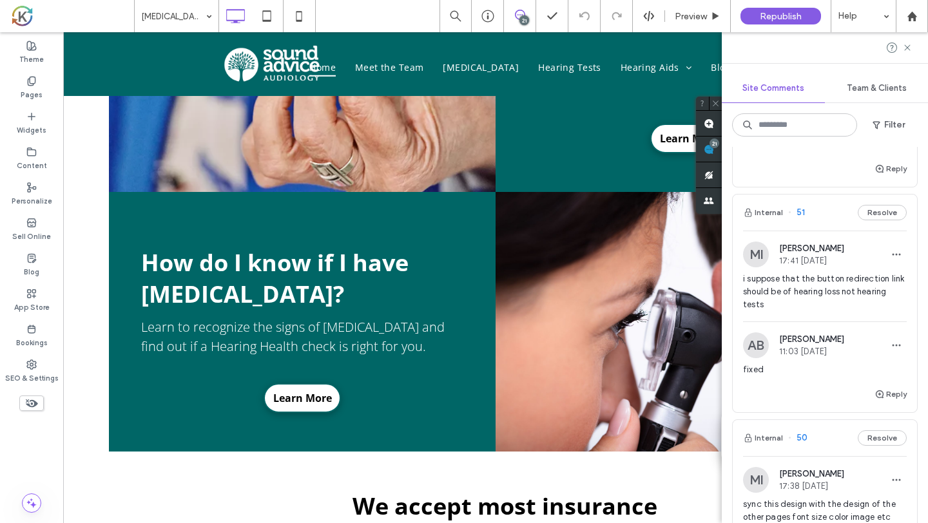
click at [833, 223] on div "Internal 51 Resolve" at bounding box center [825, 213] width 184 height 36
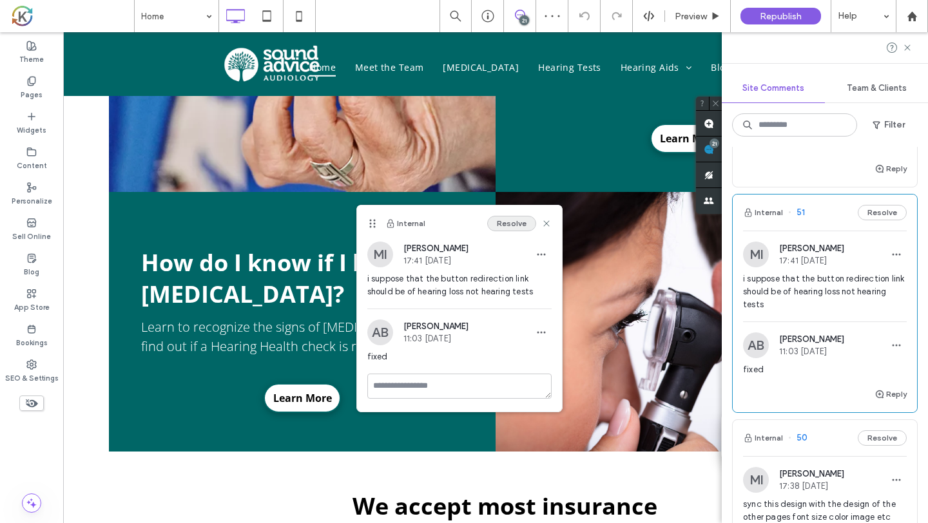
click at [510, 222] on button "Resolve" at bounding box center [511, 223] width 49 height 15
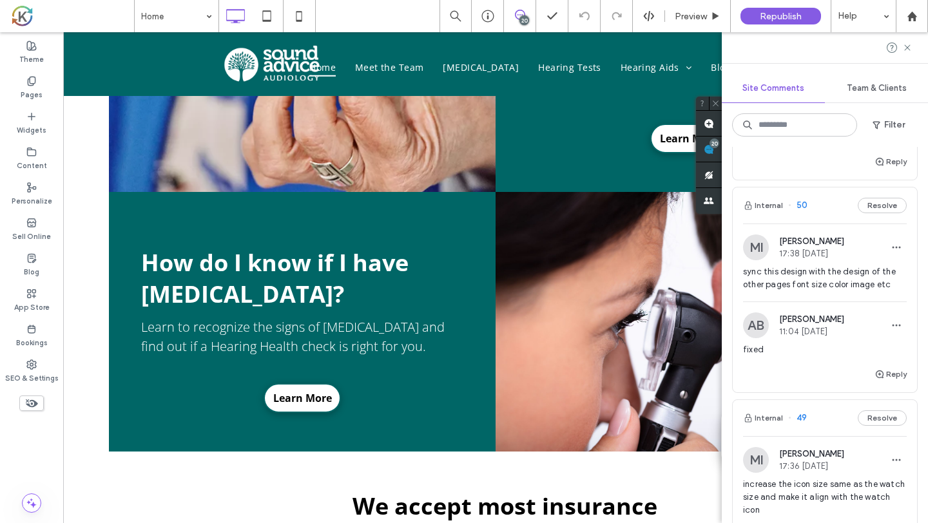
scroll to position [1153, 0]
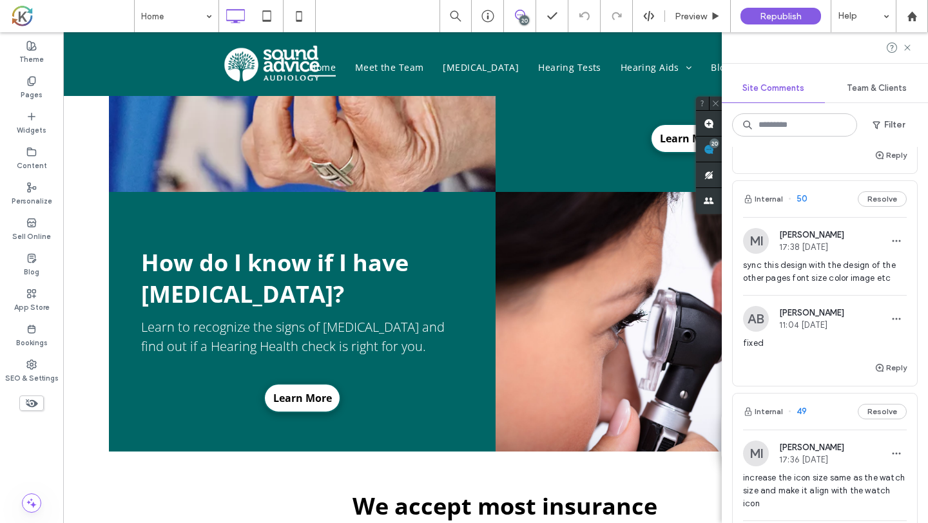
click at [855, 269] on span "sync this design with the design of the other pages font size color image etc" at bounding box center [825, 272] width 164 height 26
click at [892, 204] on button "Resolve" at bounding box center [882, 198] width 49 height 15
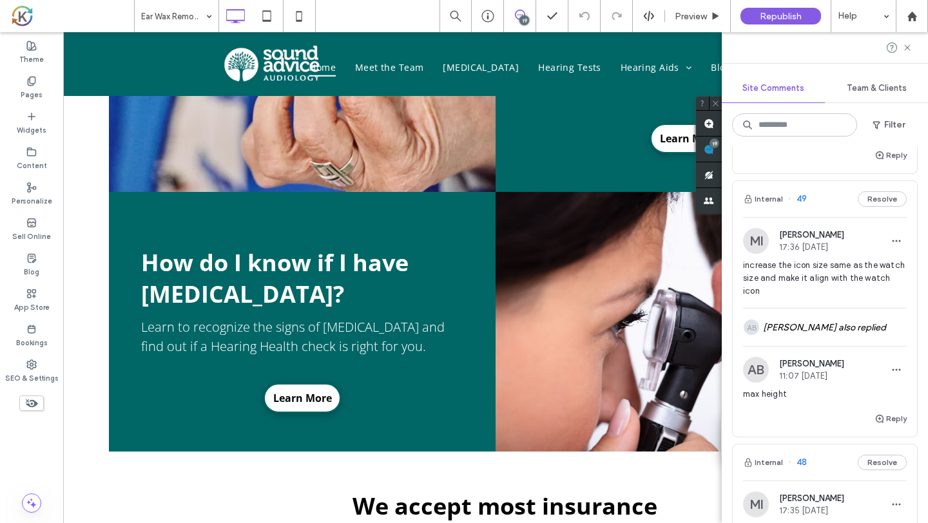
click at [866, 257] on div "MI [PERSON_NAME] 17:36 [DATE] increase the icon size same as the watch size and…" at bounding box center [825, 268] width 164 height 80
click at [881, 414] on icon "button" at bounding box center [879, 419] width 10 height 10
click at [868, 414] on textarea at bounding box center [825, 443] width 164 height 64
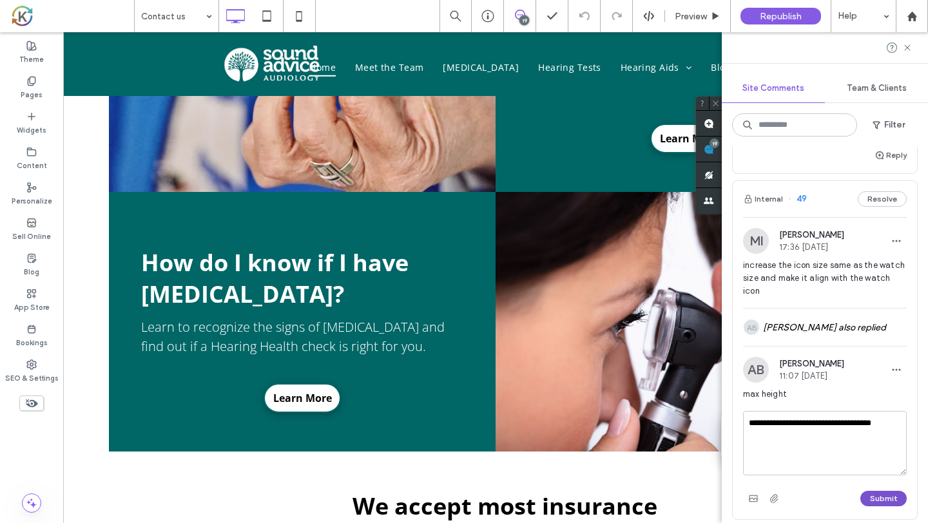
type textarea "**********"
click at [897, 491] on button "Submit" at bounding box center [883, 498] width 46 height 15
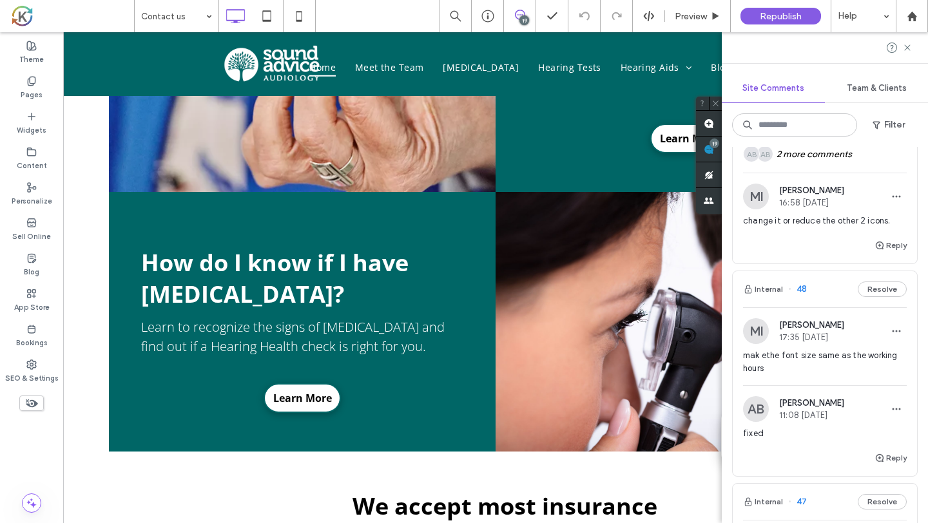
scroll to position [1327, 0]
click at [849, 334] on div "MI [PERSON_NAME] 17:35 [DATE] mak ethe font size same as the working hours" at bounding box center [825, 351] width 164 height 67
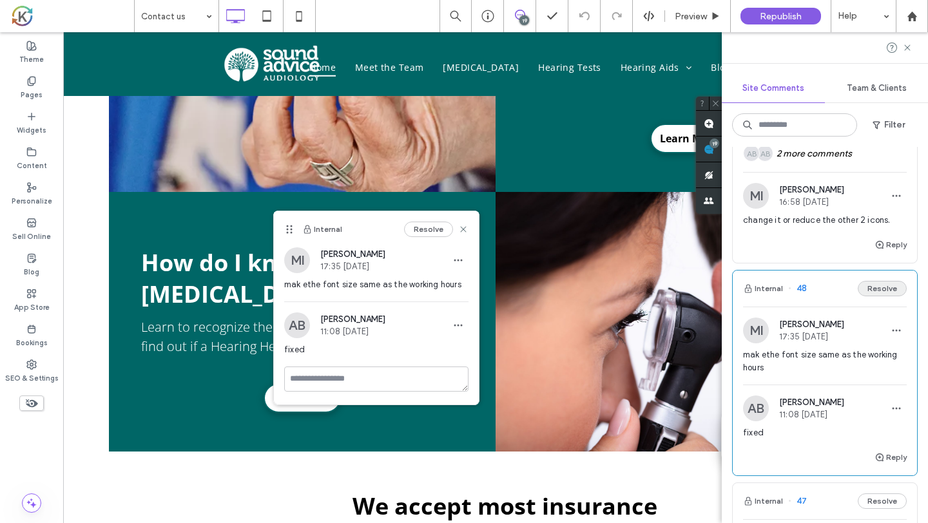
click at [879, 281] on button "Resolve" at bounding box center [882, 288] width 49 height 15
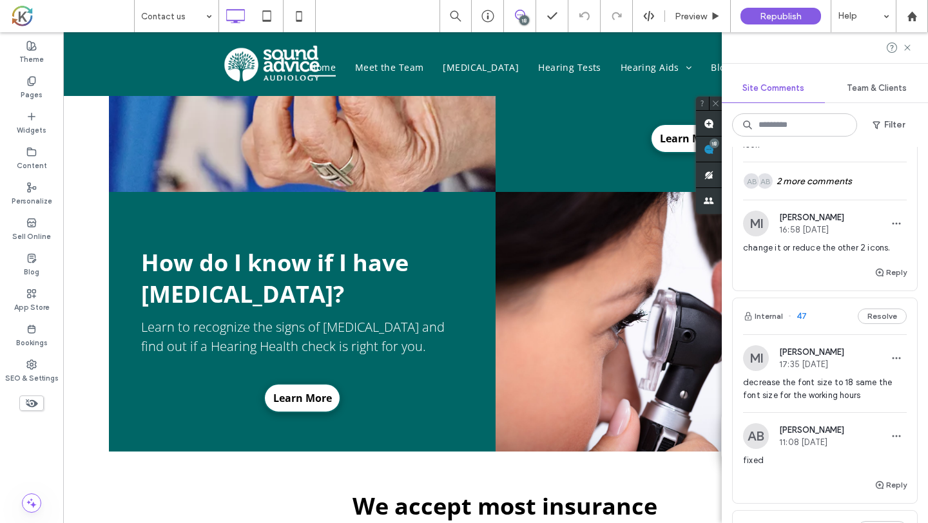
scroll to position [1294, 0]
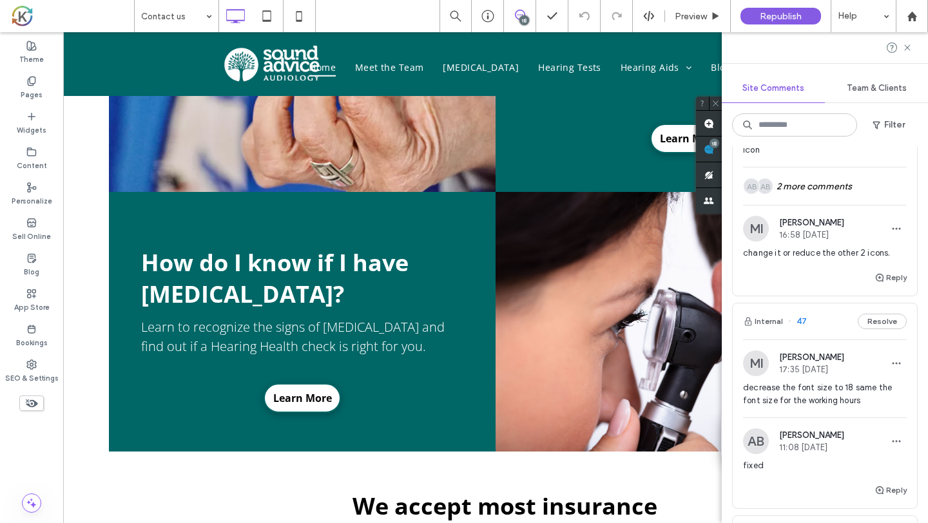
click at [864, 365] on div "MI [PERSON_NAME] 17:35 [DATE] decrease the font size to 18 same the font size f…" at bounding box center [825, 383] width 164 height 67
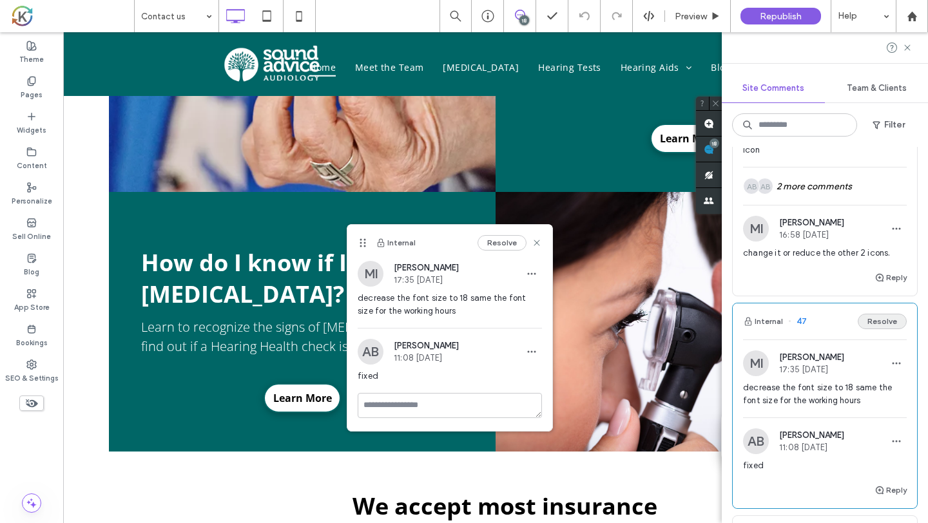
click at [879, 314] on button "Resolve" at bounding box center [882, 321] width 49 height 15
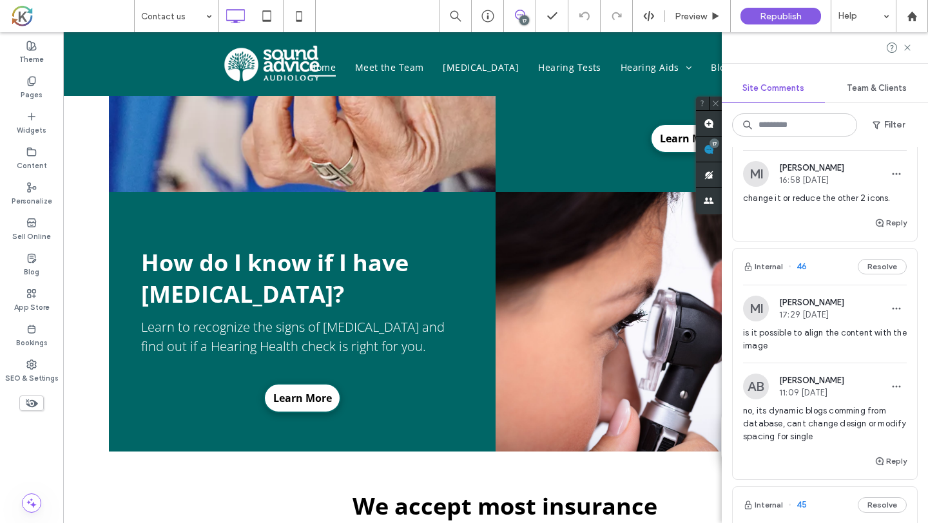
scroll to position [1350, 0]
click at [860, 294] on div "MI [PERSON_NAME] 17:29 [DATE]" at bounding box center [825, 307] width 164 height 26
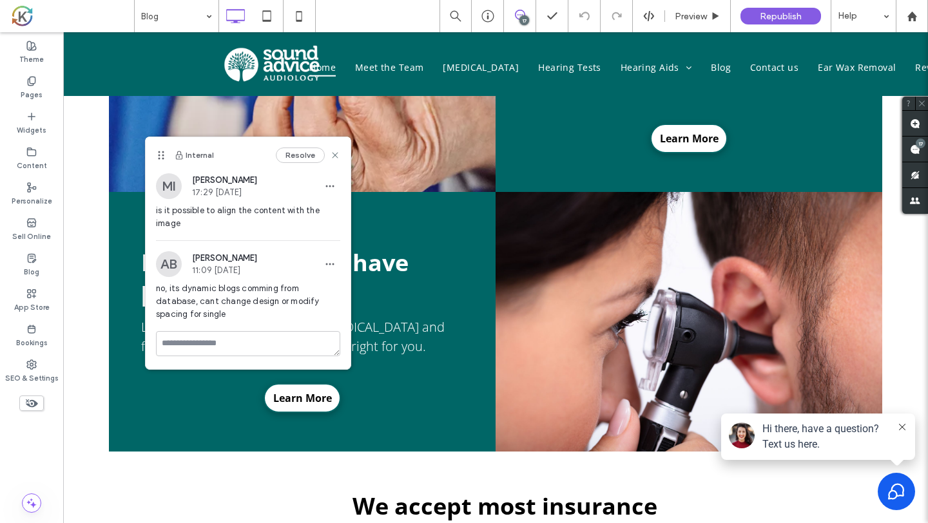
click at [300, 160] on button "Resolve" at bounding box center [300, 155] width 49 height 15
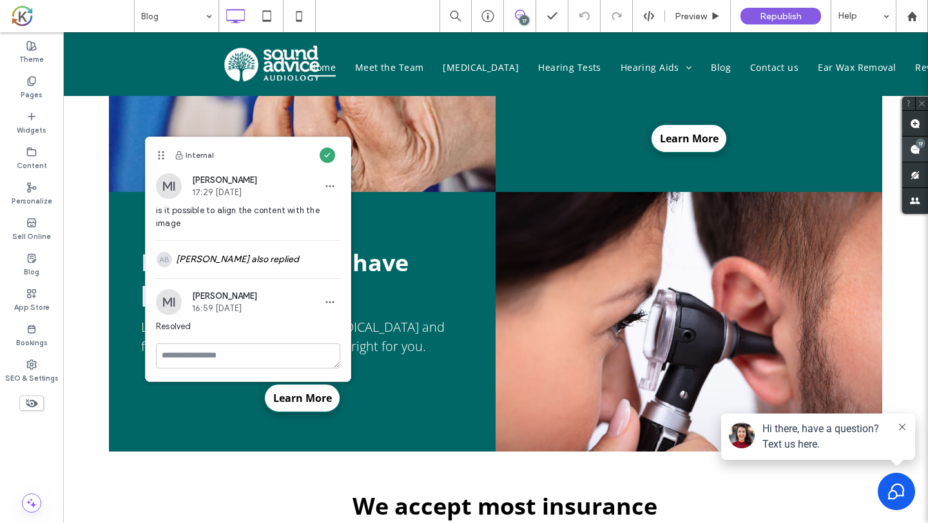
click at [919, 151] on use at bounding box center [915, 149] width 10 height 10
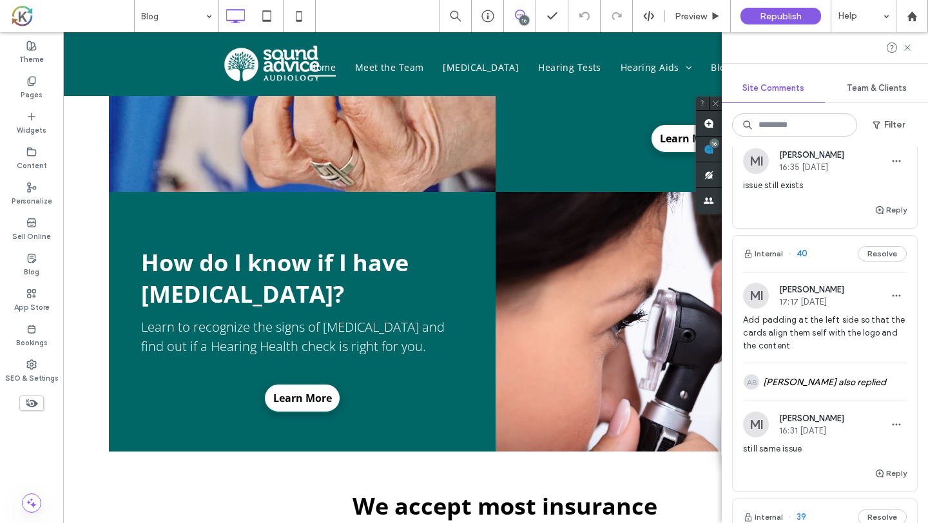
scroll to position [1870, 0]
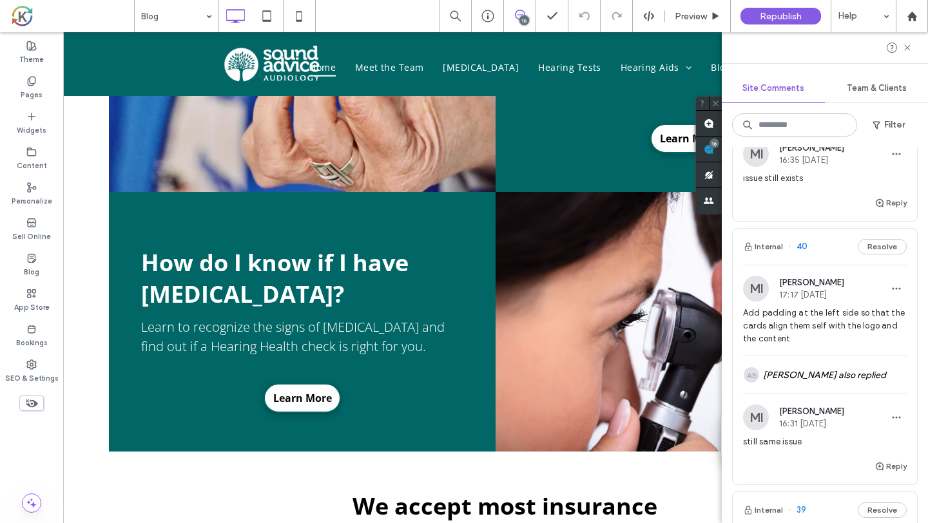
click at [863, 289] on div "MI [PERSON_NAME] 17:17 [DATE] Add padding at the left side so that the cards al…" at bounding box center [825, 316] width 164 height 80
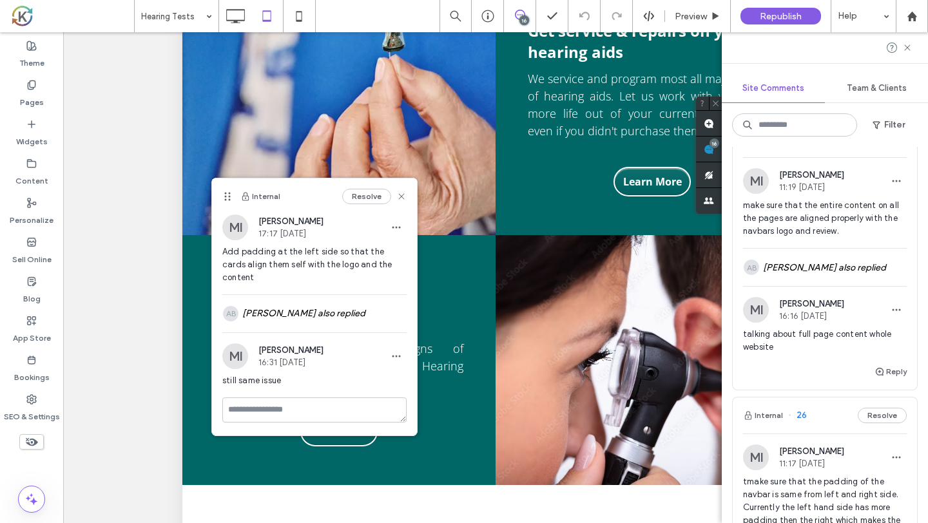
scroll to position [3031, 0]
click at [845, 216] on span "make sure that the entire content on all the pages are aligned properly with th…" at bounding box center [825, 219] width 164 height 39
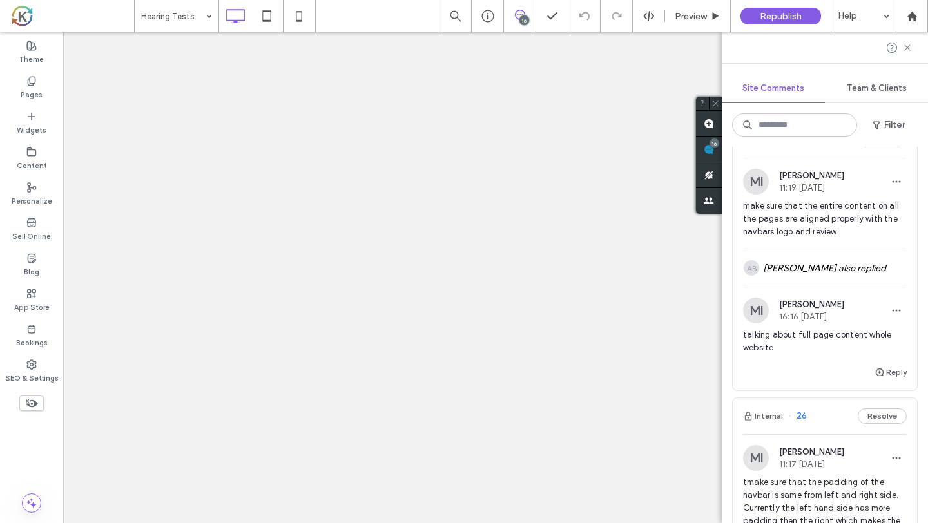
scroll to position [0, 0]
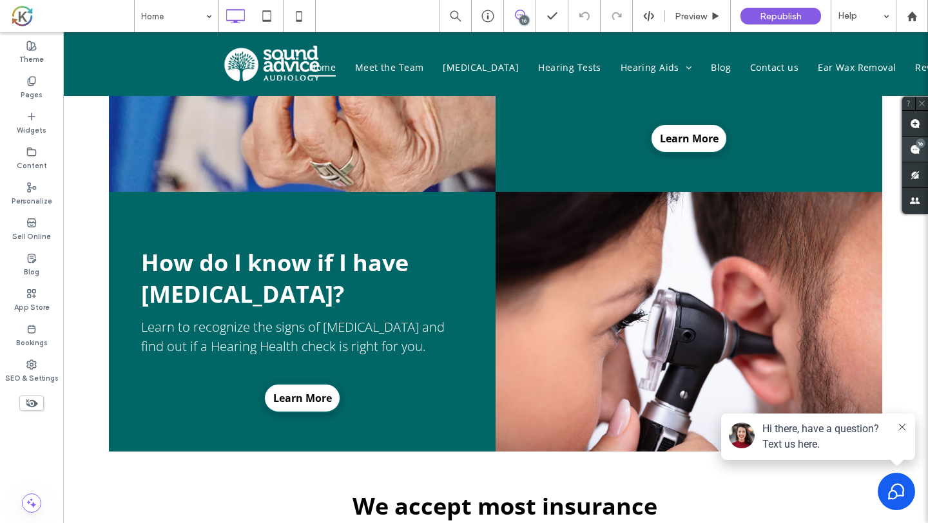
click at [912, 155] on span at bounding box center [915, 149] width 26 height 25
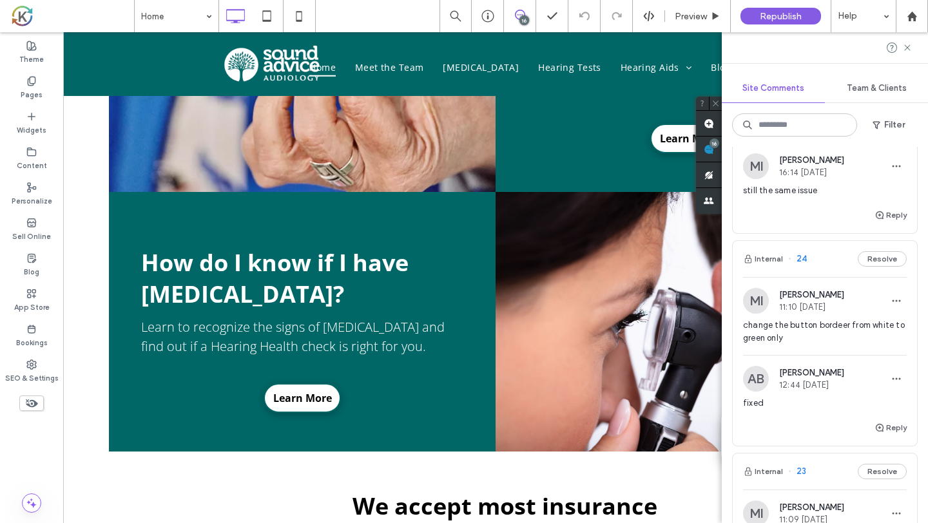
scroll to position [3472, 0]
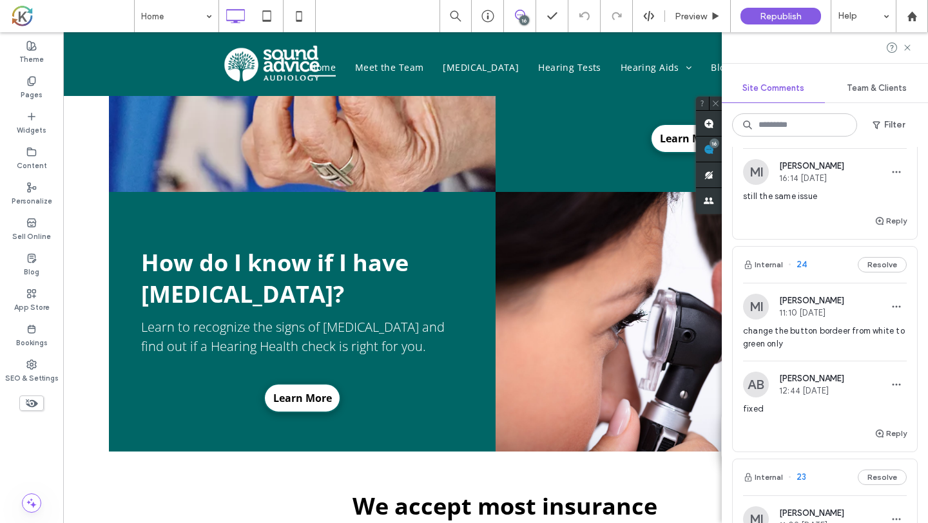
click at [859, 325] on span "change the button bordeer from white to green only" at bounding box center [825, 338] width 164 height 26
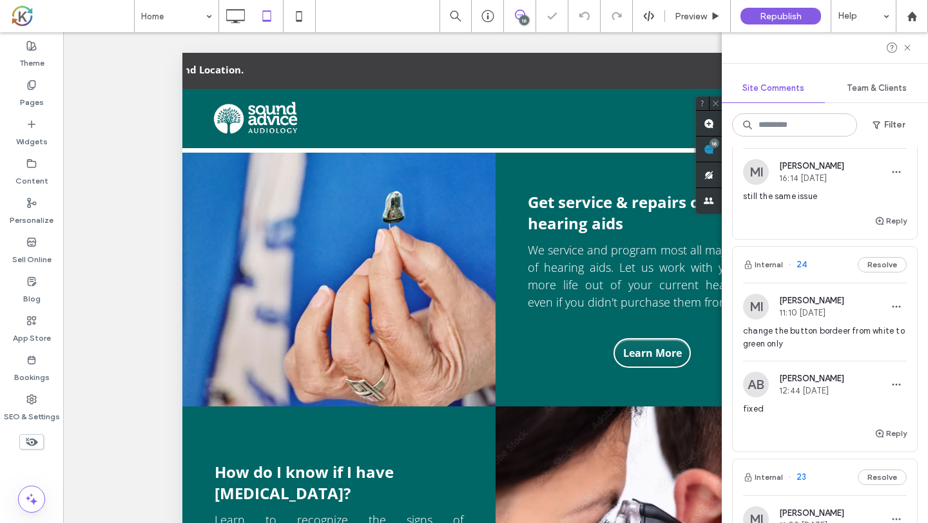
scroll to position [171, 0]
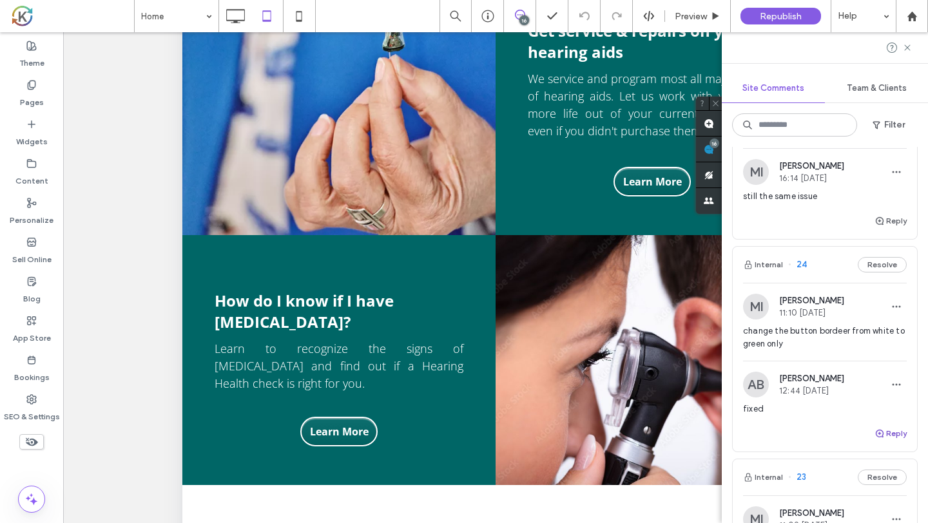
click at [885, 426] on button "Reply" at bounding box center [890, 433] width 32 height 15
type textarea "**********"
click at [887, 506] on button "Submit" at bounding box center [883, 513] width 46 height 15
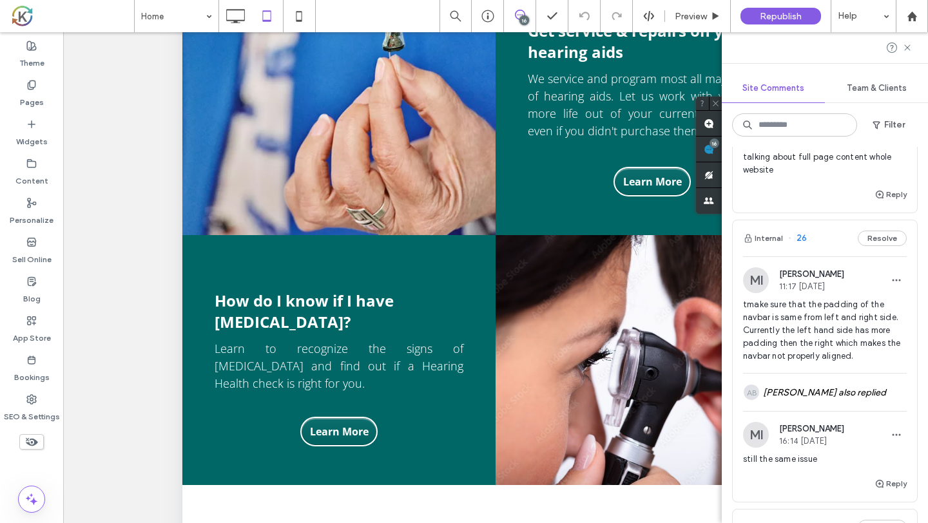
scroll to position [3208, 0]
click at [848, 241] on div "Internal 26 Resolve" at bounding box center [825, 240] width 184 height 36
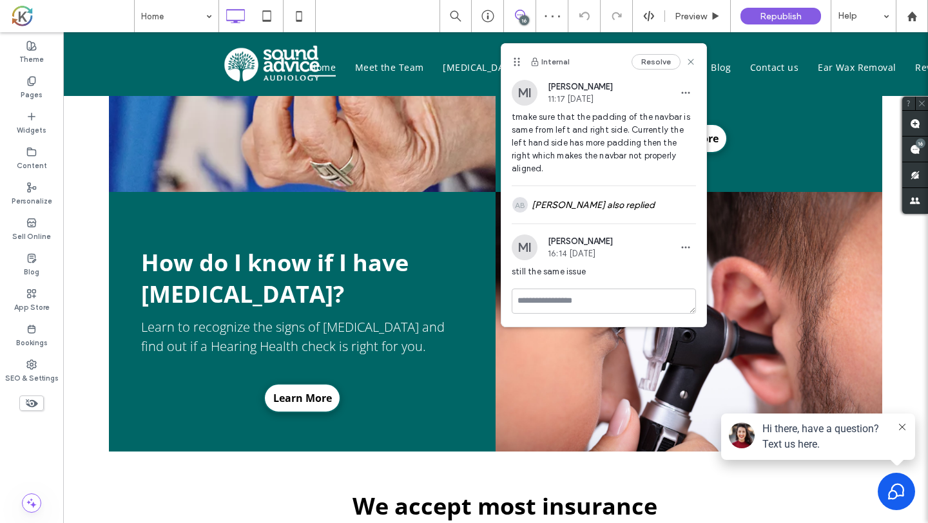
scroll to position [0, 0]
click at [911, 159] on span at bounding box center [915, 149] width 26 height 25
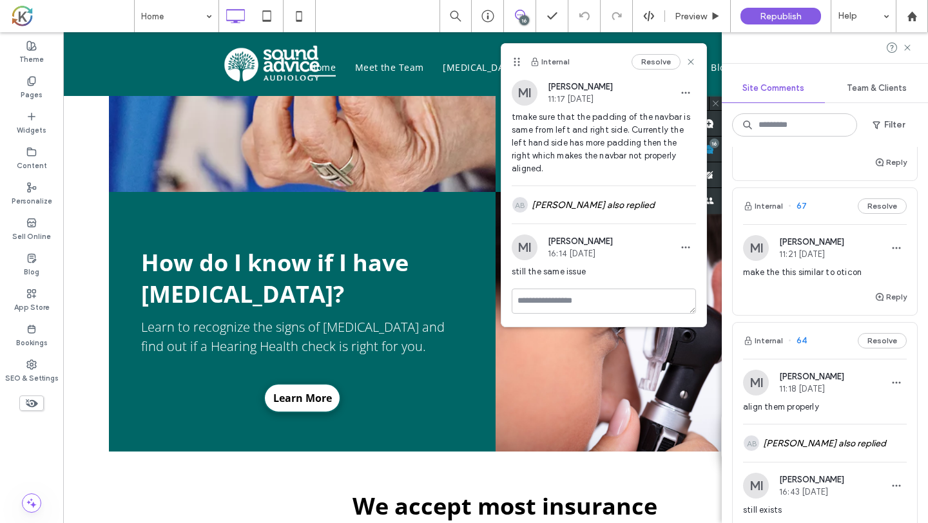
scroll to position [287, 0]
click at [847, 274] on span "make the this similar to oticon" at bounding box center [825, 270] width 164 height 13
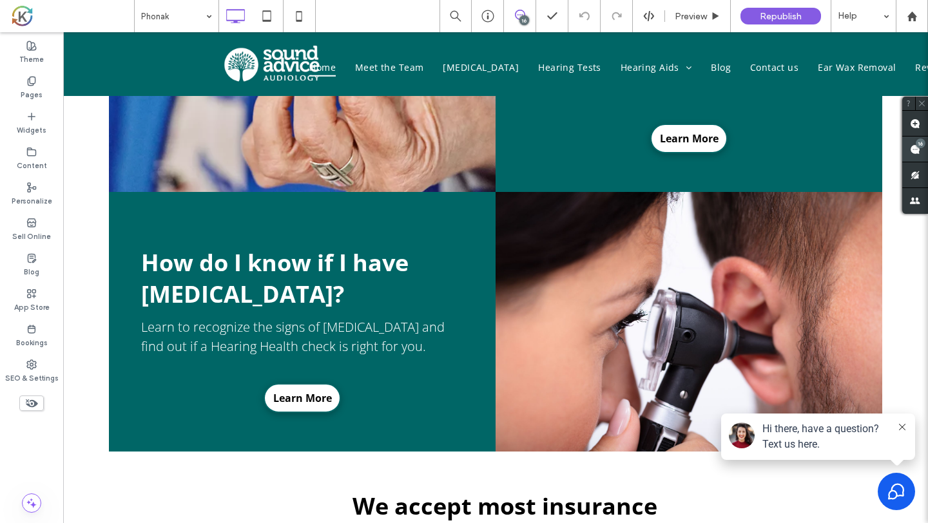
click at [908, 150] on span at bounding box center [915, 149] width 26 height 25
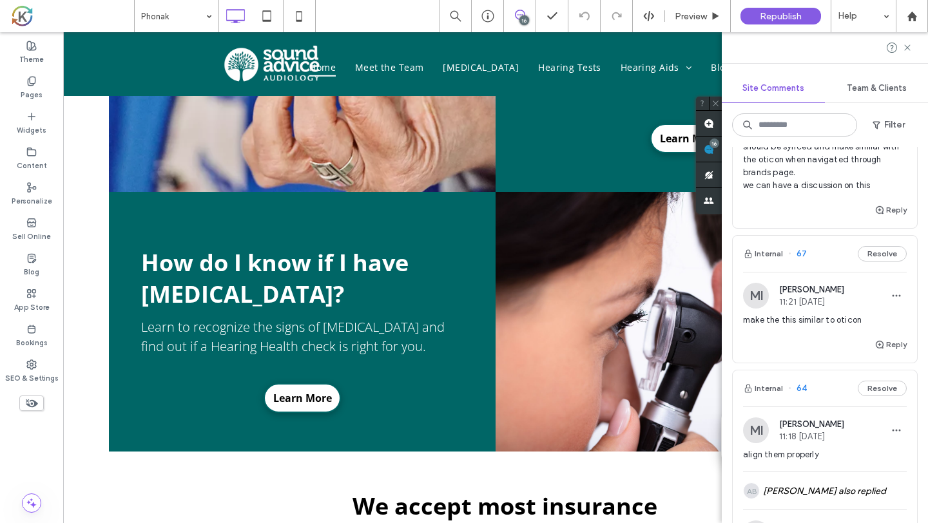
scroll to position [243, 0]
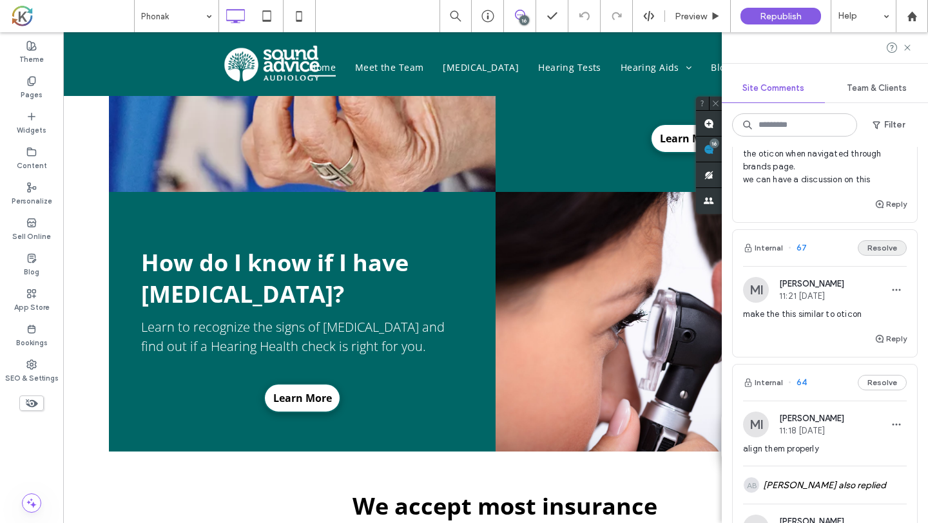
click at [883, 253] on button "Resolve" at bounding box center [882, 247] width 49 height 15
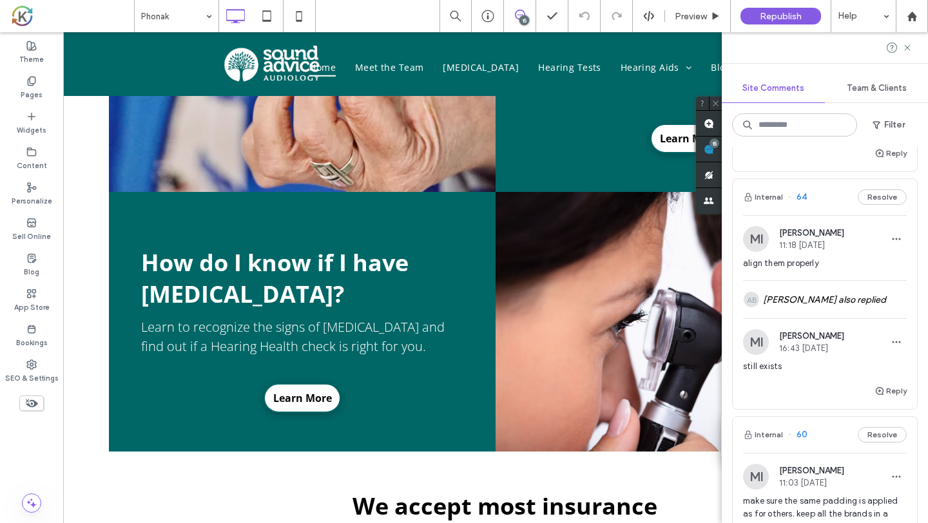
scroll to position [296, 0]
click at [836, 206] on div "Internal 64 Resolve" at bounding box center [825, 195] width 184 height 36
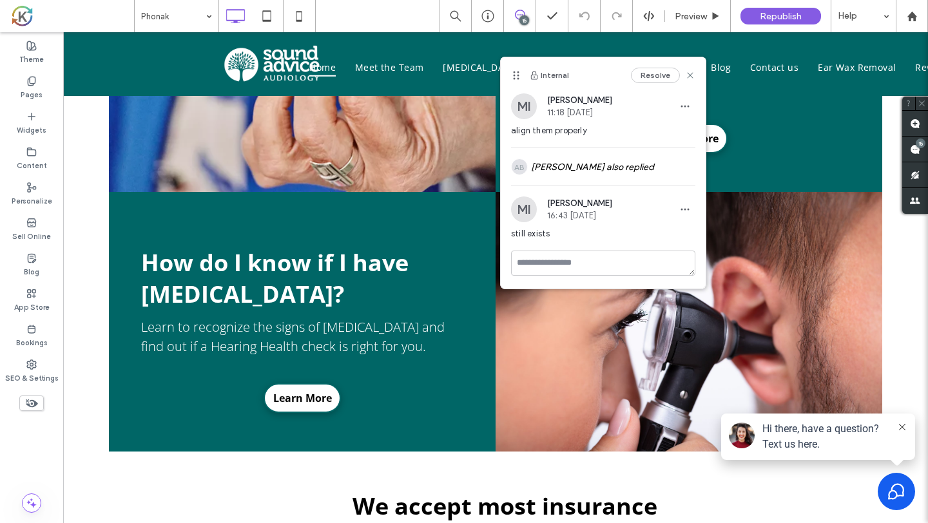
scroll to position [0, 0]
click at [912, 150] on use at bounding box center [915, 149] width 10 height 10
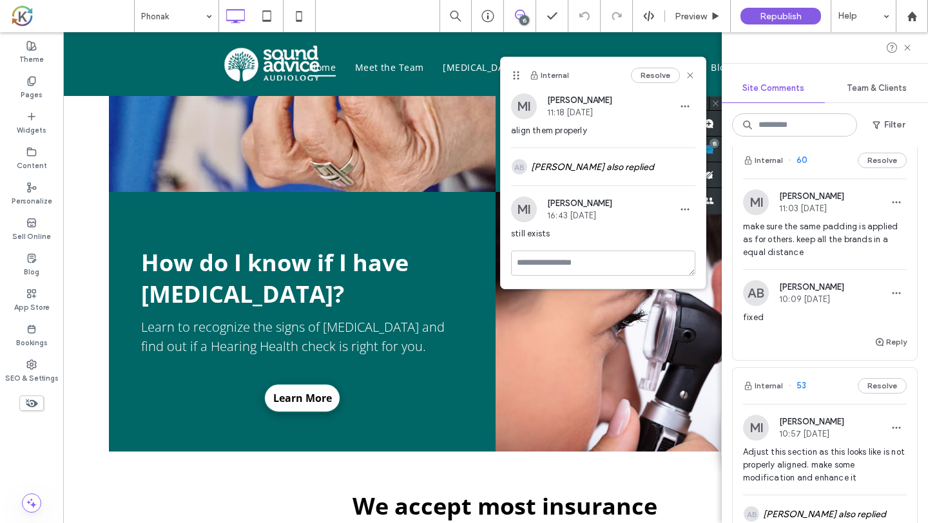
scroll to position [573, 0]
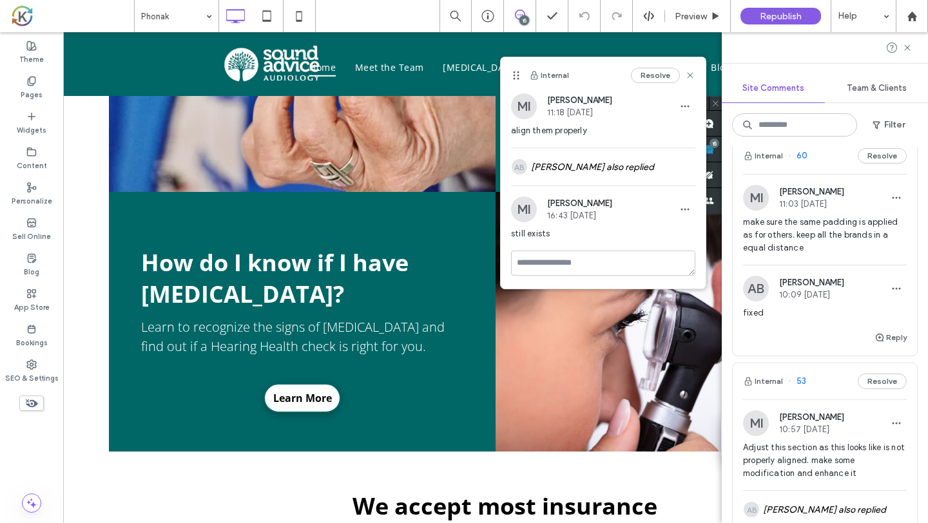
click at [867, 231] on span "make sure the same padding is applied as for others. keep all the brands in a e…" at bounding box center [825, 235] width 164 height 39
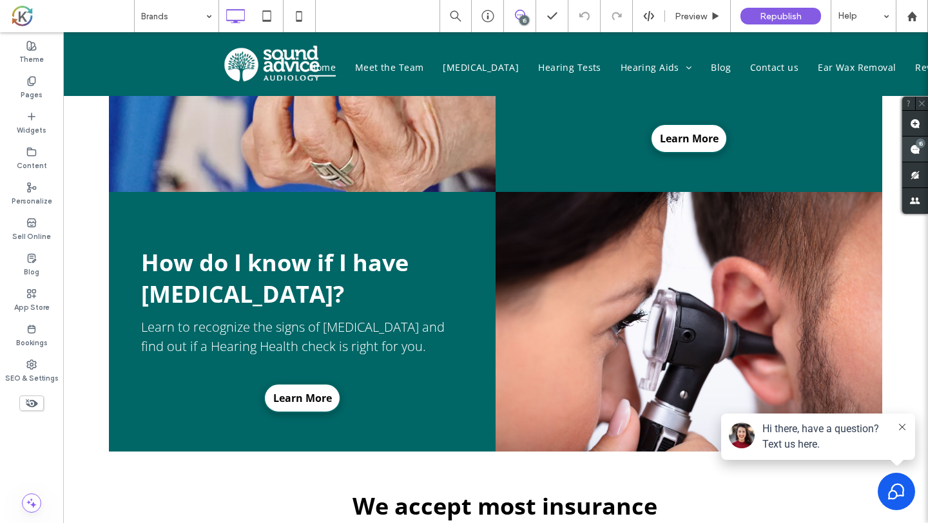
click at [914, 153] on use at bounding box center [915, 149] width 10 height 10
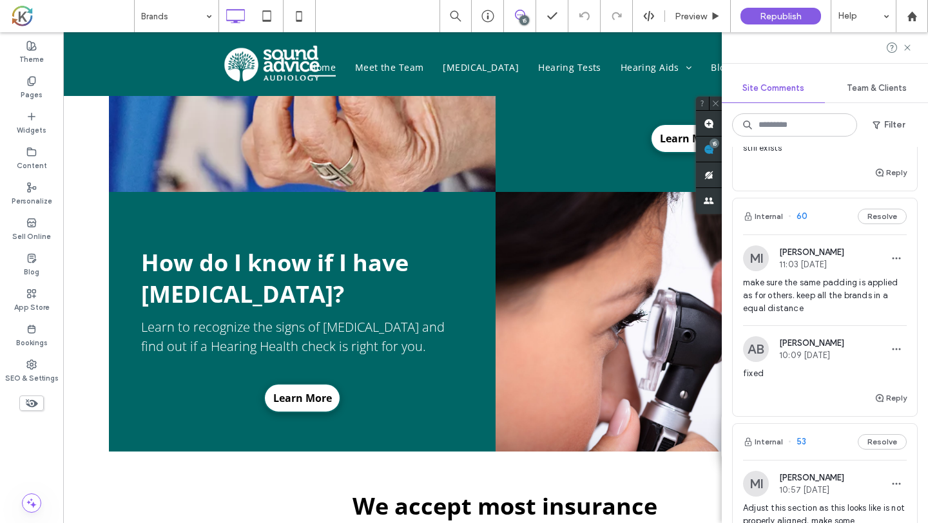
scroll to position [510, 0]
click at [883, 396] on icon "button" at bounding box center [879, 401] width 10 height 10
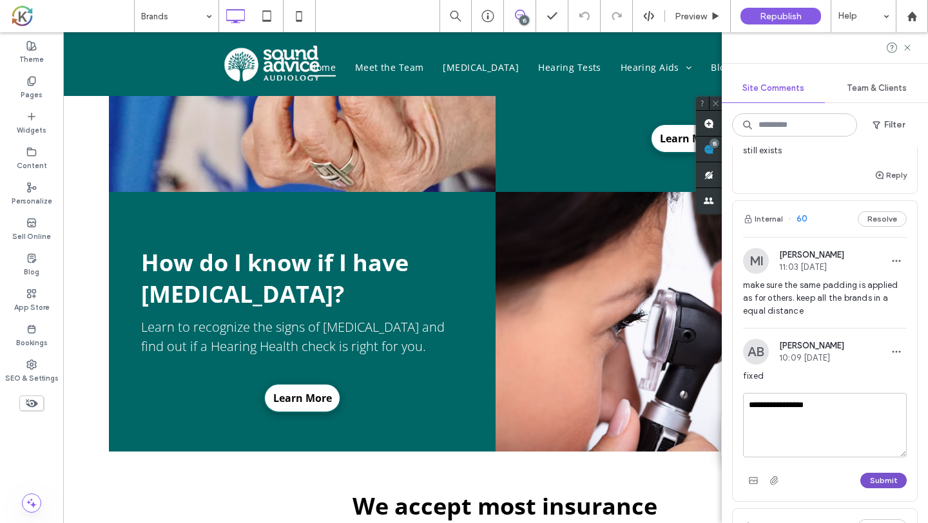
type textarea "**********"
click at [903, 479] on button "Submit" at bounding box center [883, 480] width 46 height 15
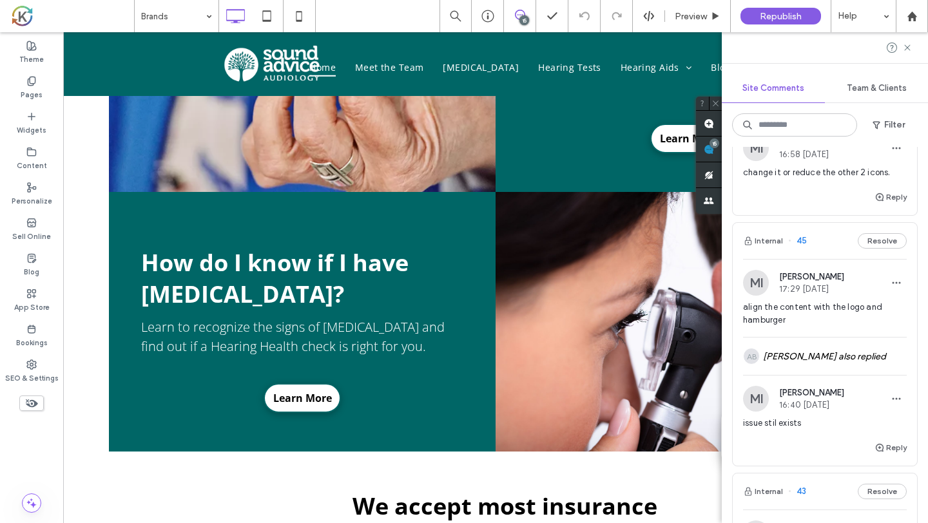
scroll to position [1240, 0]
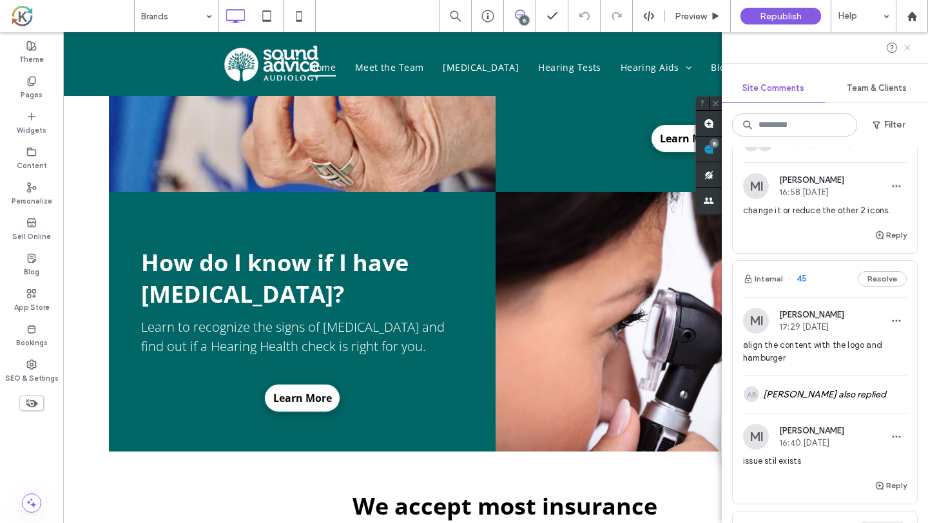
click at [908, 52] on icon at bounding box center [907, 48] width 10 height 10
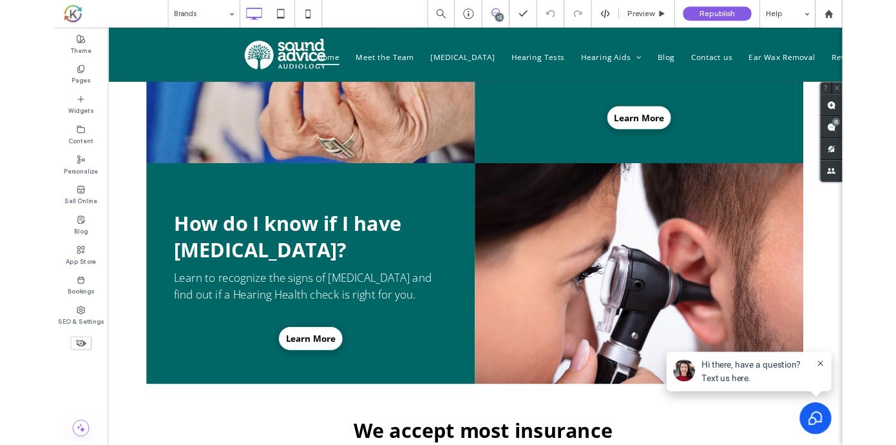
scroll to position [0, 0]
